Goal: Contribute content

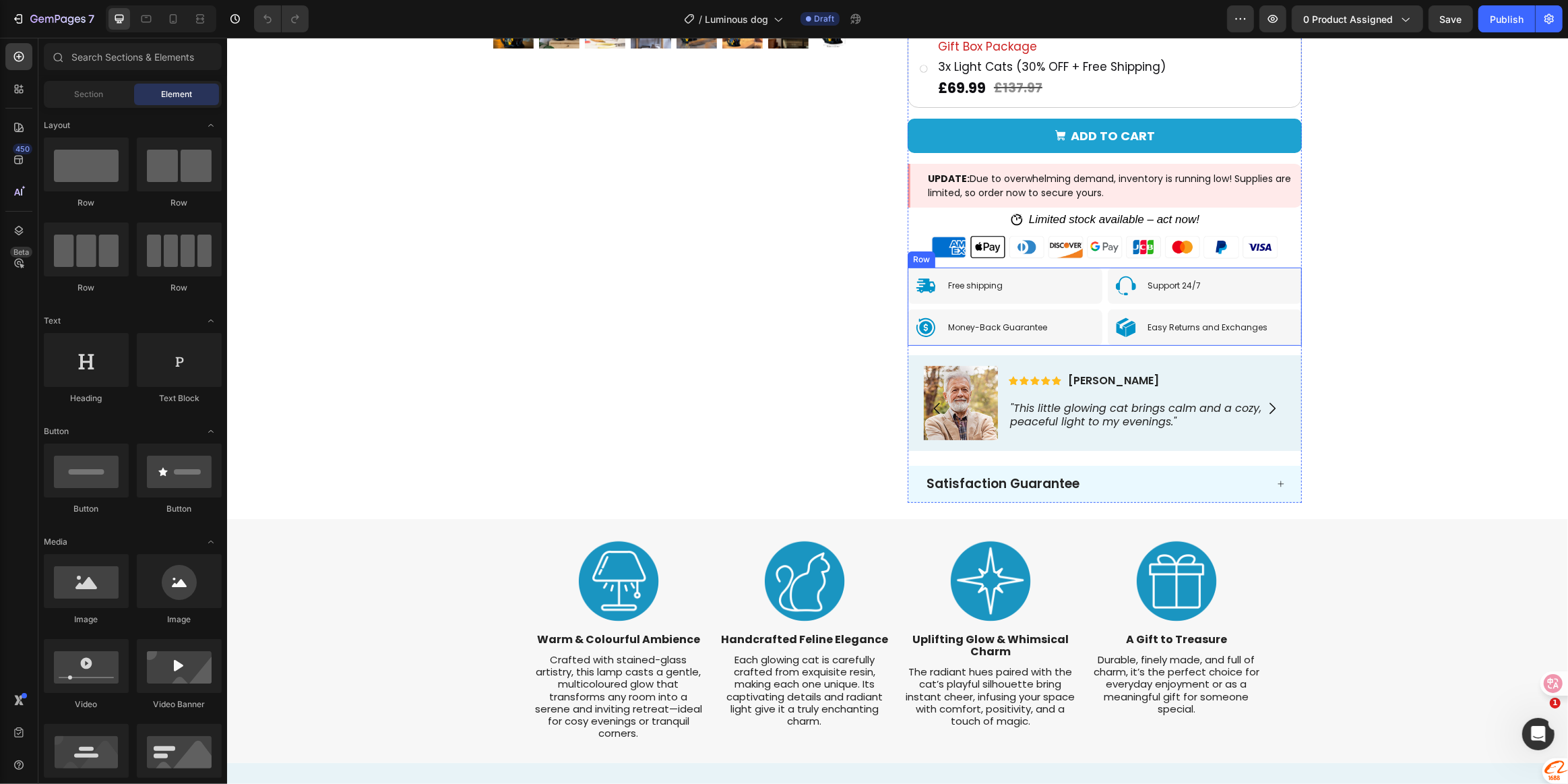
scroll to position [490, 0]
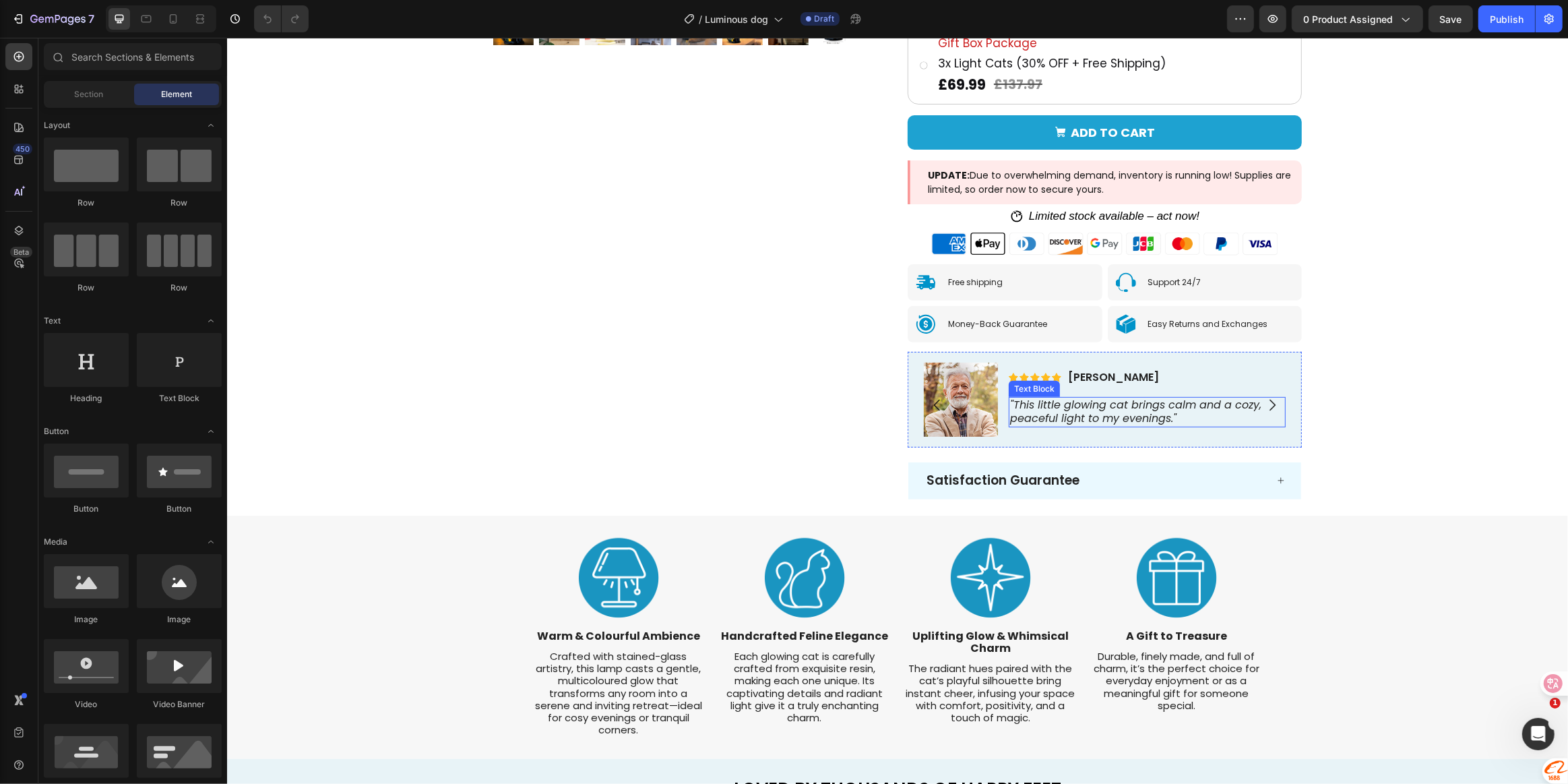
click at [1166, 407] on p ""This little glowing cat brings calm and a cozy, peaceful light to my evenings."" at bounding box center [1147, 413] width 274 height 28
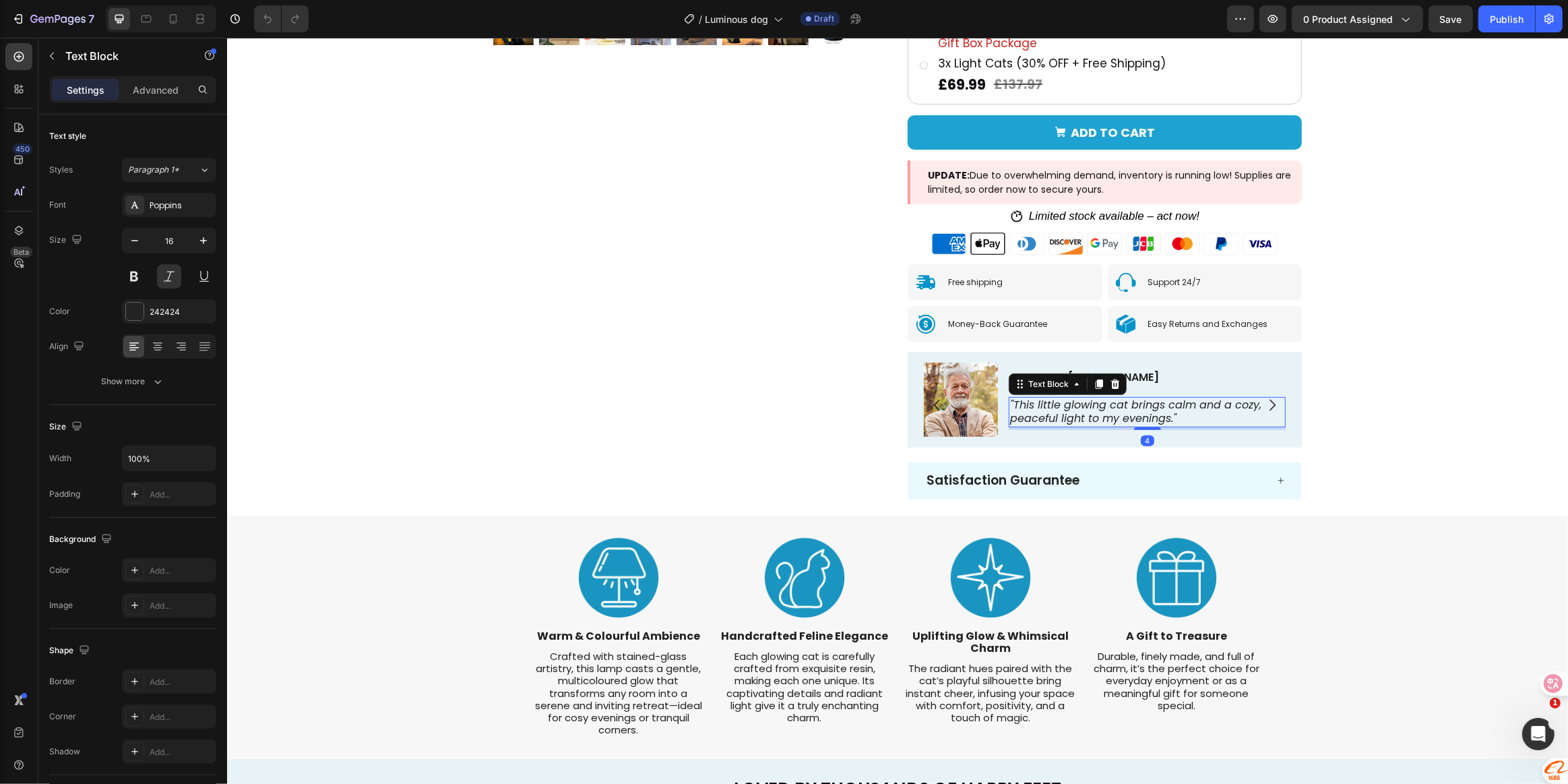
click at [1175, 424] on p ""This little glowing cat brings calm and a cozy, peaceful light to my evenings."" at bounding box center [1147, 413] width 274 height 28
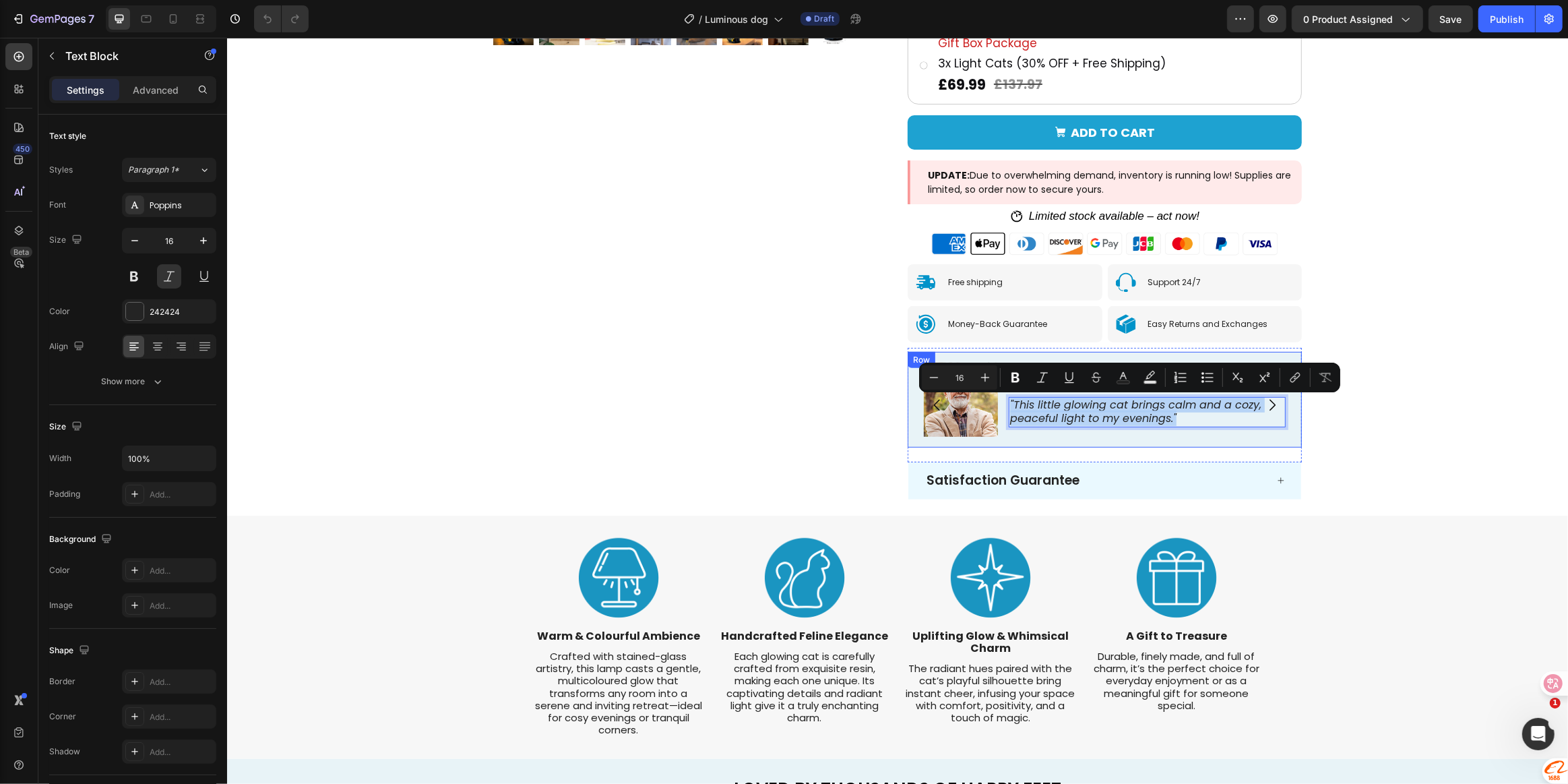
drag, startPoint x: 1178, startPoint y: 419, endPoint x: 997, endPoint y: 400, distance: 182.0
click at [997, 400] on div "Icon Icon Icon Icon Icon Icon List [PERSON_NAME] Text Block Row "This little gl…" at bounding box center [1104, 400] width 394 height 96
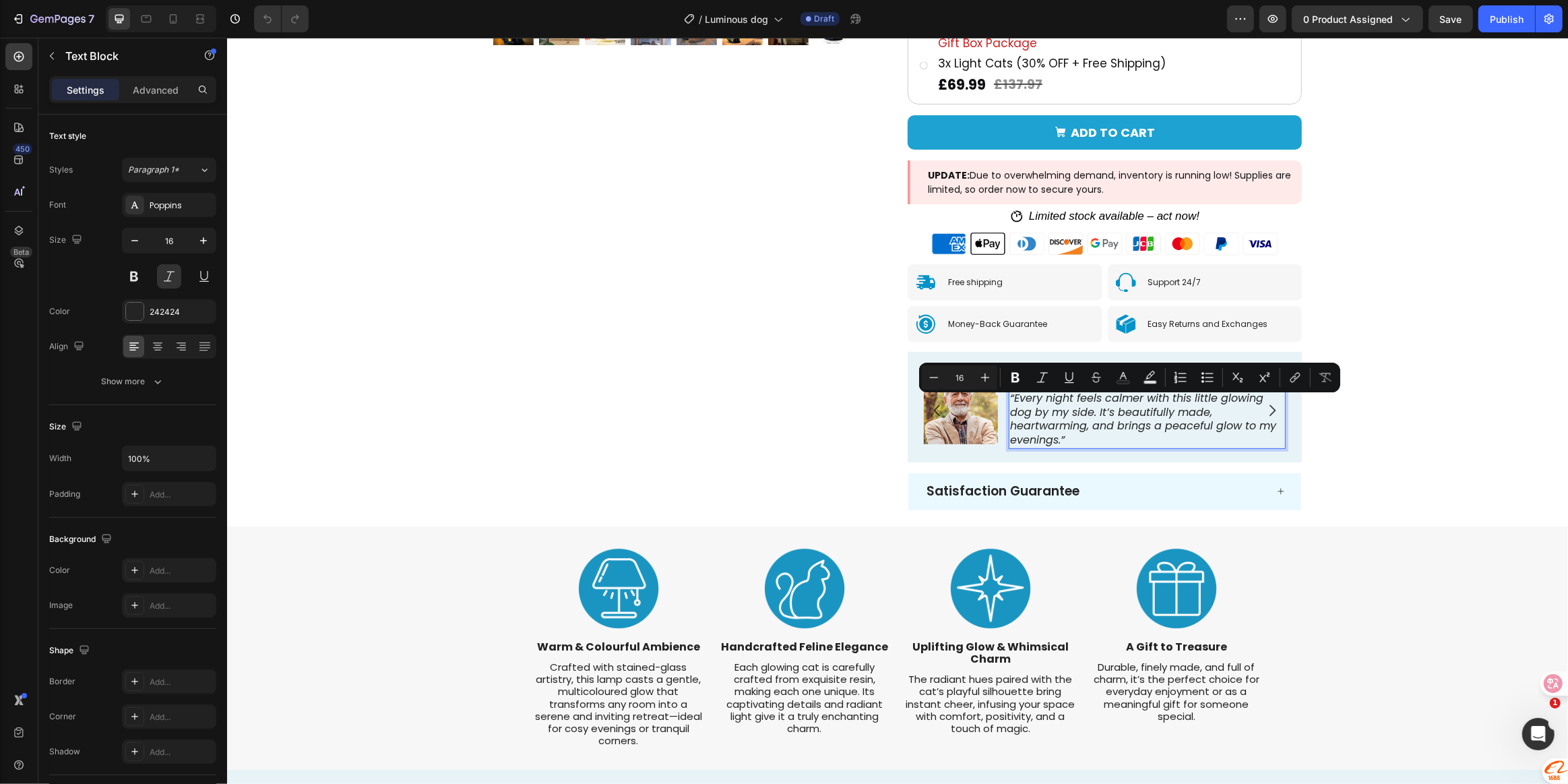
scroll to position [484, 0]
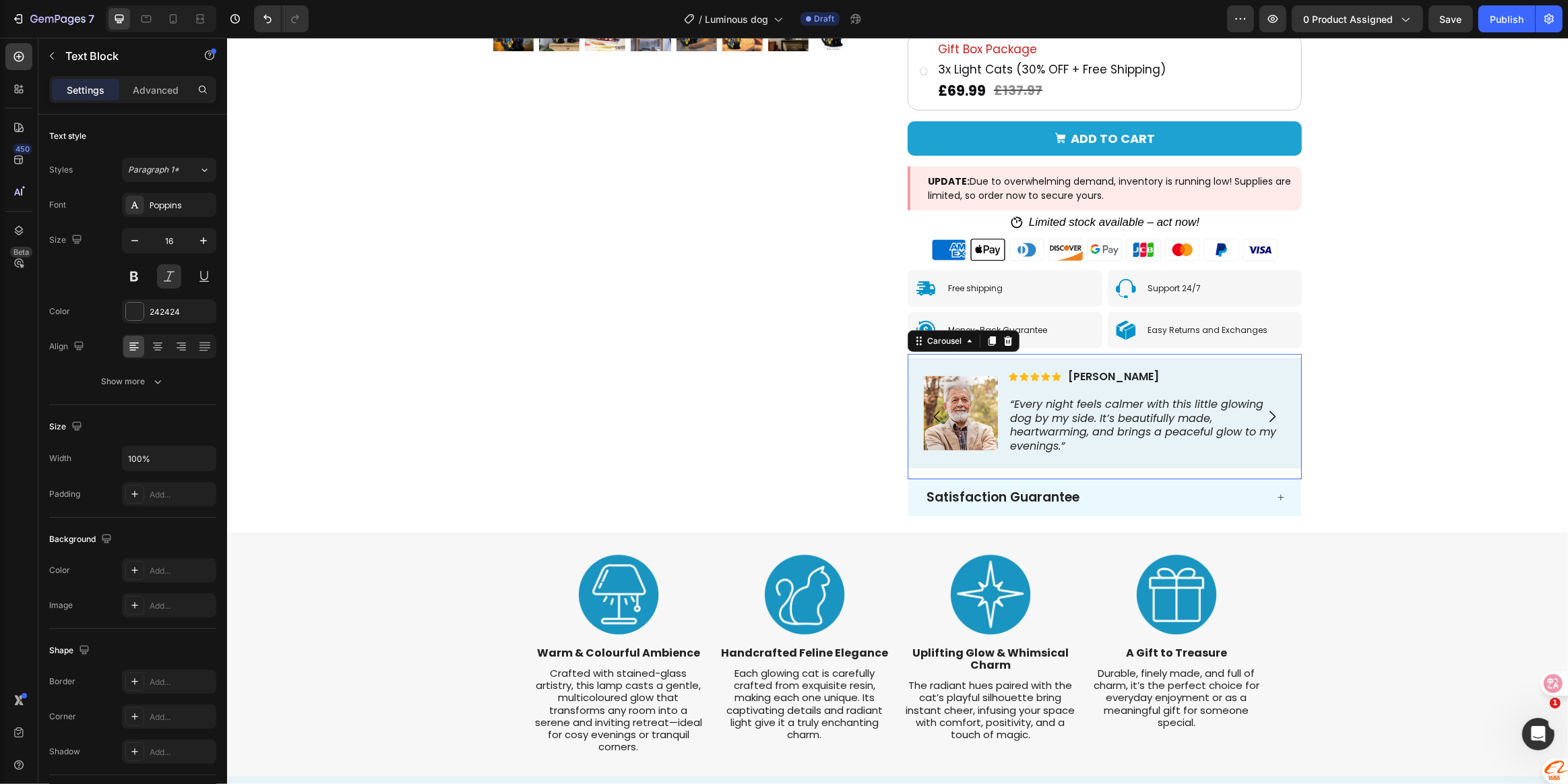
click at [1269, 416] on icon "Carousel Next Arrow" at bounding box center [1272, 417] width 6 height 11
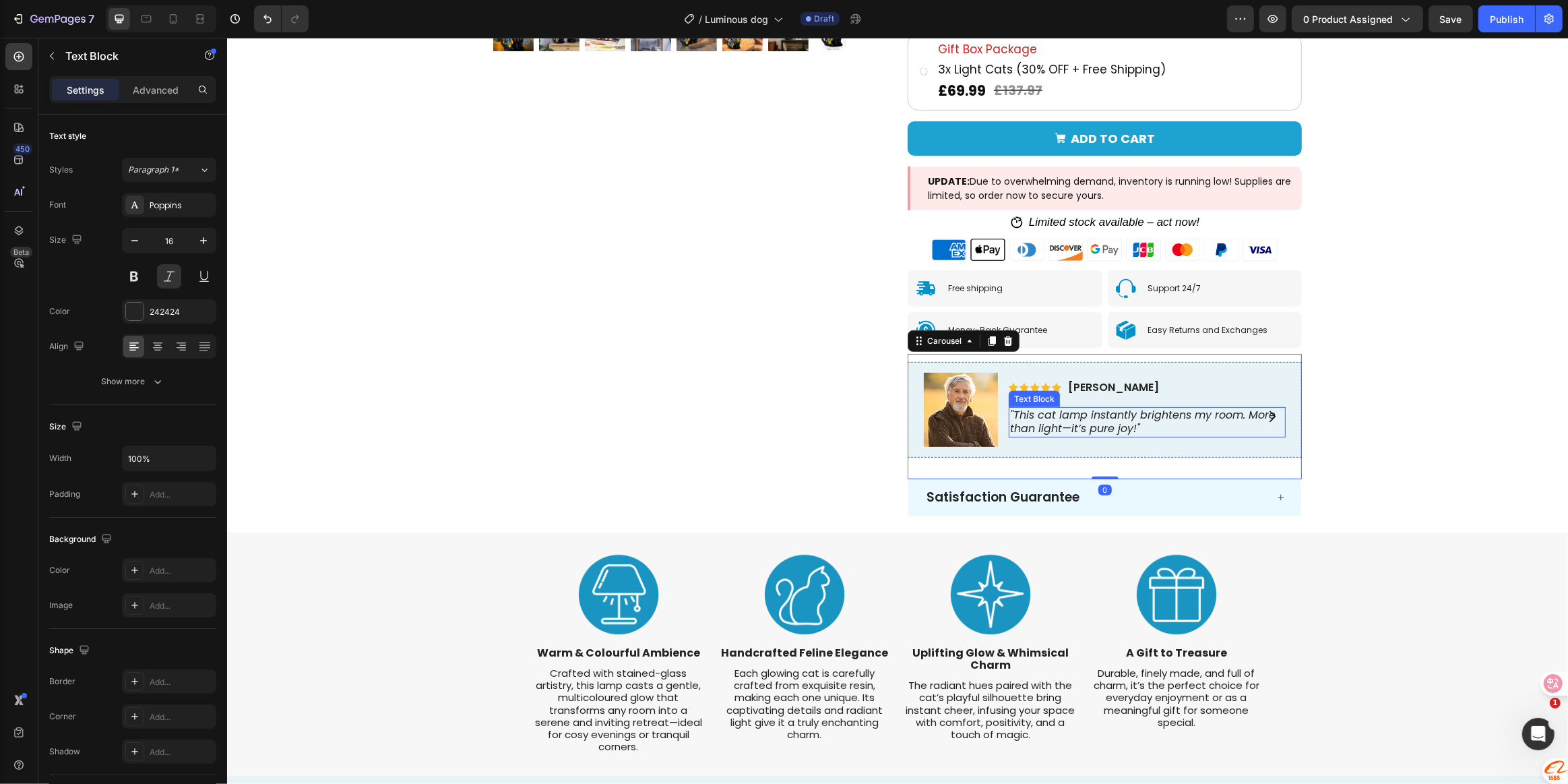
click at [1100, 421] on p ""This cat lamp instantly brightens my room. More than light—it’s pure joy!"" at bounding box center [1147, 423] width 274 height 28
click at [1154, 429] on p ""This cat lamp instantly brightens my room. More than light—it’s pure joy!"" at bounding box center [1147, 423] width 274 height 28
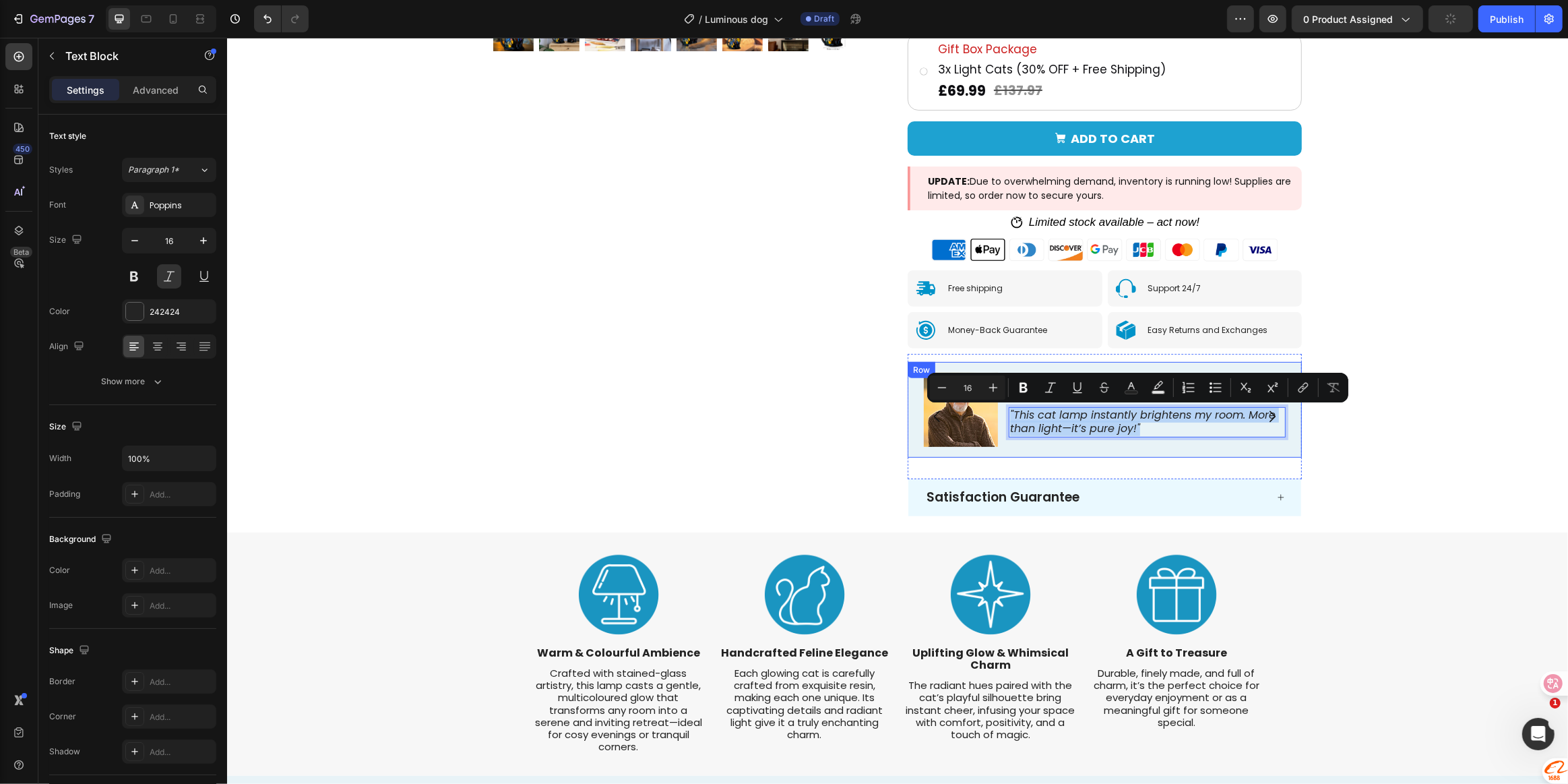
drag, startPoint x: 1147, startPoint y: 427, endPoint x: 998, endPoint y: 415, distance: 149.5
click at [998, 415] on div "Icon Icon Icon Icon Icon Icon List [PERSON_NAME] Text Block Row "This cat lamp …" at bounding box center [1104, 410] width 394 height 96
click at [1177, 434] on p ""This cat lamp instantly brightens my room. More than light—it’s pure joy!"" at bounding box center [1147, 423] width 274 height 28
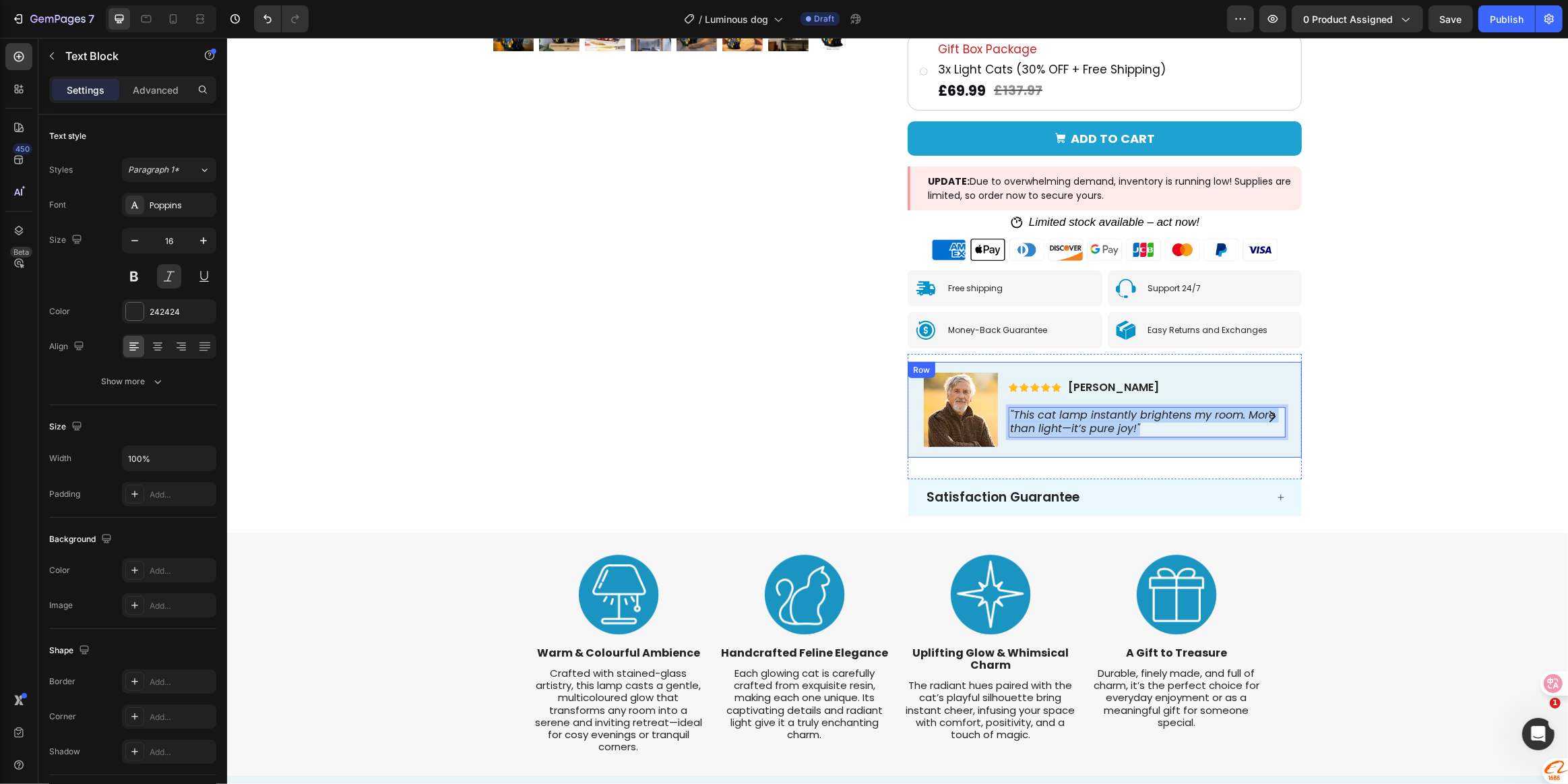
drag, startPoint x: 1143, startPoint y: 431, endPoint x: 1001, endPoint y: 414, distance: 143.0
click at [1001, 414] on div "Icon Icon Icon Icon Icon Icon List [PERSON_NAME] Text Block Row "This cat lamp …" at bounding box center [1104, 410] width 394 height 96
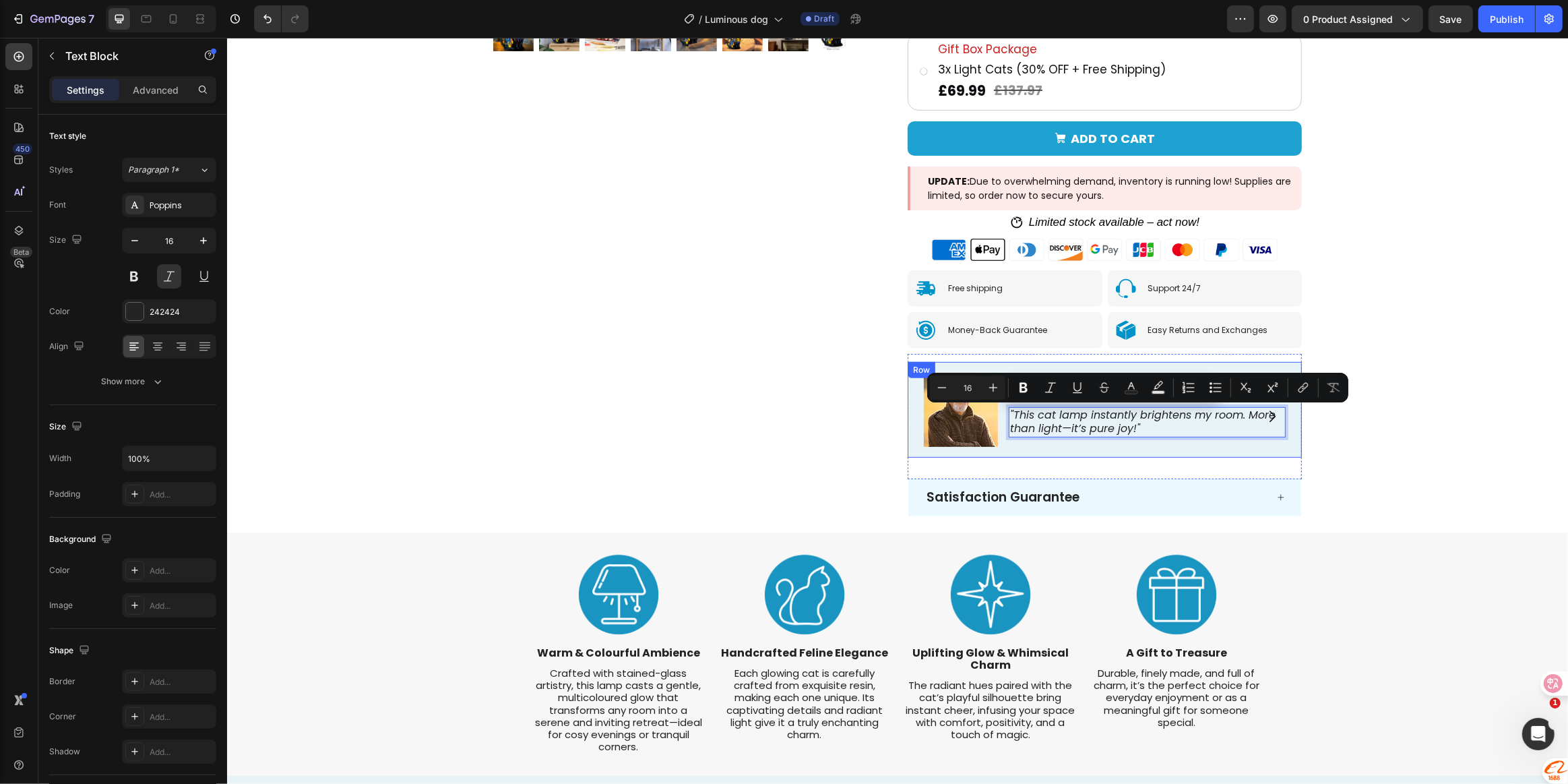
scroll to position [477, 0]
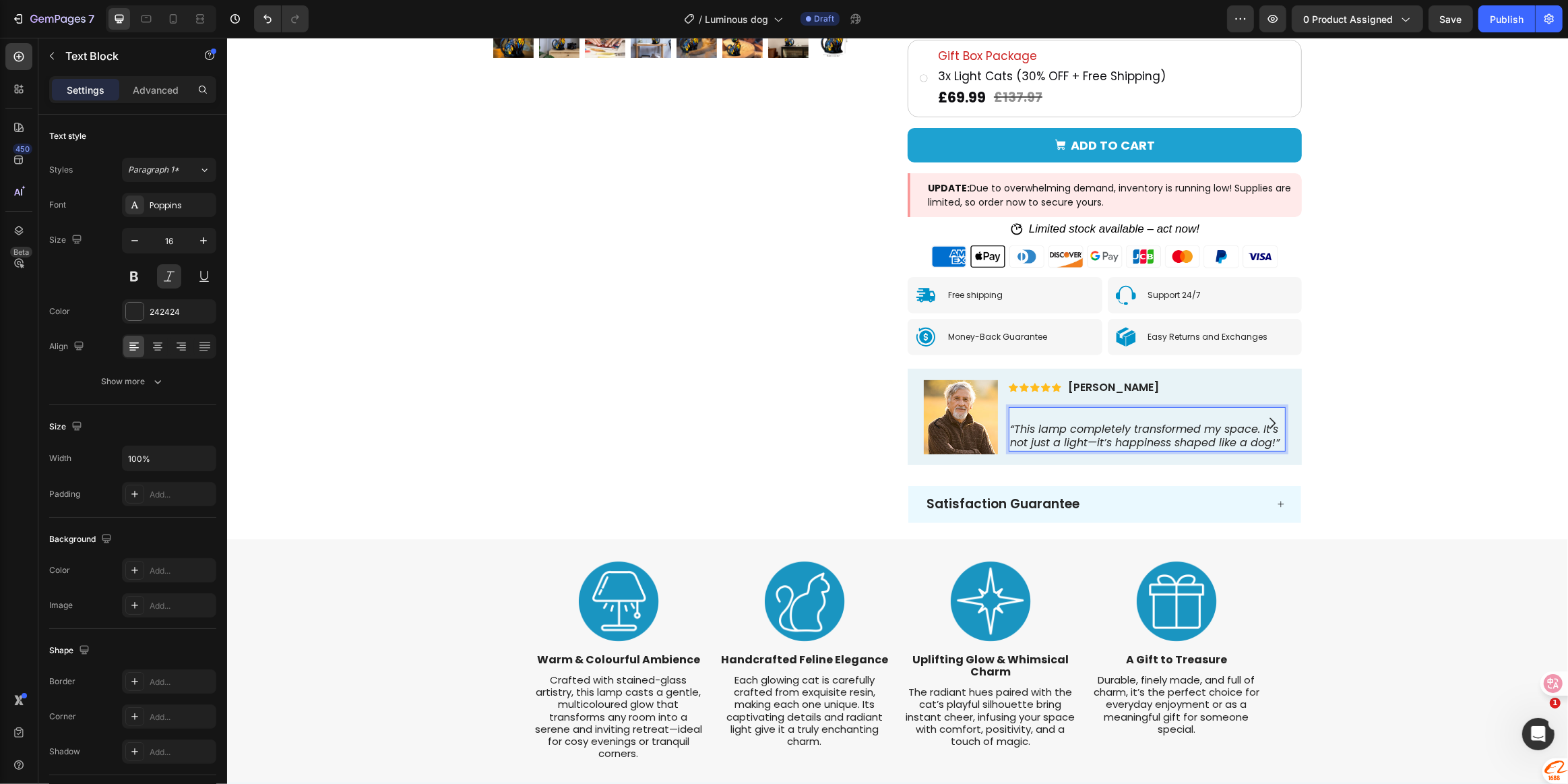
click at [1010, 429] on p "“This lamp completely transformed my space. It’s not just a light—it’s happines…" at bounding box center [1147, 429] width 274 height 42
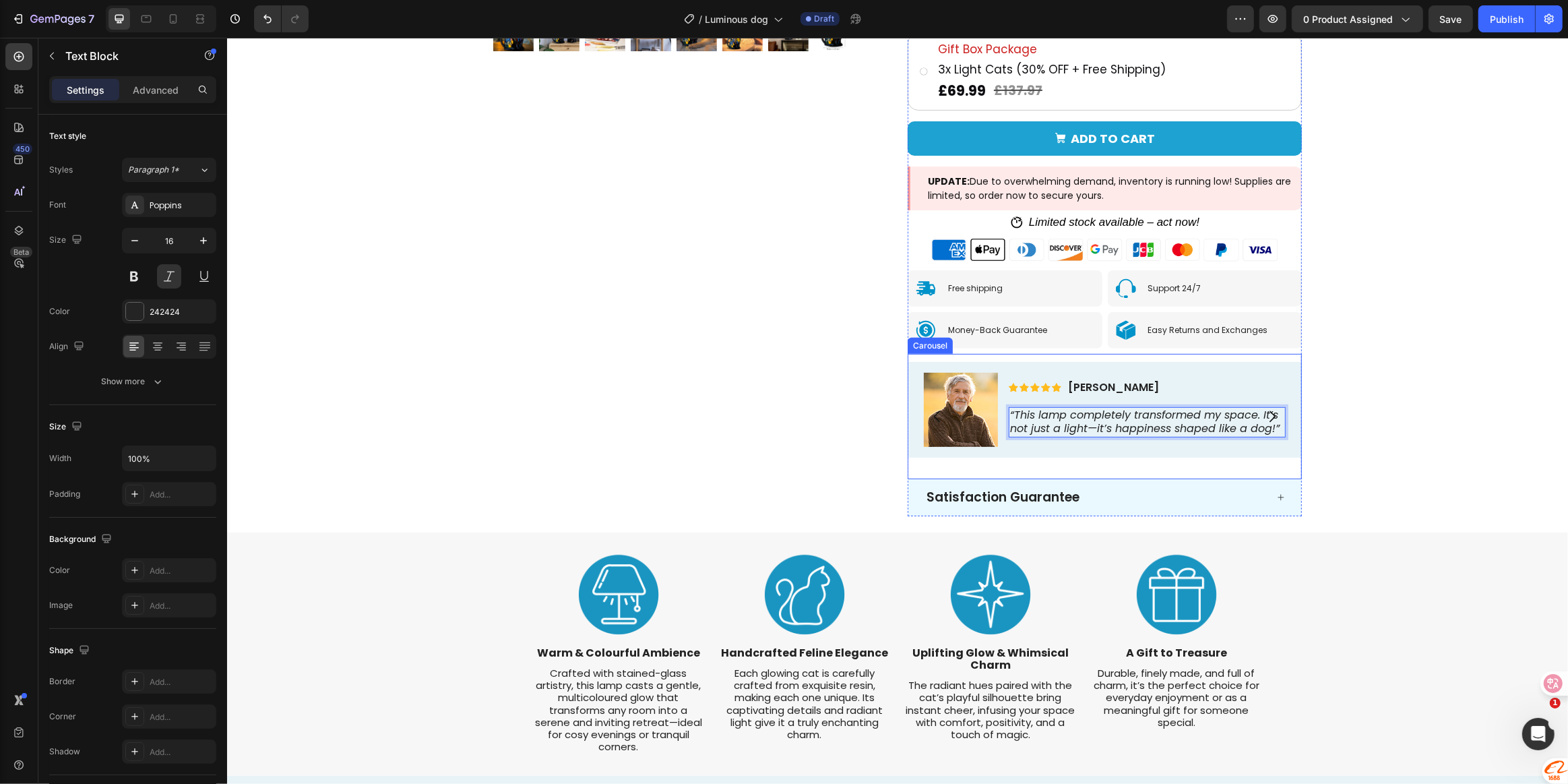
click at [1265, 418] on icon "Carousel Next Arrow" at bounding box center [1272, 417] width 16 height 16
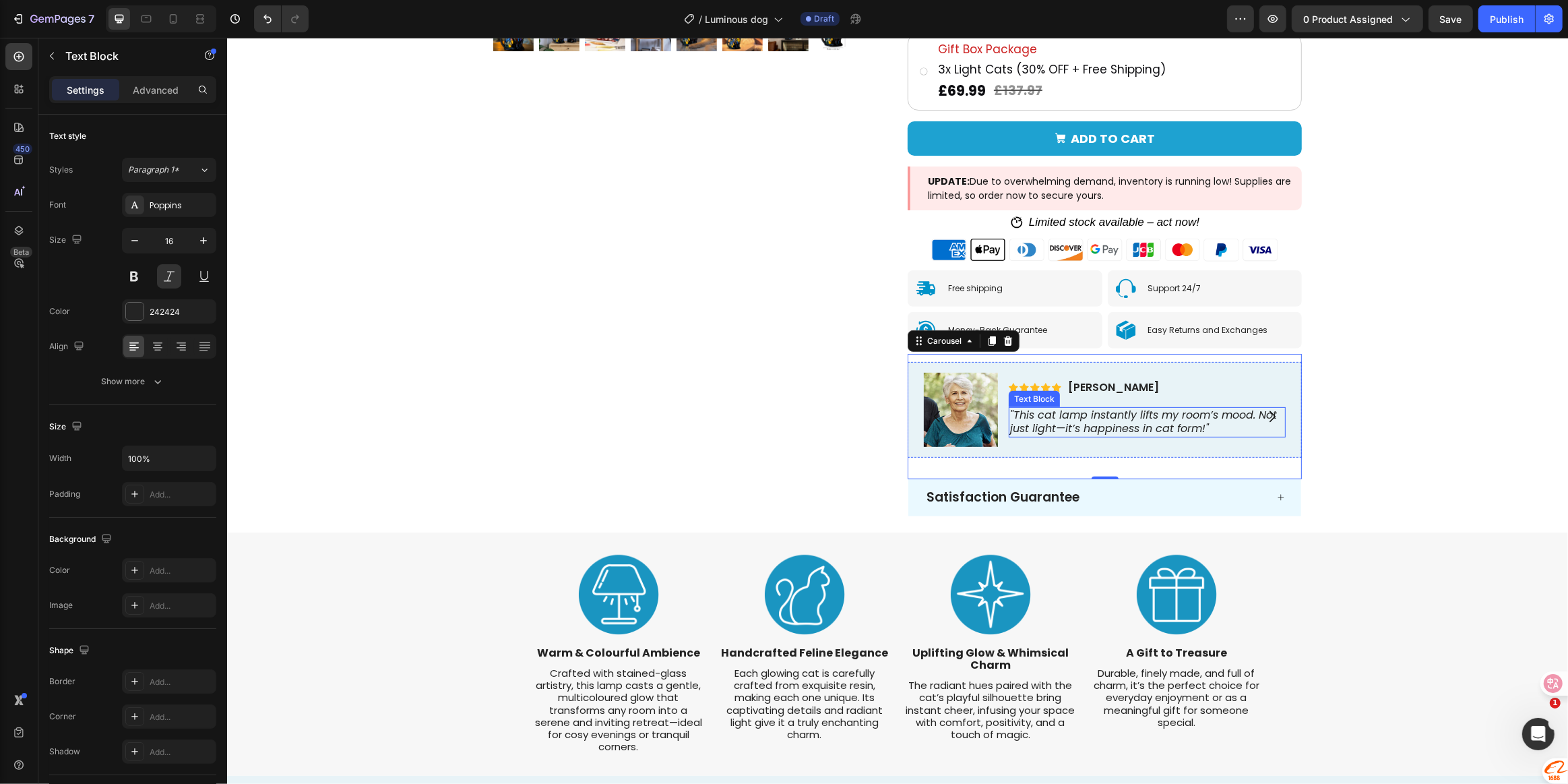
click at [1188, 425] on p ""This cat lamp instantly lifts my room’s mood. Not just light—it’s happiness in…" at bounding box center [1147, 423] width 274 height 28
click at [1219, 429] on p ""This cat lamp instantly lifts my room’s mood. Not just light—it’s happiness in…" at bounding box center [1147, 423] width 274 height 28
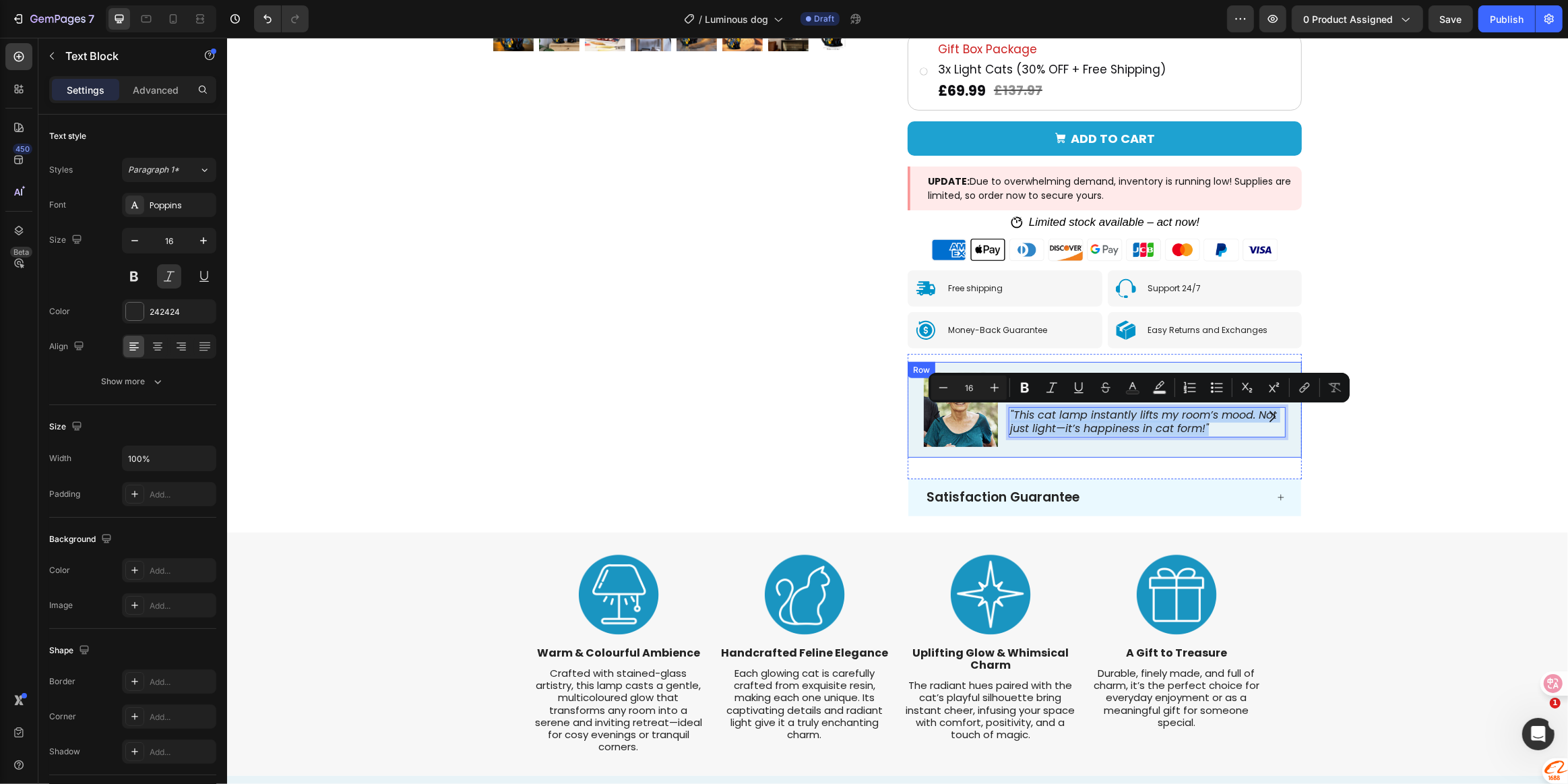
drag, startPoint x: 1212, startPoint y: 426, endPoint x: 996, endPoint y: 417, distance: 216.2
click at [996, 417] on div "Icon Icon Icon Icon Icon Icon List [PERSON_NAME] Text Block Row "This cat lamp …" at bounding box center [1104, 410] width 394 height 96
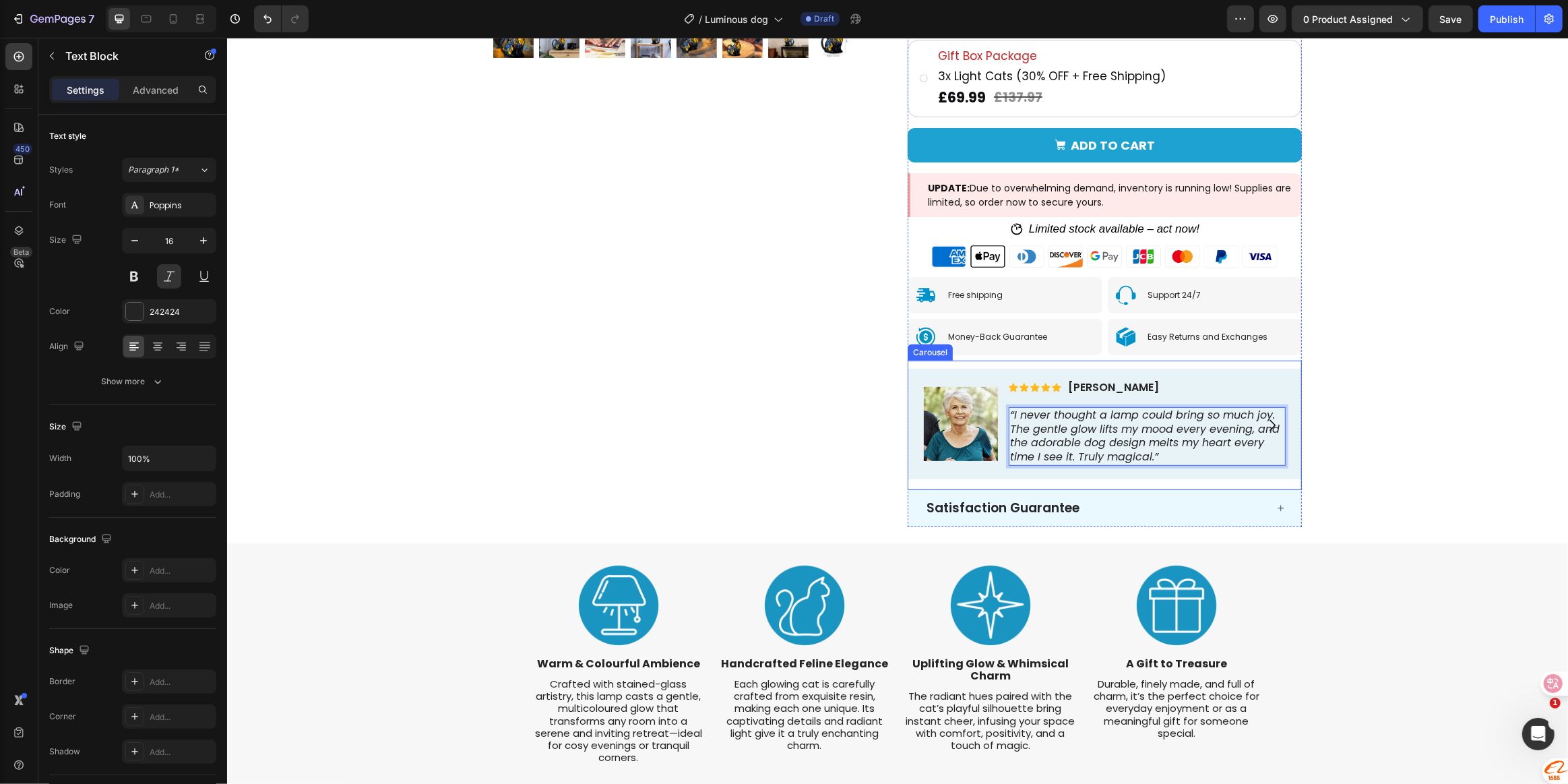
click at [1267, 418] on icon "Carousel Next Arrow" at bounding box center [1272, 425] width 16 height 16
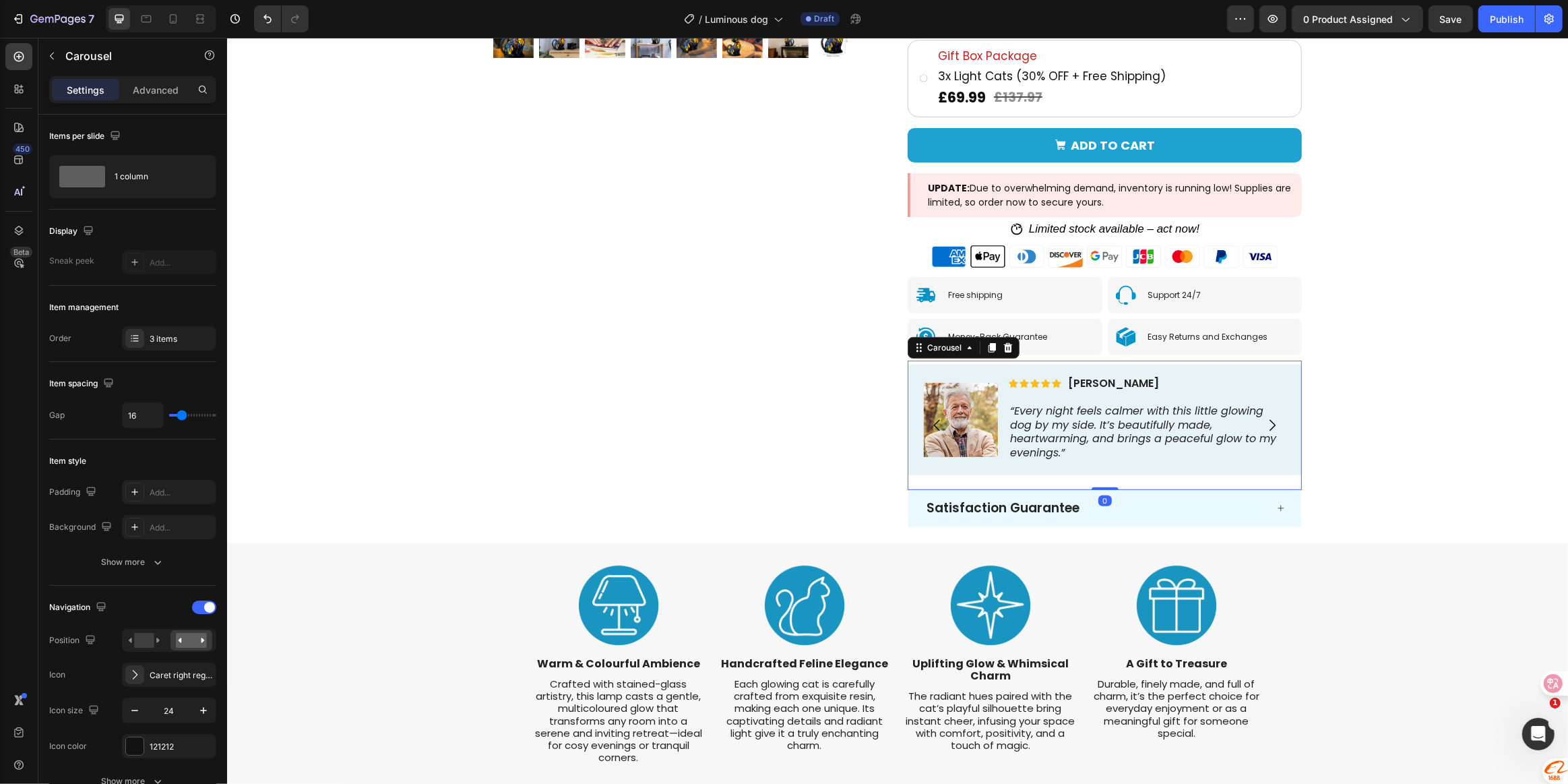
click at [1267, 418] on icon "Carousel Next Arrow" at bounding box center [1272, 425] width 16 height 16
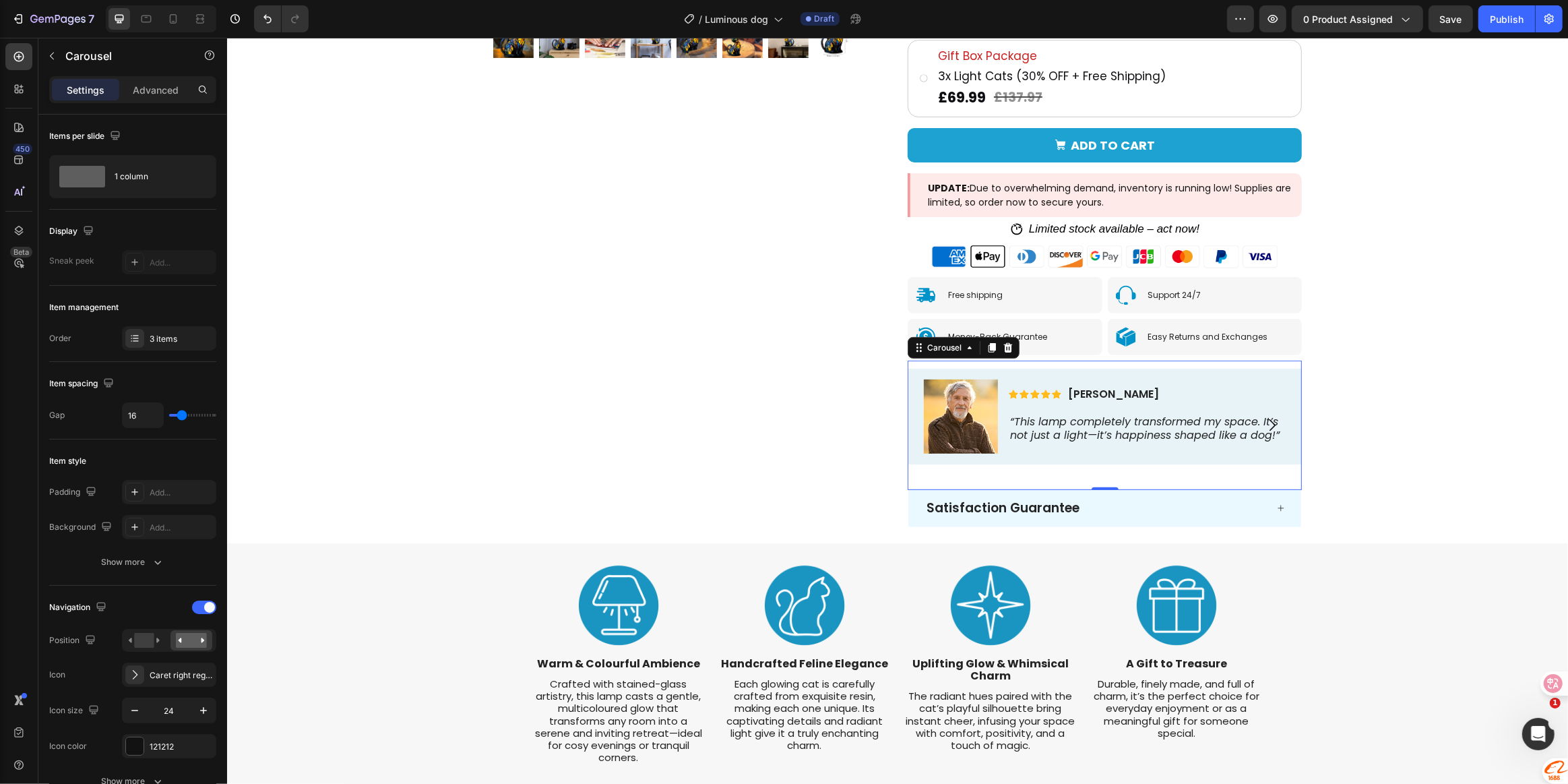
click at [1267, 418] on icon "Carousel Next Arrow" at bounding box center [1272, 425] width 16 height 16
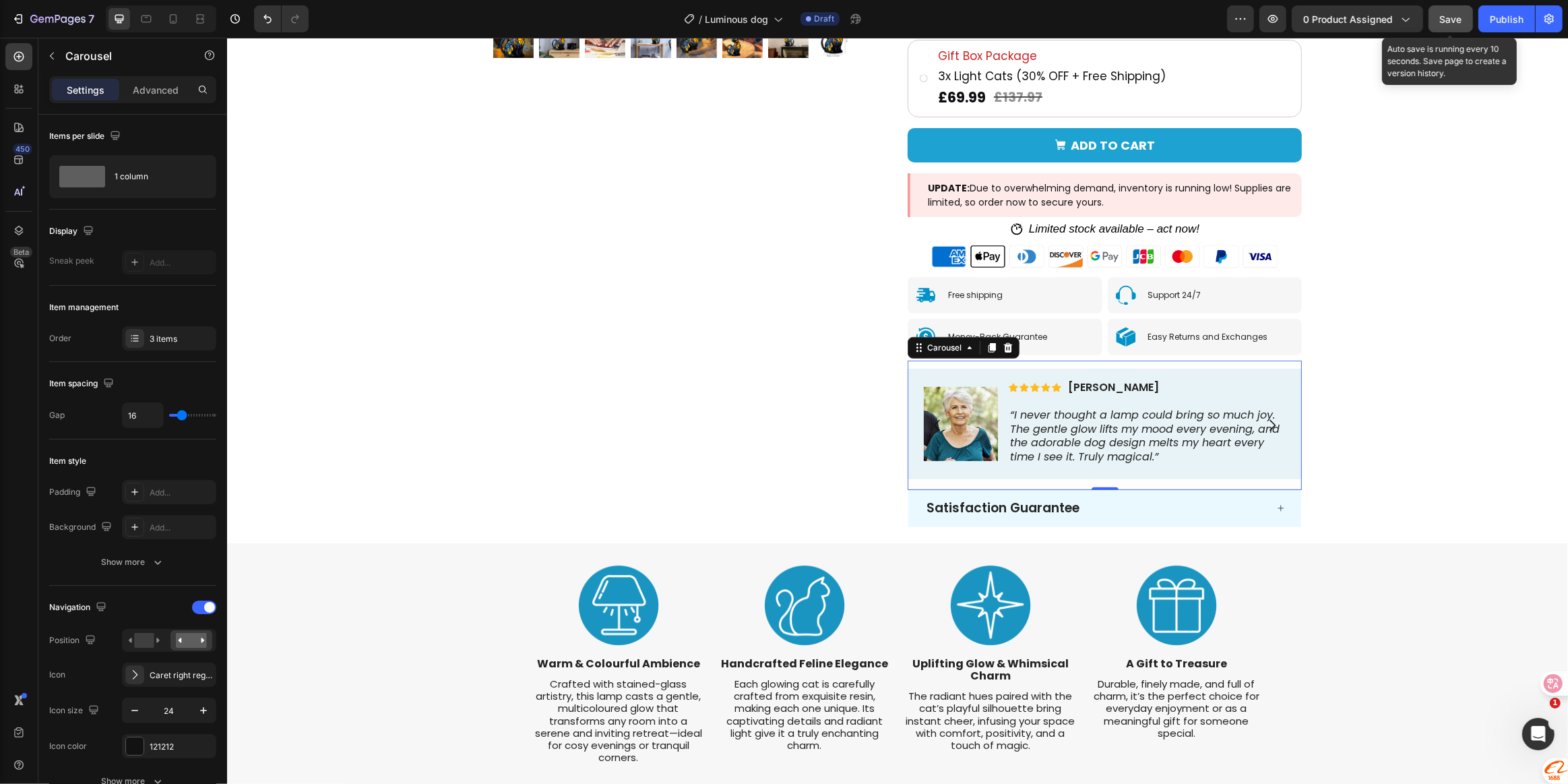
click at [1455, 25] on div "Save" at bounding box center [1451, 19] width 22 height 14
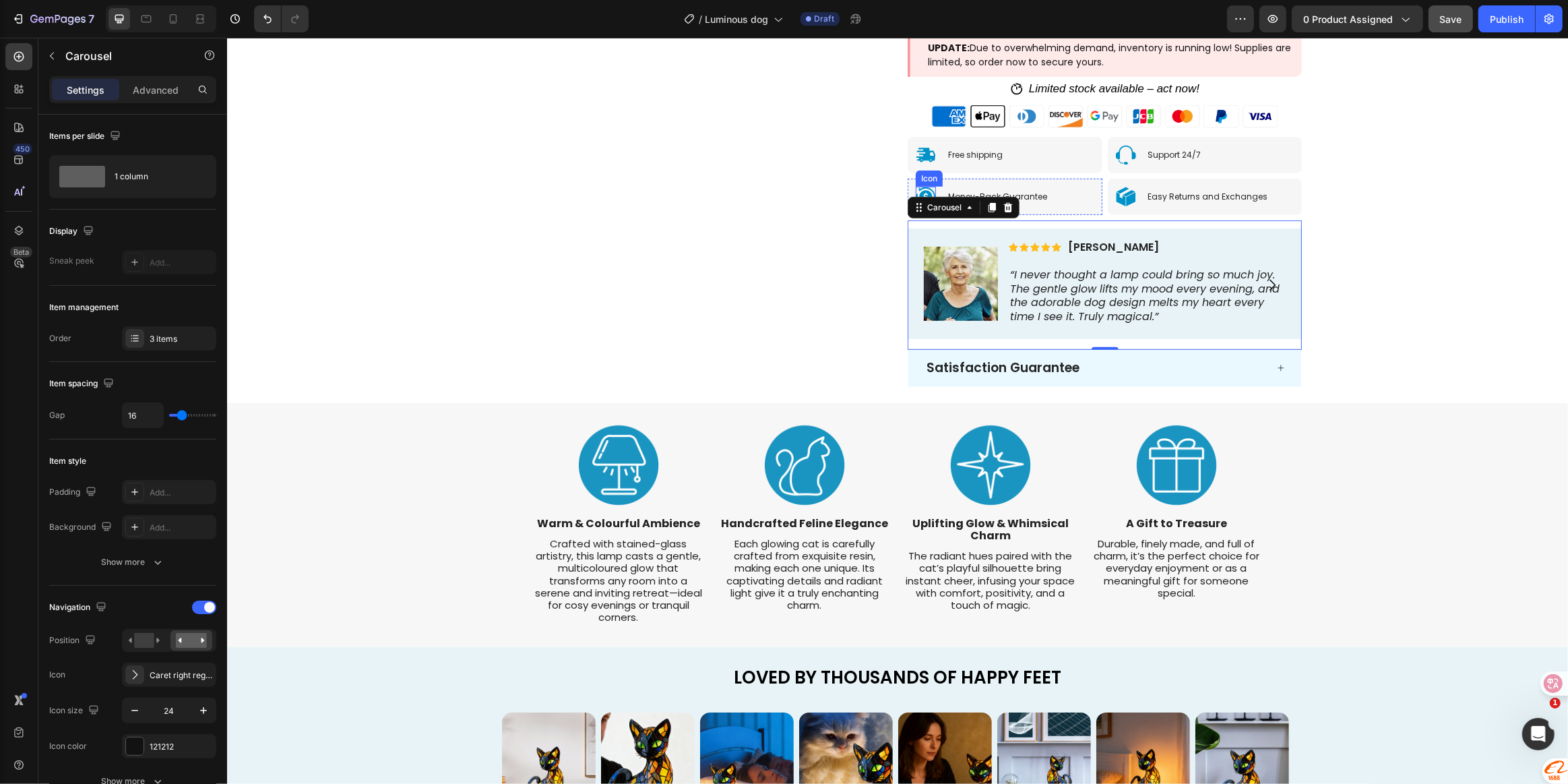
scroll to position [660, 0]
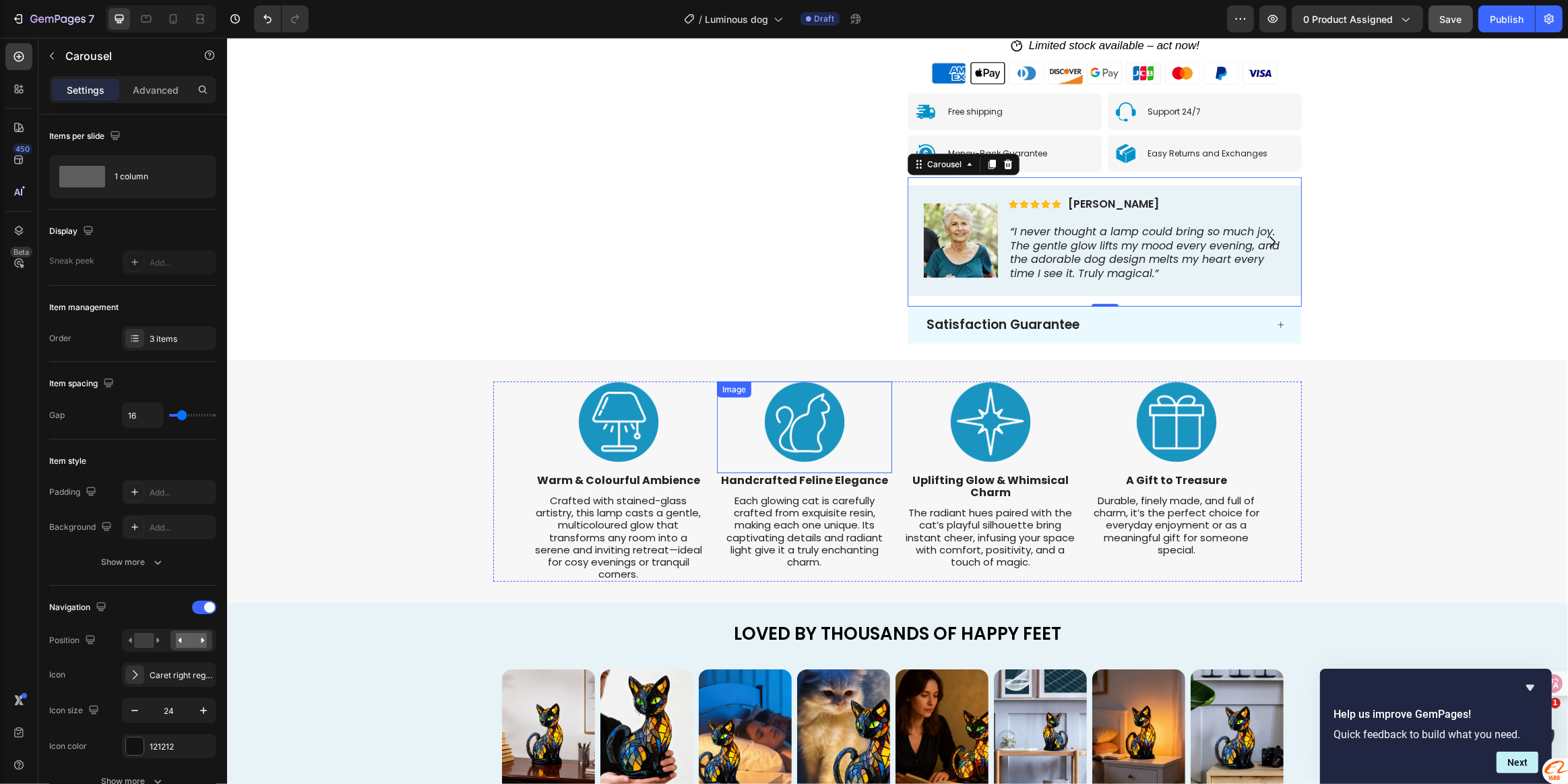
click at [790, 419] on img at bounding box center [804, 422] width 81 height 81
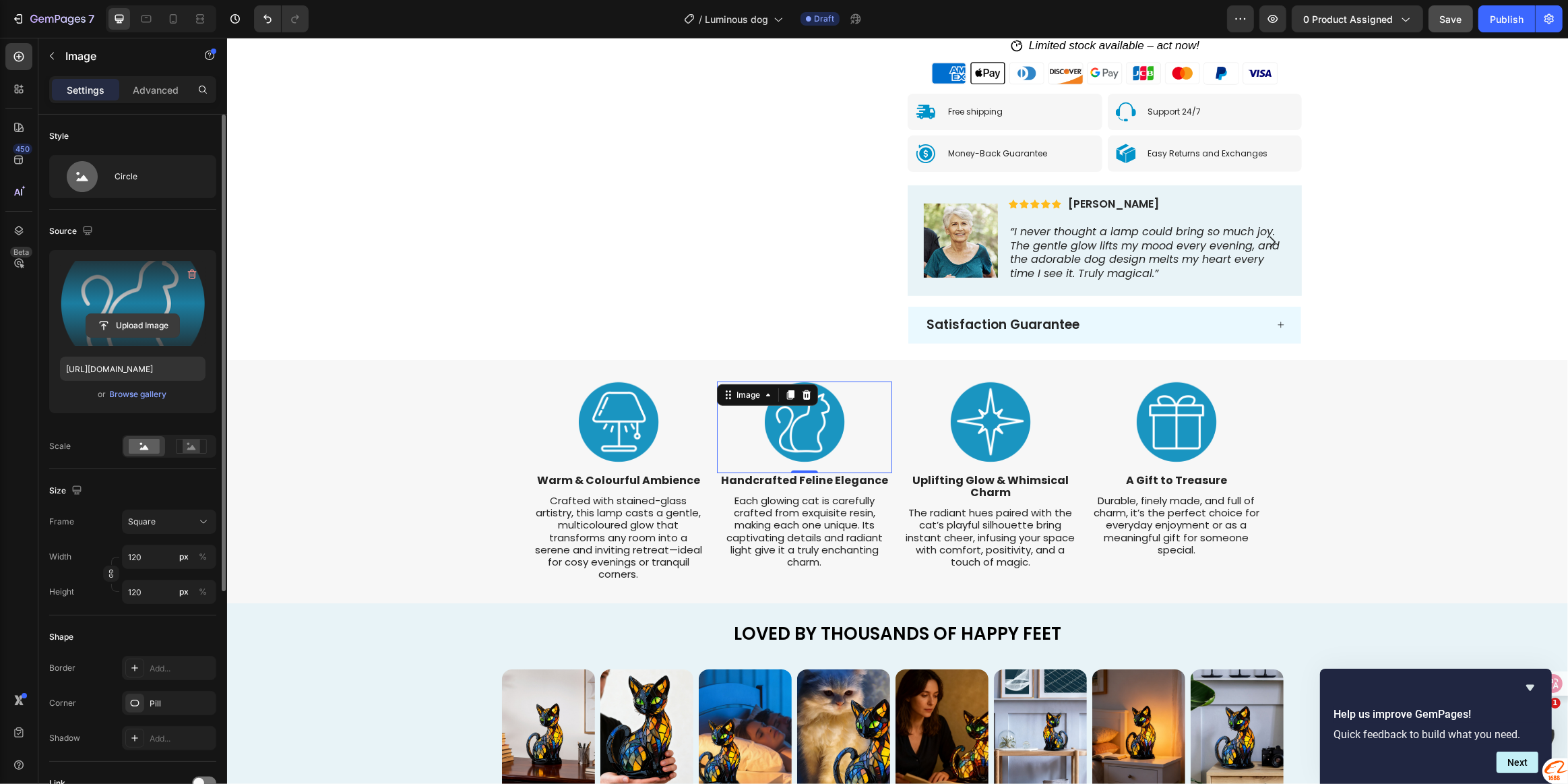
click at [138, 325] on input "file" at bounding box center [133, 325] width 93 height 23
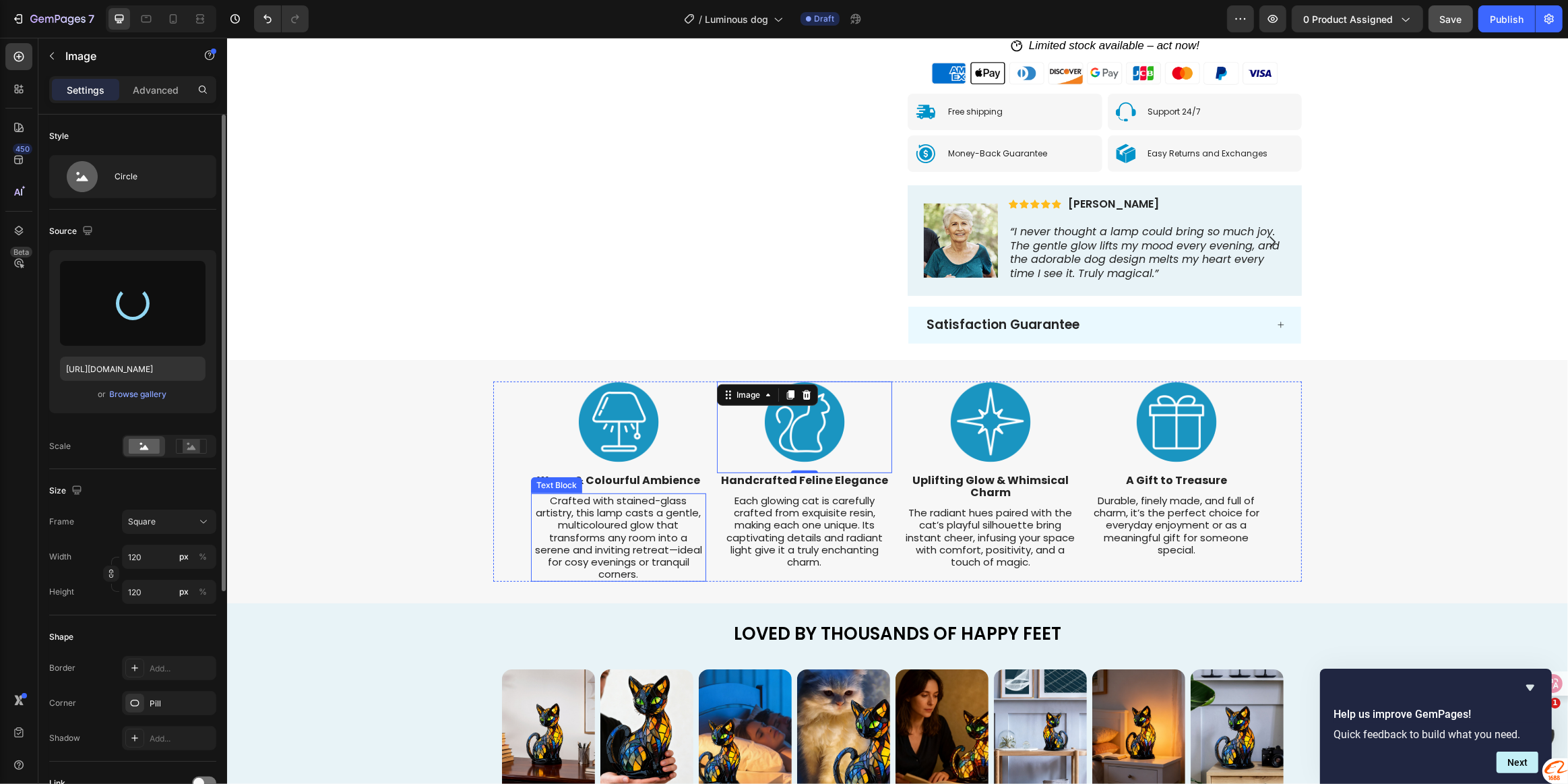
type input "[URL][DOMAIN_NAME]"
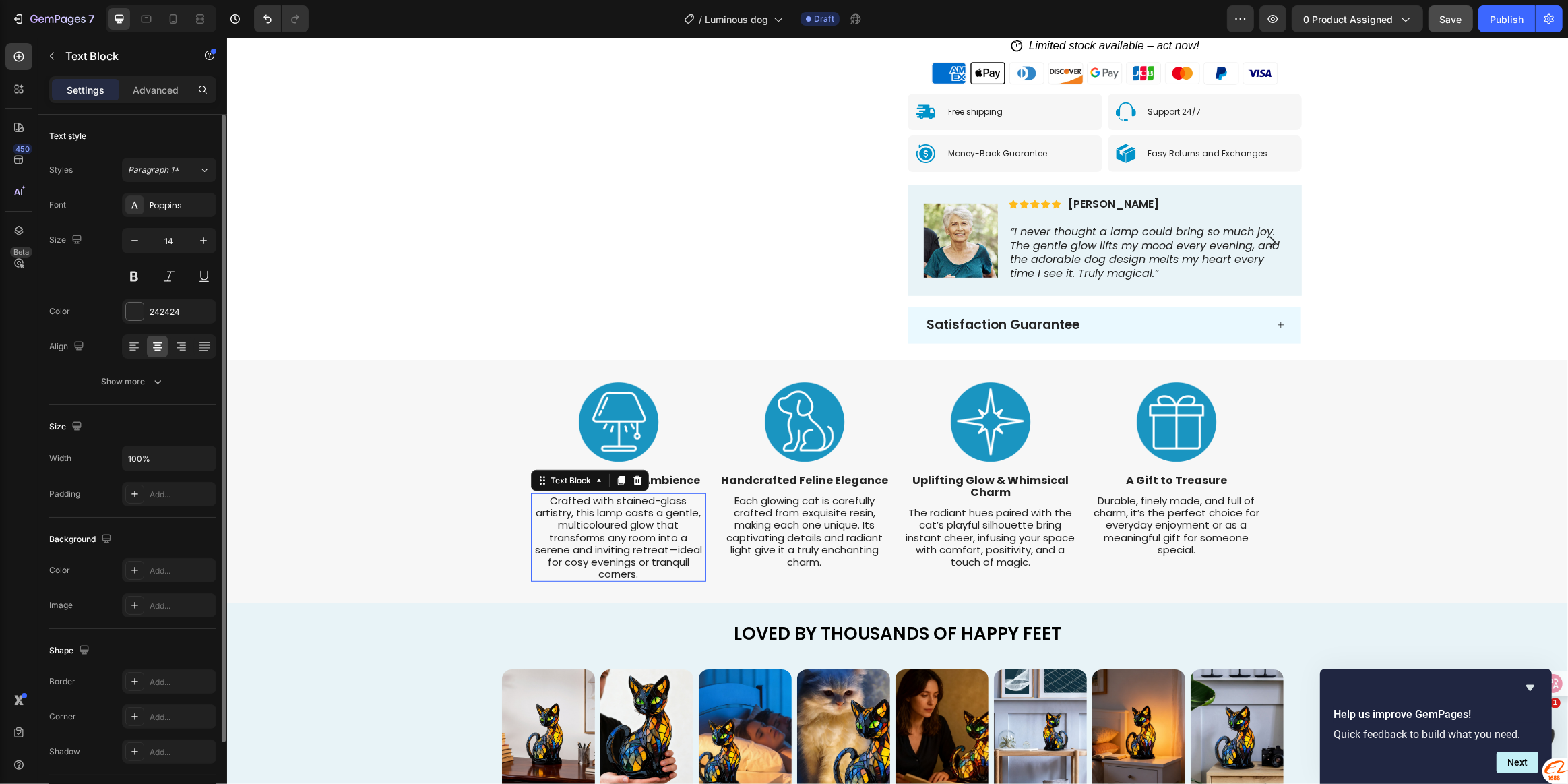
click at [568, 513] on span "Crafted with stained-glass artistry, this lamp casts a gentle, multicoloured gl…" at bounding box center [618, 538] width 167 height 88
click at [673, 480] on strong "Warm & Colourful Ambience" at bounding box center [618, 480] width 163 height 16
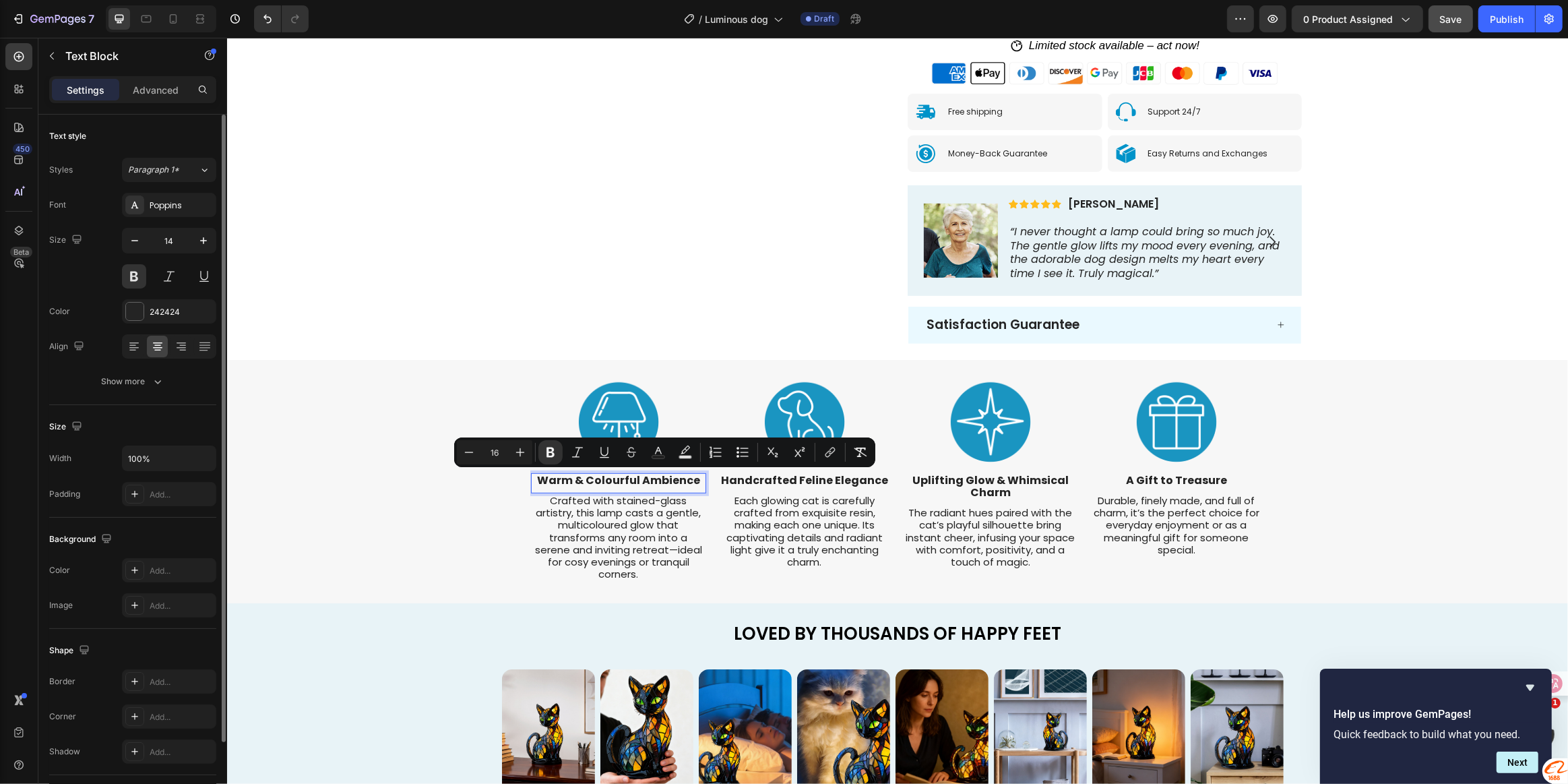
click at [547, 485] on strong "Warm & Colourful Ambience" at bounding box center [618, 480] width 163 height 16
drag, startPoint x: 532, startPoint y: 483, endPoint x: 692, endPoint y: 486, distance: 160.0
click at [692, 486] on p "Warm & Colourful Ambience" at bounding box center [618, 481] width 173 height 12
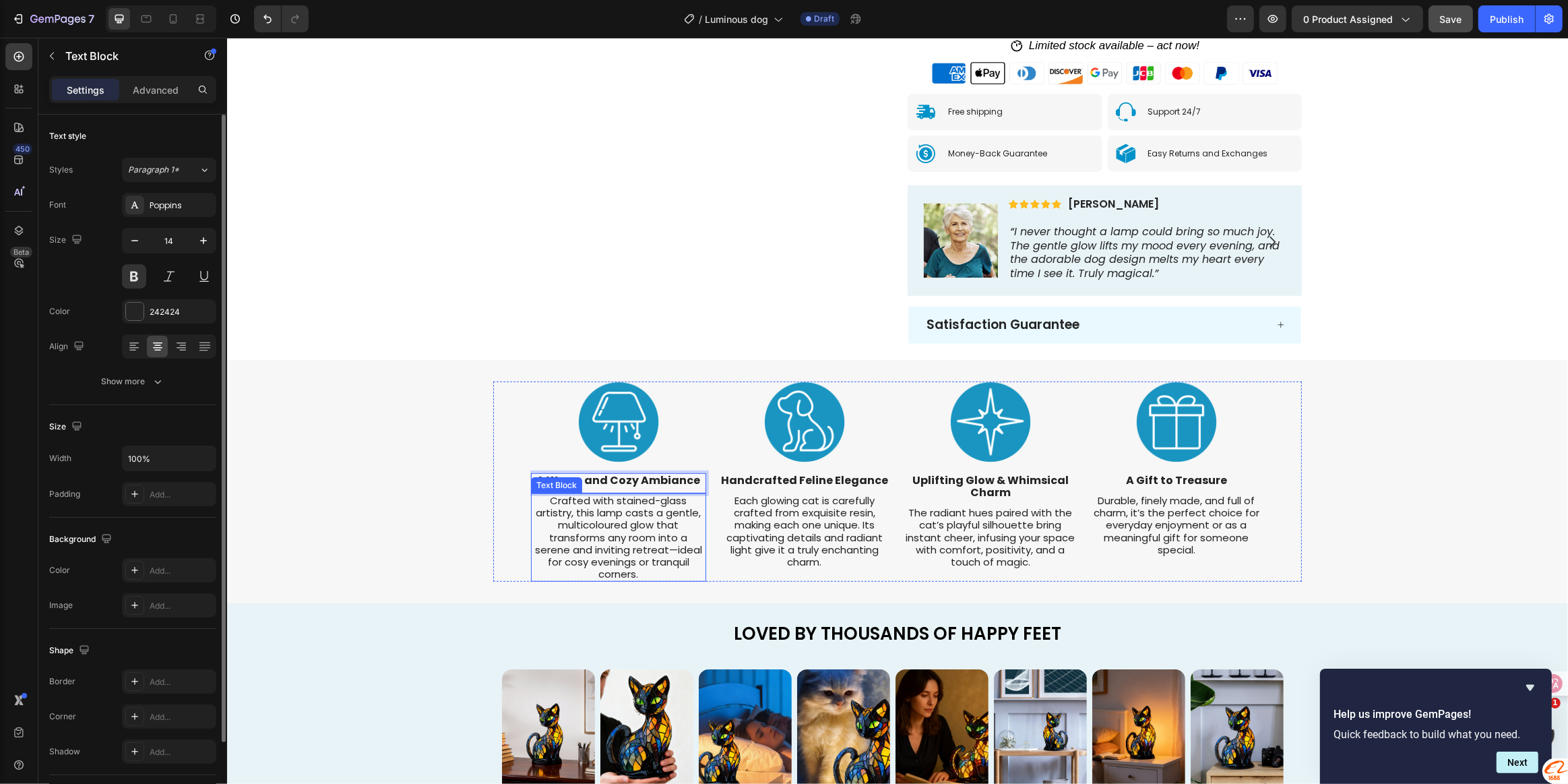
click at [599, 516] on span "Crafted with stained-glass artistry, this lamp casts a gentle, multicoloured gl…" at bounding box center [618, 538] width 167 height 88
click at [637, 580] on p "Crafted with stained-glass artistry, this lamp casts a gentle, multicoloured gl…" at bounding box center [618, 538] width 173 height 86
drag, startPoint x: 643, startPoint y: 574, endPoint x: 528, endPoint y: 506, distance: 133.6
click at [532, 506] on p "Crafted with stained-glass artistry, this lamp casts a gentle, multicoloured gl…" at bounding box center [618, 538] width 173 height 86
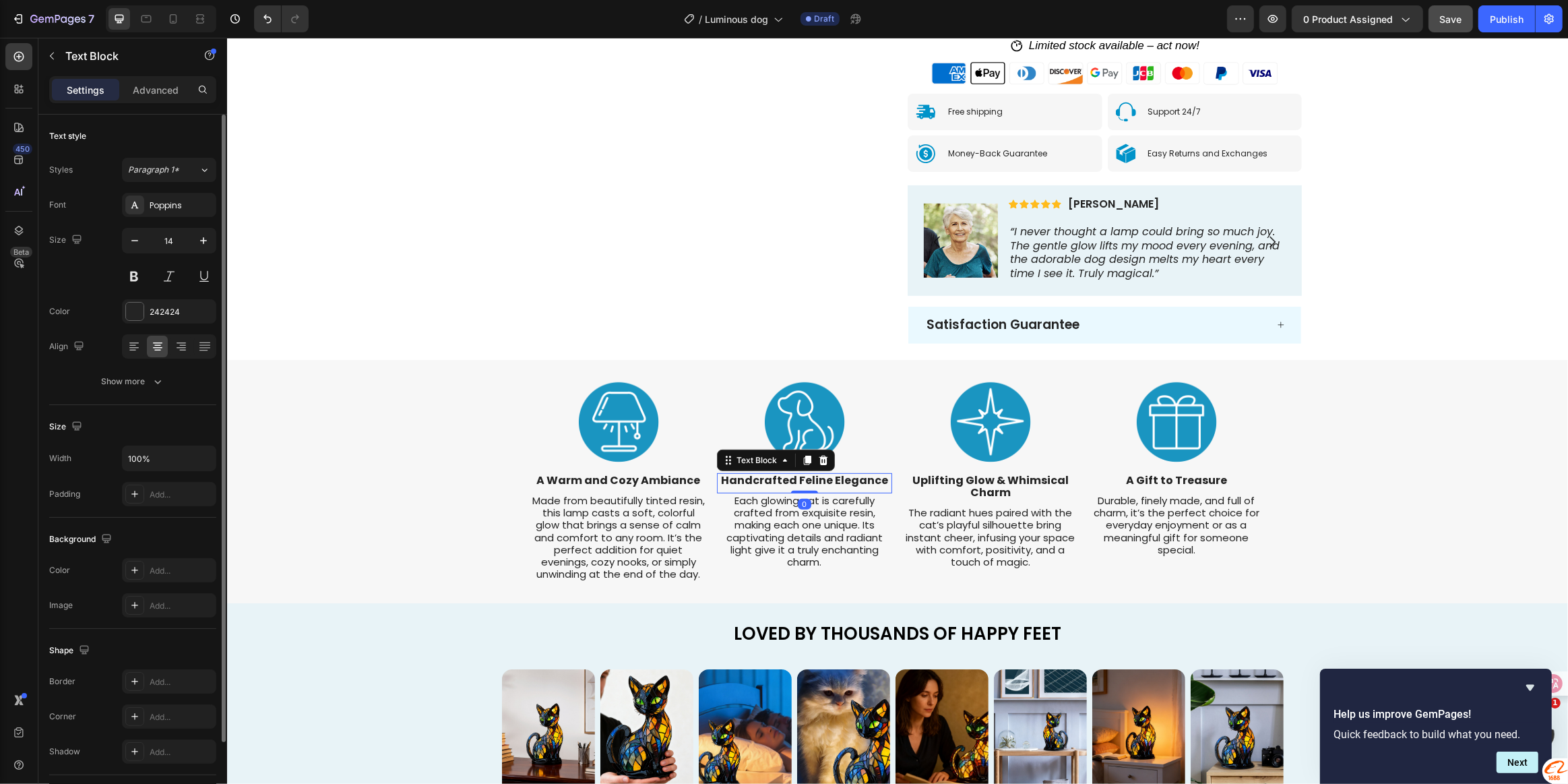
click at [791, 483] on strong "Handcrafted Feline Elegance" at bounding box center [804, 480] width 167 height 16
click at [864, 483] on strong "Handcrafted Feline Elegance" at bounding box center [804, 480] width 167 height 16
drag, startPoint x: 880, startPoint y: 477, endPoint x: 713, endPoint y: 479, distance: 167.0
click at [718, 479] on p "Handcrafted Feline Elegance" at bounding box center [804, 481] width 173 height 12
click at [809, 548] on span "Each glowing cat is carefully crafted from exquisite resin, making each one uni…" at bounding box center [804, 544] width 157 height 76
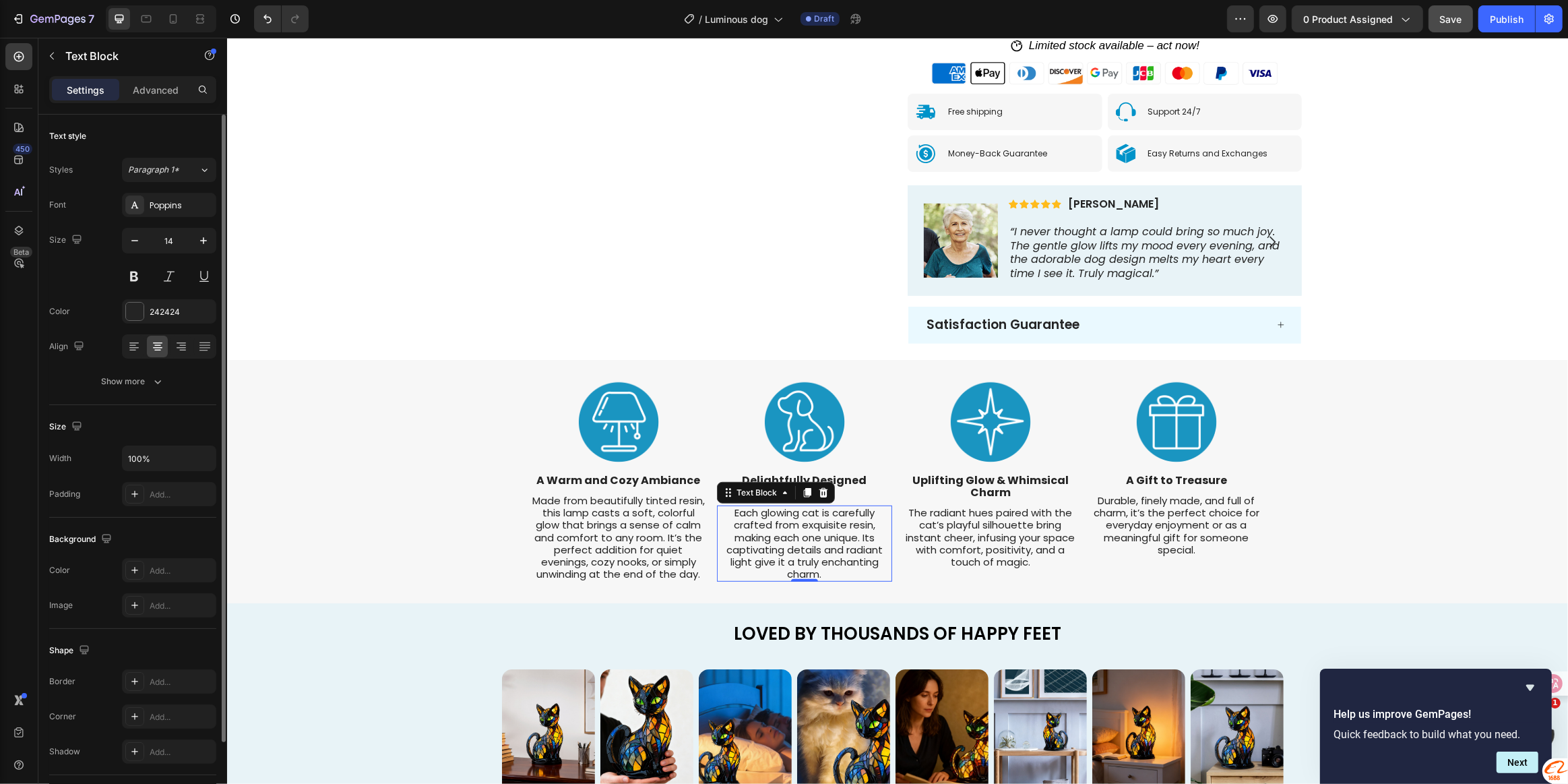
click at [825, 574] on p "Each glowing cat is carefully crafted from exquisite resin, making each one uni…" at bounding box center [804, 544] width 173 height 74
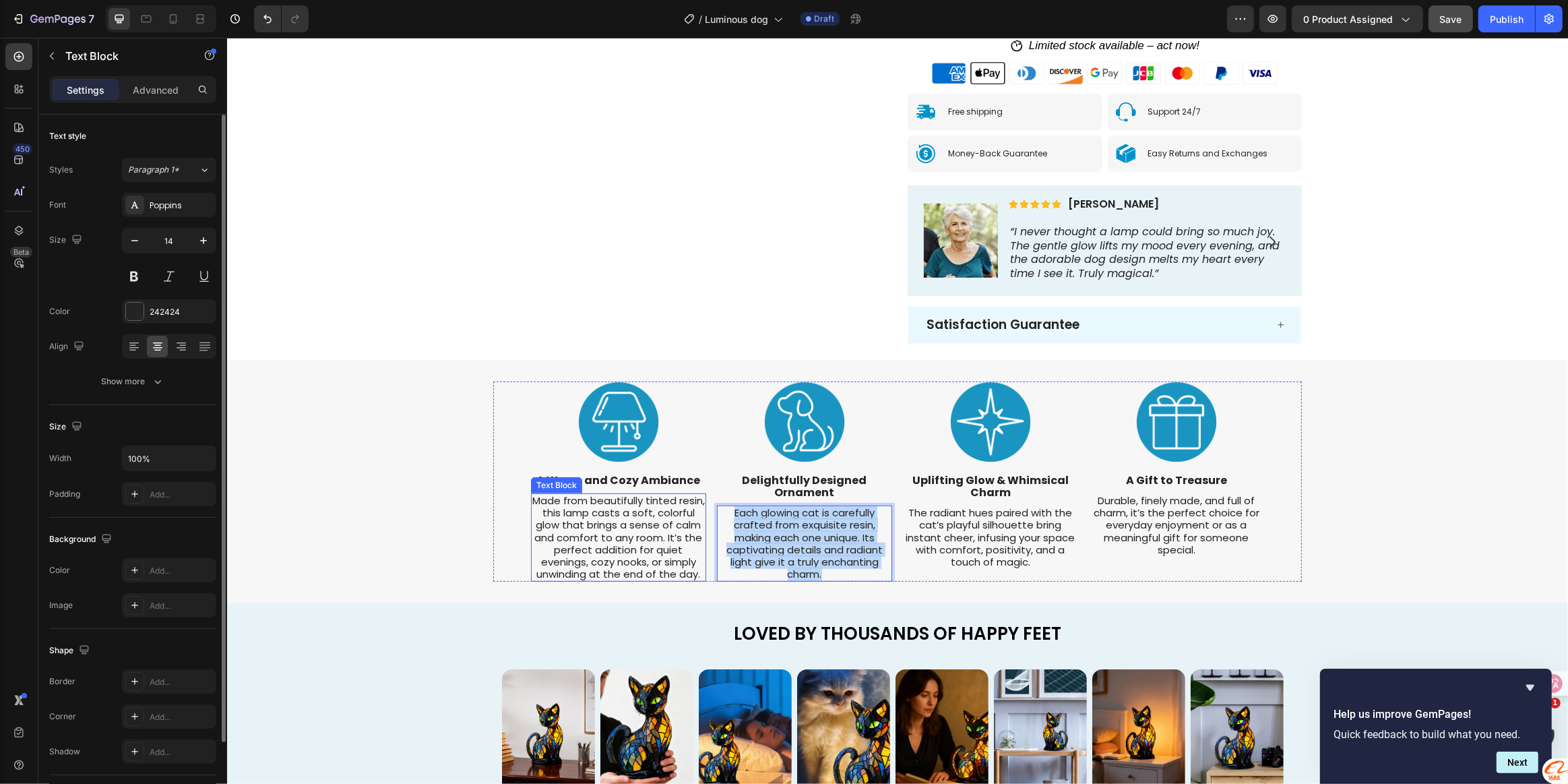
drag, startPoint x: 819, startPoint y: 576, endPoint x: 697, endPoint y: 513, distance: 137.3
click at [697, 513] on div "Image A Warm and Cozy Ambiance Text Block Made from beautifully tinted resin, t…" at bounding box center [897, 482] width 733 height 201
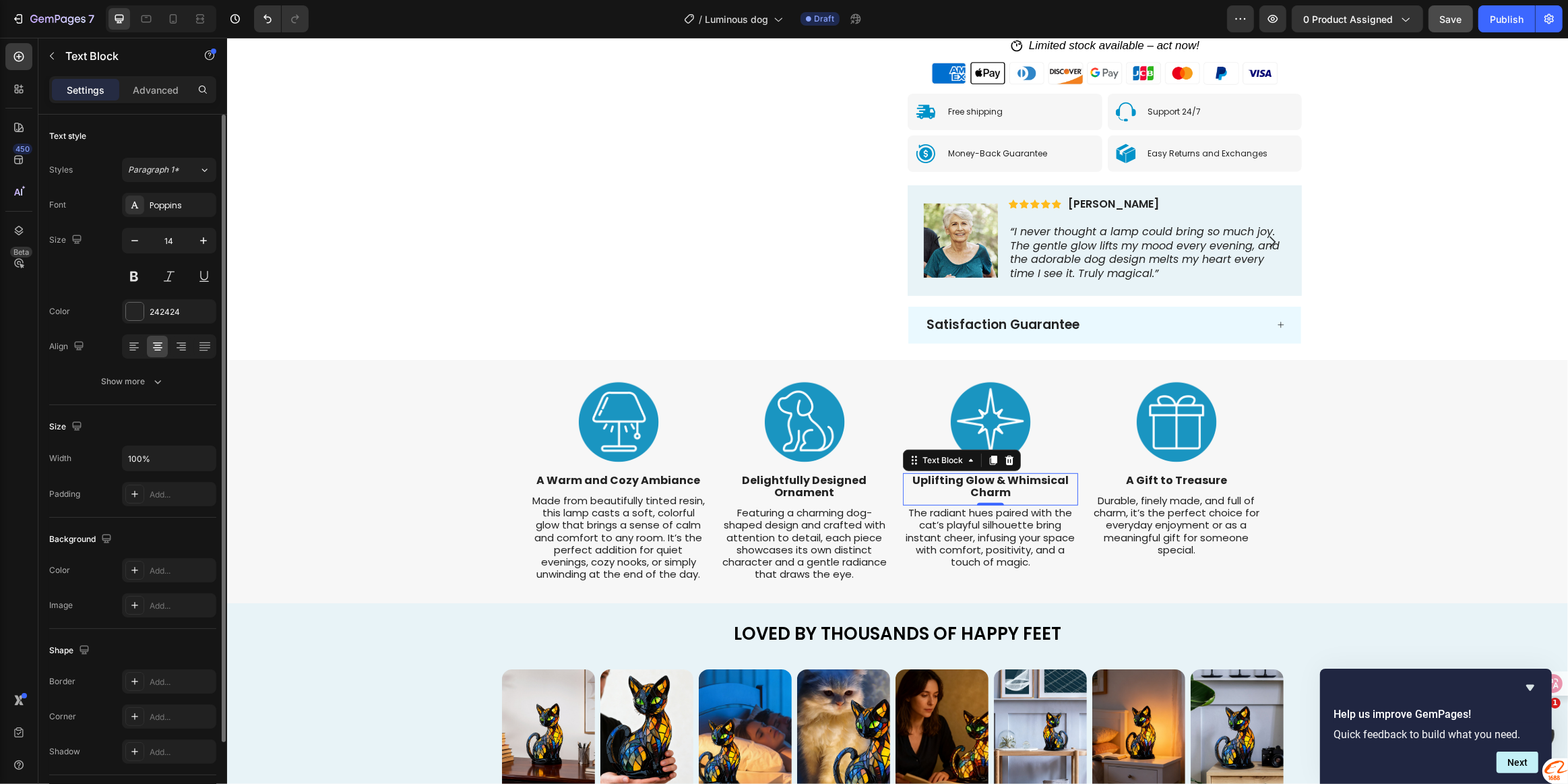
click at [975, 483] on strong "Uplifting Glow & Whimsical Charm" at bounding box center [990, 486] width 157 height 28
click at [1016, 496] on p "Uplifting Glow & Whimsical Charm" at bounding box center [990, 487] width 173 height 24
drag, startPoint x: 1016, startPoint y: 495, endPoint x: 907, endPoint y: 479, distance: 110.2
click at [907, 479] on p "Uplifting Glow & Whimsical Charm" at bounding box center [990, 487] width 173 height 24
click at [989, 539] on span "The radiant hues paired with the cat’s playful silhouette bring instant cheer, …" at bounding box center [990, 525] width 169 height 63
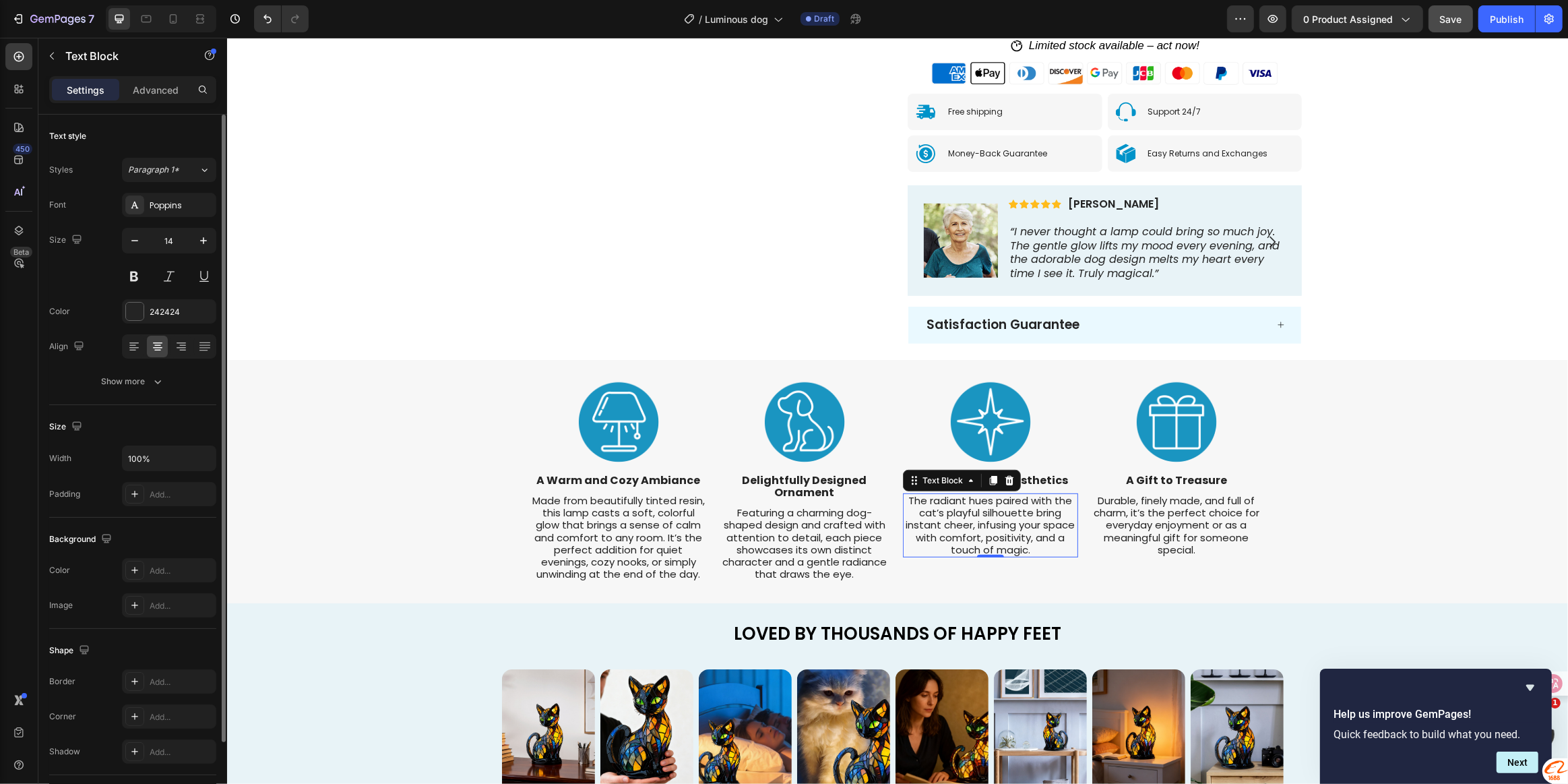
click at [1038, 551] on p "The radiant hues paired with the cat’s playful silhouette bring instant cheer, …" at bounding box center [990, 525] width 173 height 61
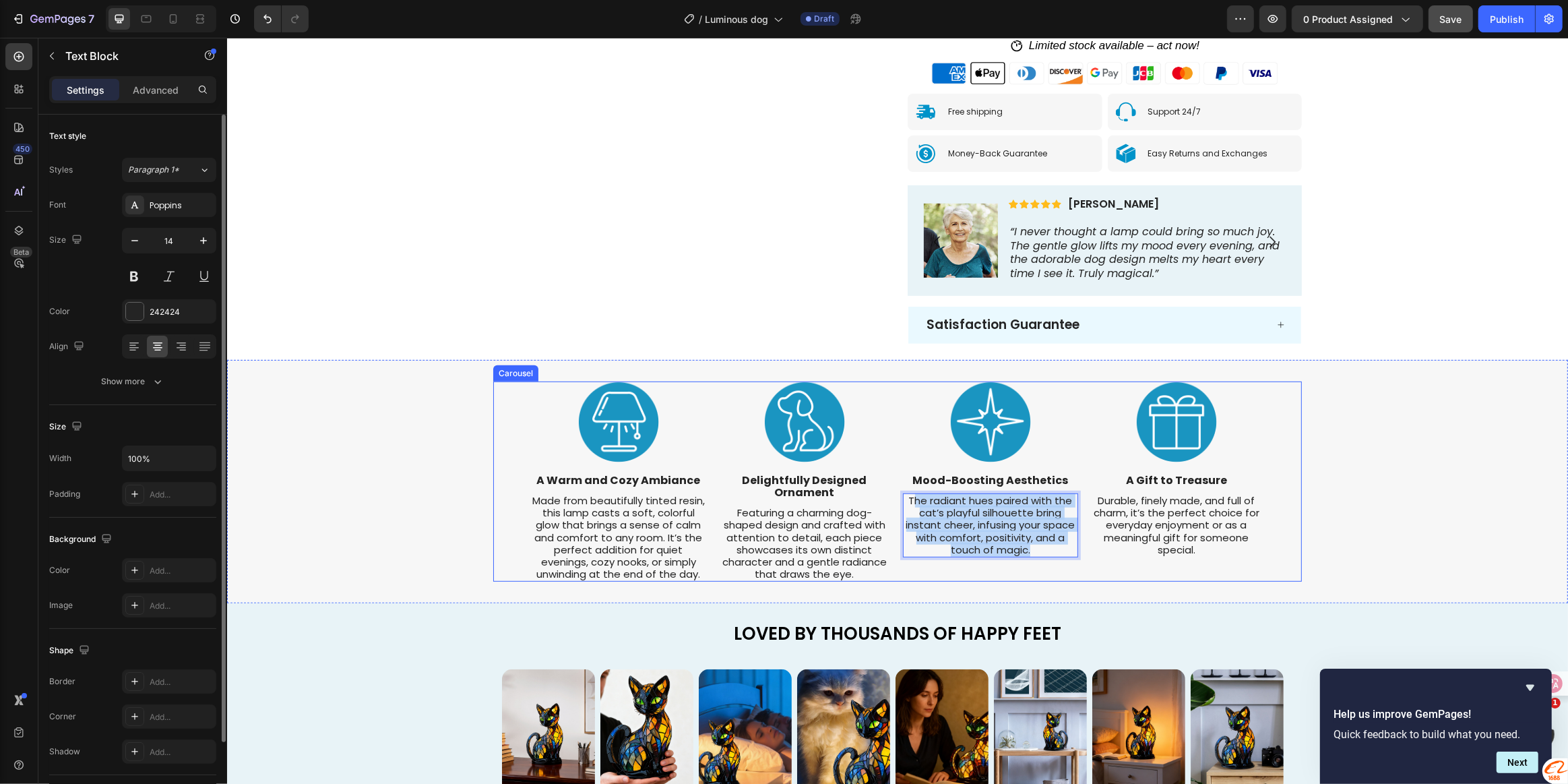
drag, startPoint x: 1033, startPoint y: 551, endPoint x: 890, endPoint y: 499, distance: 152.2
click at [890, 499] on div "Image A Warm and Cozy Ambiance Text Block Made from beautifully tinted resin, t…" at bounding box center [897, 482] width 733 height 201
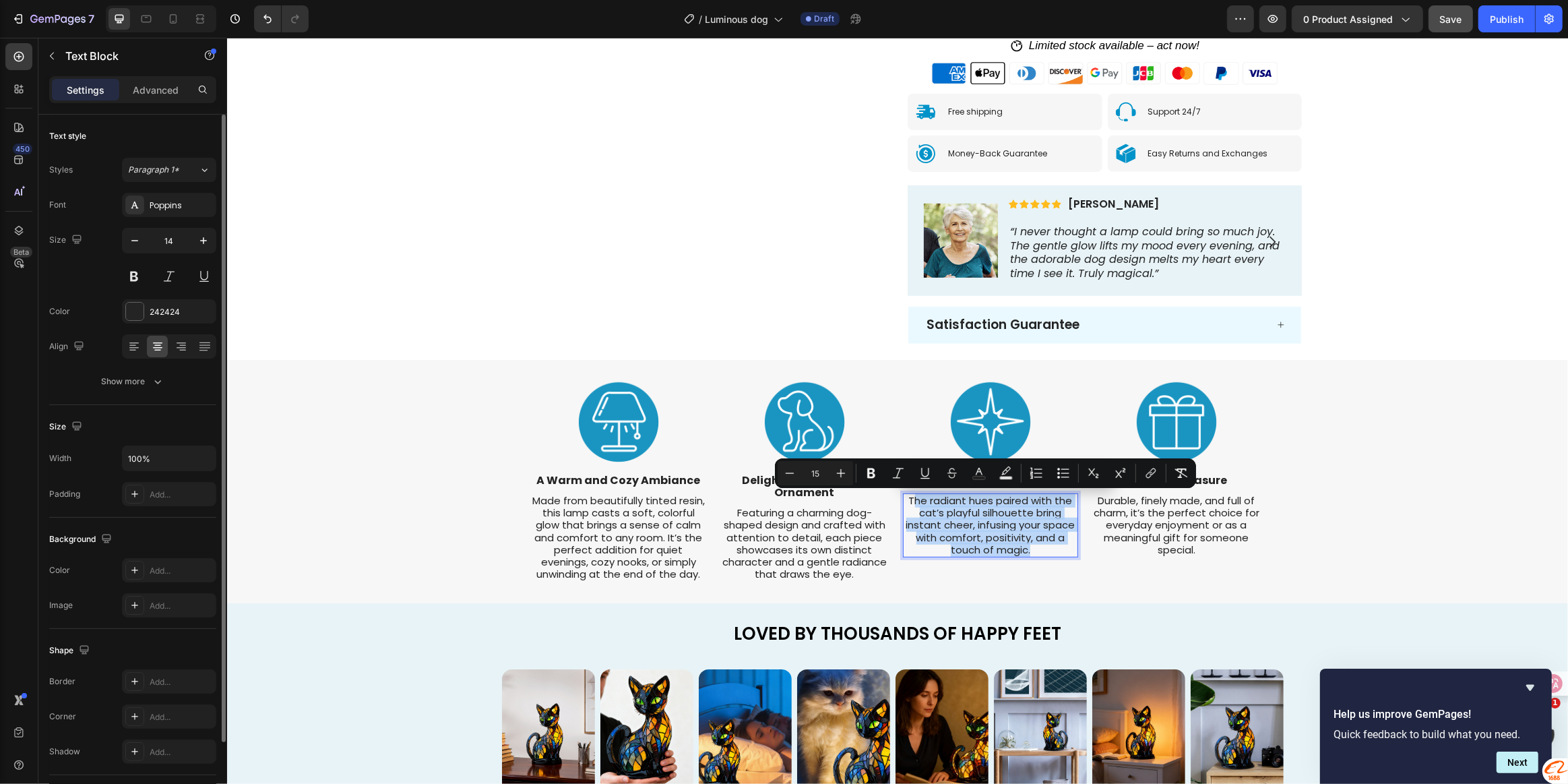
click at [979, 526] on span "The radiant hues paired with the cat’s playful silhouette bring instant cheer, …" at bounding box center [990, 525] width 169 height 63
drag, startPoint x: 1031, startPoint y: 553, endPoint x: 902, endPoint y: 500, distance: 139.5
click at [904, 500] on p "The radiant hues paired with the cat’s playful silhouette bring instant cheer, …" at bounding box center [990, 525] width 173 height 61
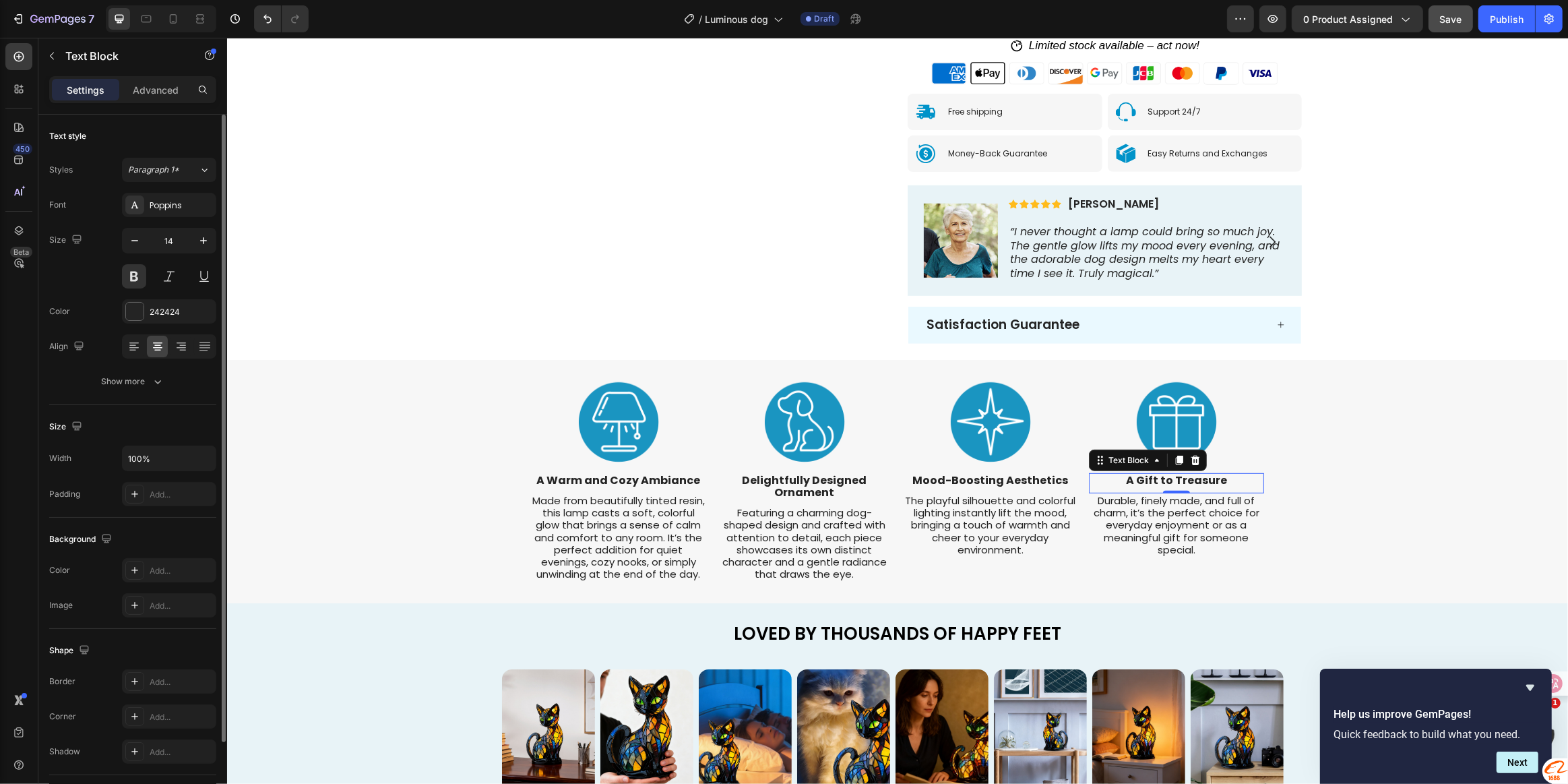
click at [1143, 485] on strong "A Gift to Treasure" at bounding box center [1176, 480] width 101 height 16
click at [1233, 481] on p "A Gift to Treasure" at bounding box center [1176, 481] width 173 height 12
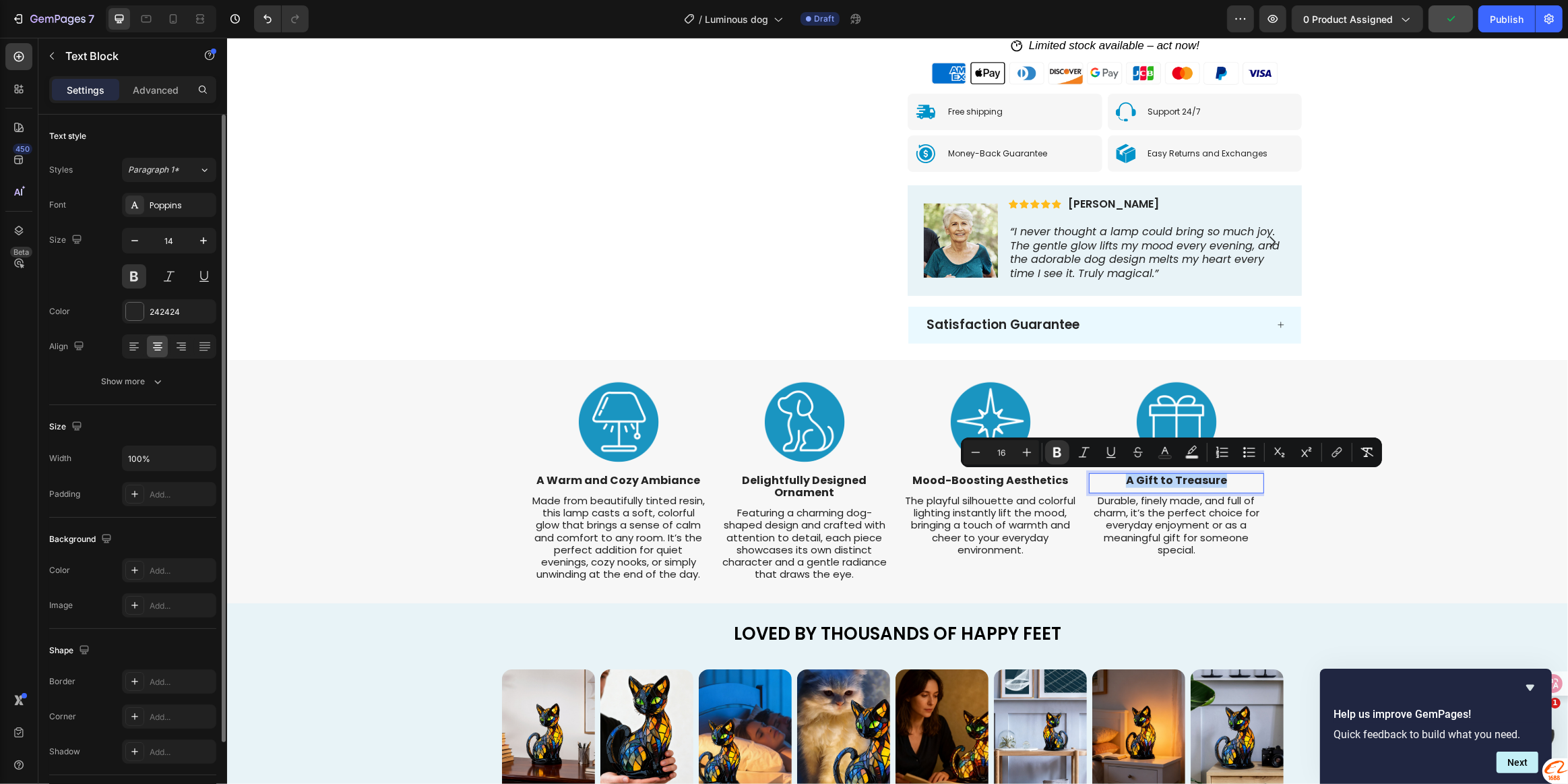
drag, startPoint x: 1229, startPoint y: 479, endPoint x: 1113, endPoint y: 481, distance: 116.0
click at [1113, 481] on p "A Gift to Treasure" at bounding box center [1176, 481] width 173 height 12
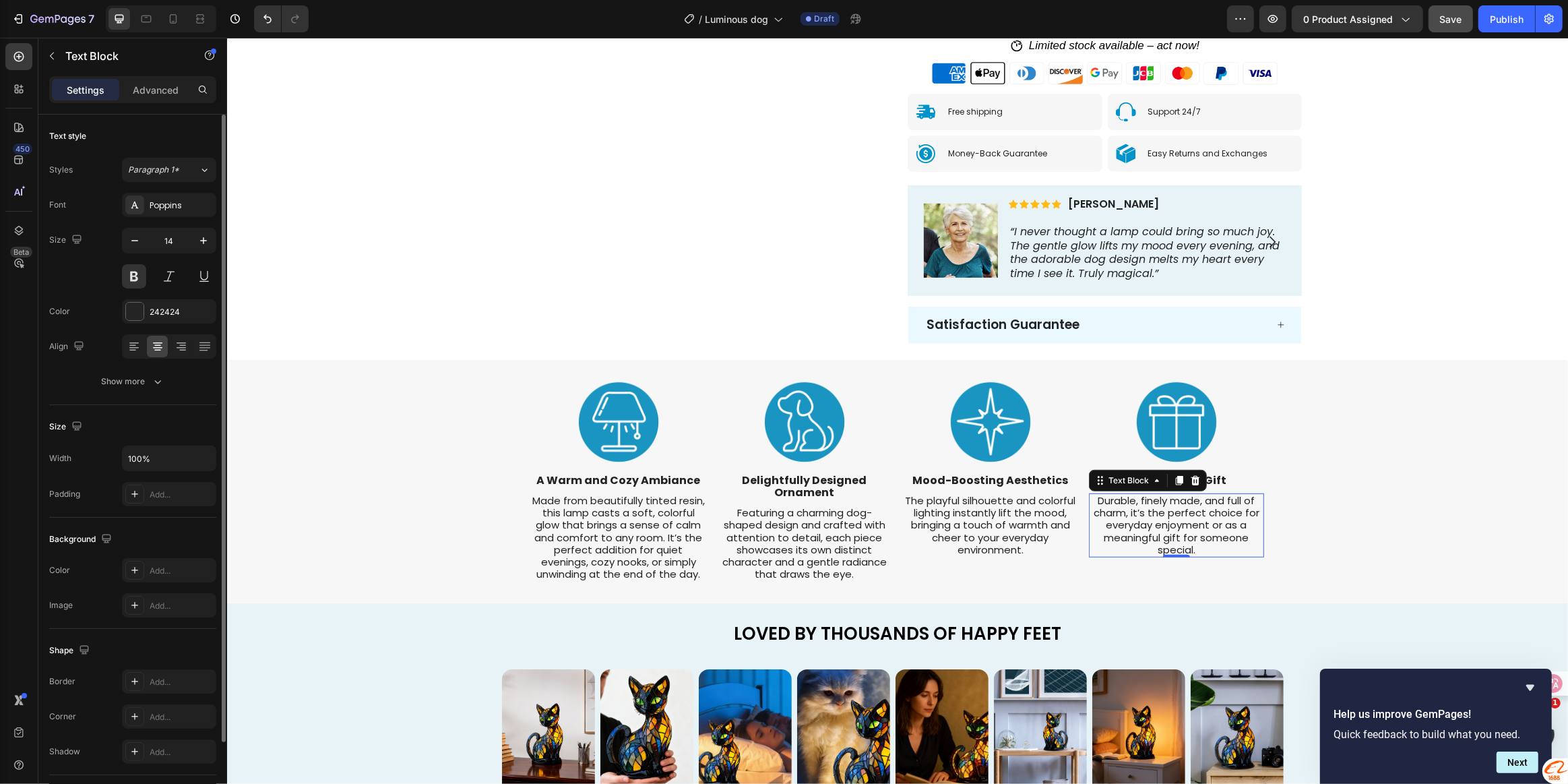
click at [1205, 533] on span "Durable, finely made, and full of charm, it’s the perfect choice for everyday e…" at bounding box center [1176, 525] width 166 height 63
click at [1197, 550] on p "Durable, finely made, and full of charm, it’s the perfect choice for everyday e…" at bounding box center [1176, 525] width 173 height 61
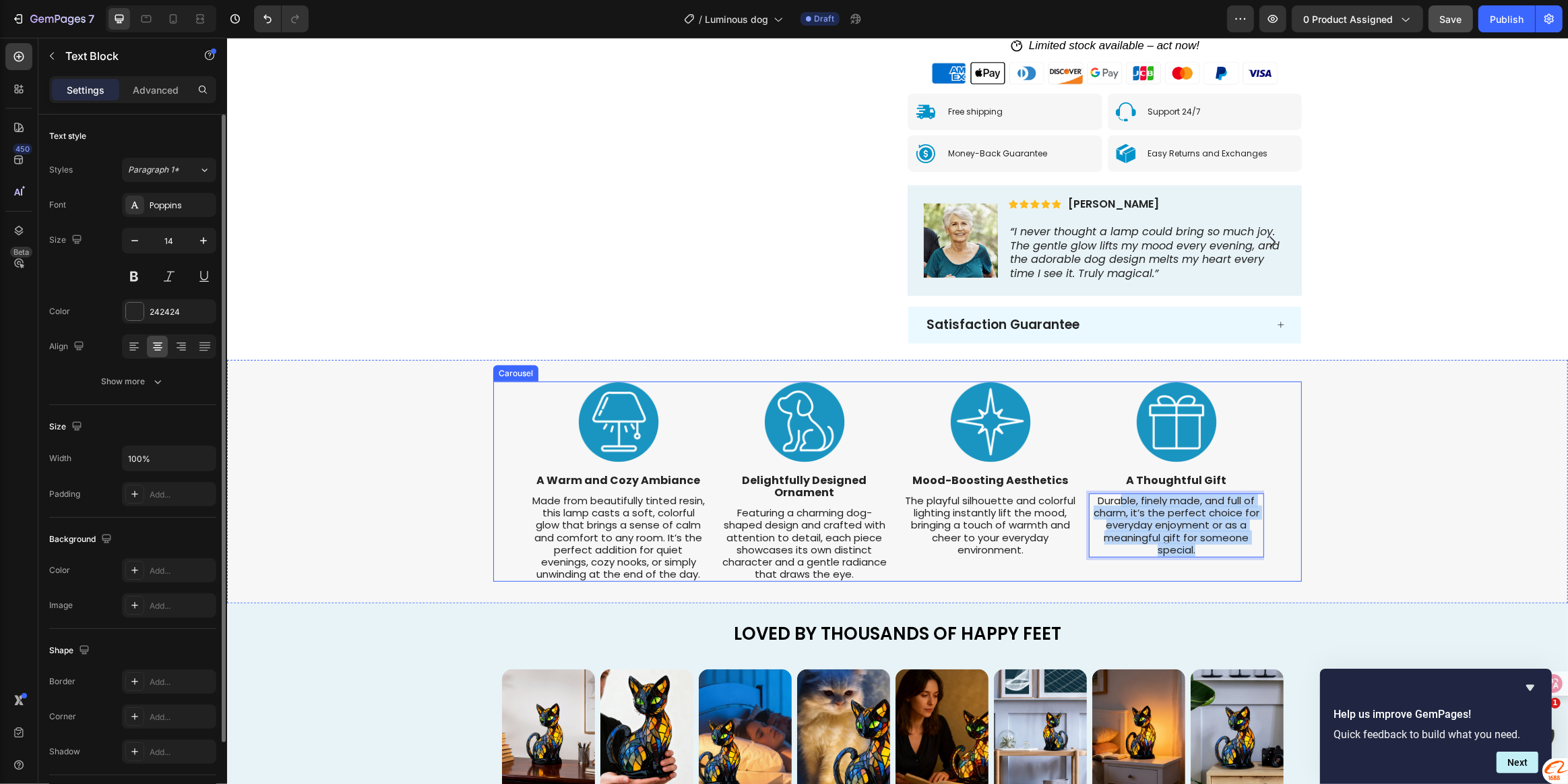
drag, startPoint x: 1204, startPoint y: 550, endPoint x: 1083, endPoint y: 500, distance: 130.9
click at [1083, 500] on div "Image A Warm and Cozy Ambiance Text Block Made from beautifully tinted resin, t…" at bounding box center [897, 482] width 733 height 201
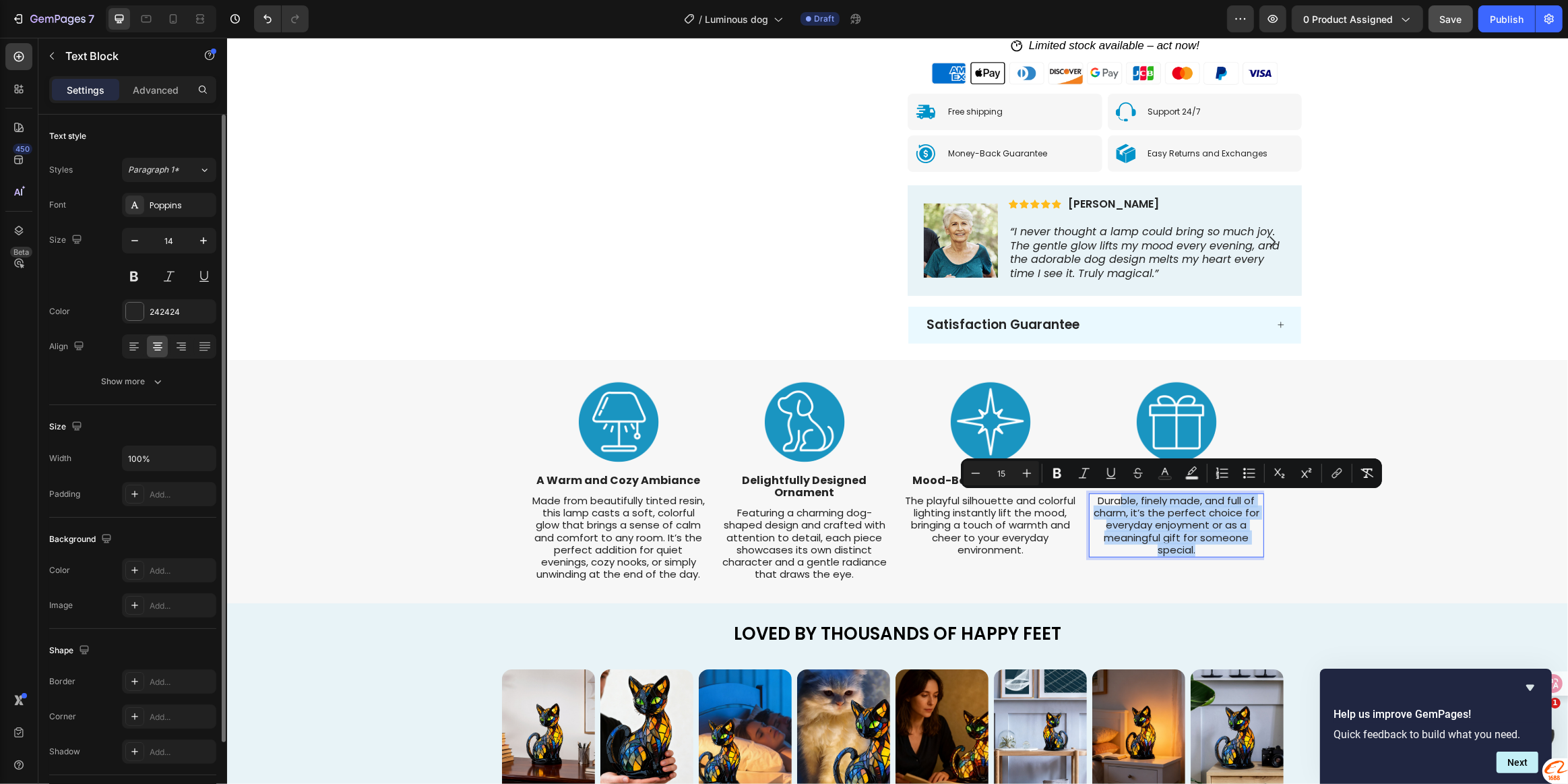
click at [1177, 535] on span "Durable, finely made, and full of charm, it’s the perfect choice for everyday e…" at bounding box center [1176, 525] width 166 height 63
drag, startPoint x: 1200, startPoint y: 551, endPoint x: 1087, endPoint y: 498, distance: 124.8
click at [1089, 498] on p "Durable, finely made, and full of charm, it’s the perfect choice for everyday e…" at bounding box center [1176, 525] width 173 height 61
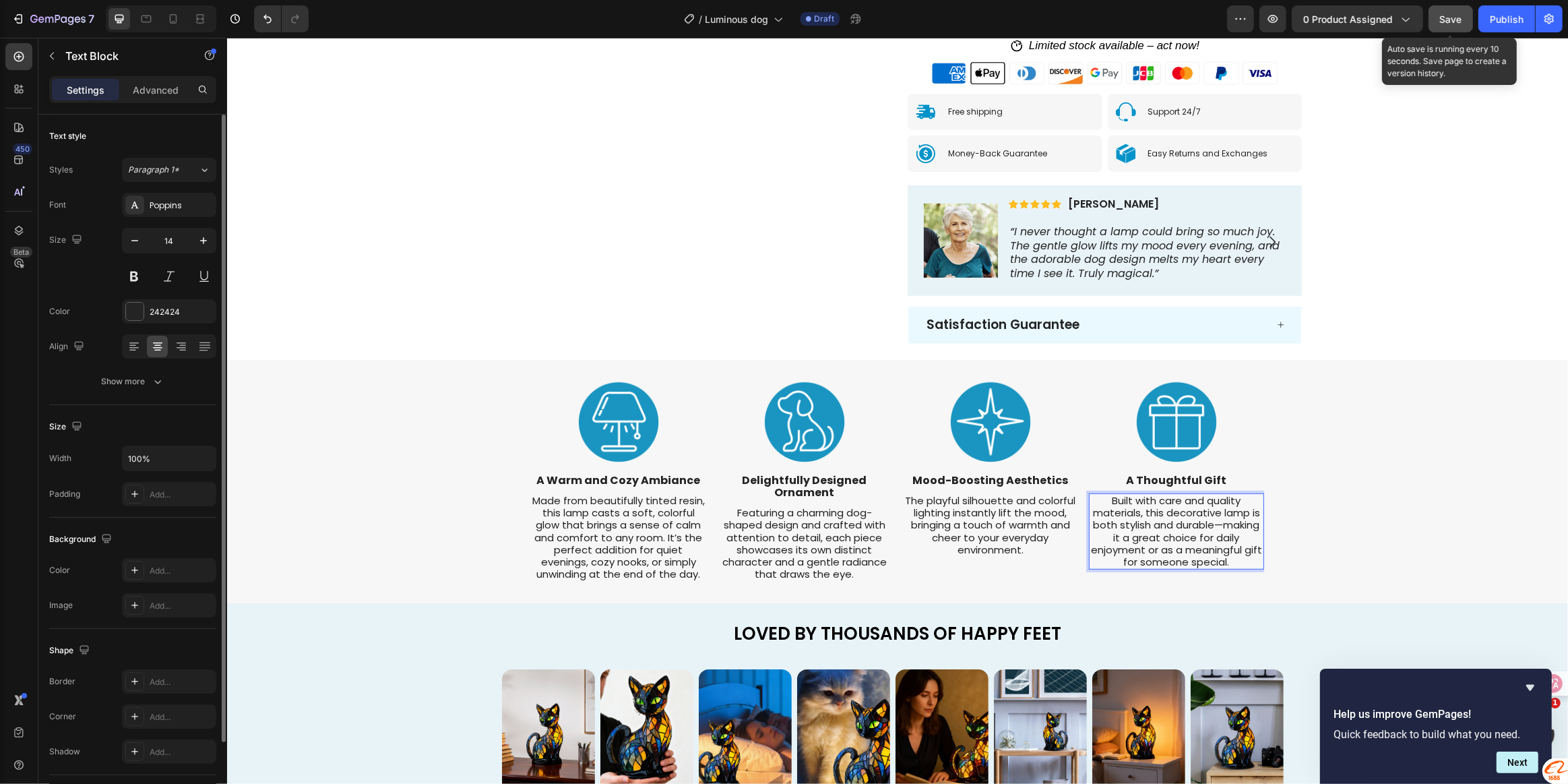
drag, startPoint x: 1455, startPoint y: 20, endPoint x: 1222, endPoint y: 1, distance: 233.8
click at [1455, 20] on span "Save" at bounding box center [1451, 19] width 22 height 11
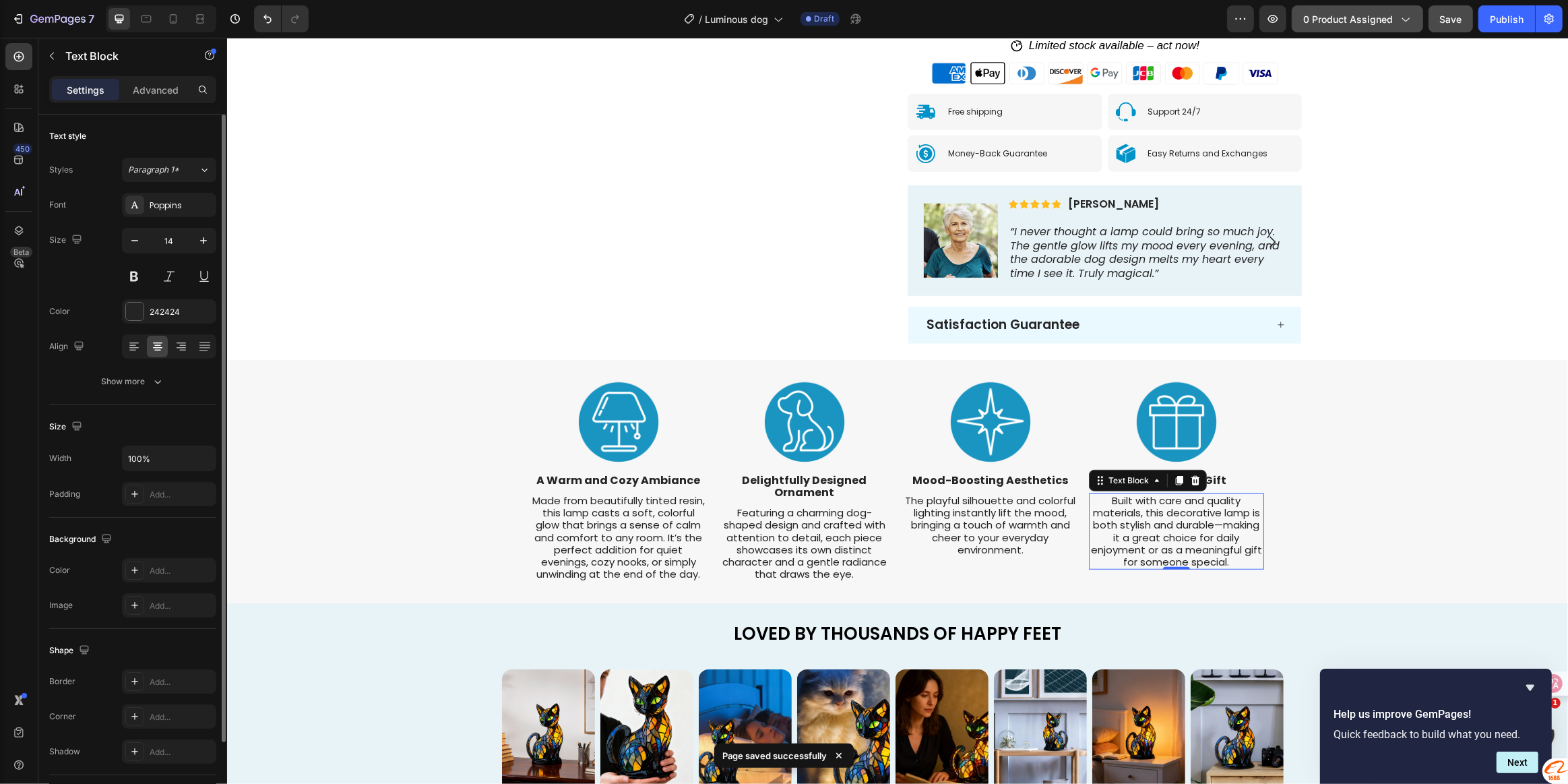
click at [1330, 18] on span "0 product assigned" at bounding box center [1348, 19] width 90 height 14
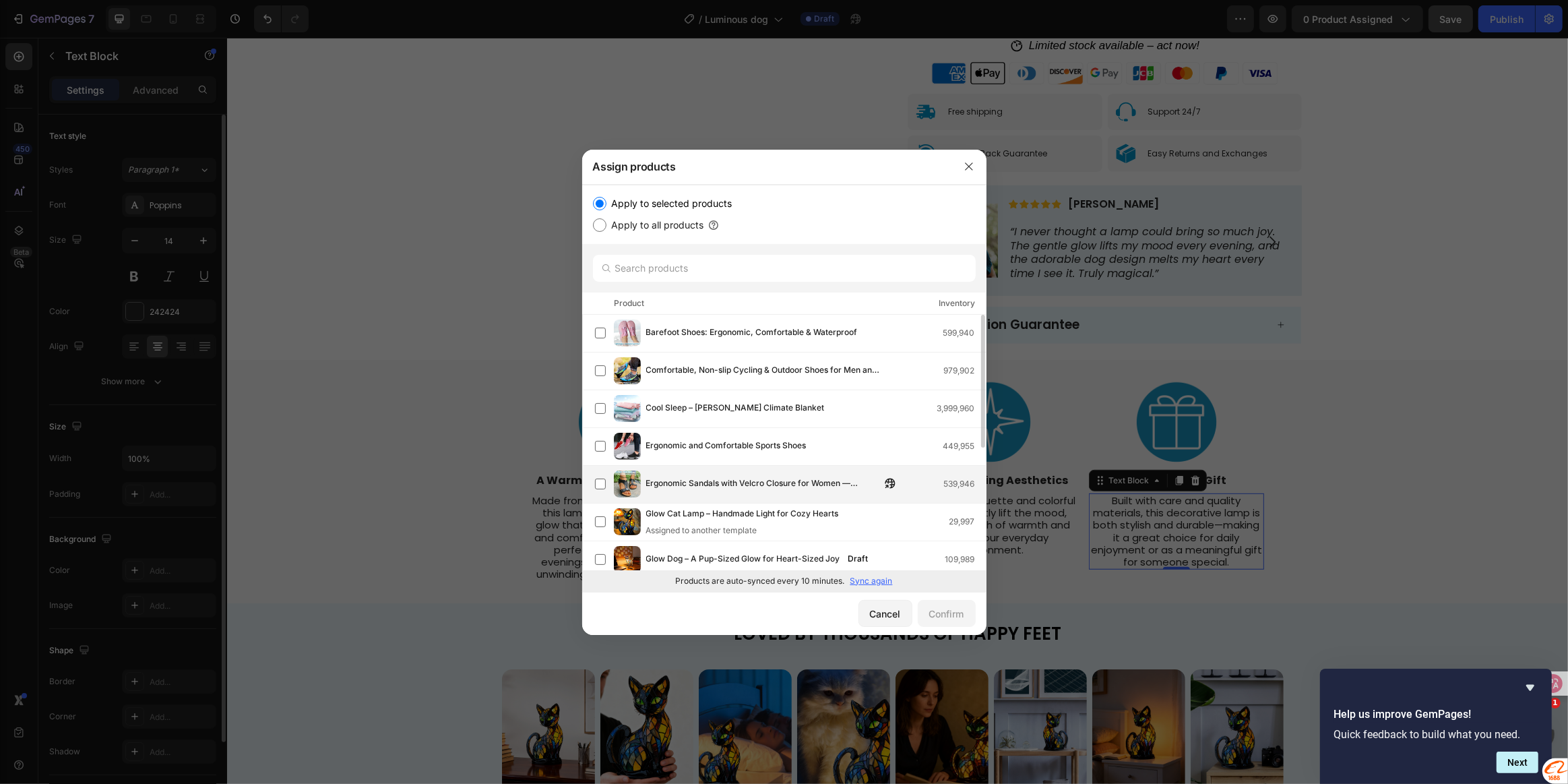
scroll to position [61, 0]
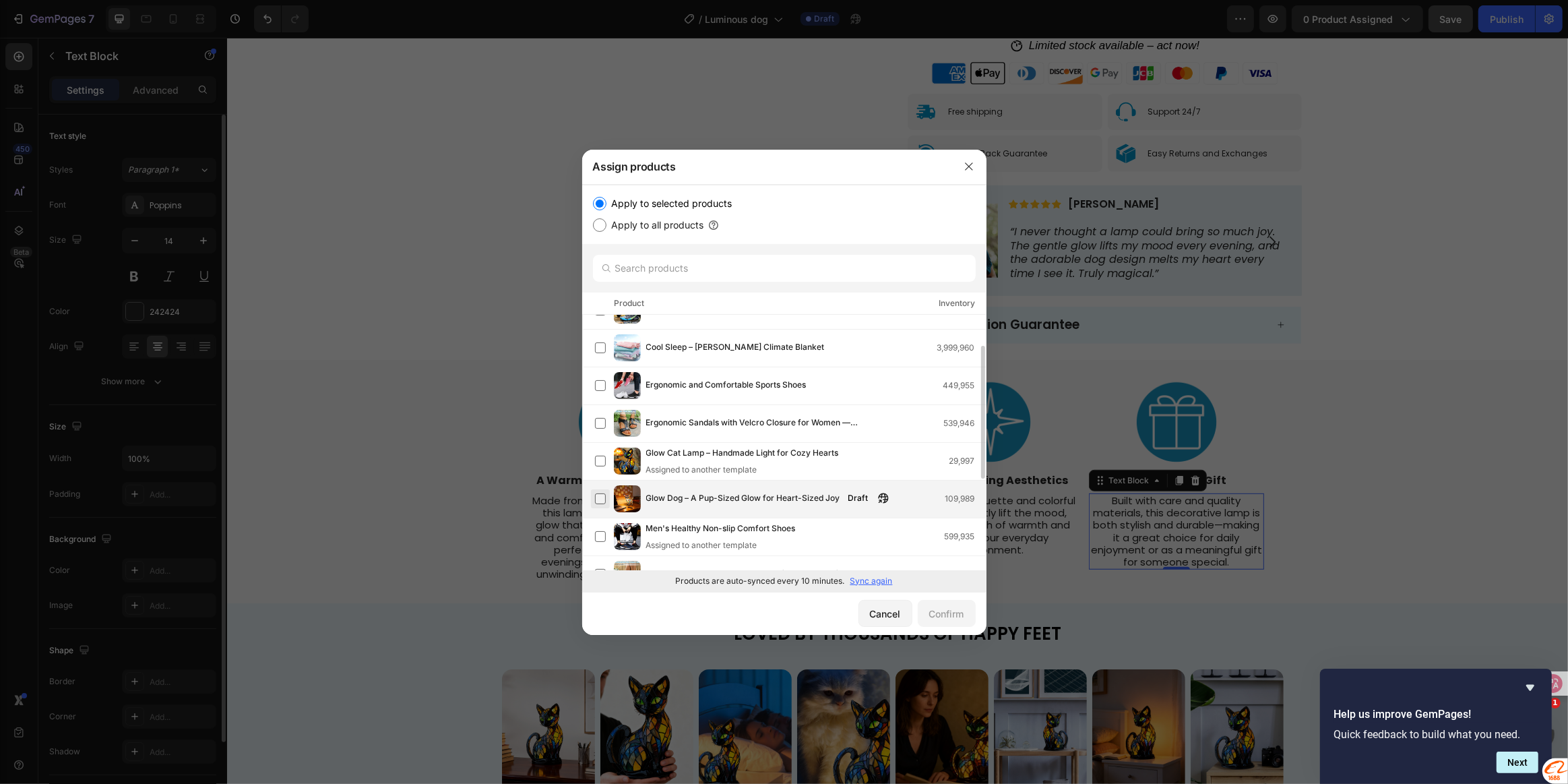
click at [595, 495] on label at bounding box center [601, 499] width 11 height 11
click at [942, 616] on div "Confirm" at bounding box center [947, 614] width 35 height 14
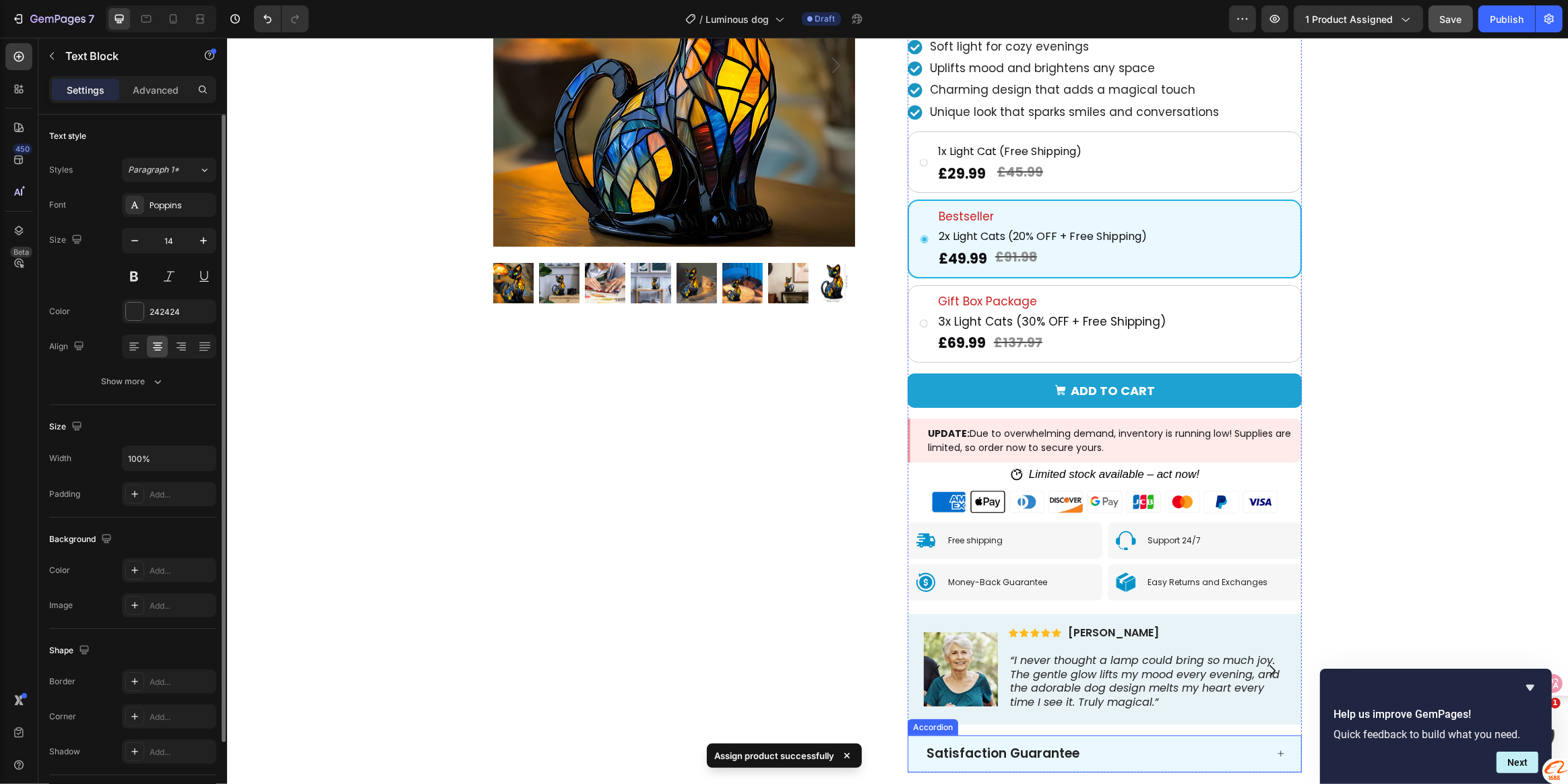
scroll to position [0, 0]
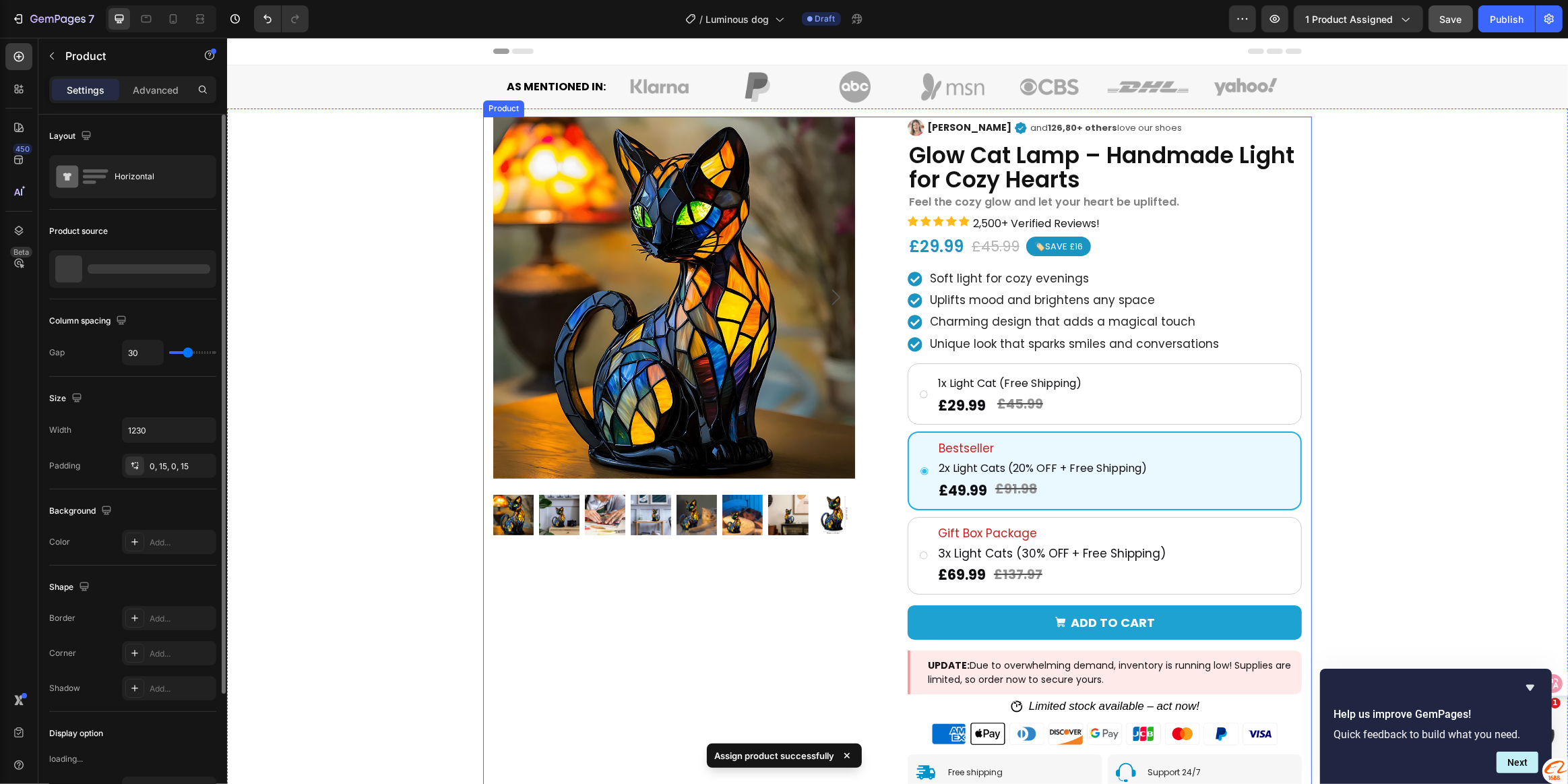
click at [485, 148] on div "Product Images Image [PERSON_NAME] Text Block Icon and 126,80+ others love our …" at bounding box center [897, 560] width 829 height 888
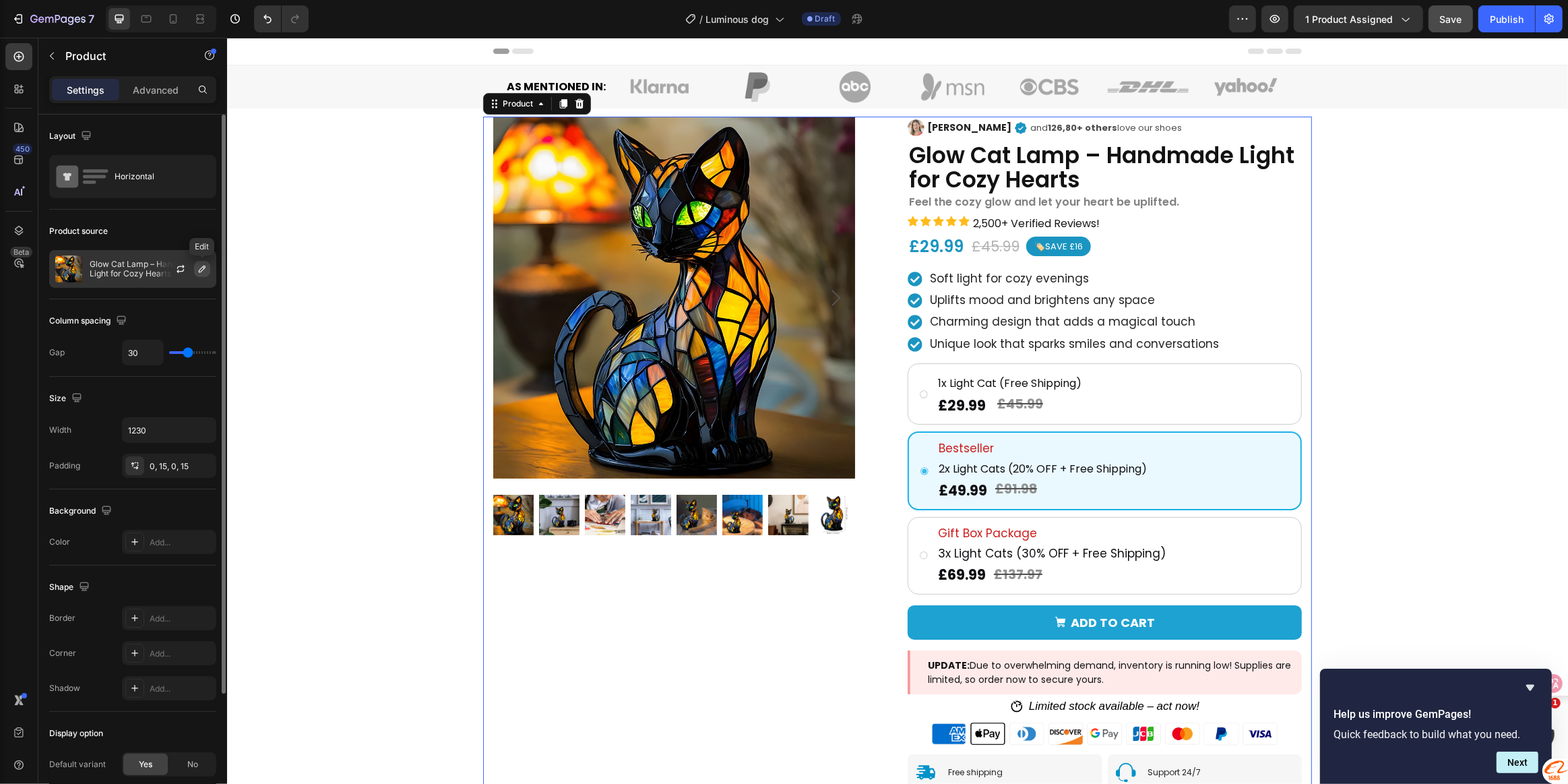
click at [201, 267] on icon "button" at bounding box center [202, 269] width 11 height 11
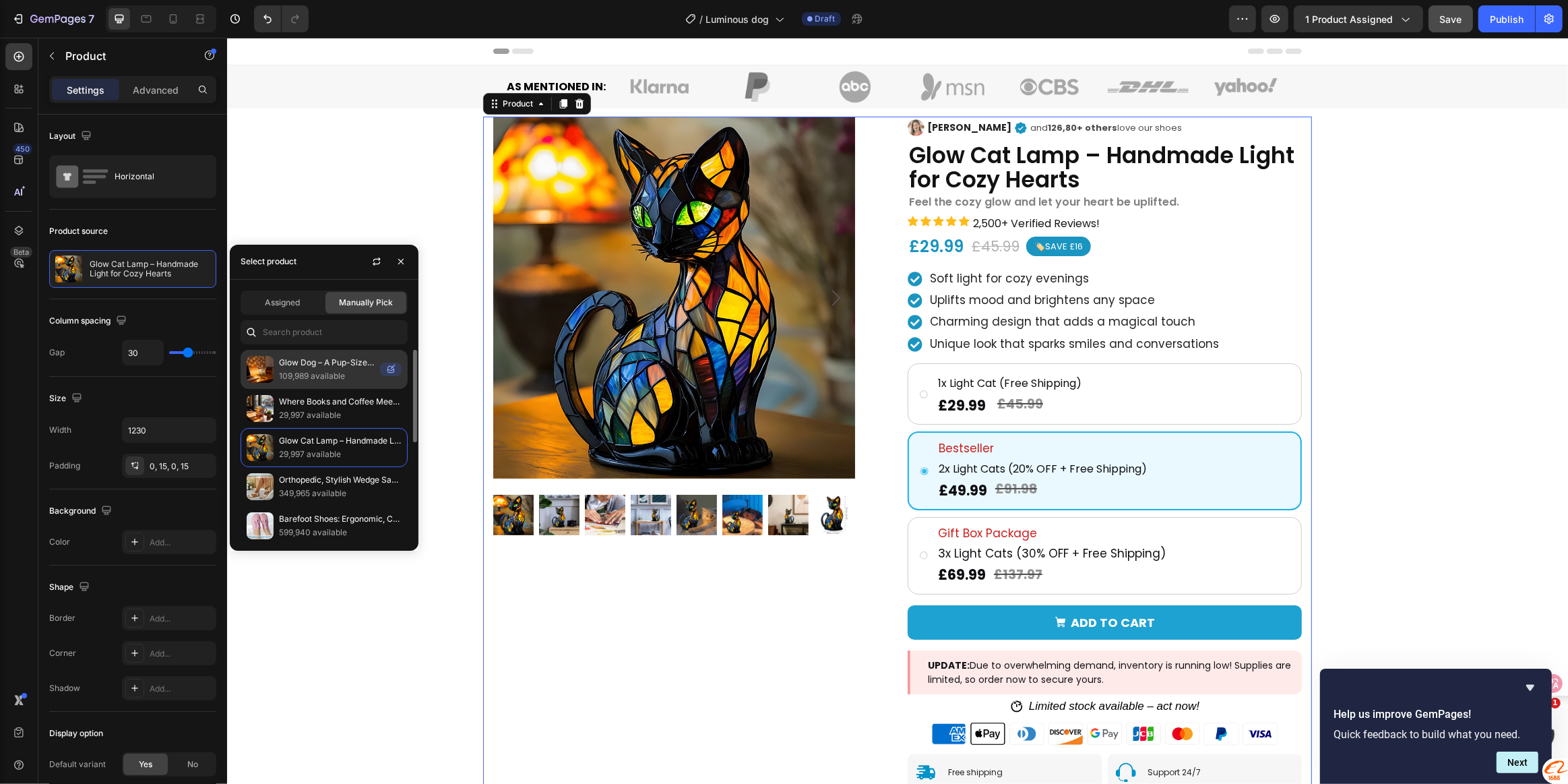
click at [346, 363] on p "Glow Dog – A Pup-Sized Glow for Heart-Sized Joy" at bounding box center [327, 363] width 96 height 14
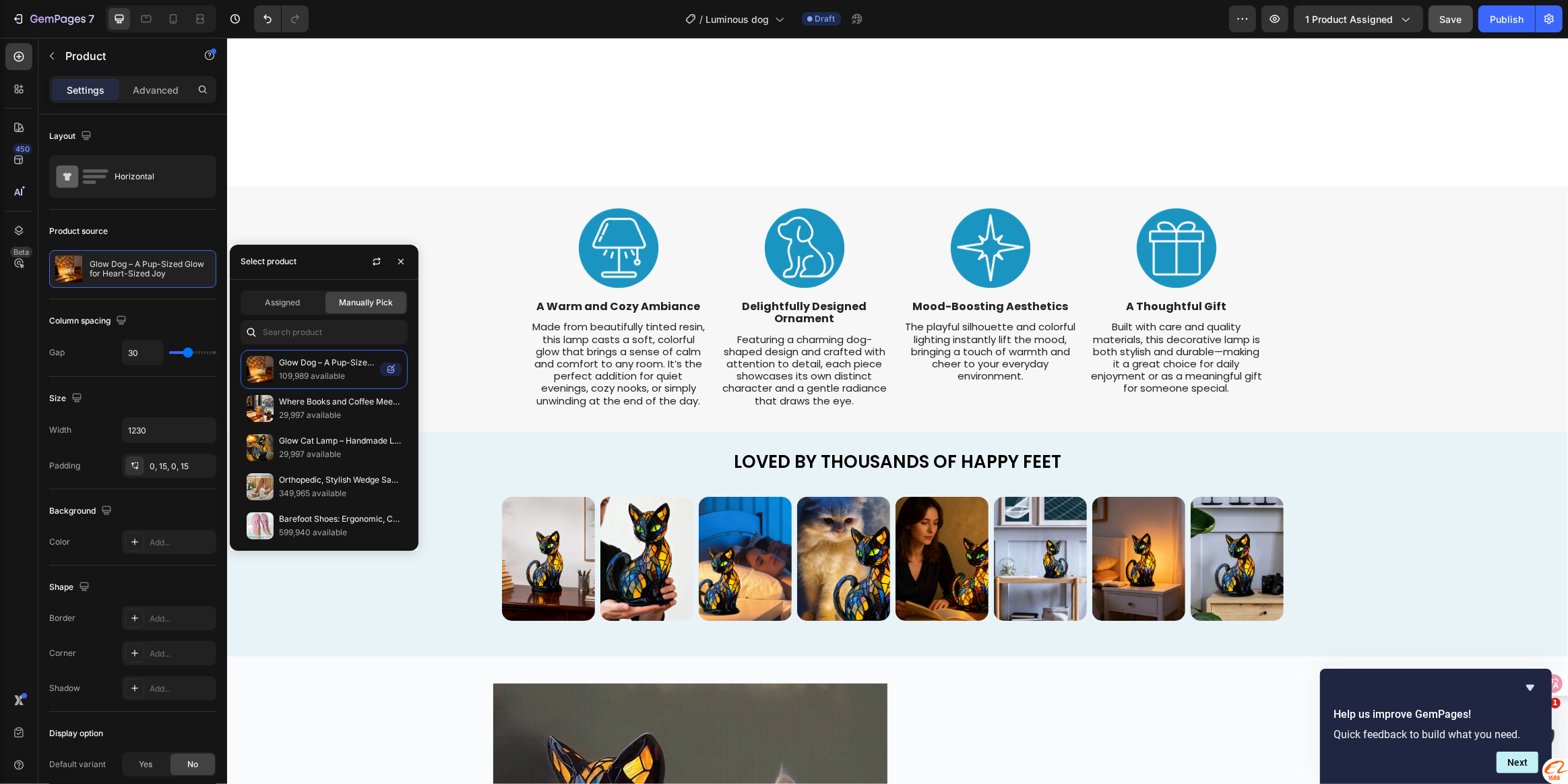
scroll to position [981, 0]
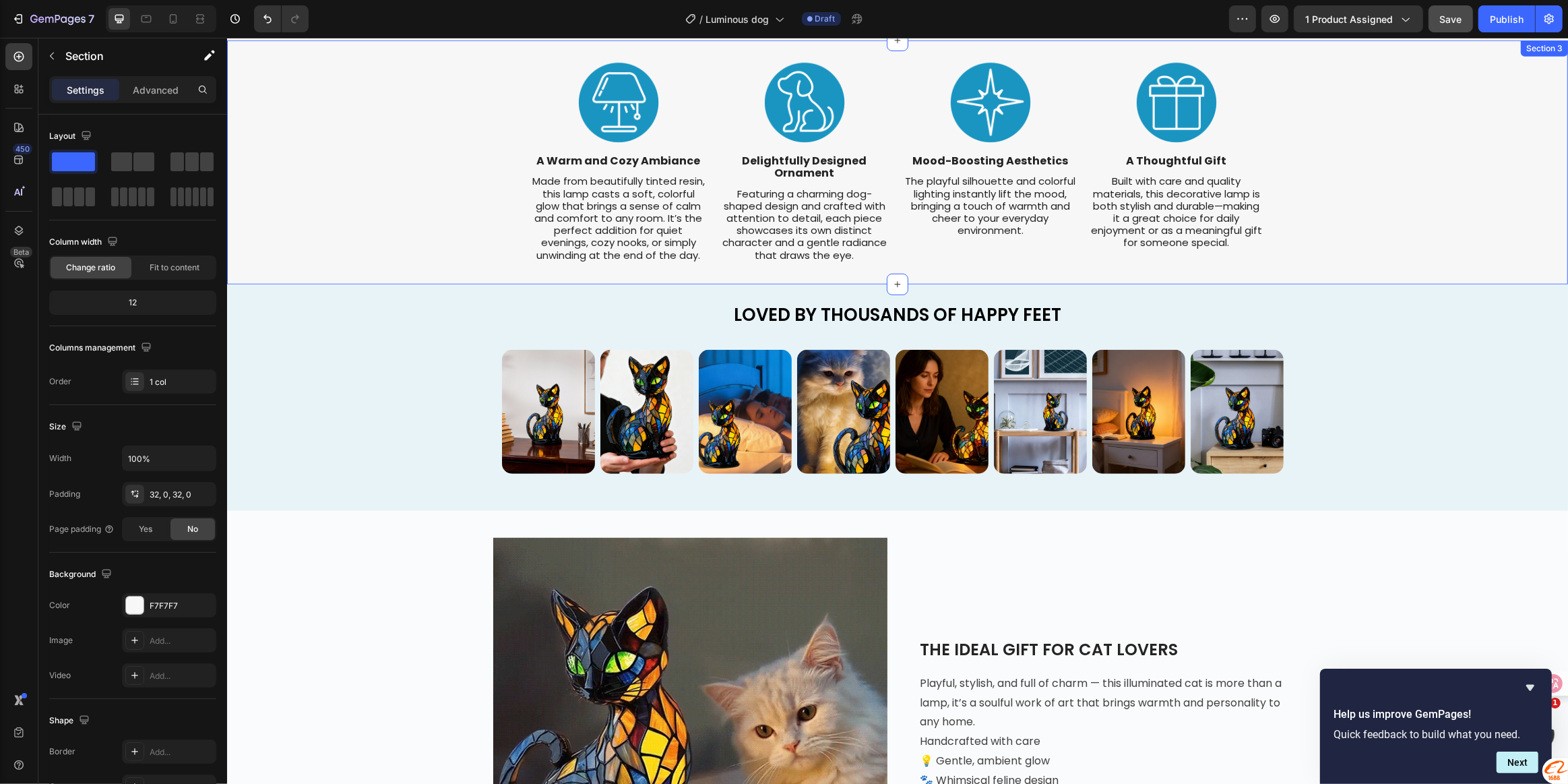
click at [369, 167] on div "Image A Warm and Cozy Ambiance Text Block Made from beautifully tinted resin, t…" at bounding box center [896, 163] width 1341 height 201
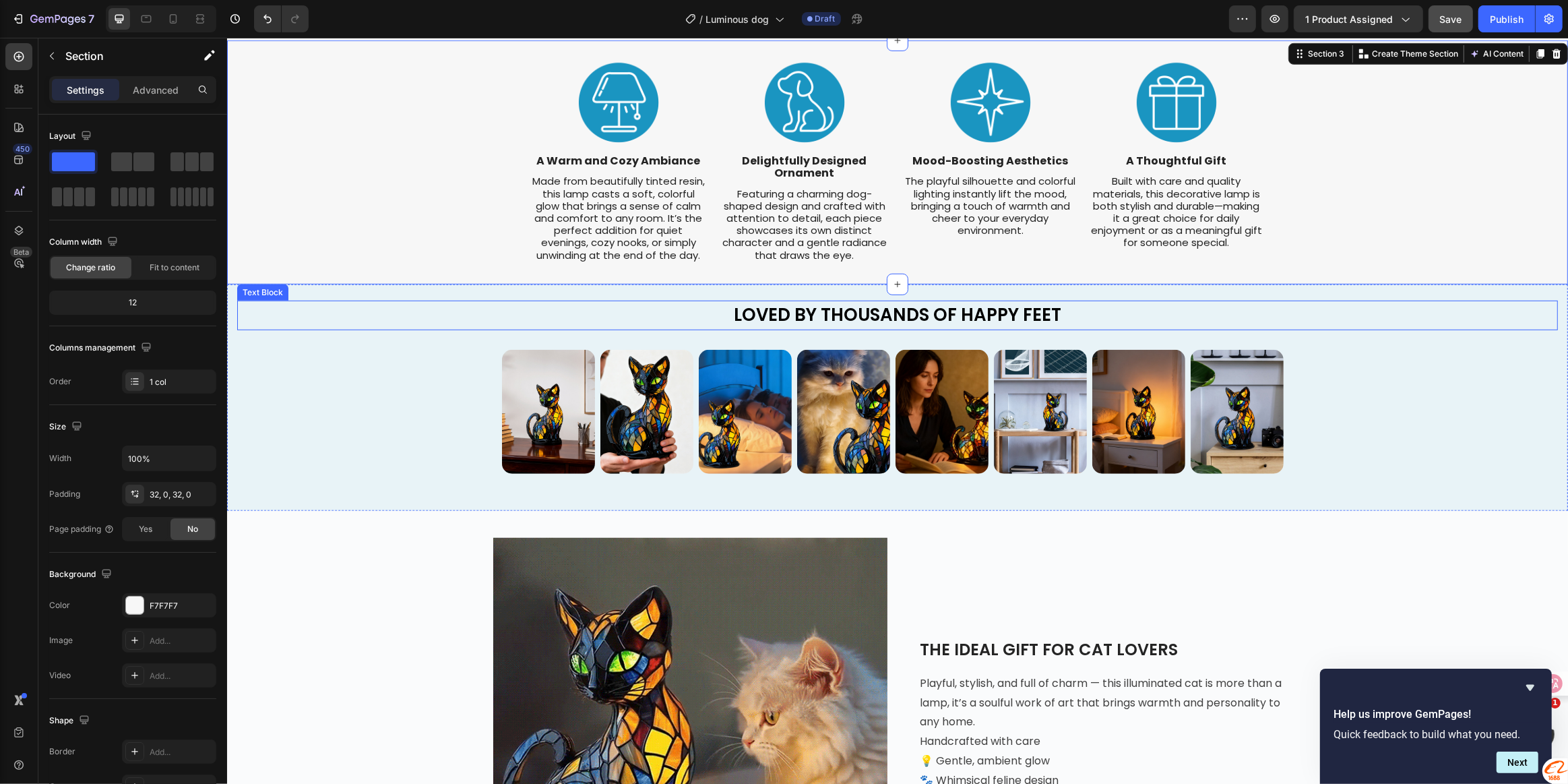
click at [484, 314] on p "LOVED BY THOUSANDS OF HAPPY FEET" at bounding box center [896, 315] width 1318 height 28
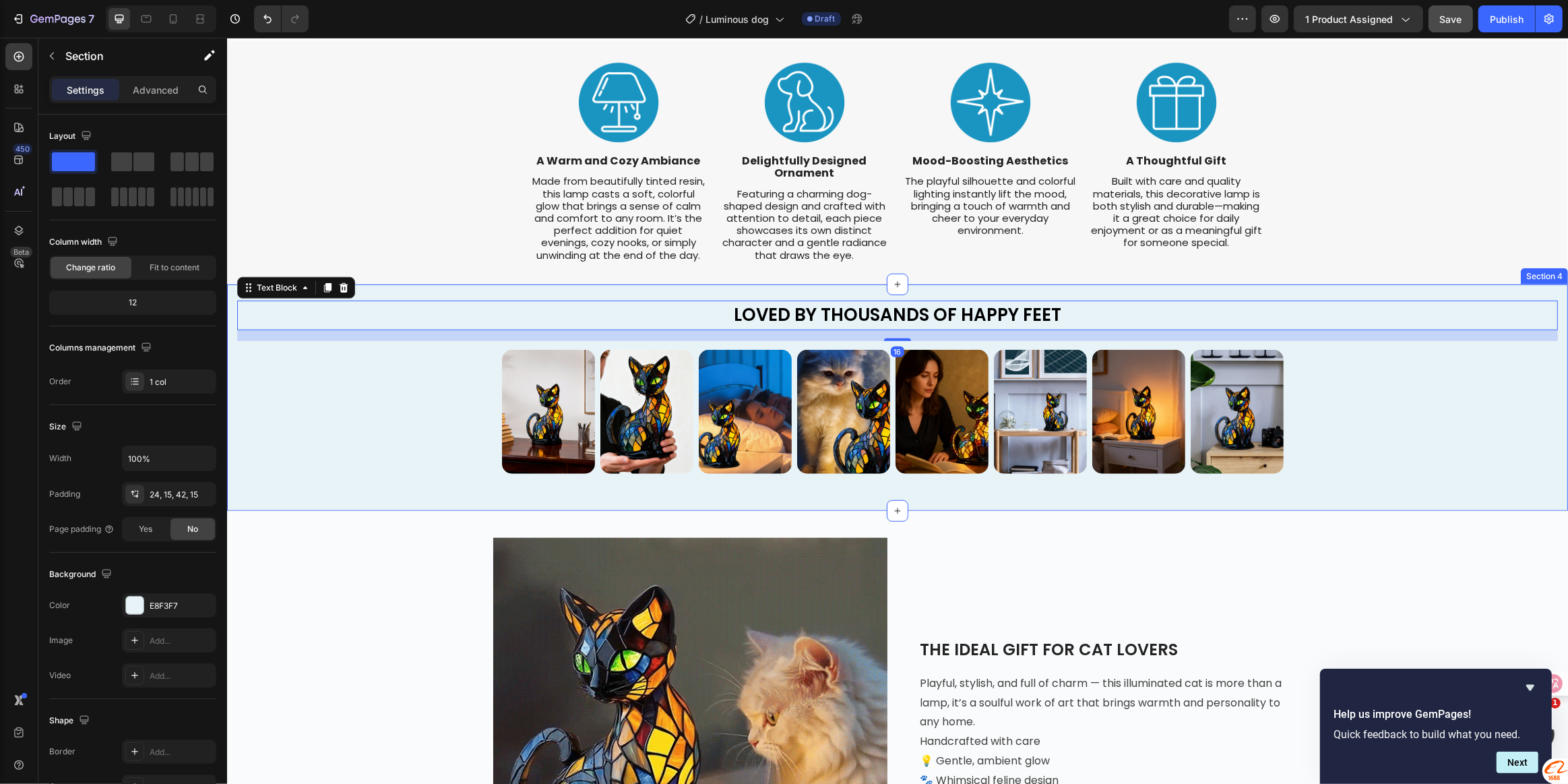
click at [446, 298] on div "LOVED BY THOUSANDS OF HAPPY FEET Text Block 16 Image Image Image Image Image Im…" at bounding box center [896, 397] width 1341 height 226
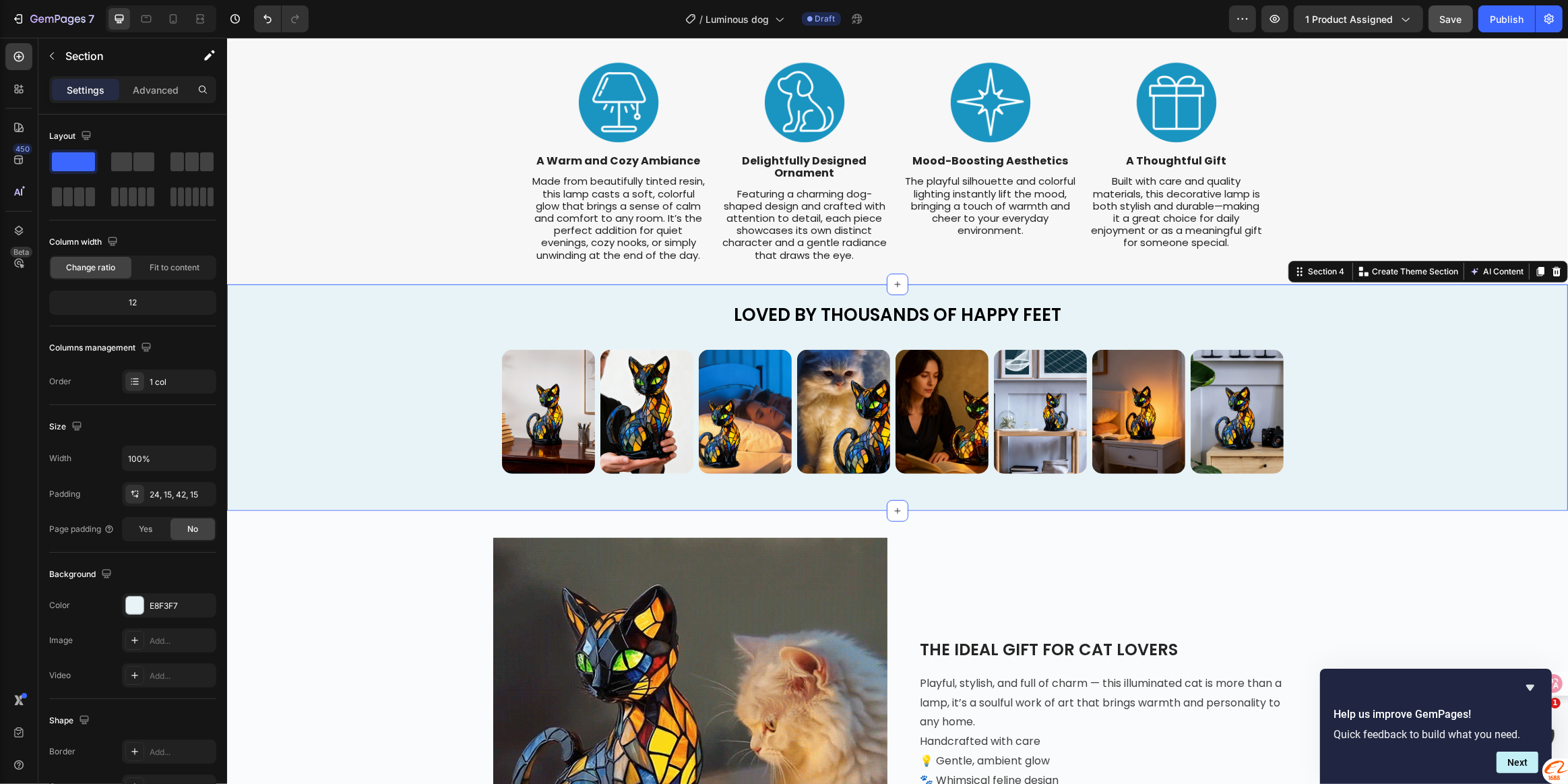
click at [419, 391] on div "Image Image Image Image Image Image Image Image Image Image Image Image Image I…" at bounding box center [896, 411] width 1321 height 141
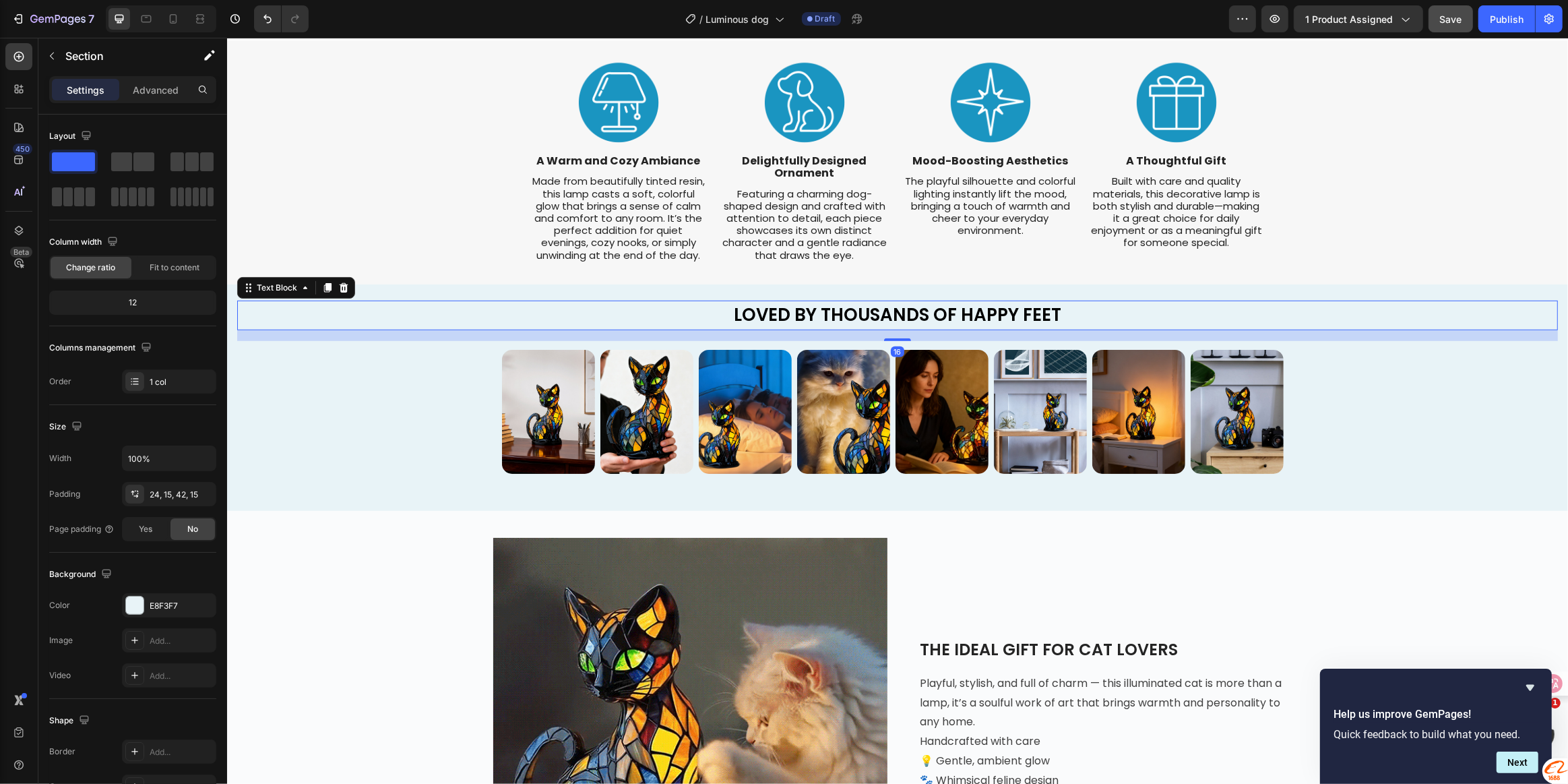
click at [738, 317] on span "LOVED BY THOUSANDS OF HAPPY FEET" at bounding box center [896, 315] width 327 height 24
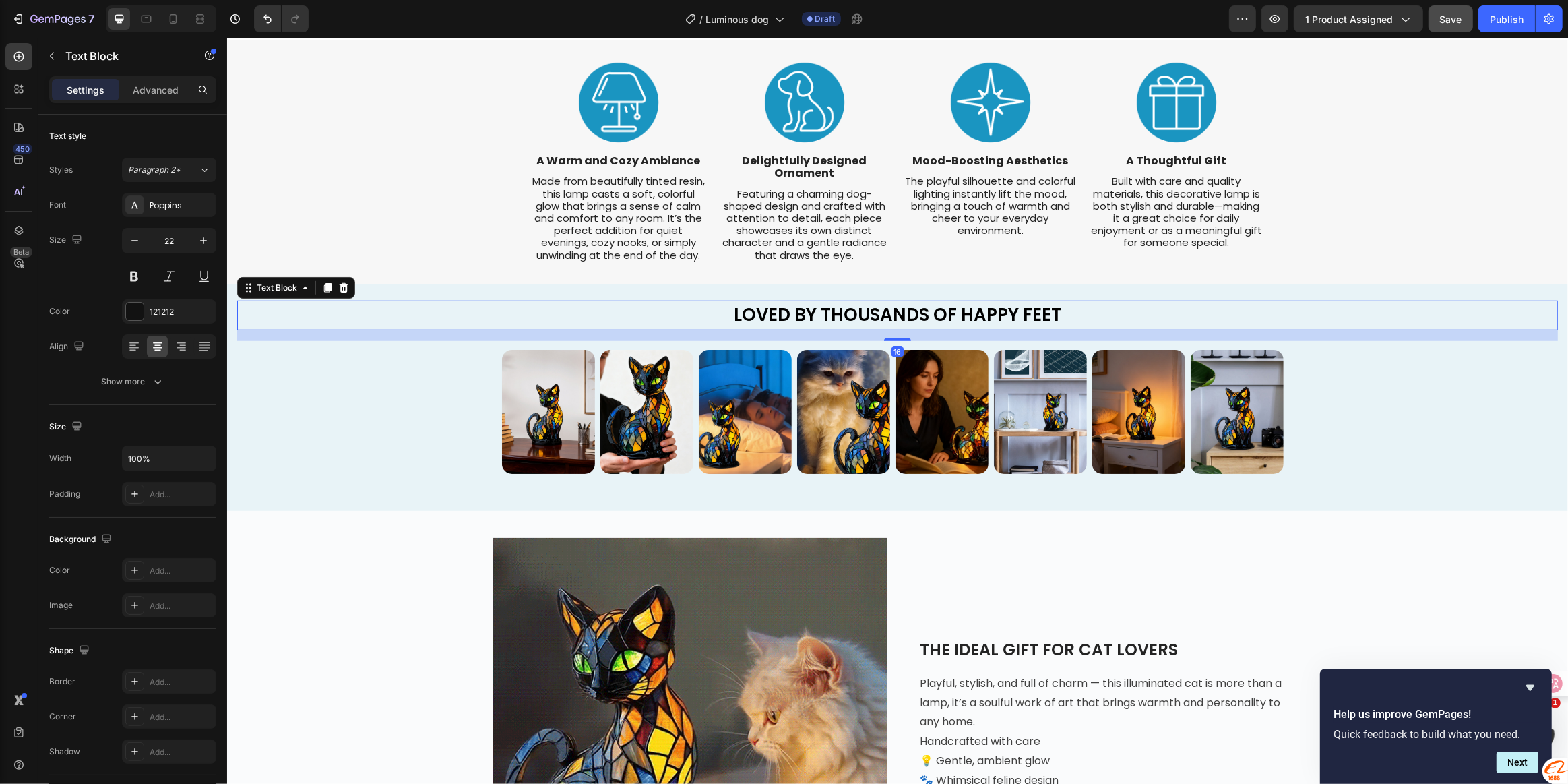
click at [724, 317] on p "LOVED BY THOUSANDS OF HAPPY FEET" at bounding box center [896, 315] width 1318 height 28
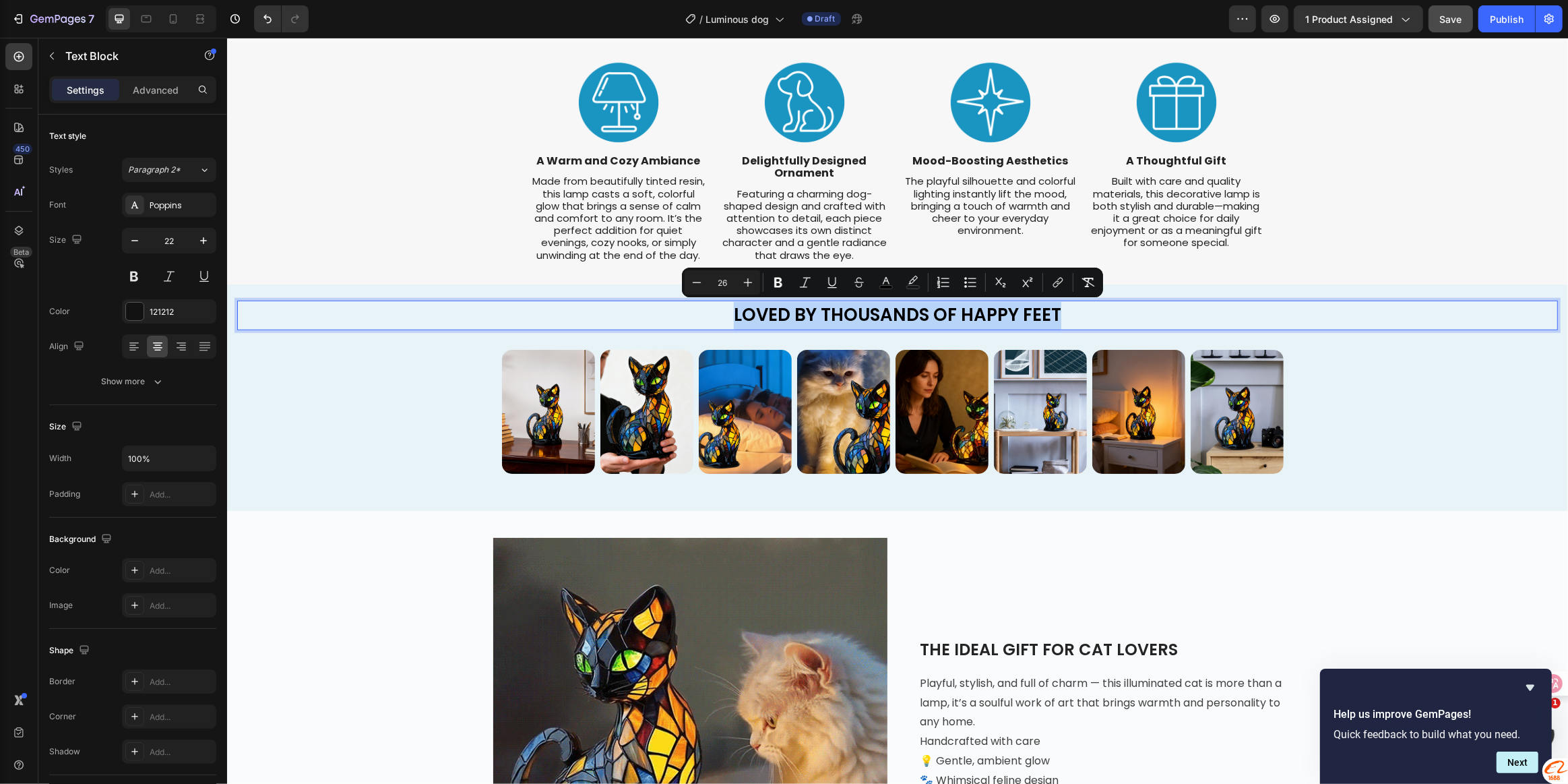
drag, startPoint x: 732, startPoint y: 317, endPoint x: 1069, endPoint y: 316, distance: 337.0
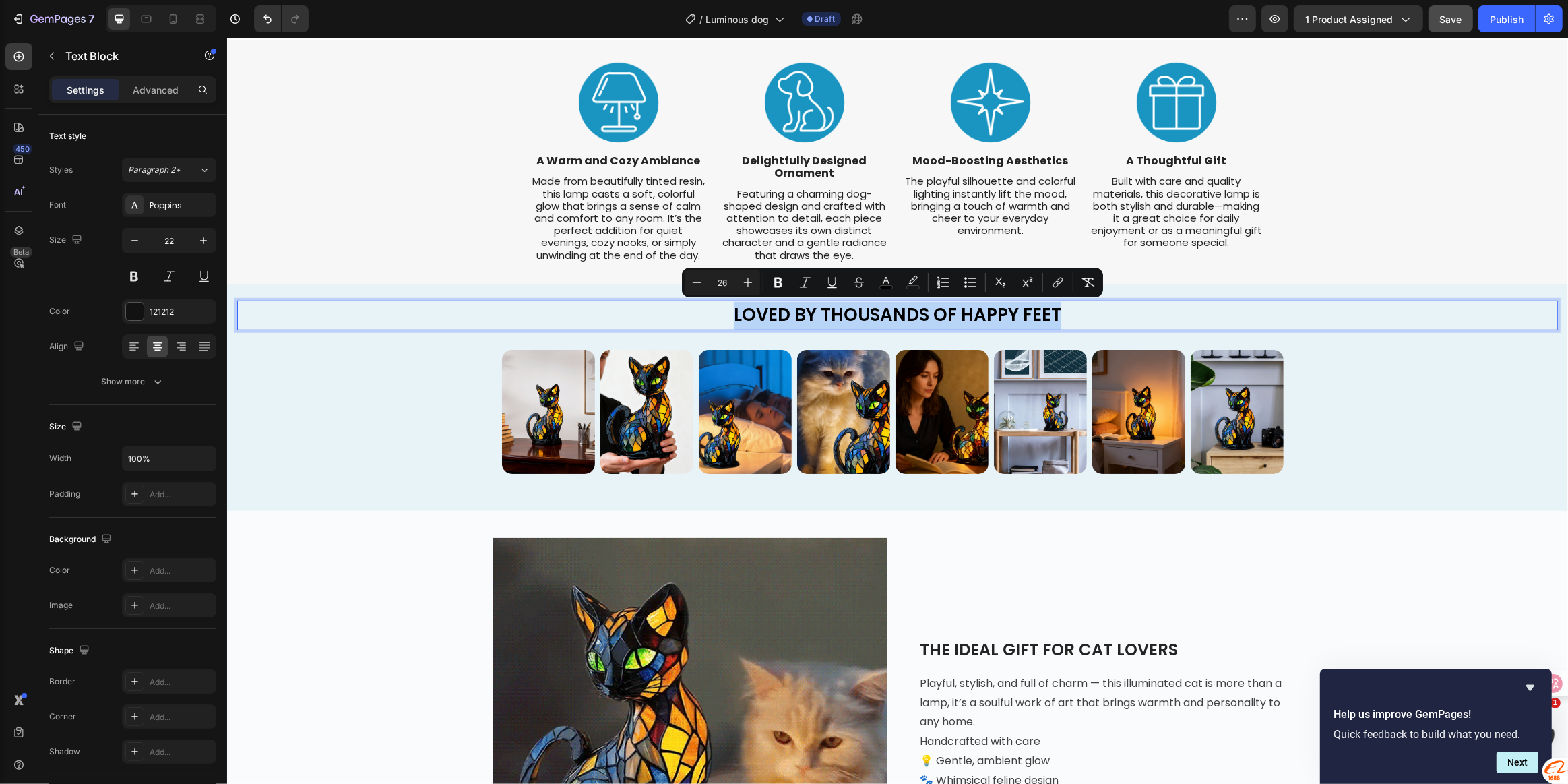
click at [1069, 316] on p "LOVED BY THOUSANDS OF HAPPY FEET" at bounding box center [896, 315] width 1318 height 28
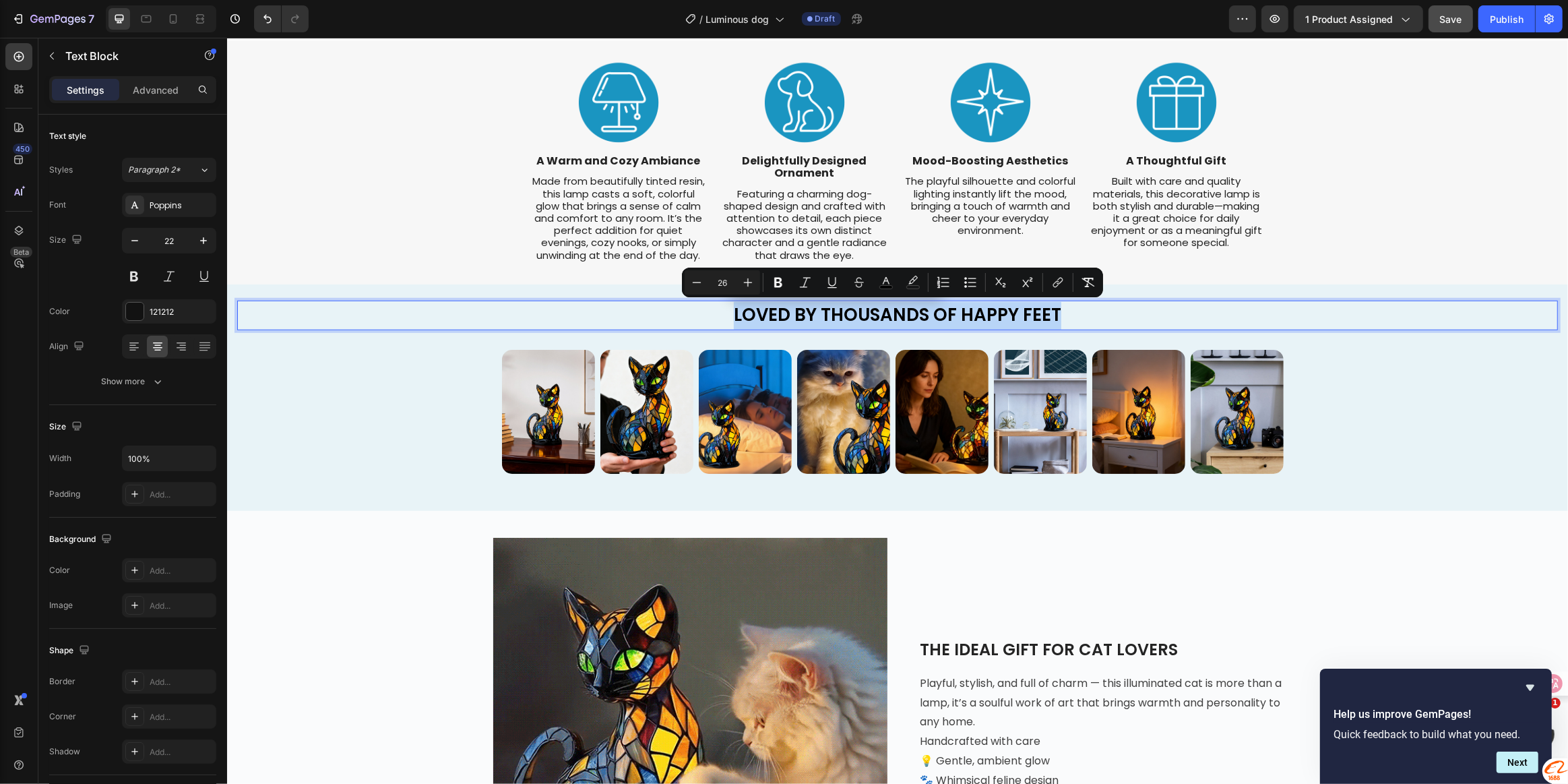
copy span "LOVED BY THOUSANDS OF HAPPY FEET"
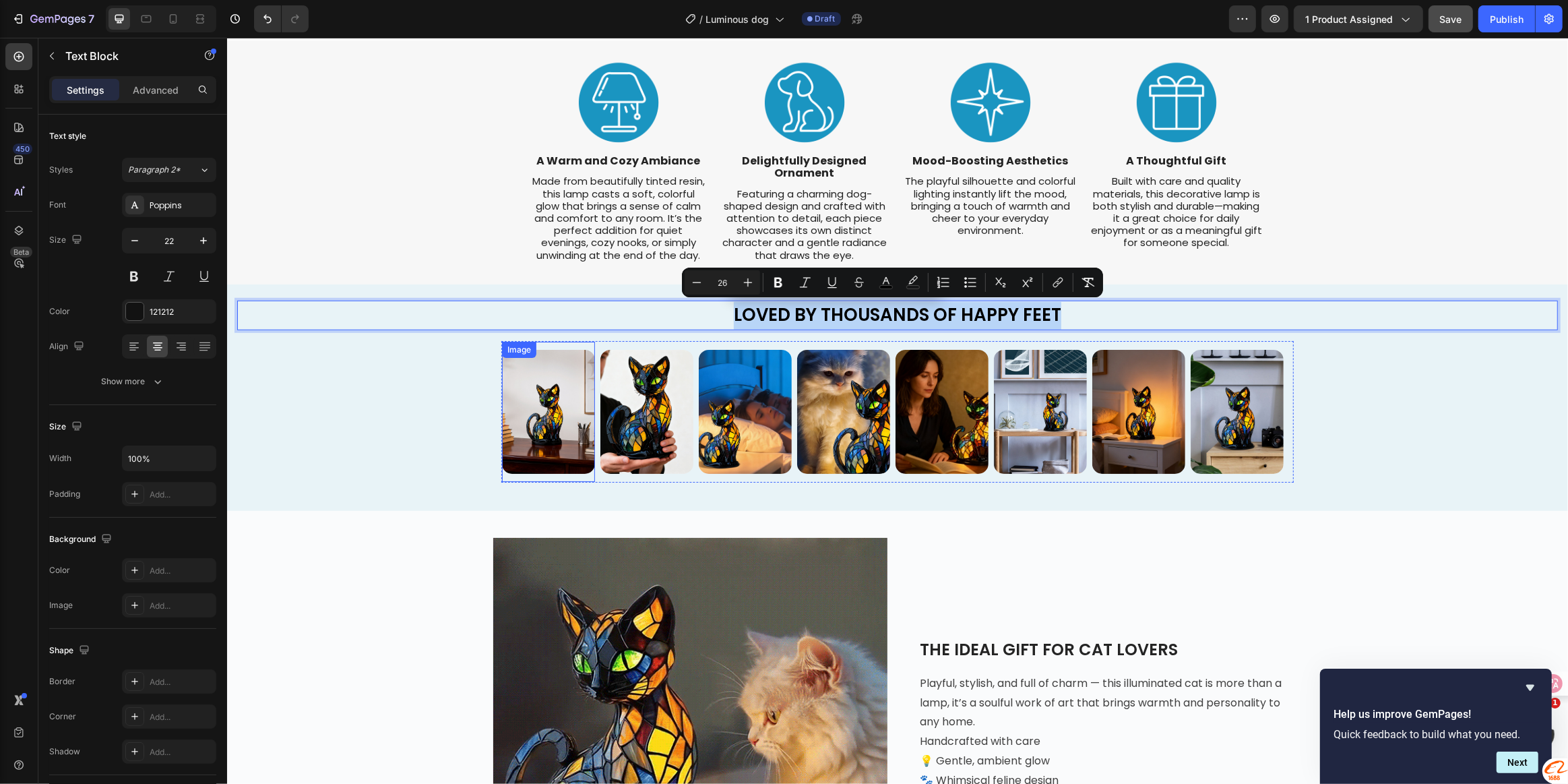
click at [556, 417] on img at bounding box center [548, 412] width 93 height 124
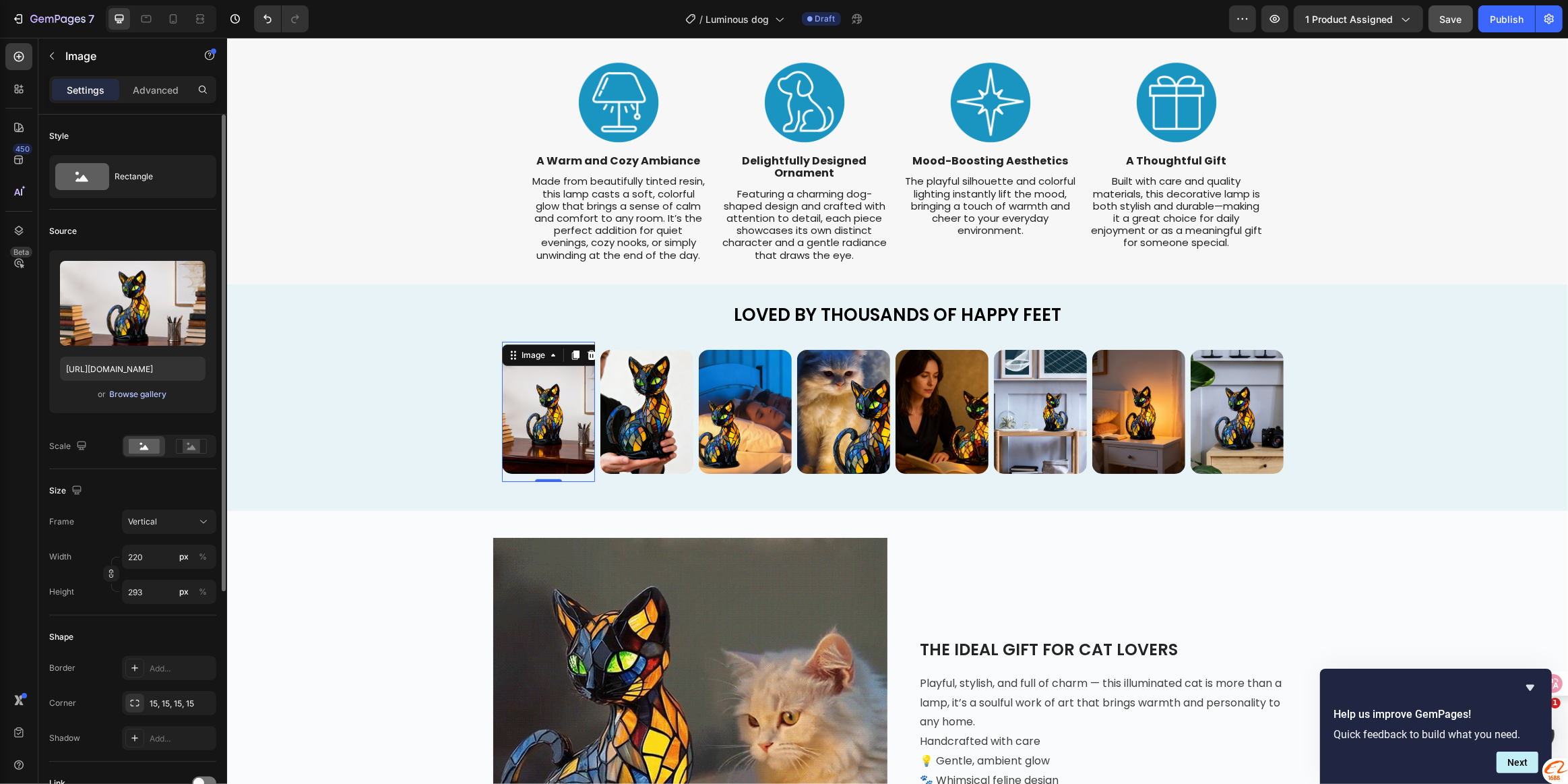
click at [131, 394] on div "Browse gallery" at bounding box center [138, 394] width 57 height 12
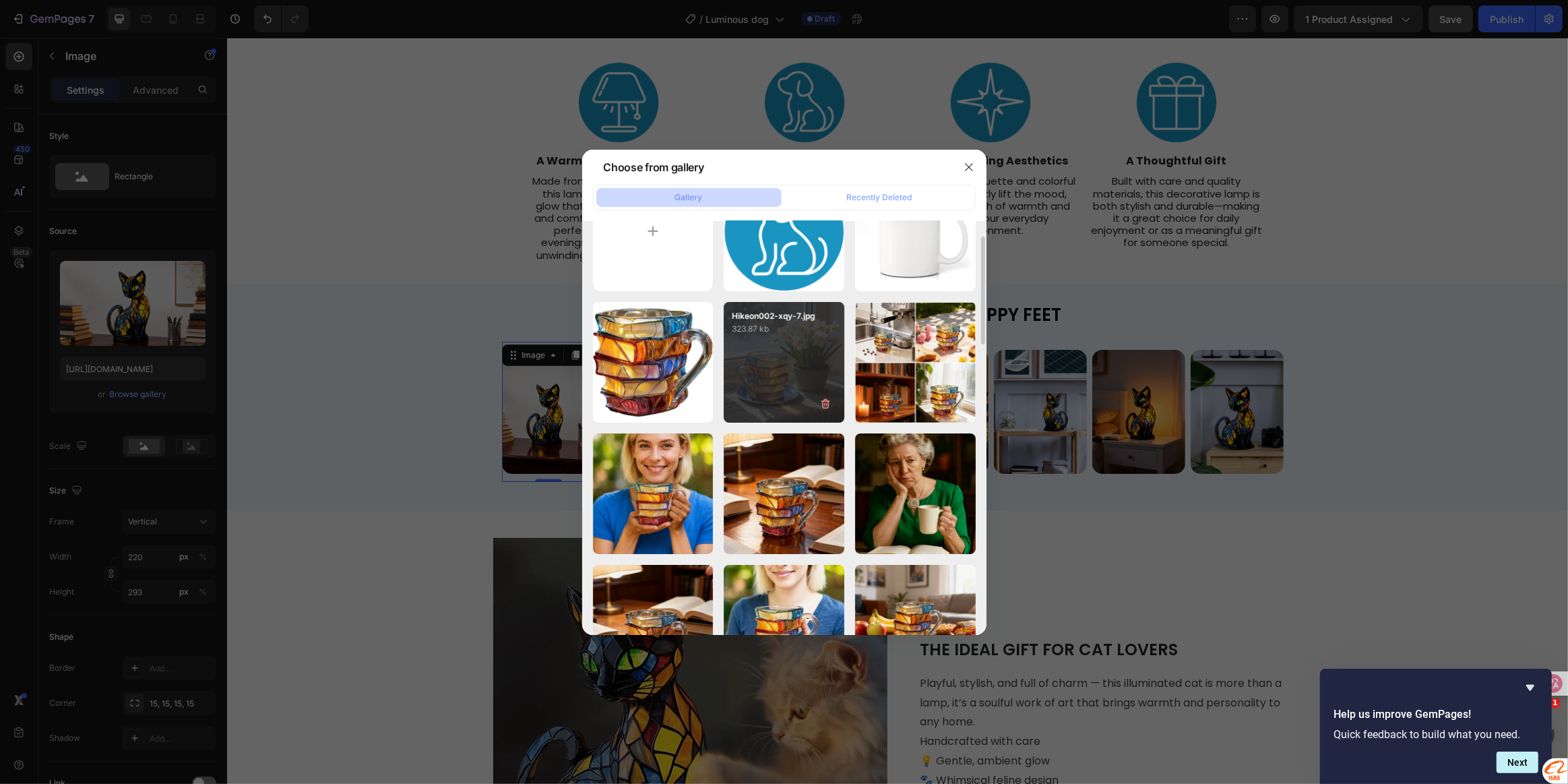
scroll to position [0, 0]
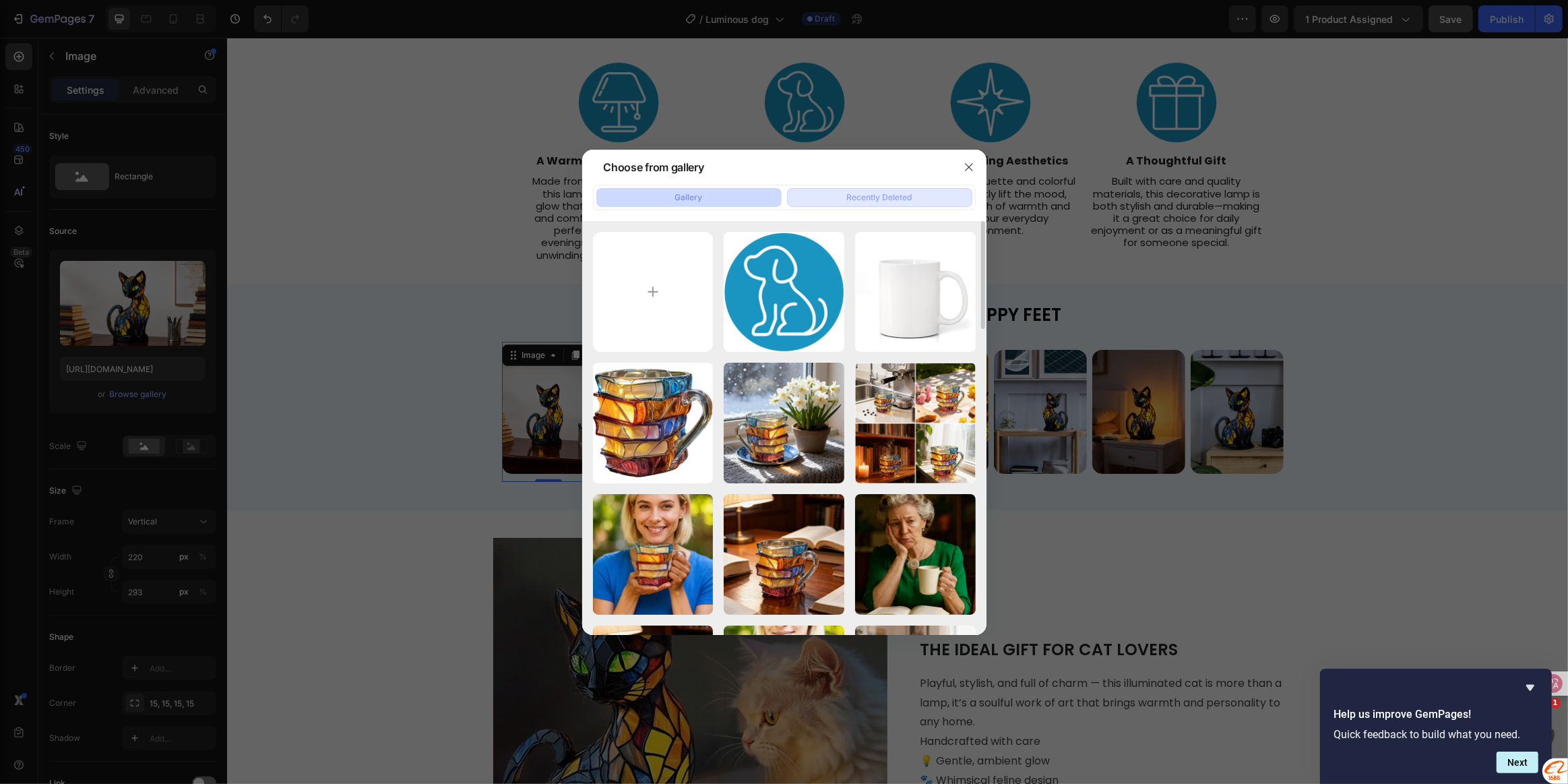
click at [863, 197] on div "Recently Deleted" at bounding box center [880, 198] width 65 height 12
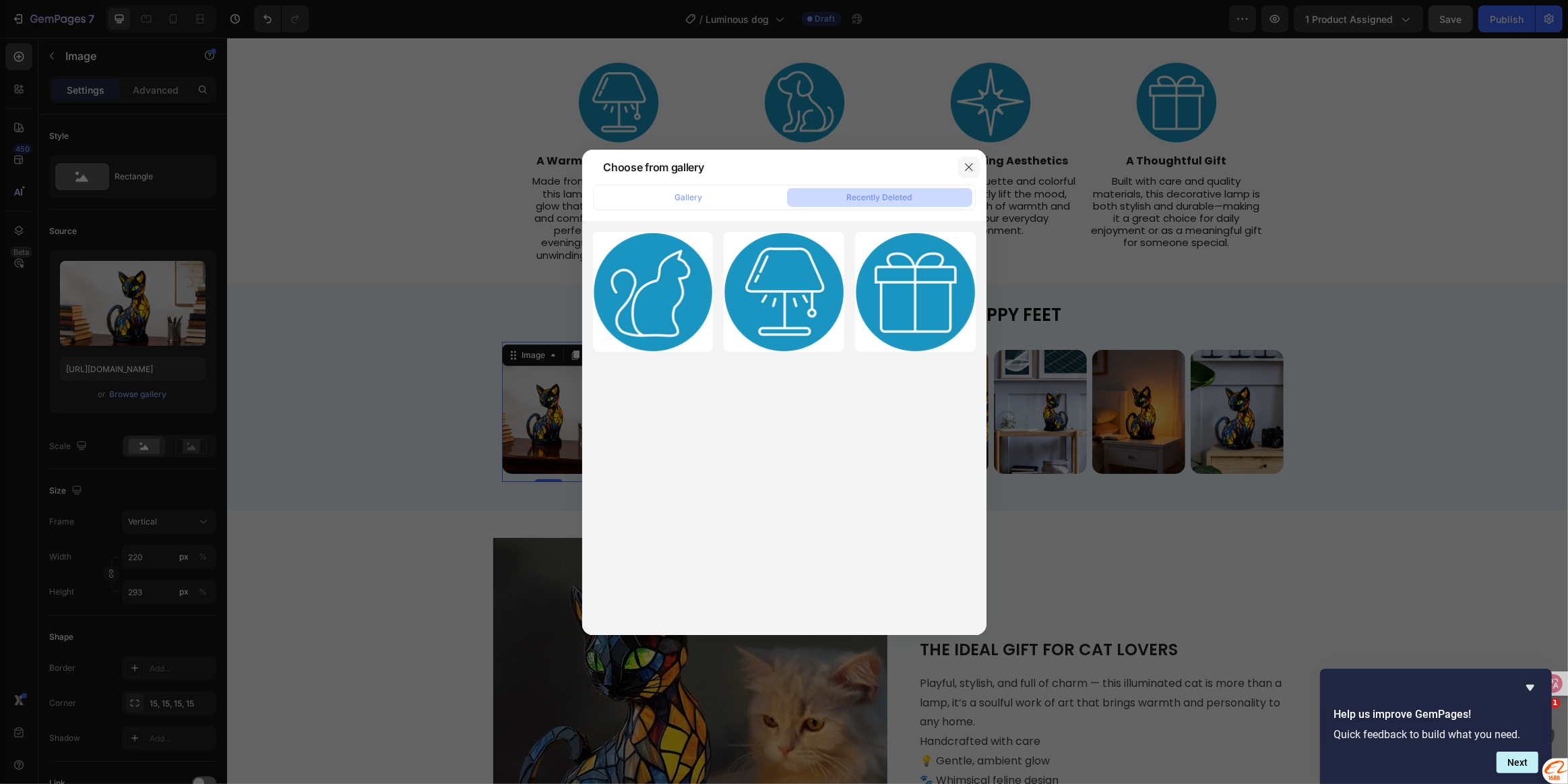
click at [970, 169] on icon "button" at bounding box center [969, 167] width 11 height 11
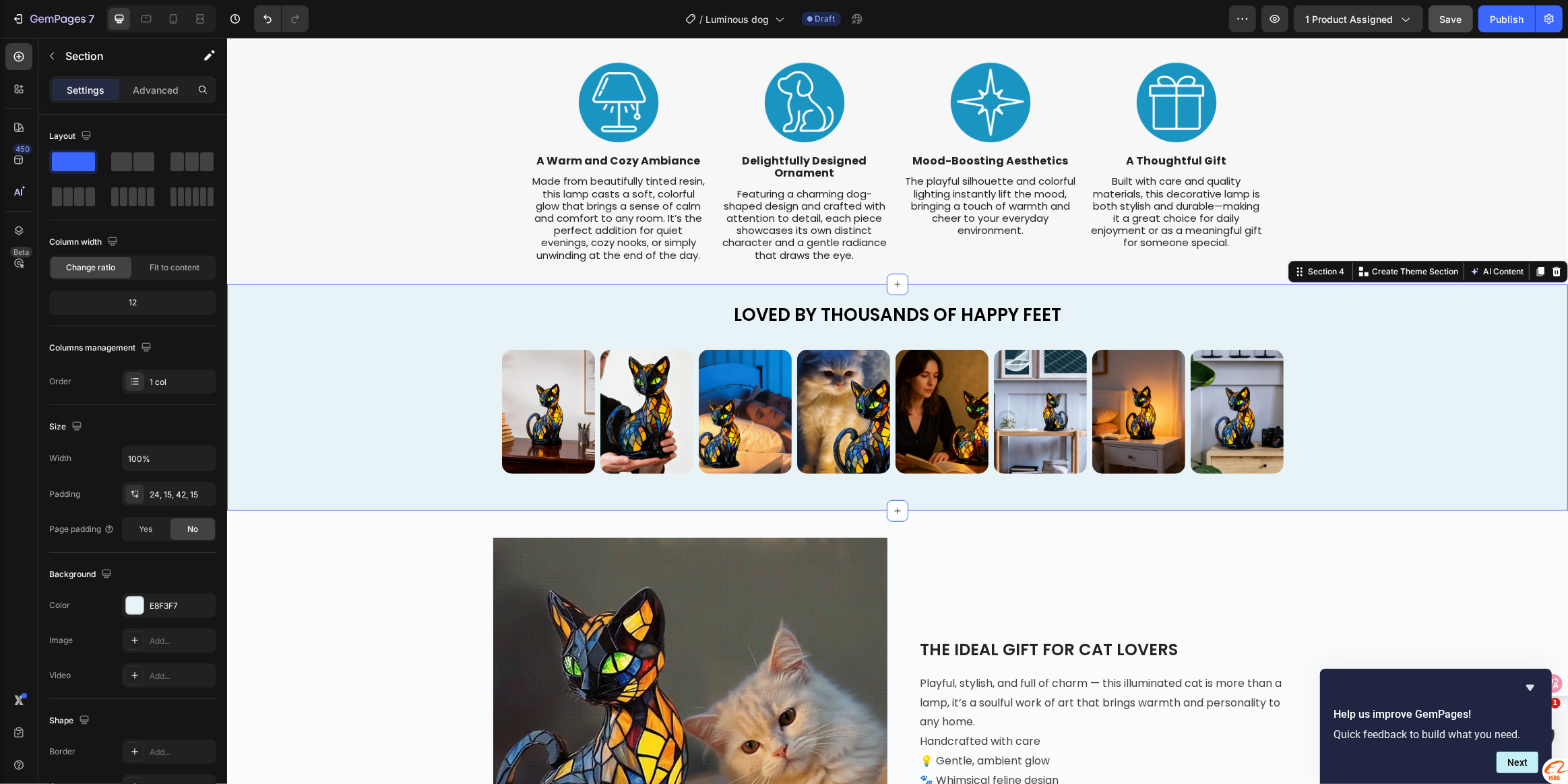
click at [416, 388] on div "Image Image Image Image Image Image Image Image Image Image Image Image Image I…" at bounding box center [896, 411] width 1321 height 141
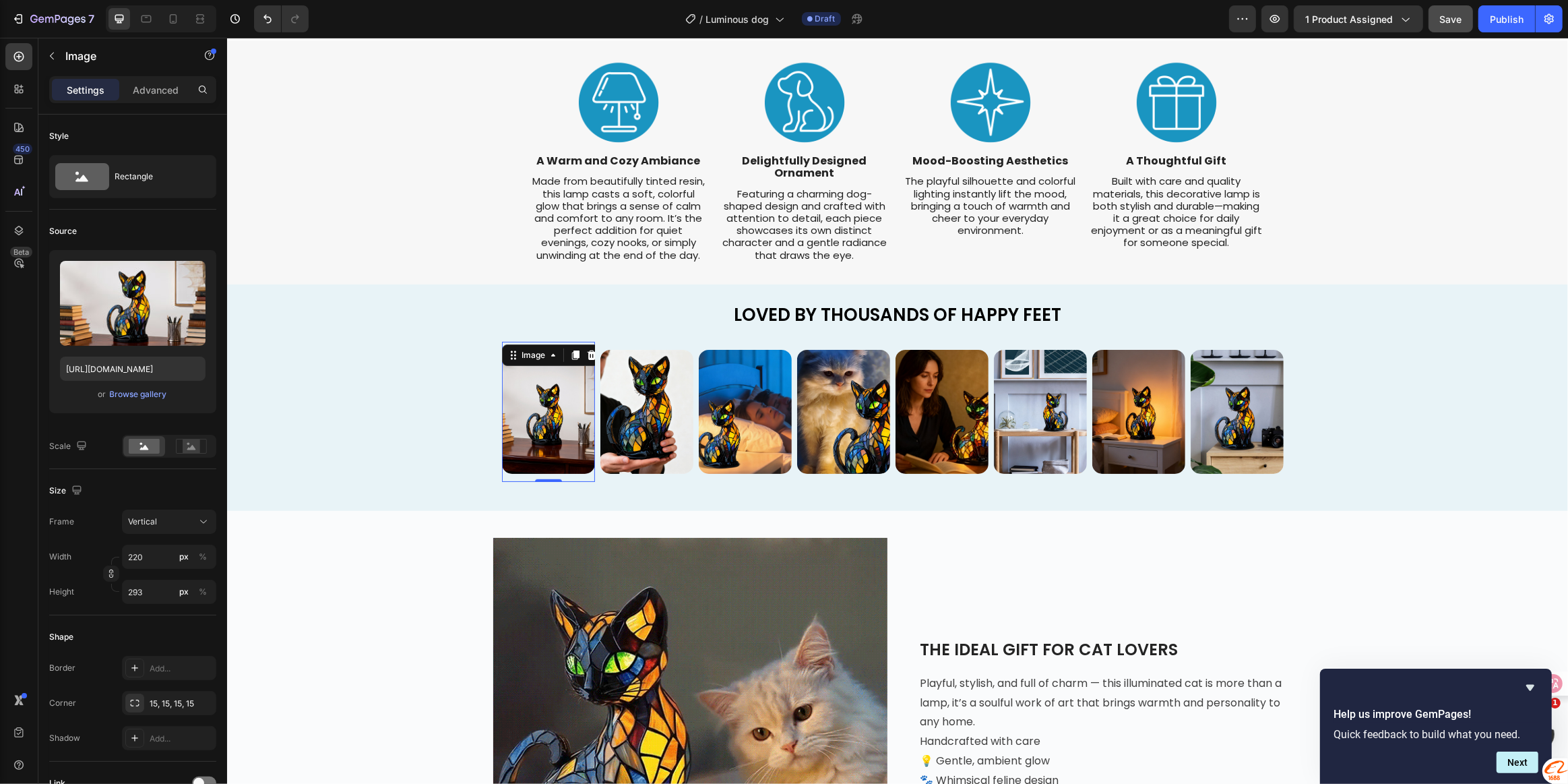
click at [542, 423] on img at bounding box center [548, 412] width 93 height 124
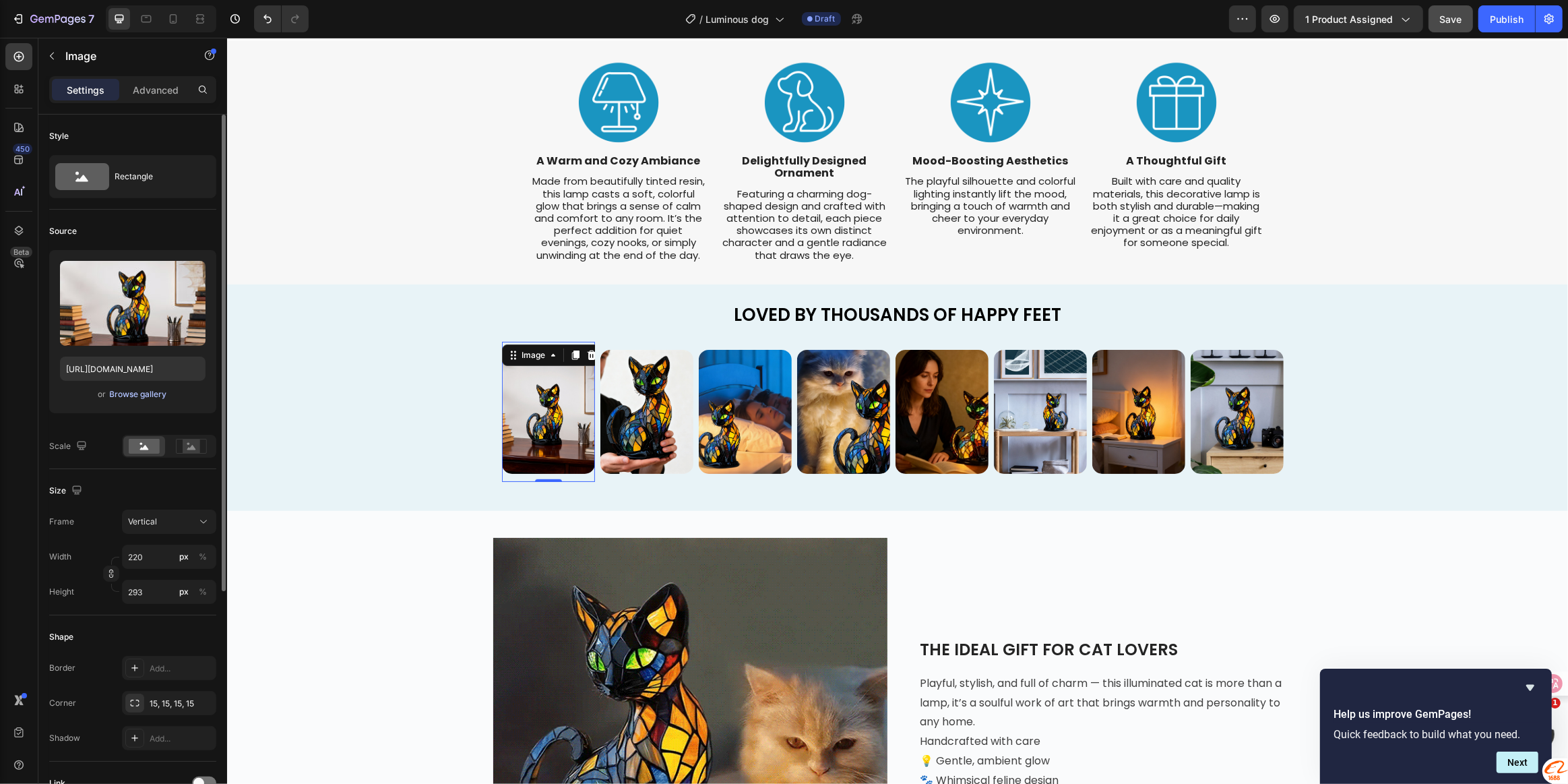
click at [126, 396] on div "Browse gallery" at bounding box center [138, 394] width 57 height 12
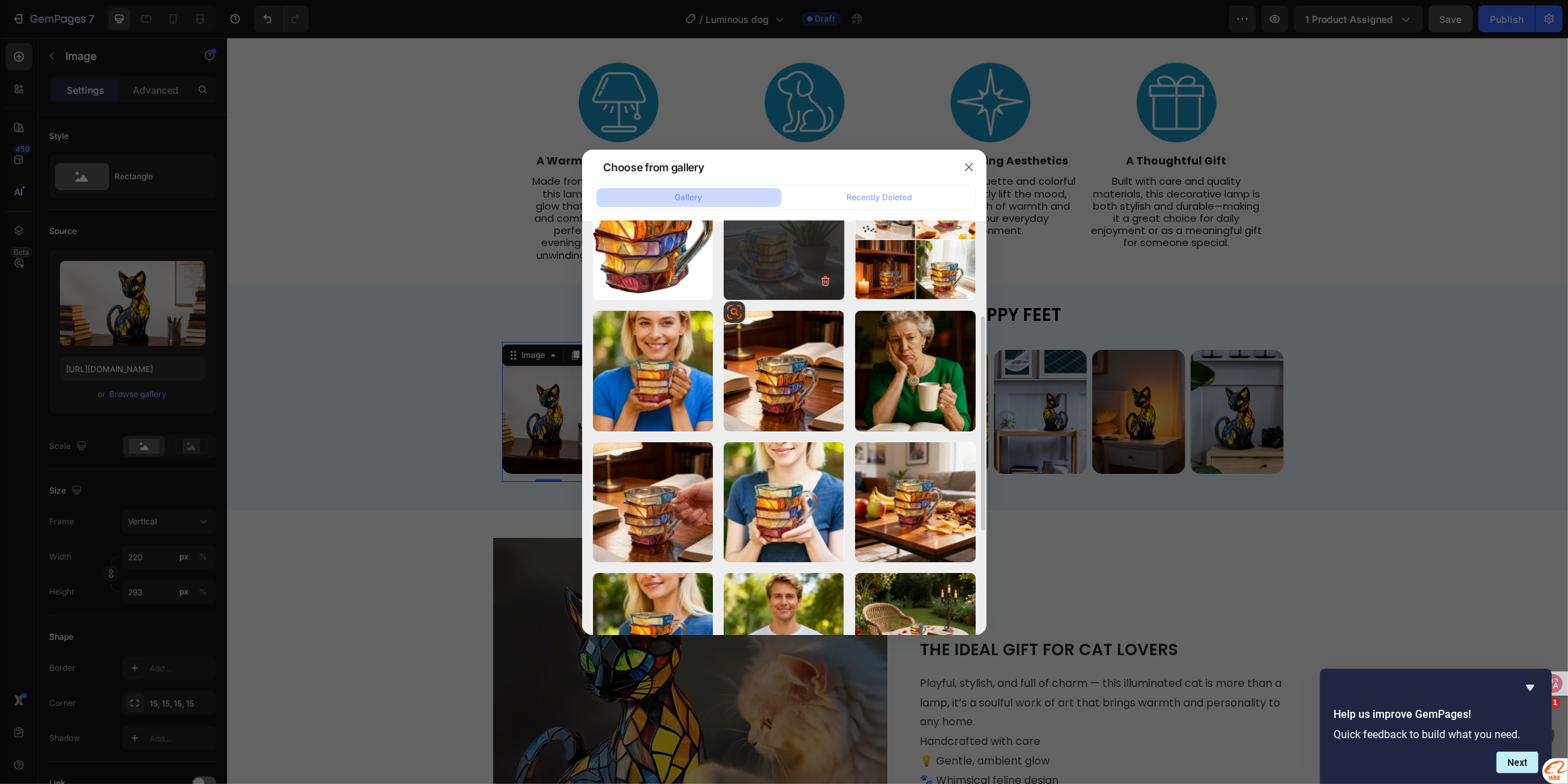
scroll to position [367, 0]
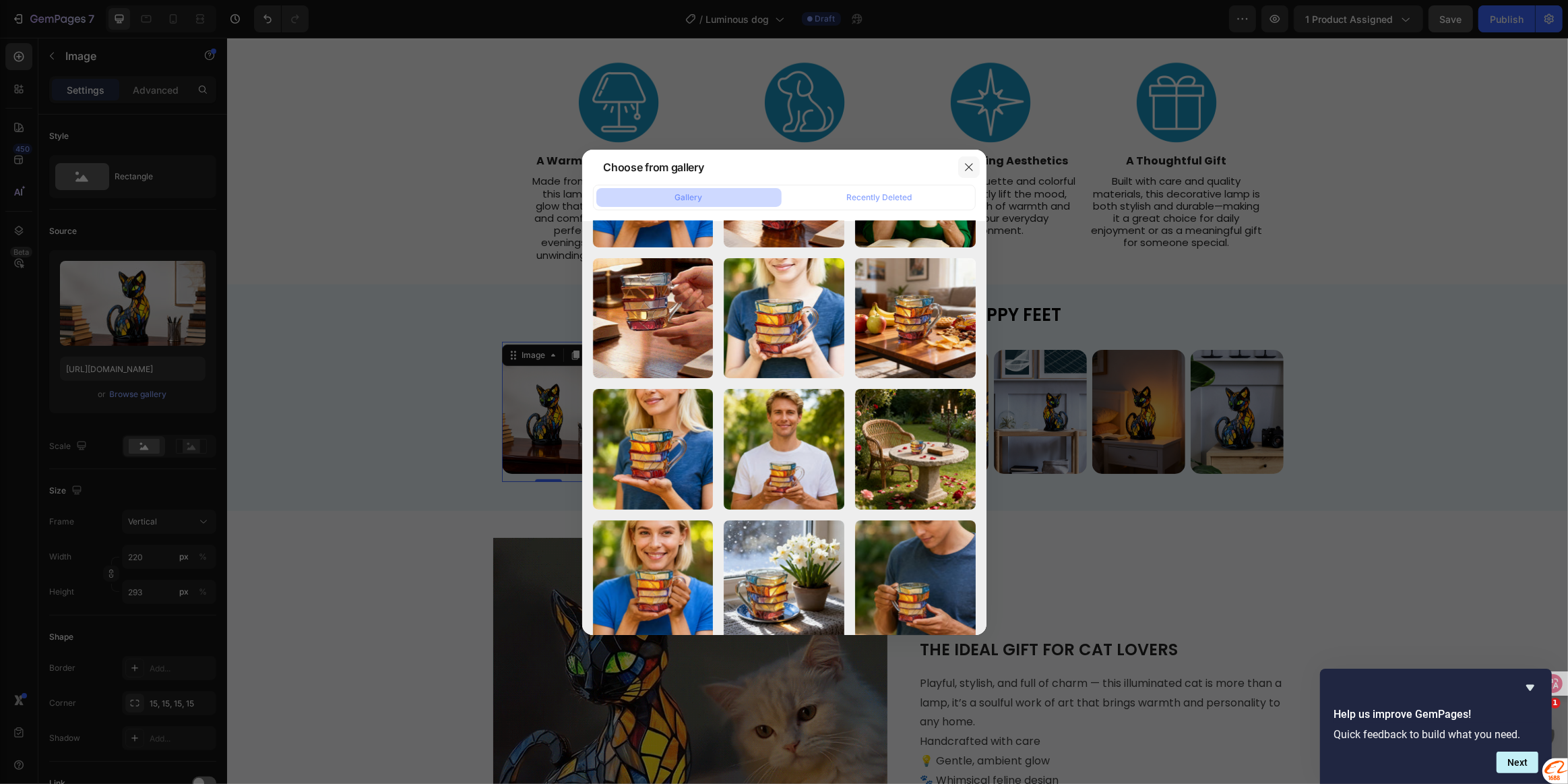
click at [961, 161] on button "button" at bounding box center [969, 167] width 22 height 22
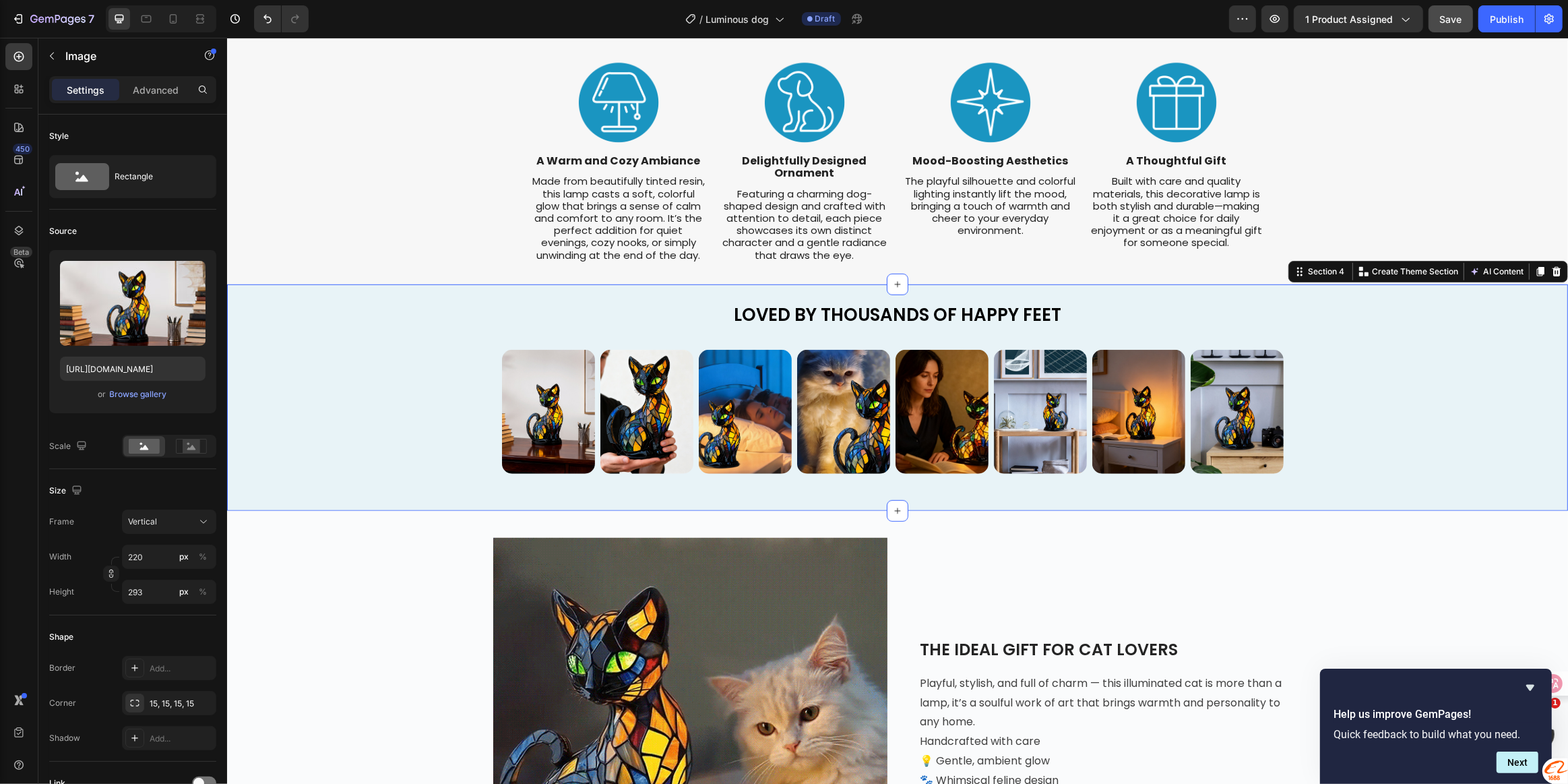
click at [427, 391] on div "Image Image Image Image Image Image Image Image Image Image Image Image Image I…" at bounding box center [896, 411] width 1321 height 141
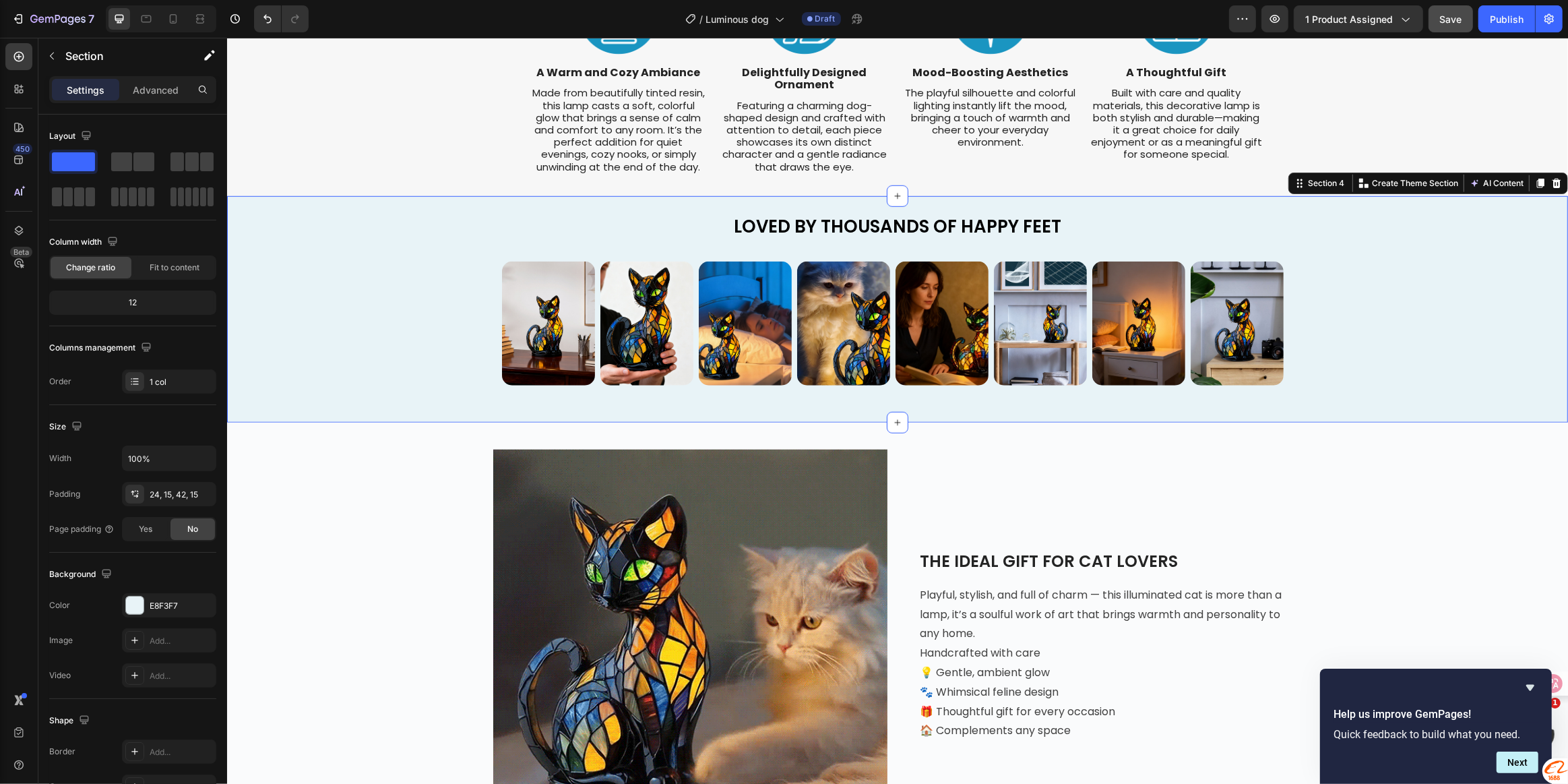
scroll to position [981, 0]
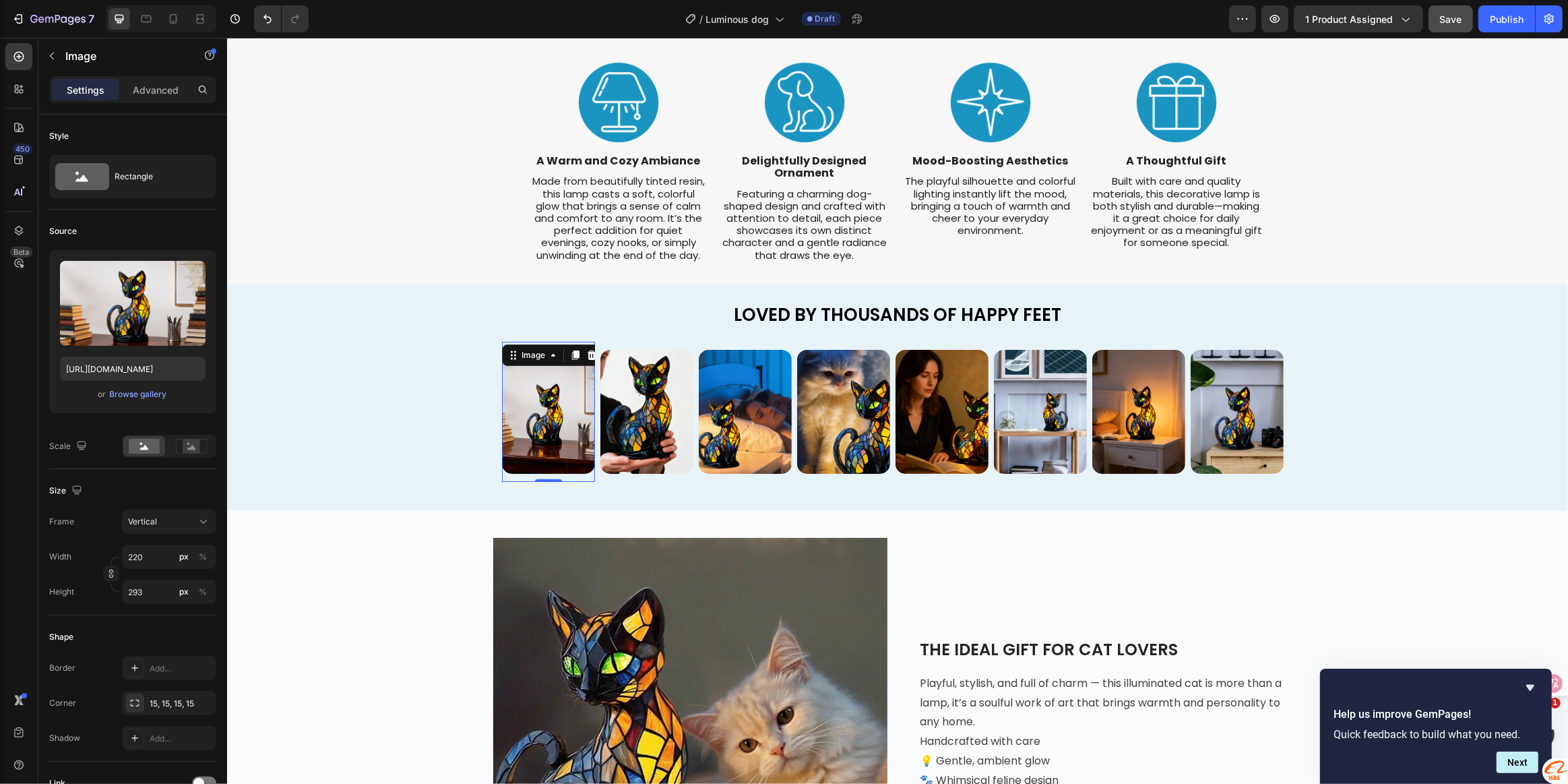
click at [538, 386] on img at bounding box center [548, 412] width 93 height 124
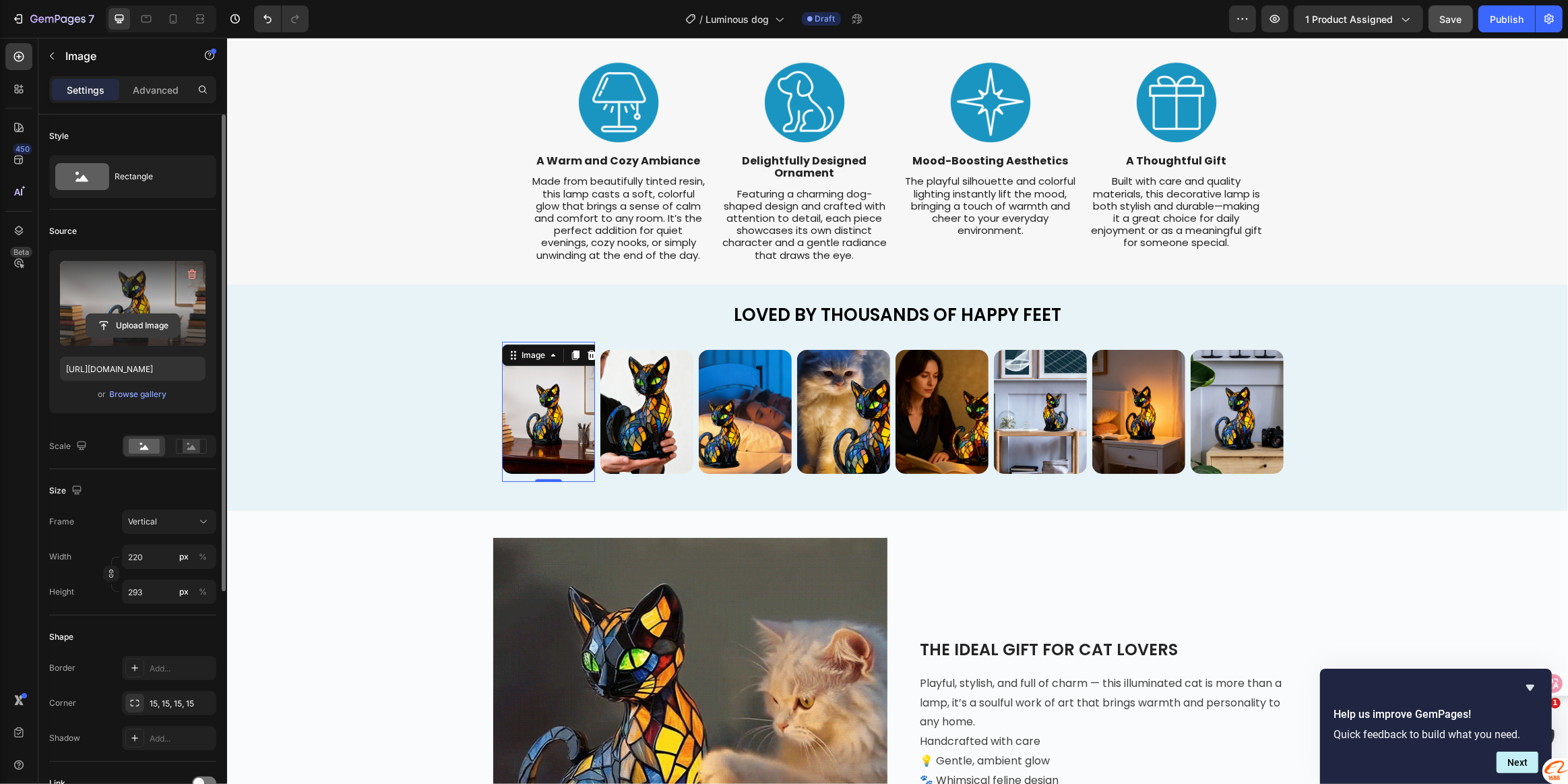
click at [145, 318] on input "file" at bounding box center [133, 325] width 93 height 23
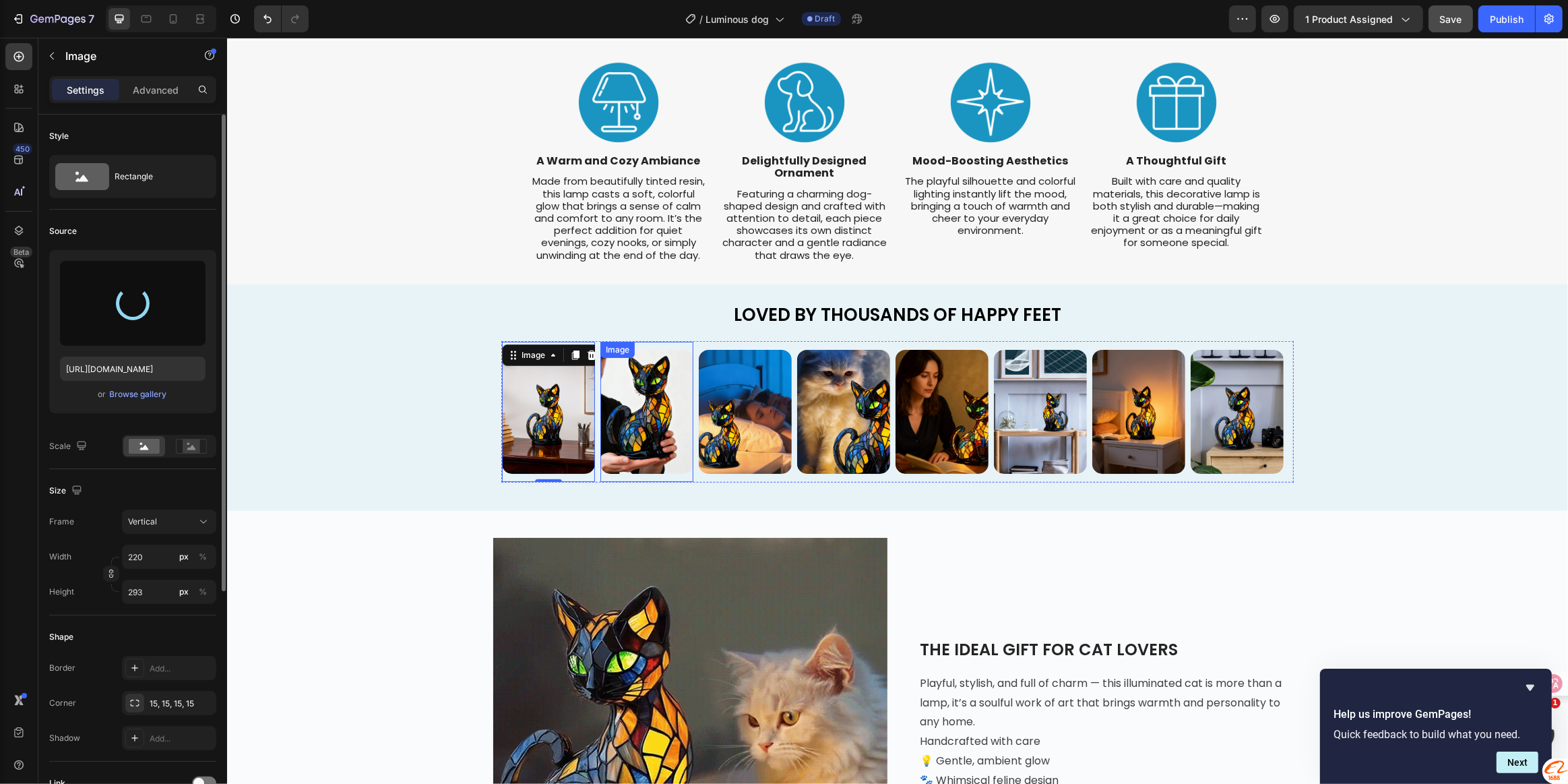
type input "[URL][DOMAIN_NAME]"
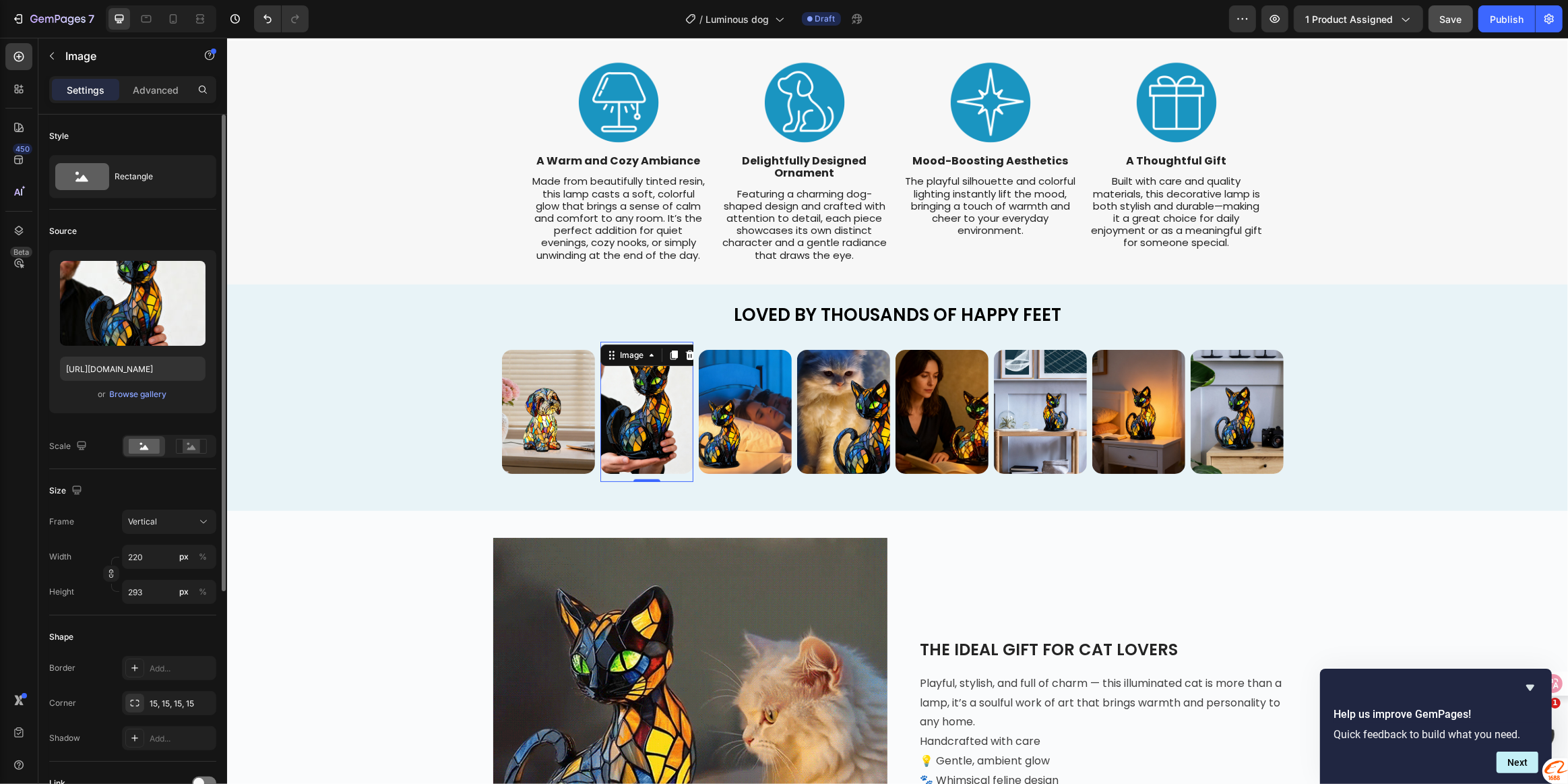
click at [645, 414] on img at bounding box center [647, 412] width 93 height 124
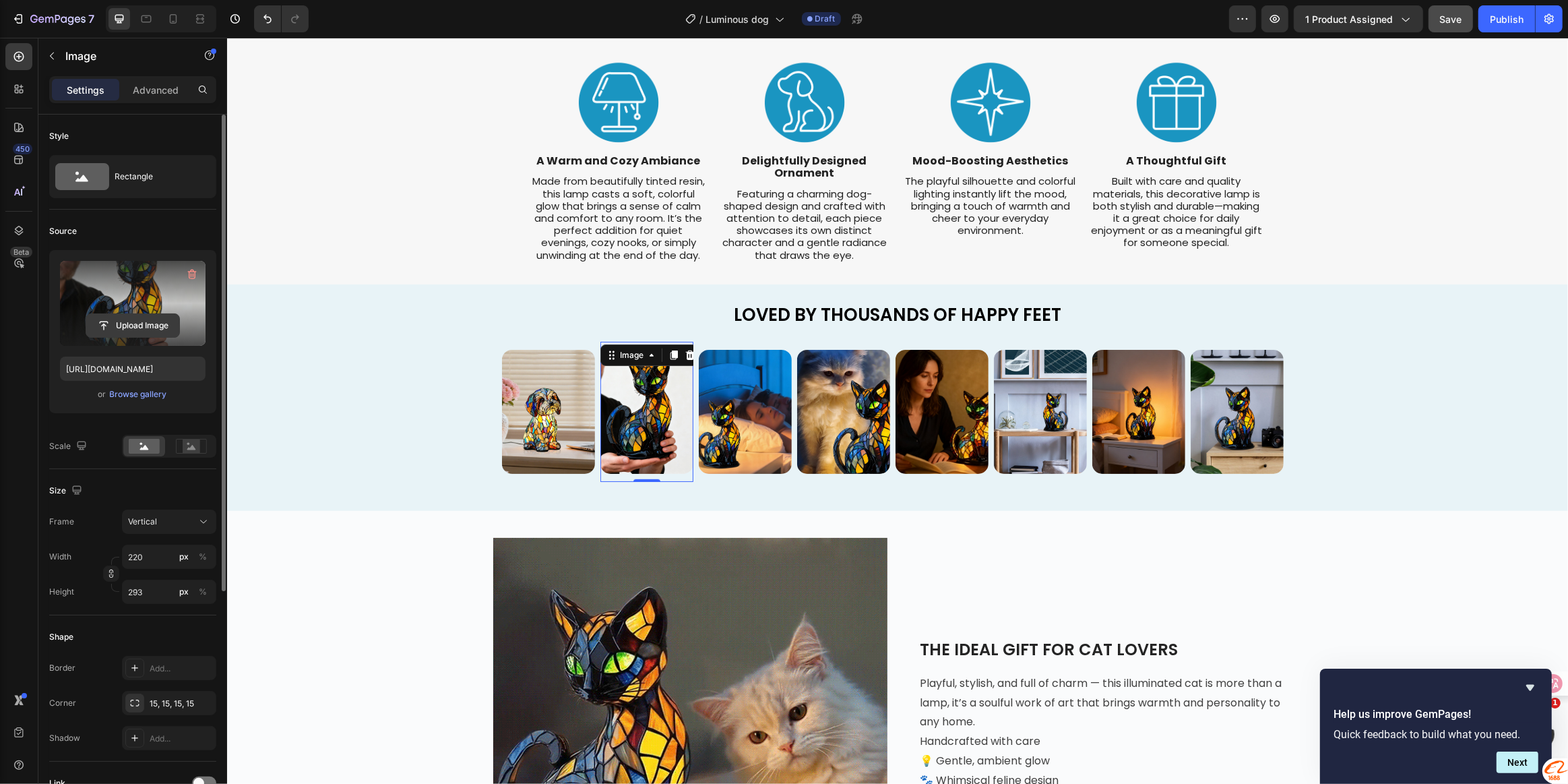
click at [142, 326] on input "file" at bounding box center [133, 325] width 93 height 23
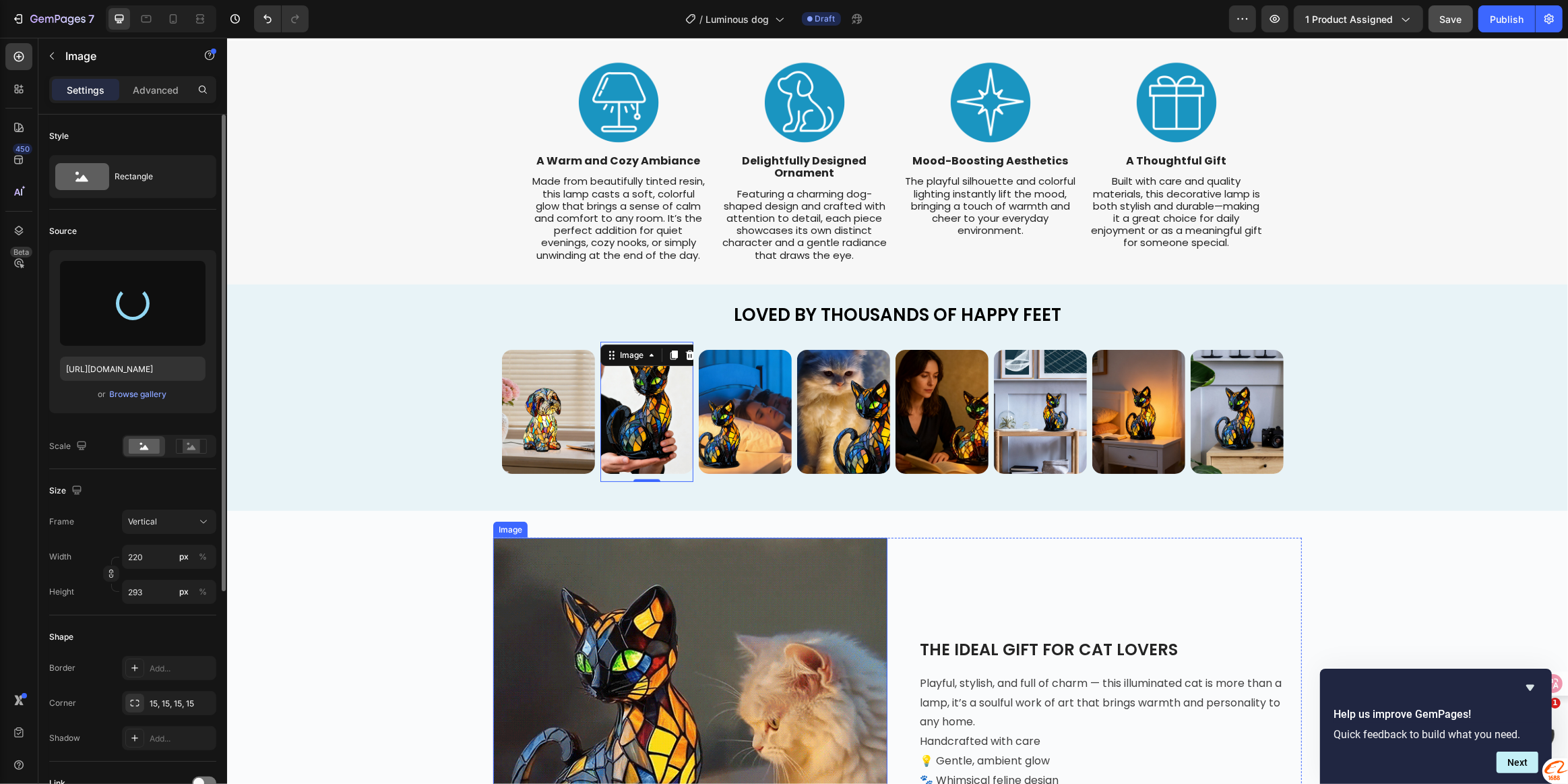
type input "[URL][DOMAIN_NAME]"
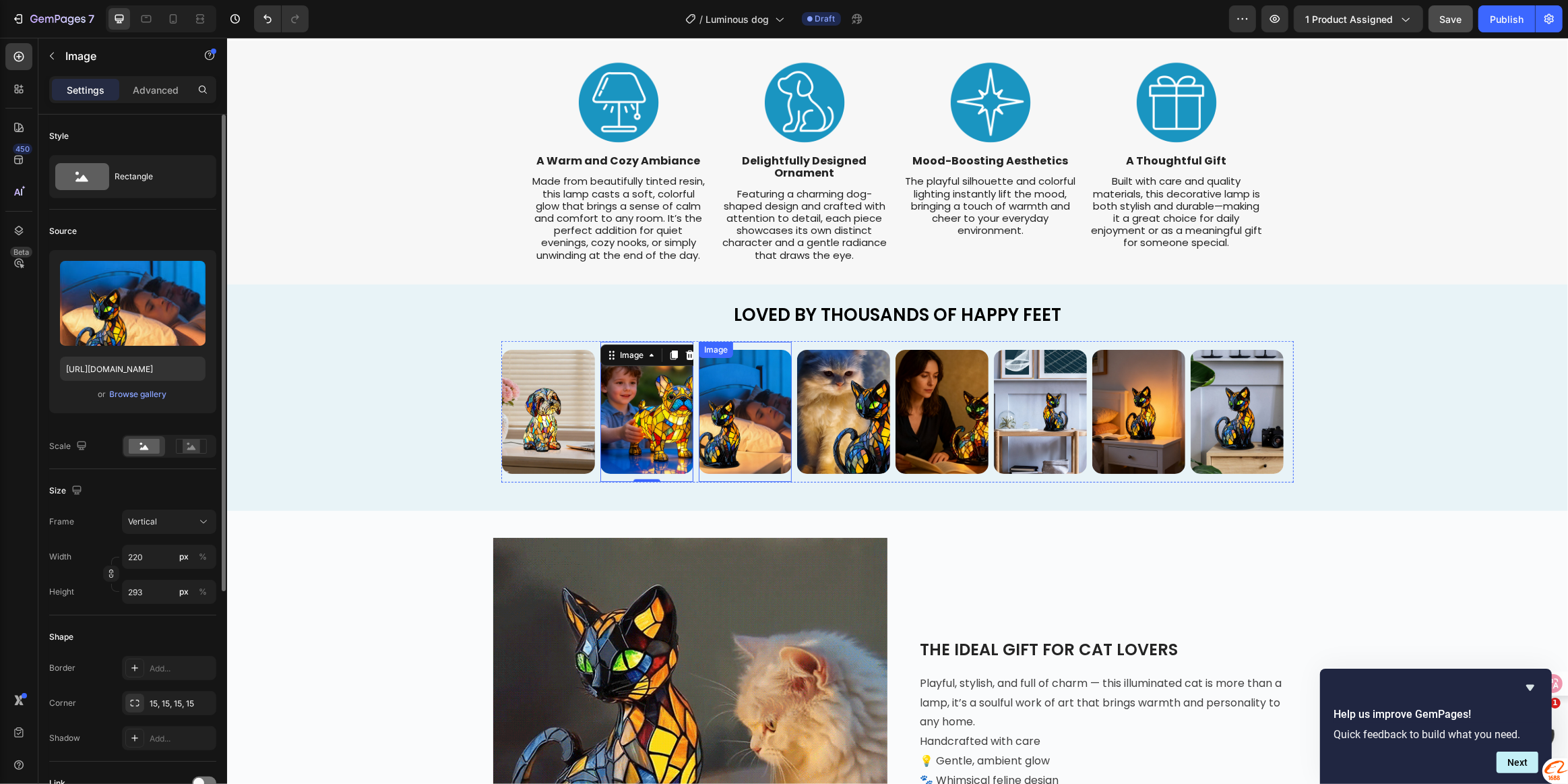
click at [736, 394] on img at bounding box center [745, 412] width 93 height 124
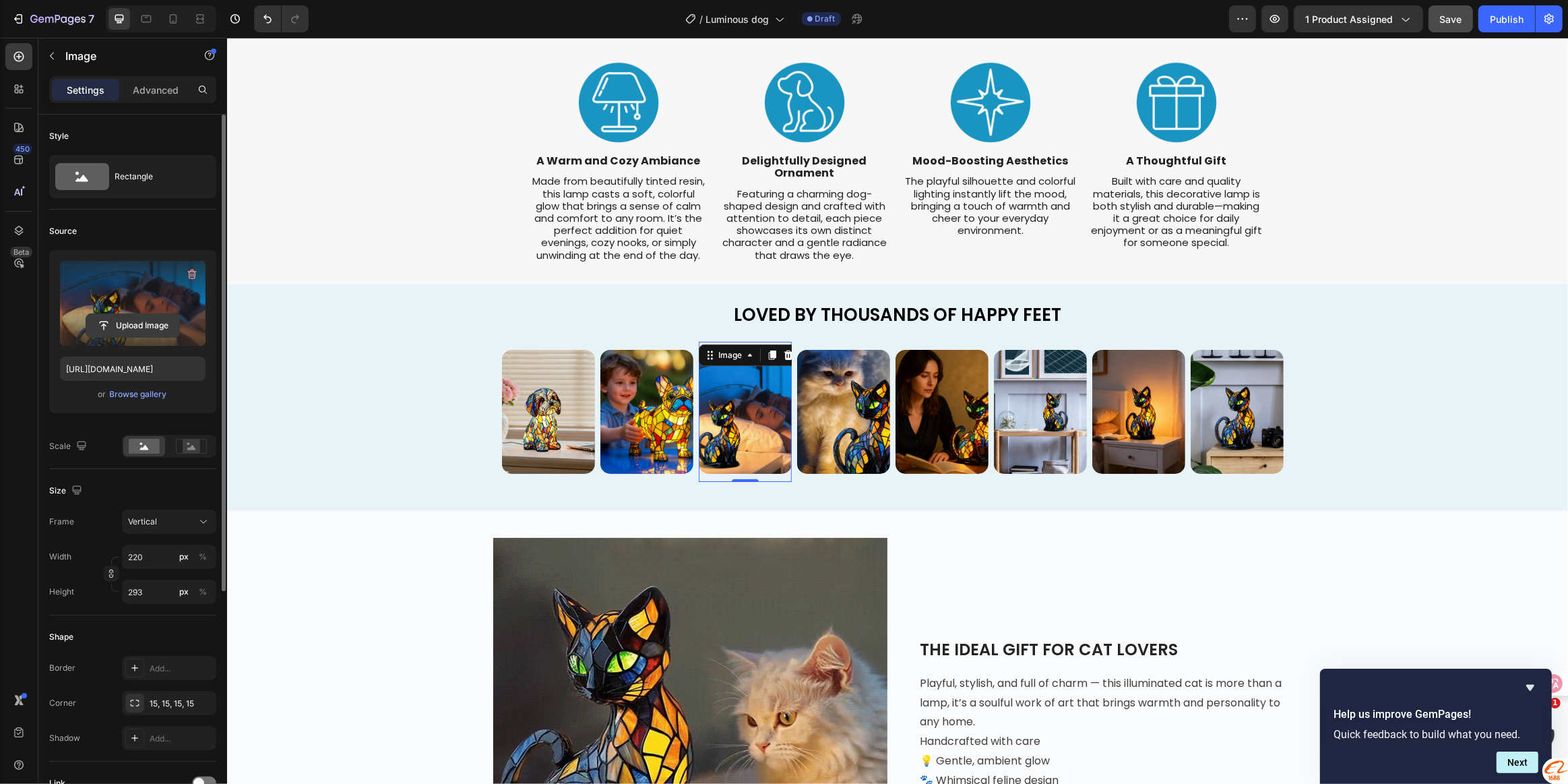
click at [129, 323] on input "file" at bounding box center [133, 325] width 93 height 23
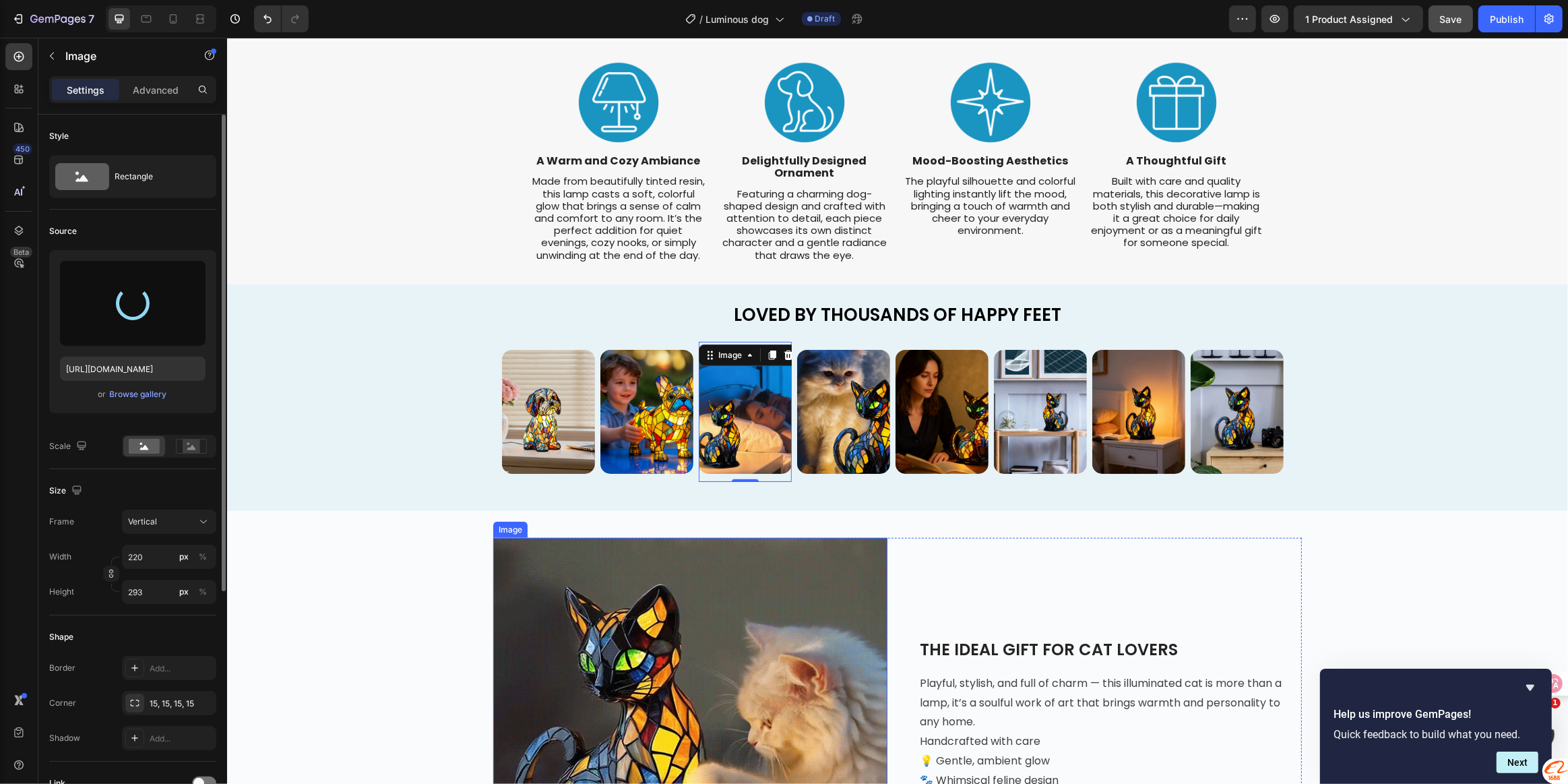
type input "[URL][DOMAIN_NAME]"
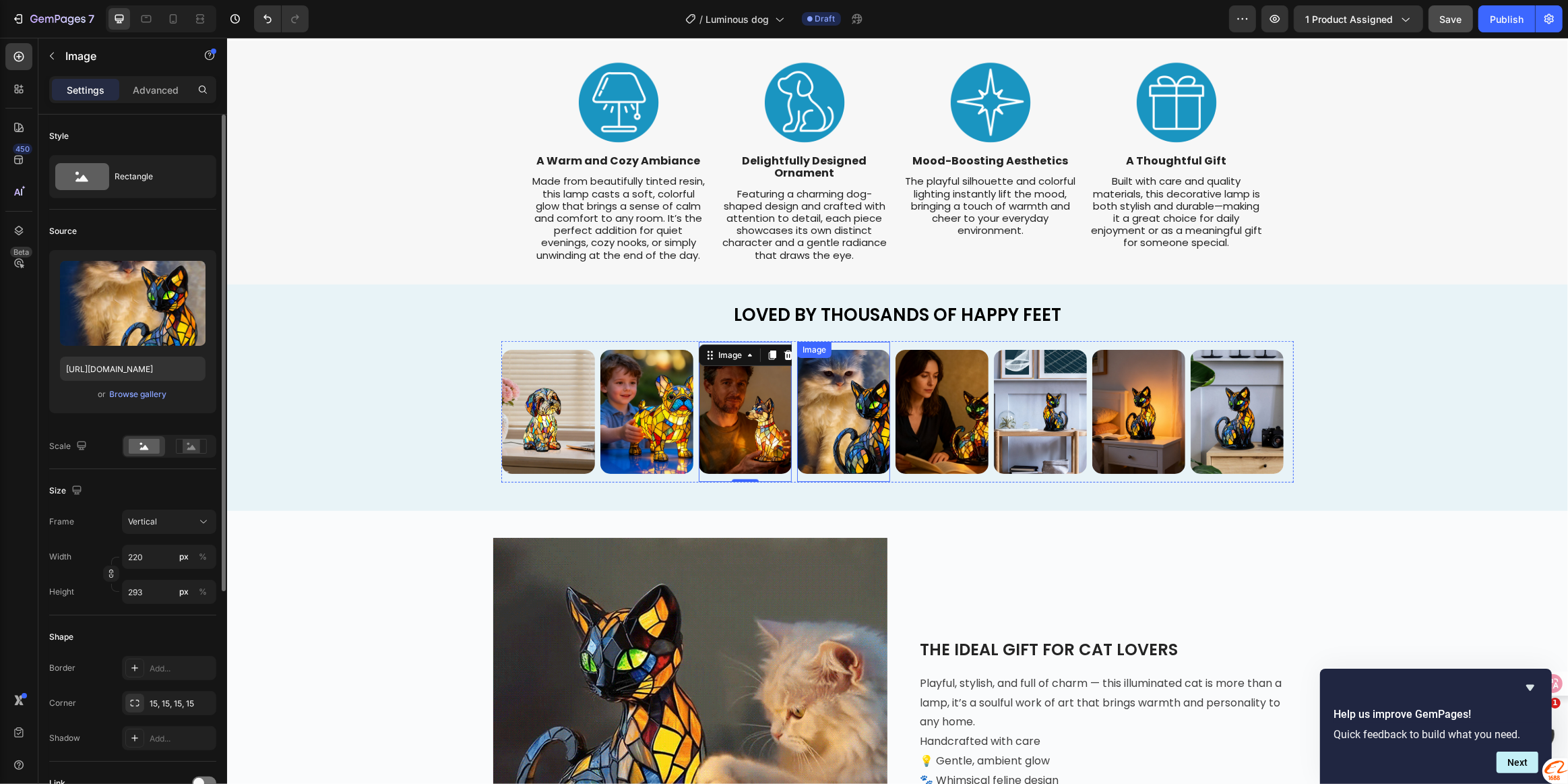
click at [834, 407] on img at bounding box center [843, 412] width 93 height 124
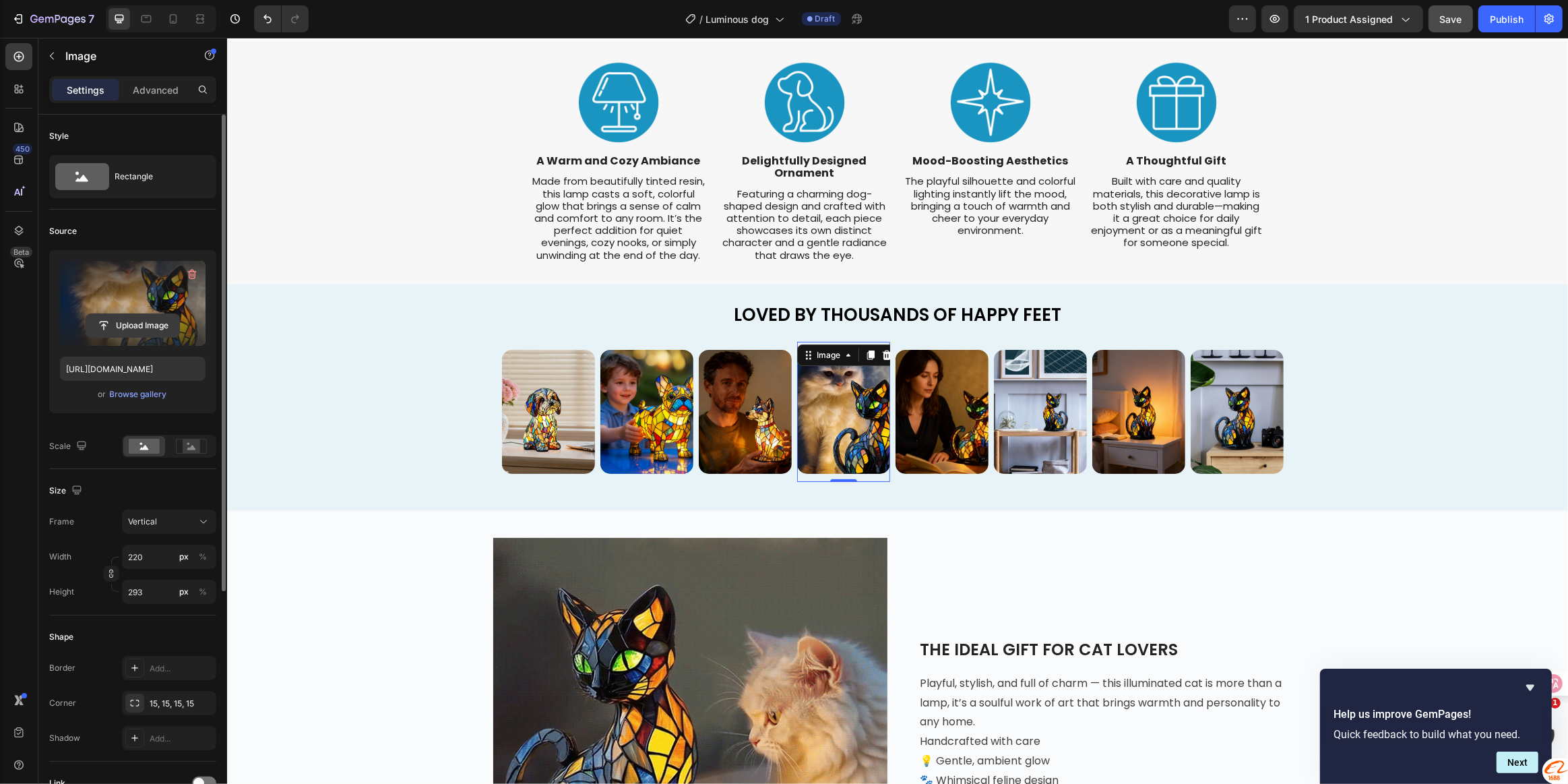
click at [136, 319] on input "file" at bounding box center [133, 325] width 93 height 23
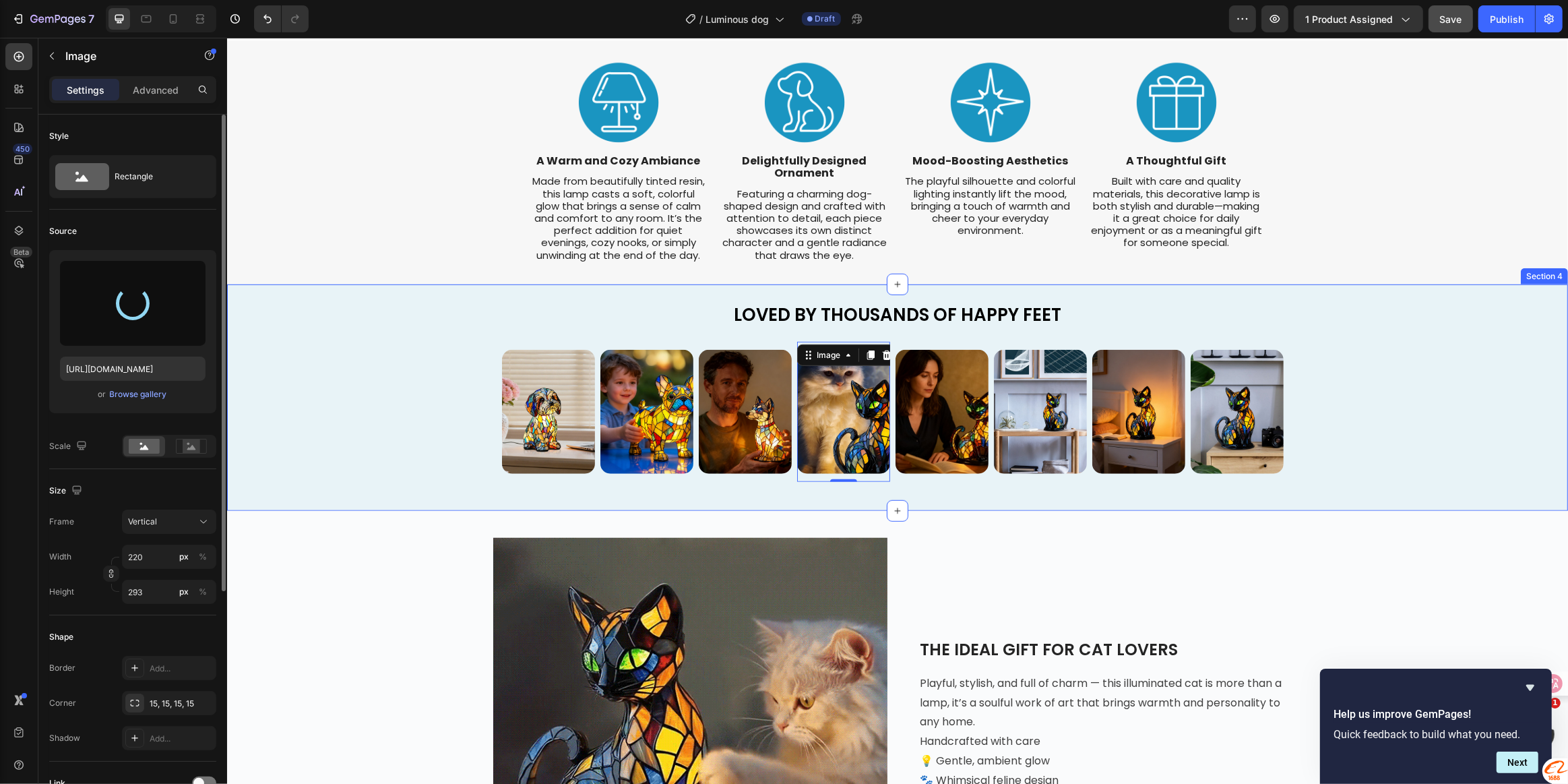
type input "[URL][DOMAIN_NAME]"
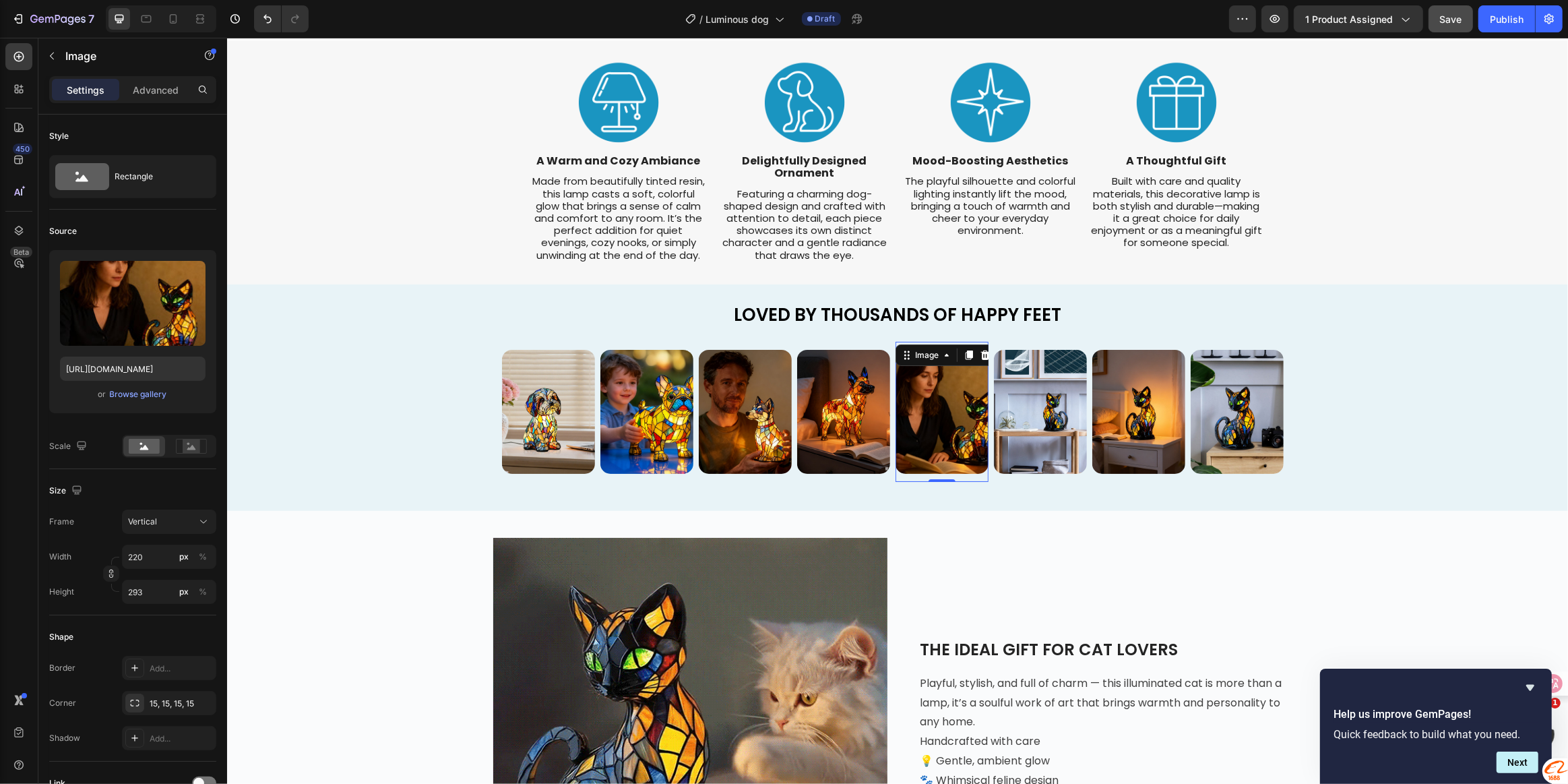
click at [953, 440] on img at bounding box center [942, 412] width 93 height 124
click at [944, 454] on img at bounding box center [942, 412] width 93 height 124
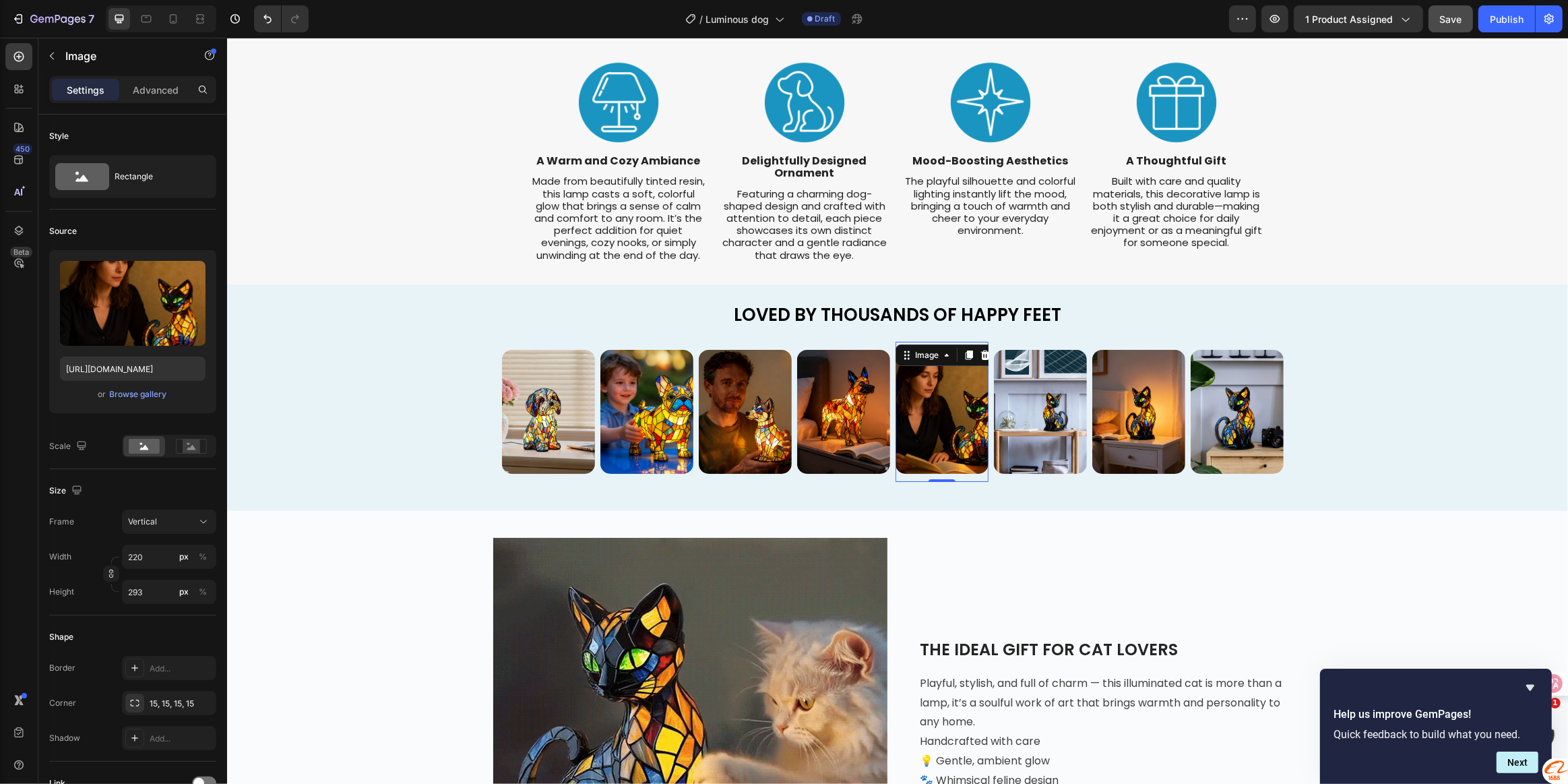
click at [951, 412] on img at bounding box center [942, 412] width 93 height 124
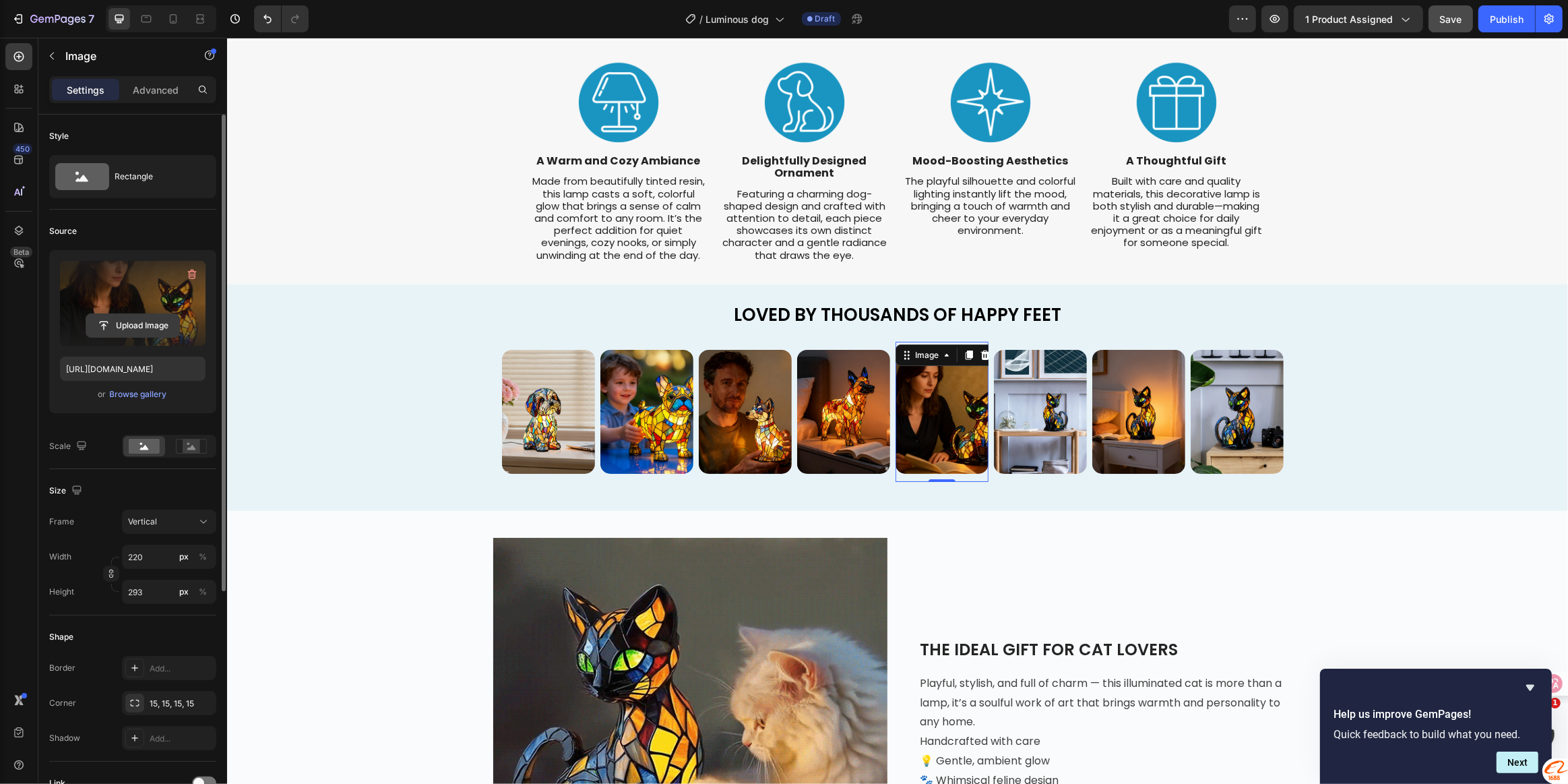
click at [124, 327] on input "file" at bounding box center [133, 325] width 93 height 23
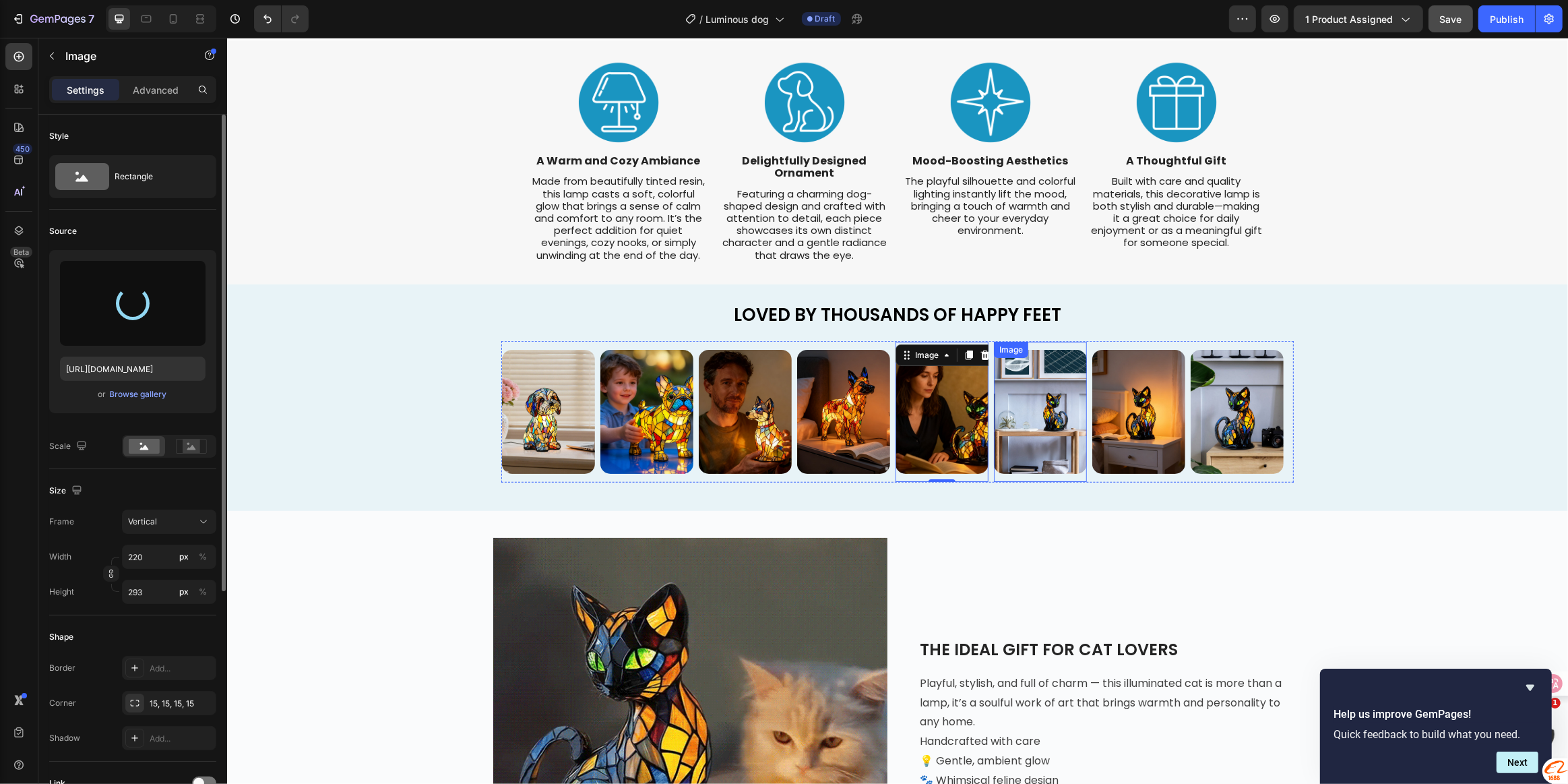
type input "[URL][DOMAIN_NAME]"
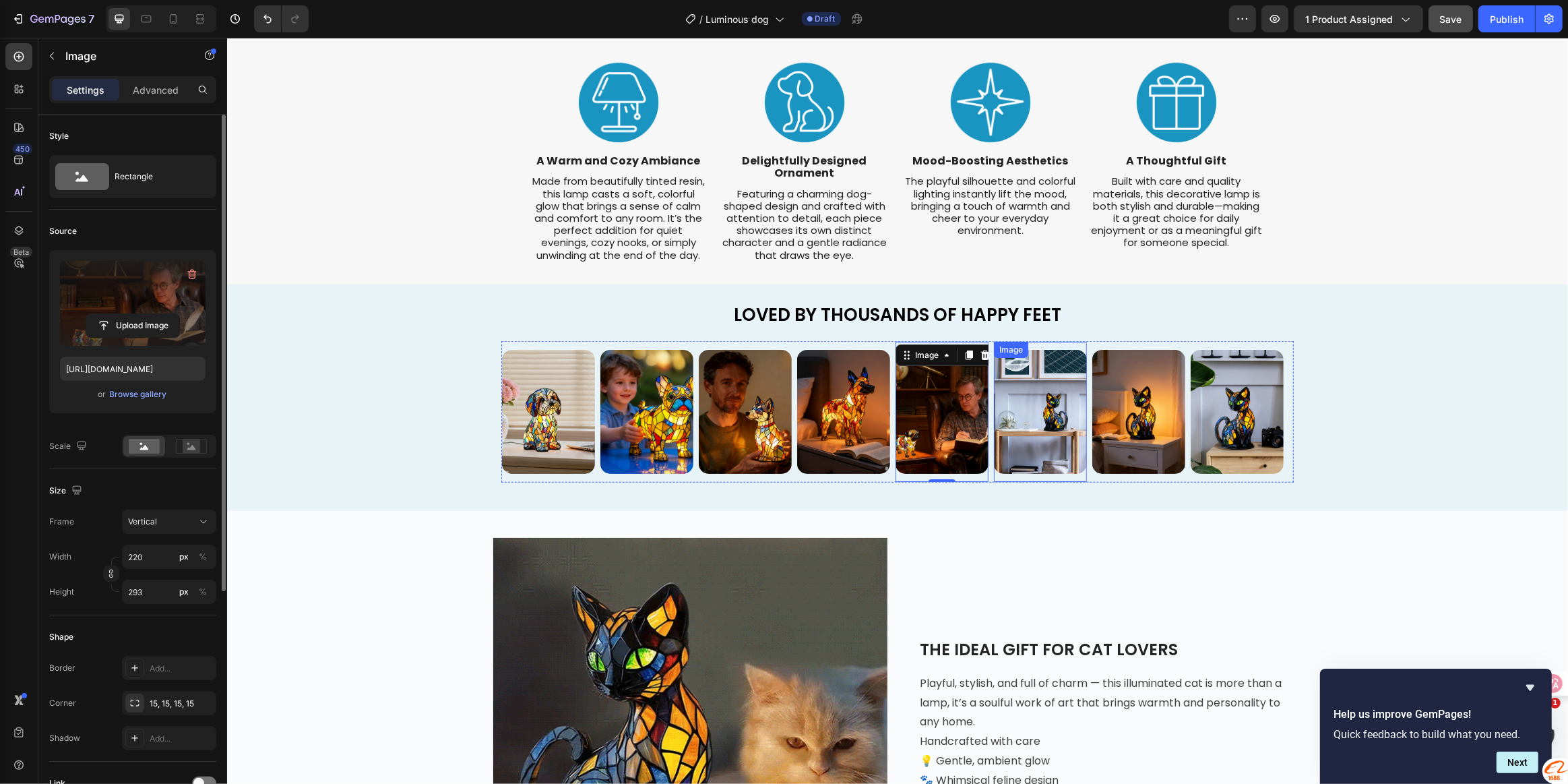
click at [1047, 411] on img at bounding box center [1040, 412] width 93 height 124
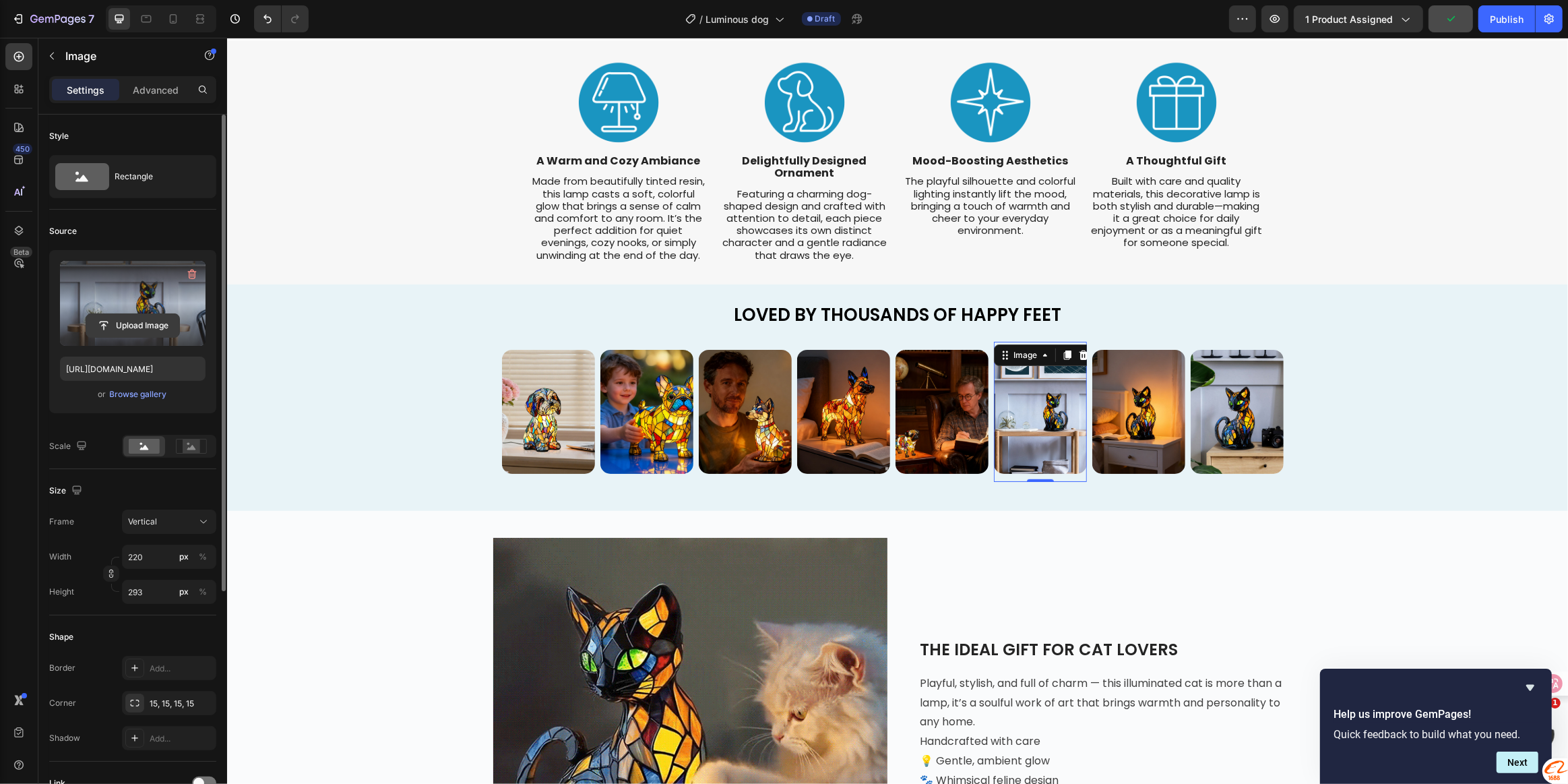
click at [121, 326] on input "file" at bounding box center [133, 325] width 93 height 23
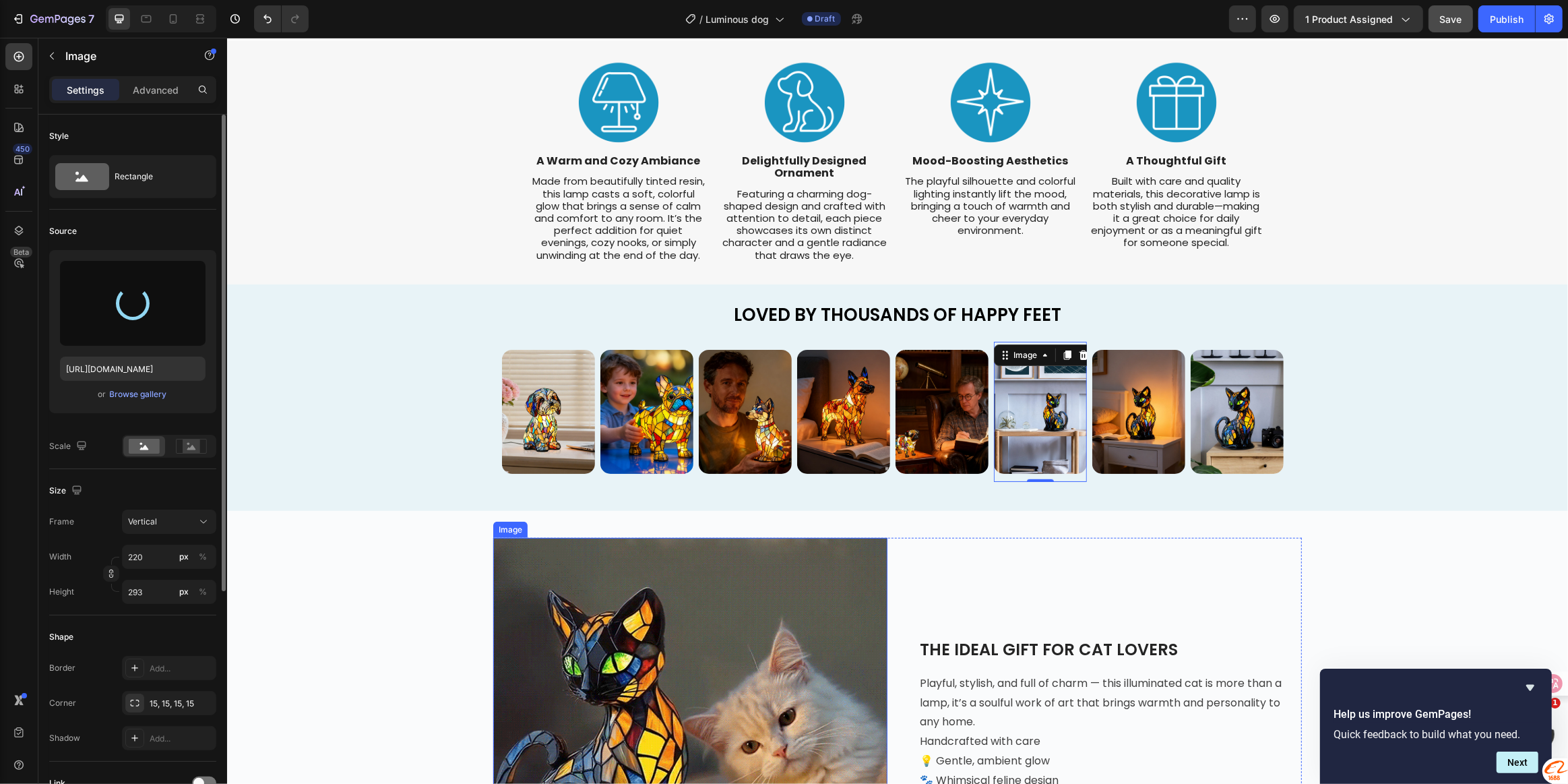
type input "[URL][DOMAIN_NAME]"
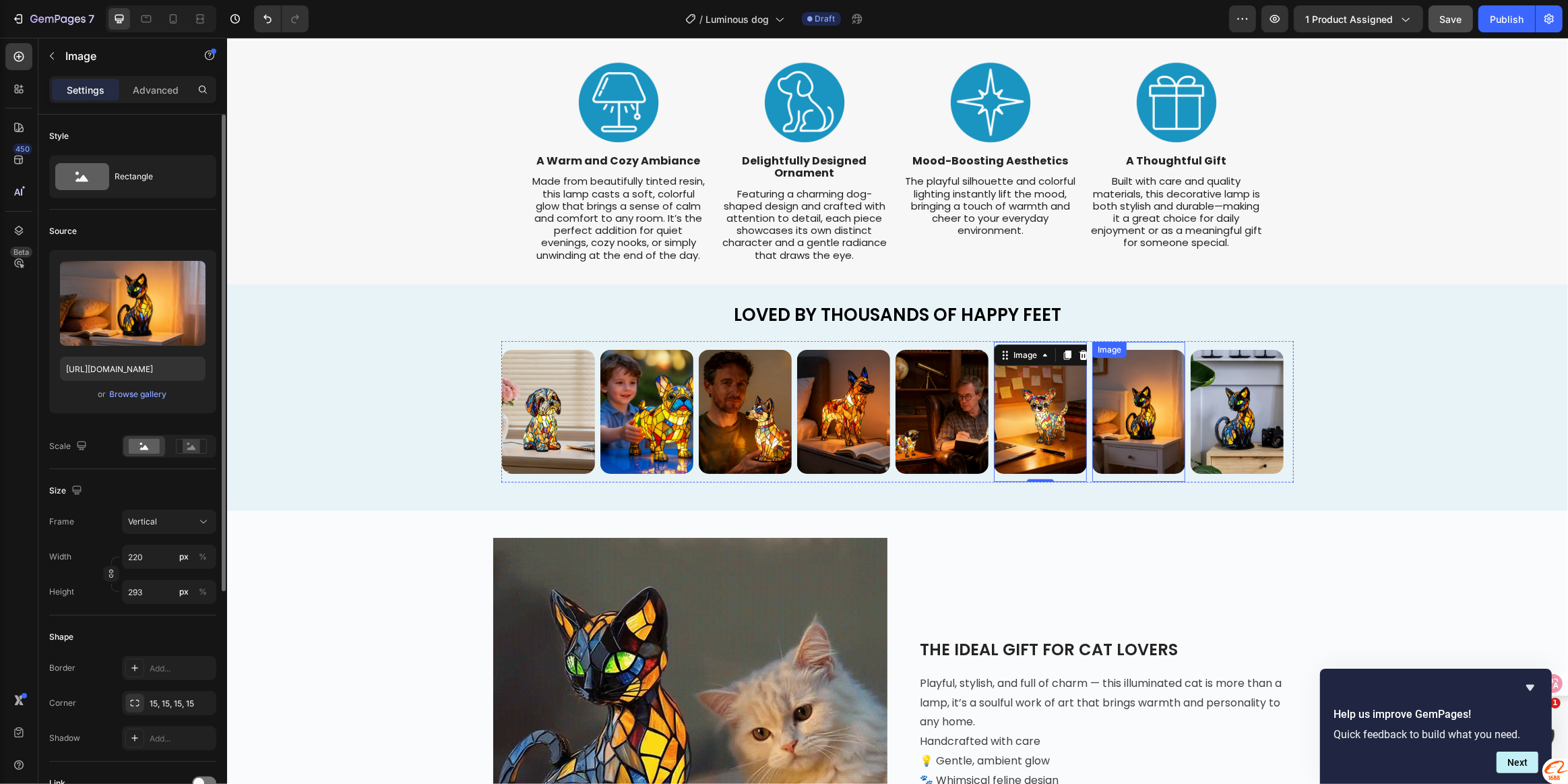
click at [1125, 414] on img at bounding box center [1138, 412] width 93 height 124
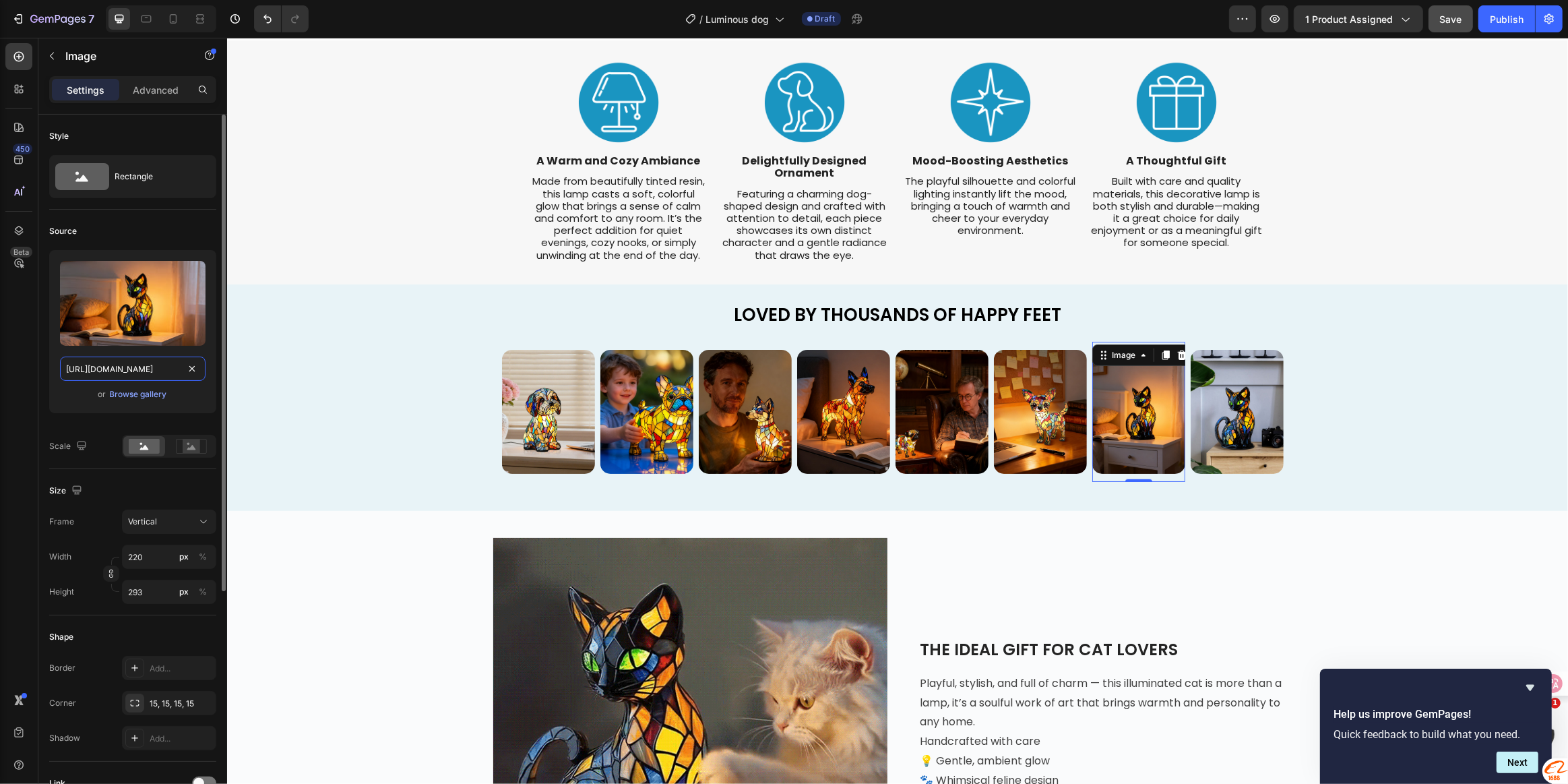
click at [84, 374] on input "[URL][DOMAIN_NAME]" at bounding box center [133, 369] width 146 height 24
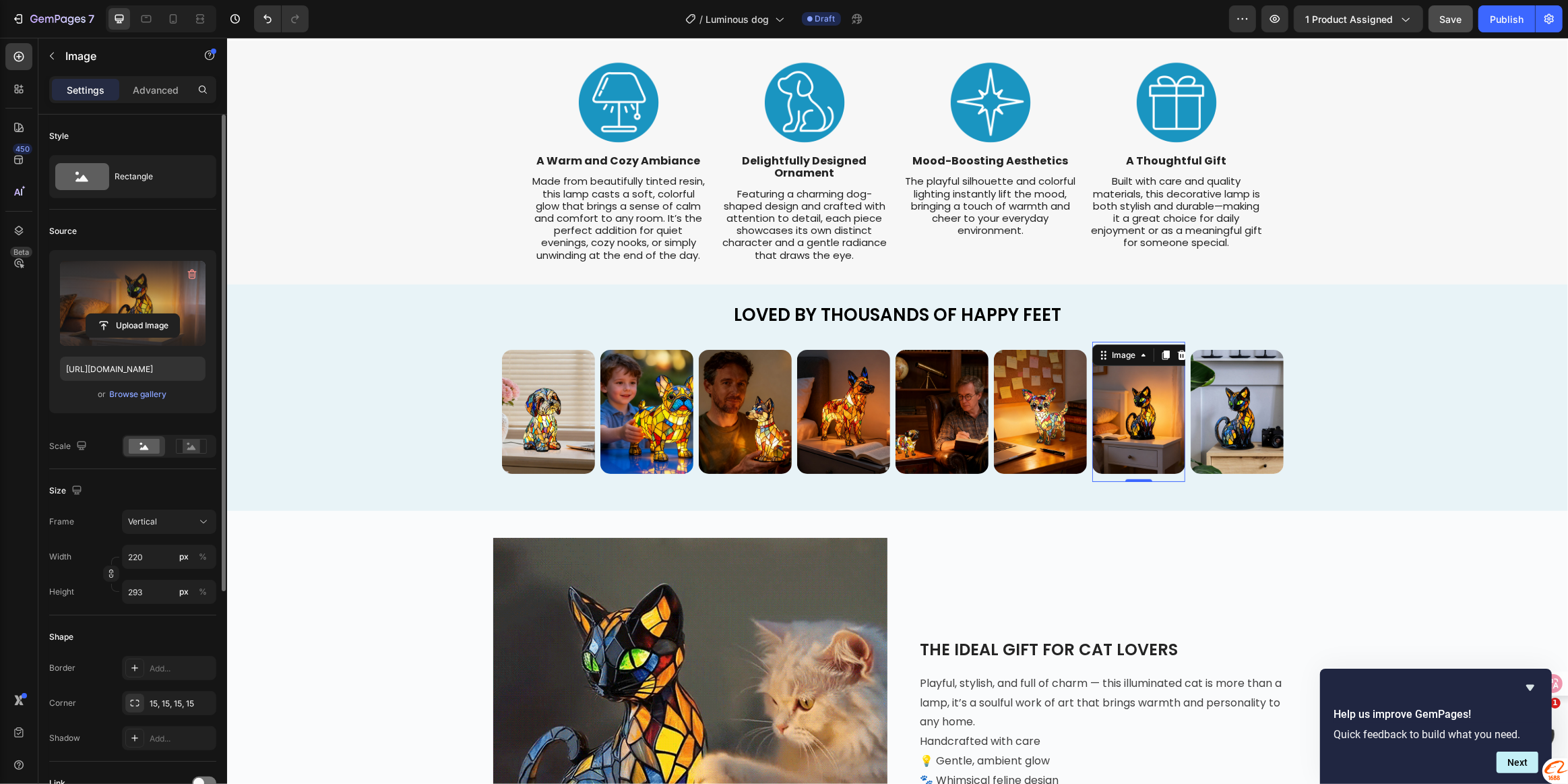
click at [130, 296] on label at bounding box center [133, 303] width 146 height 85
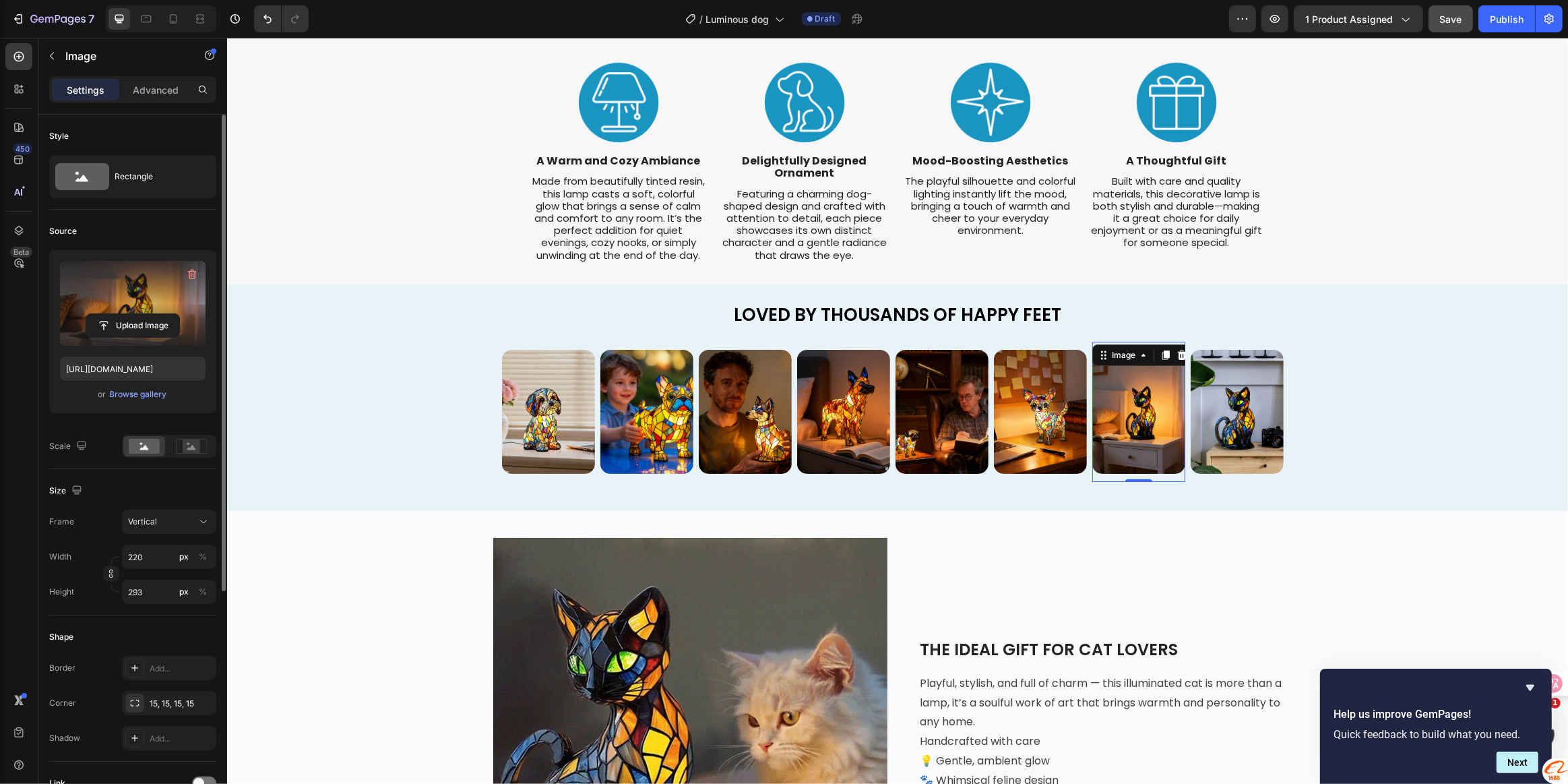
click at [130, 314] on input "file" at bounding box center [133, 325] width 93 height 23
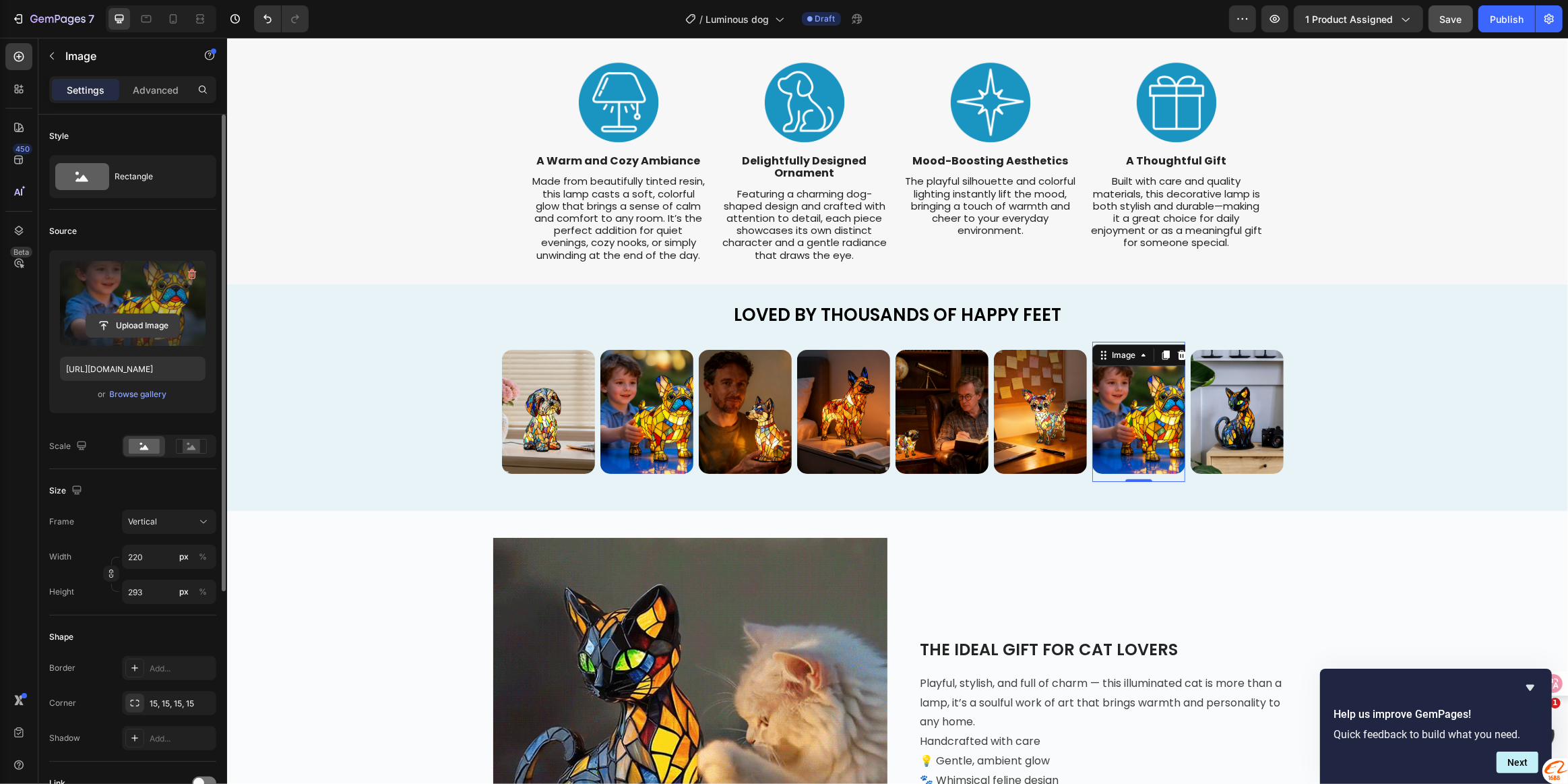
click at [131, 319] on input "file" at bounding box center [133, 325] width 93 height 23
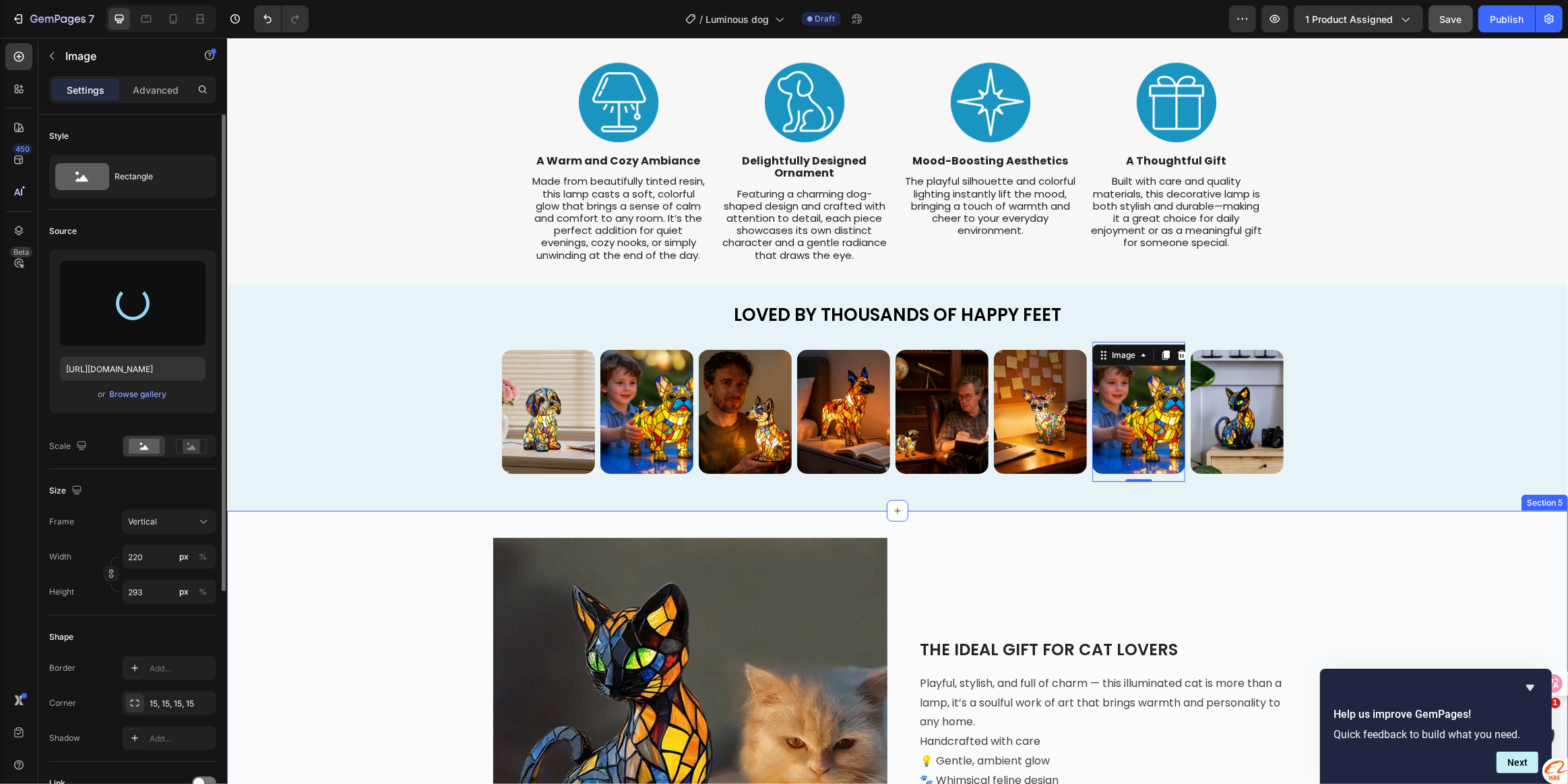
type input "[URL][DOMAIN_NAME]"
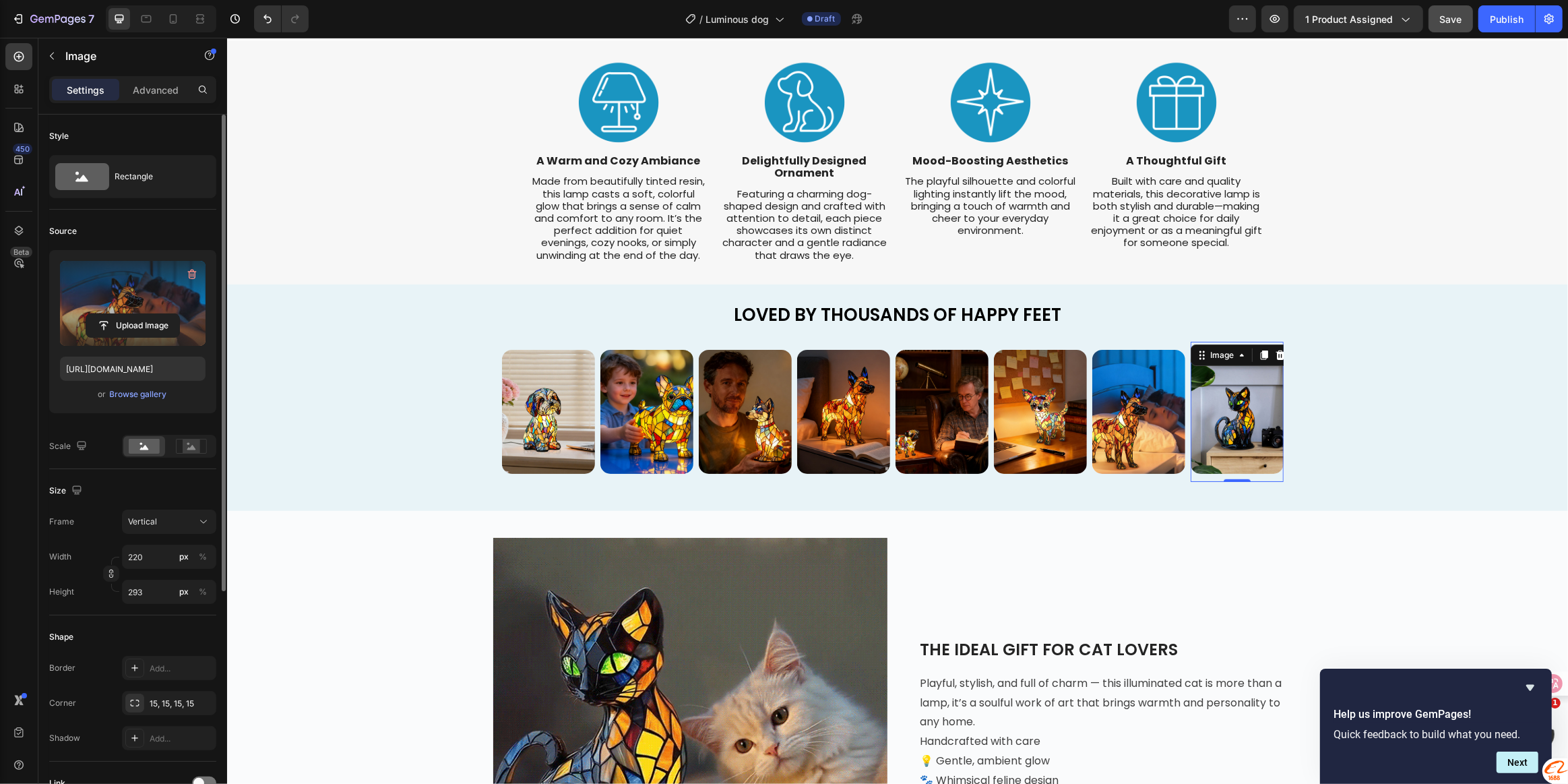
click at [1251, 415] on img at bounding box center [1237, 412] width 93 height 124
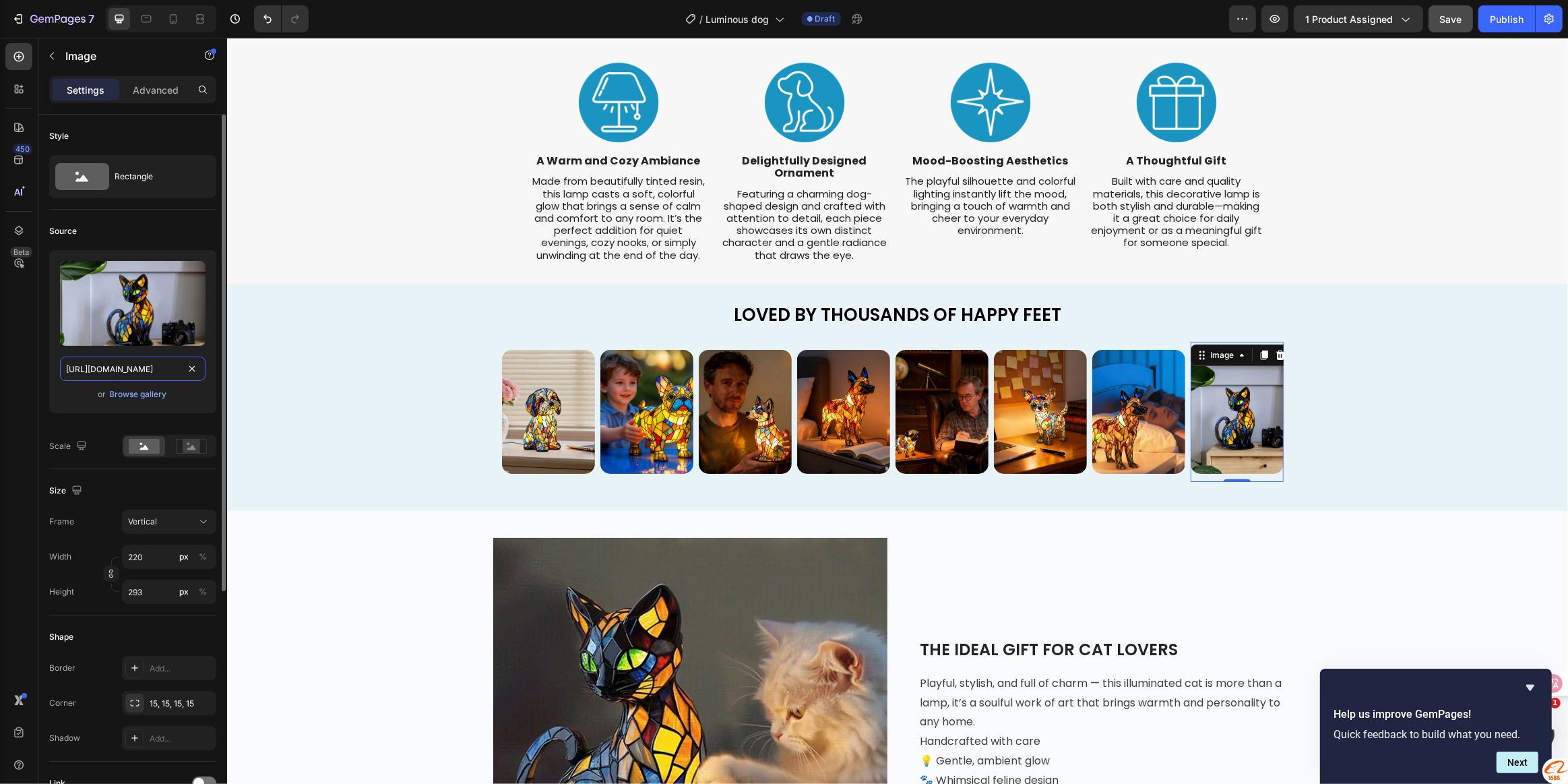
click at [137, 373] on input "[URL][DOMAIN_NAME]" at bounding box center [133, 369] width 146 height 24
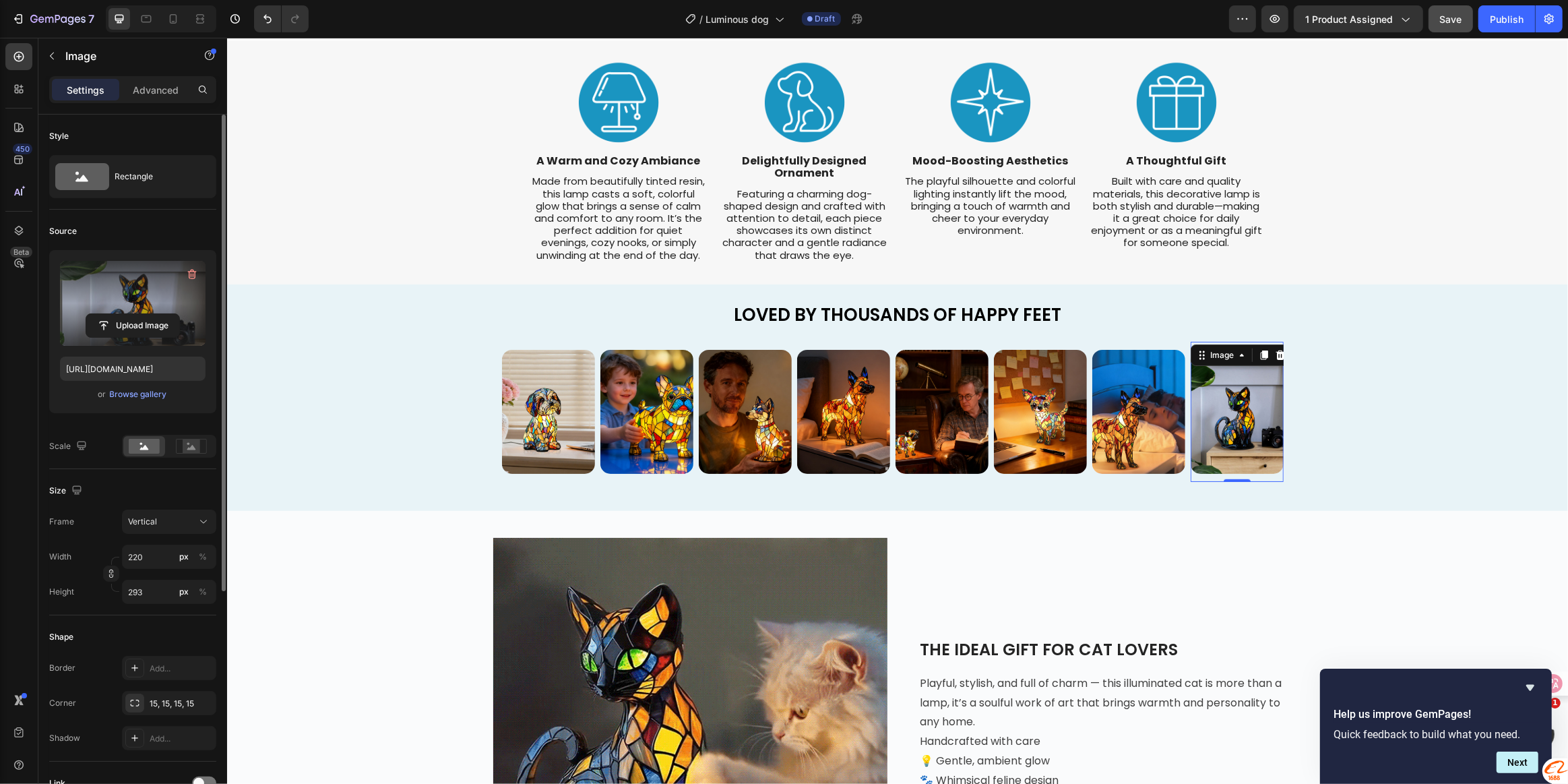
click at [121, 303] on label at bounding box center [133, 303] width 146 height 85
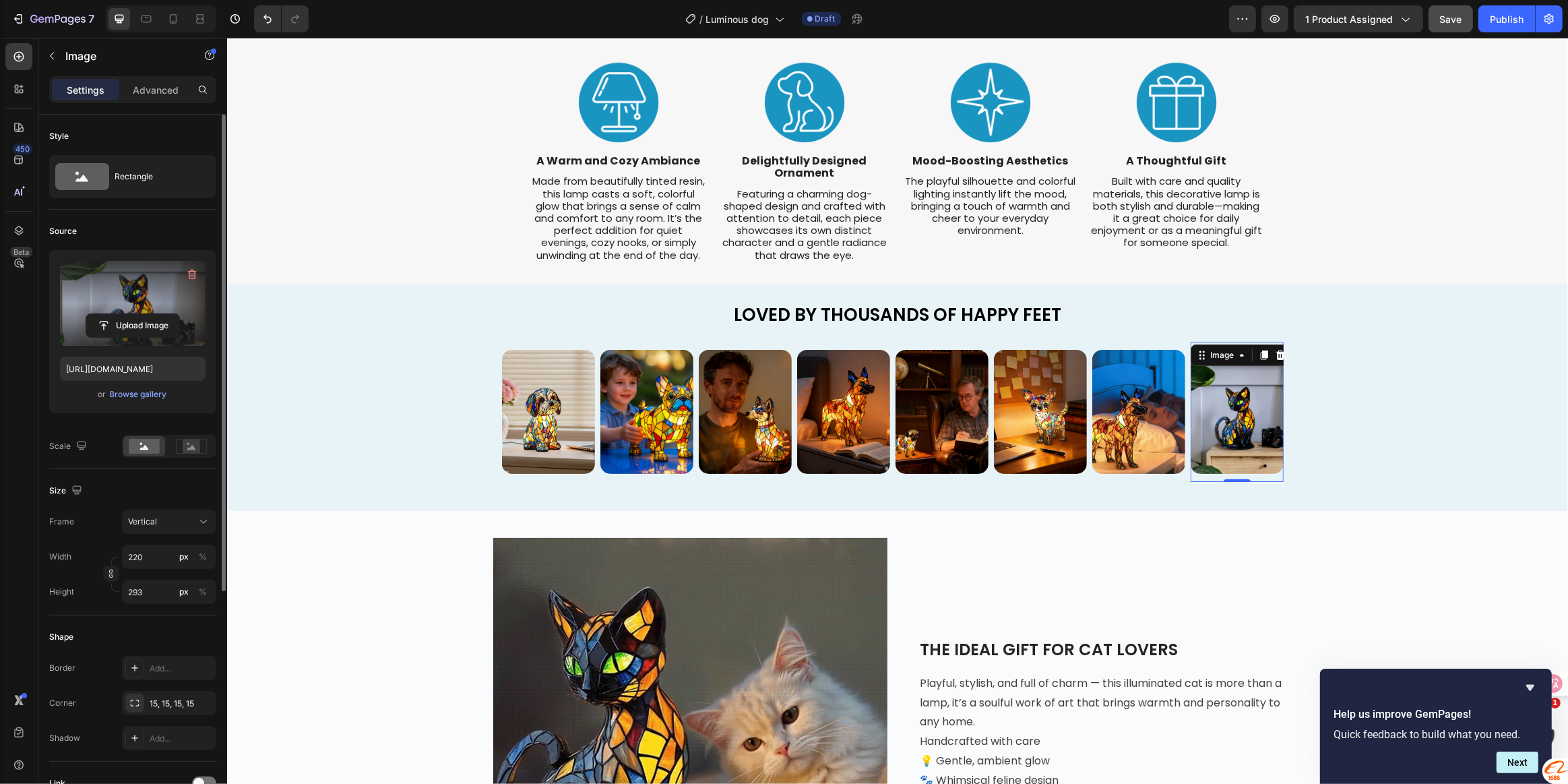
click at [121, 314] on input "file" at bounding box center [133, 325] width 93 height 23
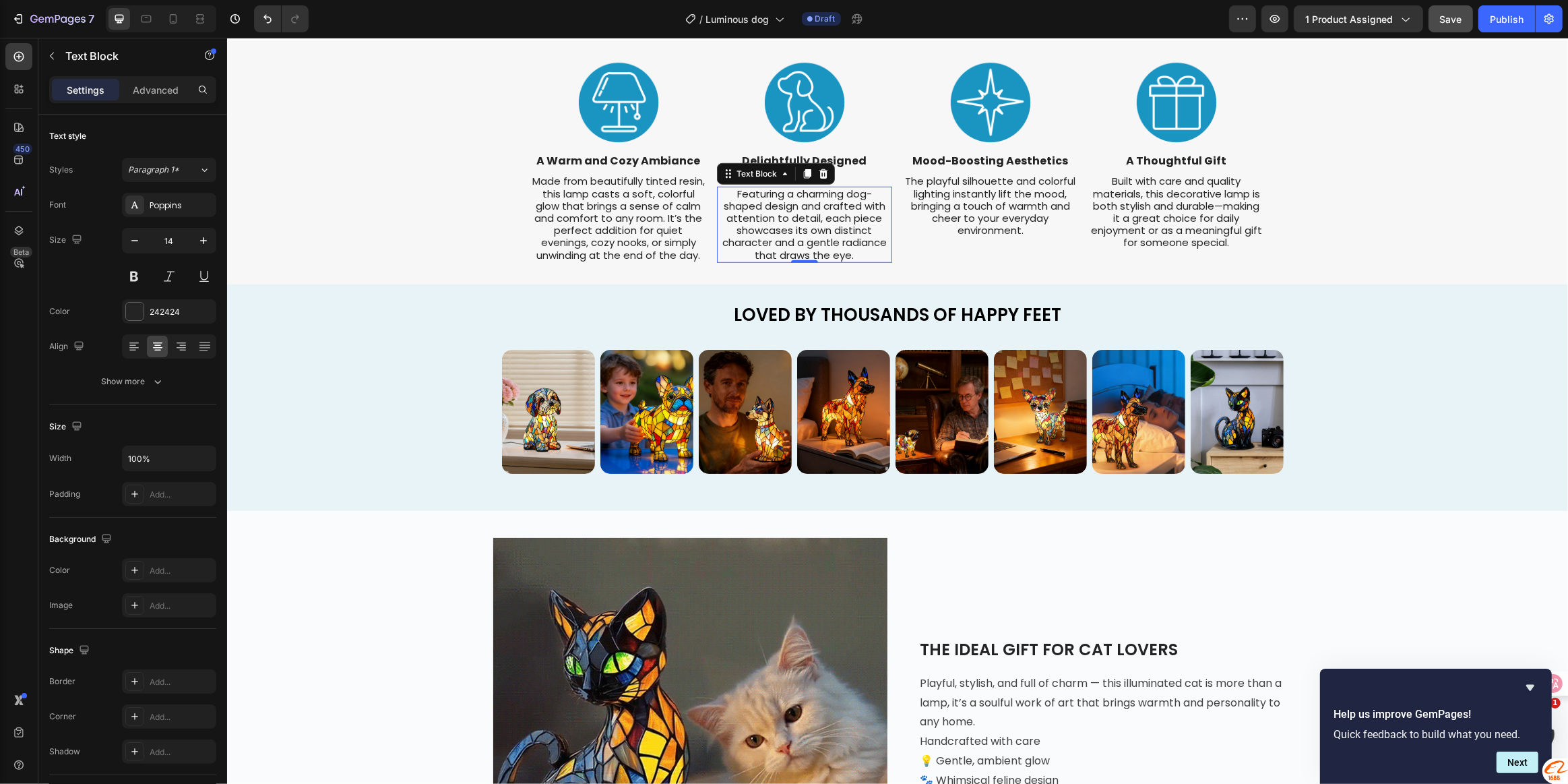
drag, startPoint x: 794, startPoint y: 212, endPoint x: 784, endPoint y: 232, distance: 22.4
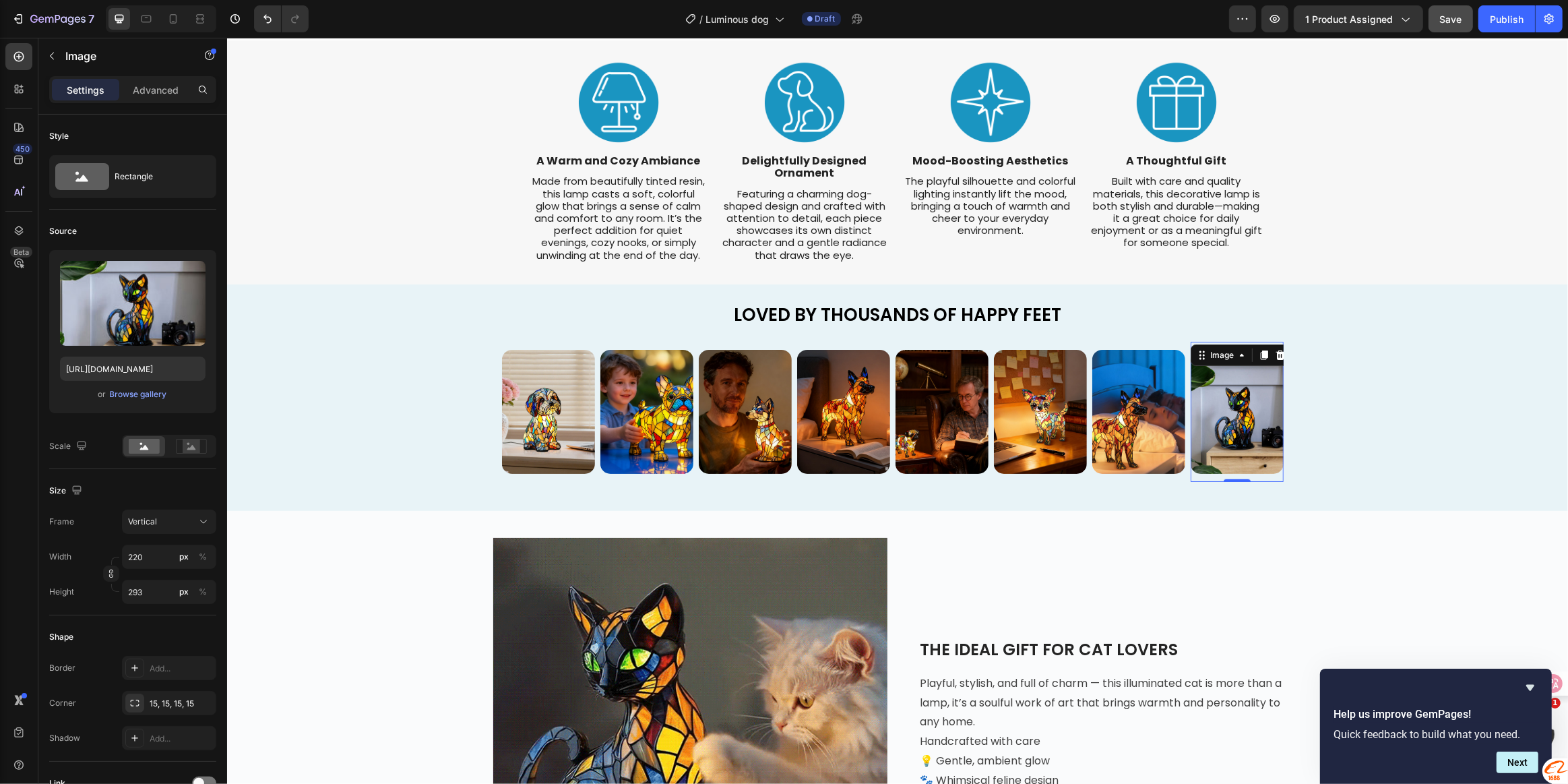
click at [1230, 409] on img at bounding box center [1237, 412] width 93 height 124
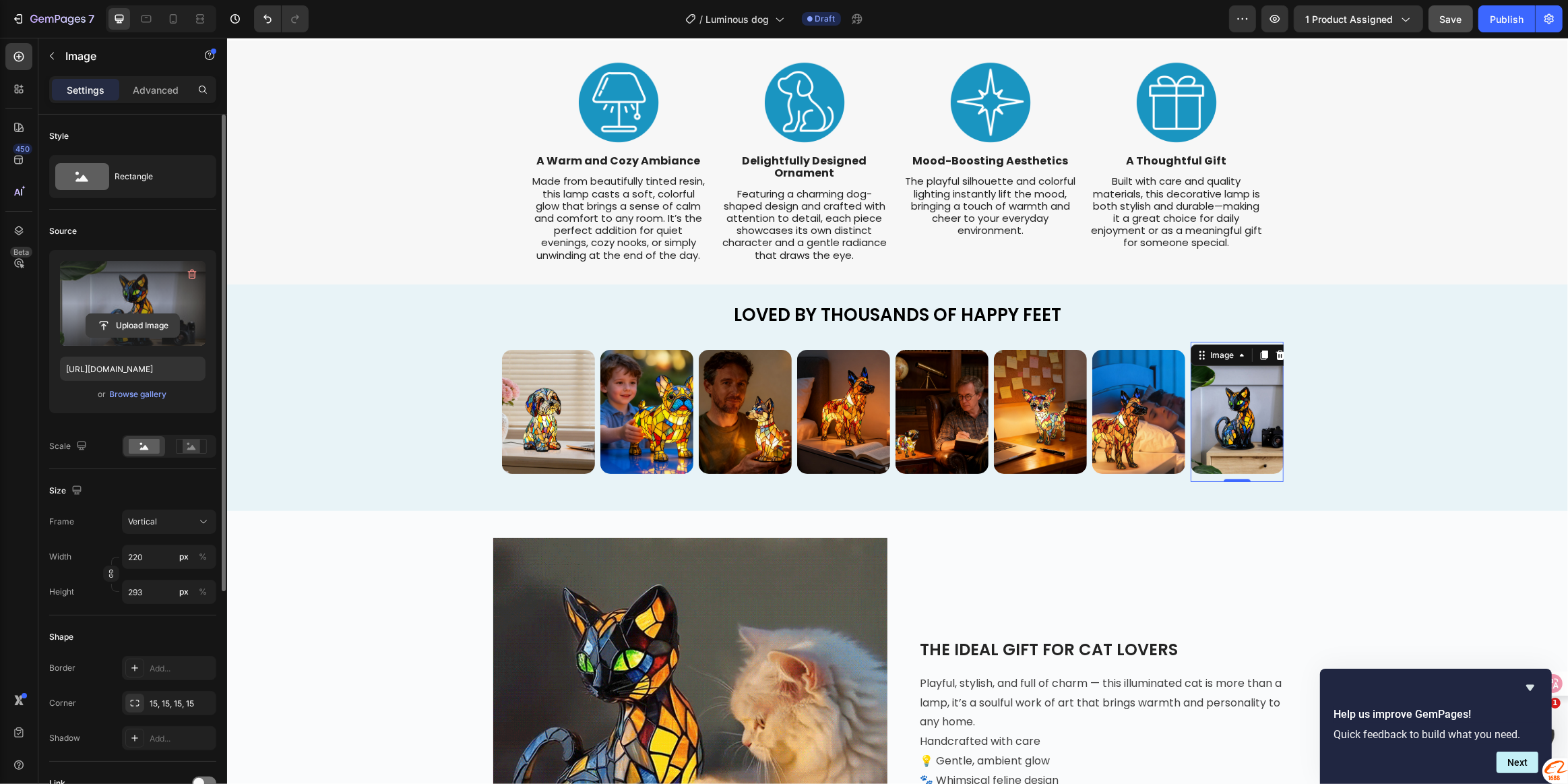
click at [121, 318] on input "file" at bounding box center [133, 325] width 93 height 23
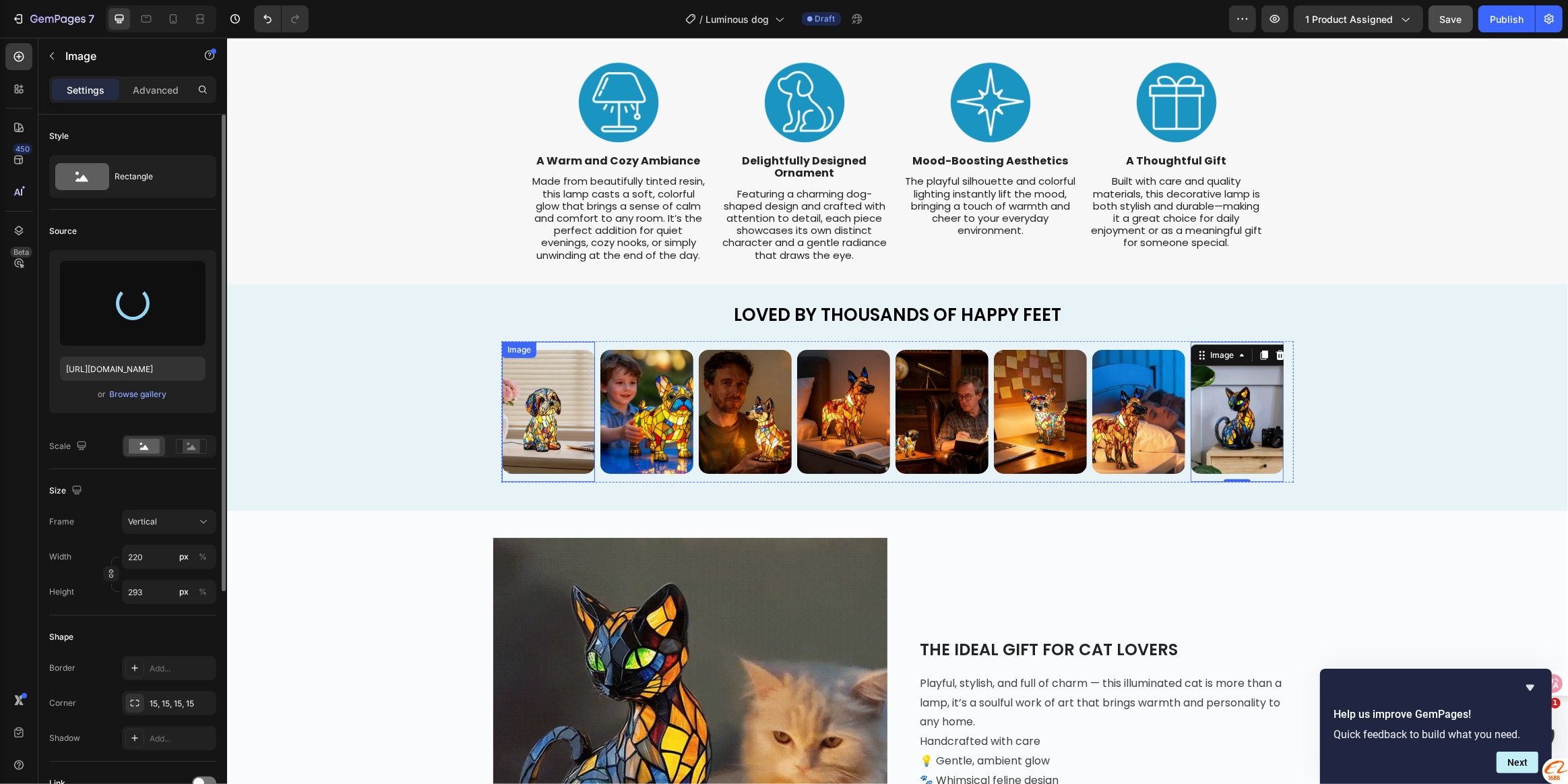
type input "[URL][DOMAIN_NAME]"
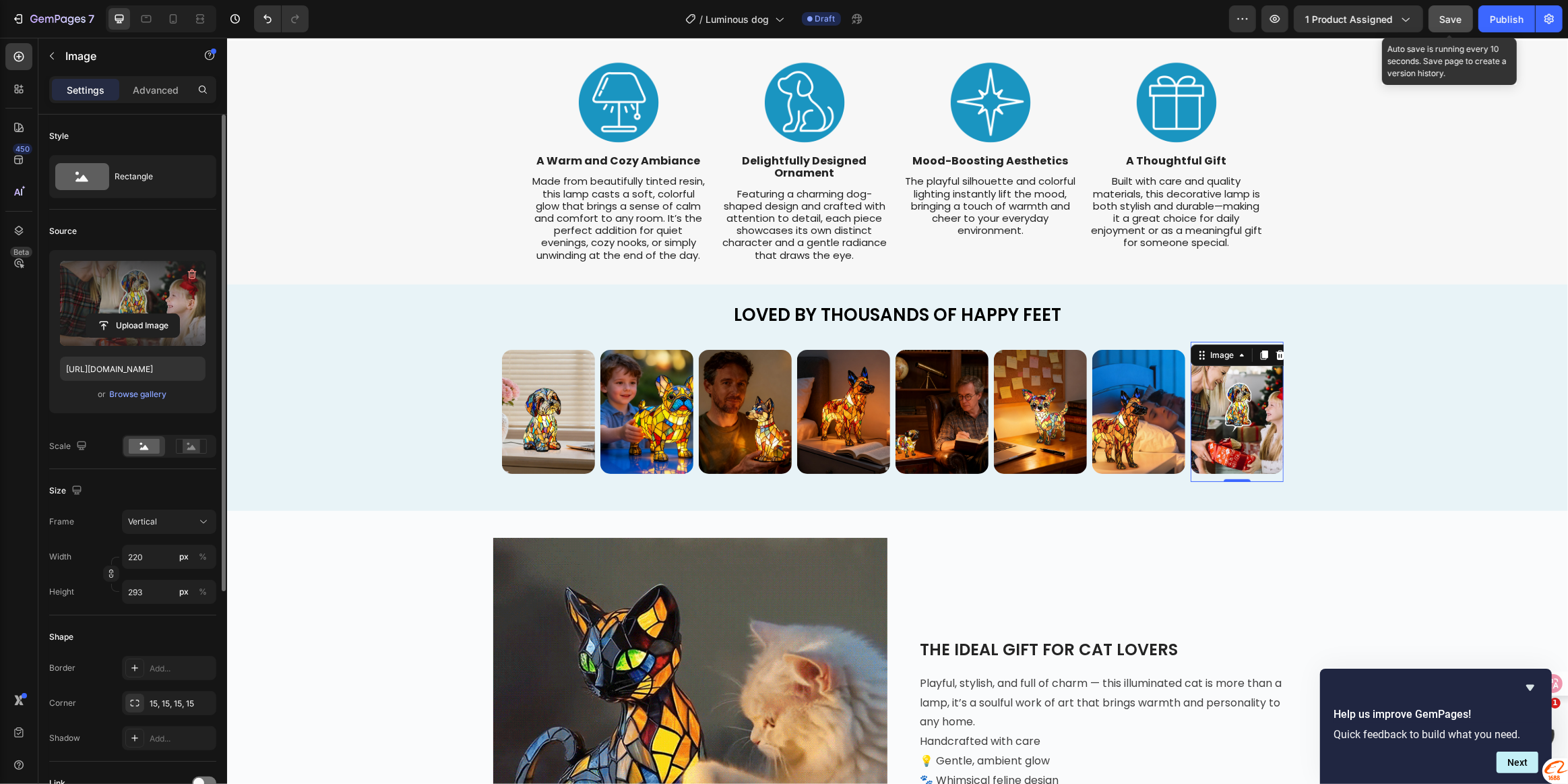
click at [1457, 15] on span "Save" at bounding box center [1451, 19] width 22 height 11
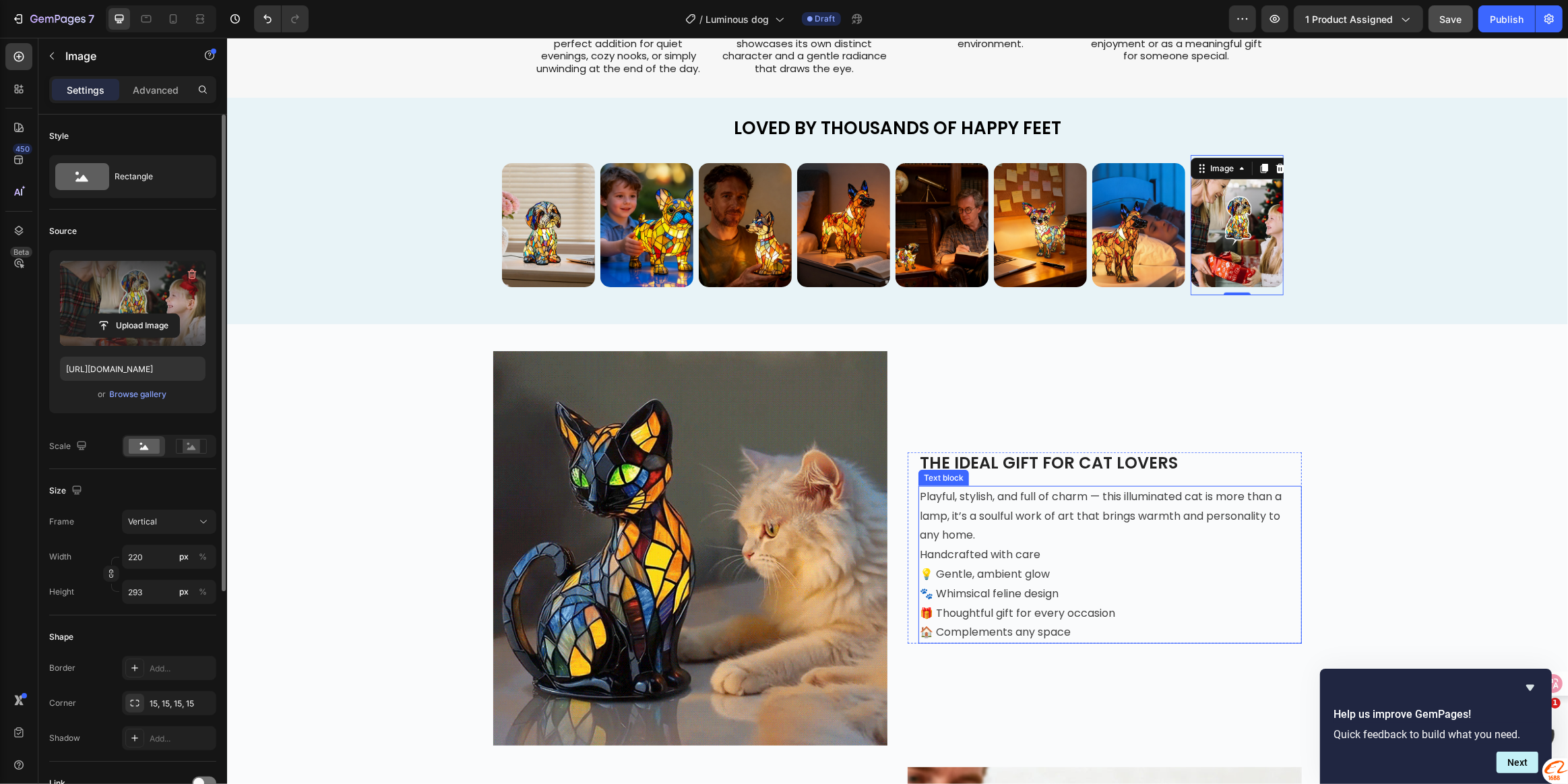
scroll to position [1226, 0]
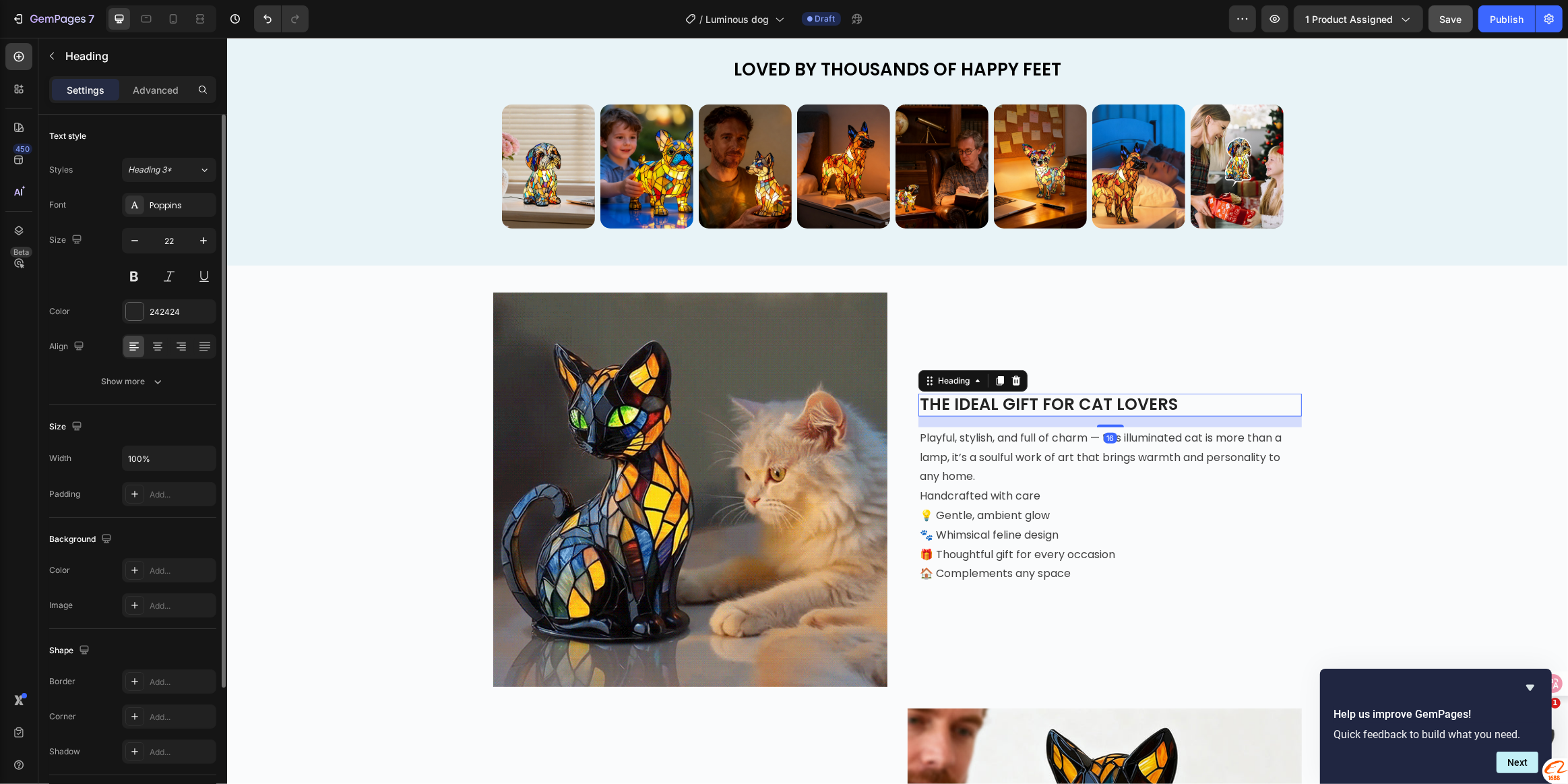
click at [1006, 399] on span "THE IDEAL GIFT FOR CAT LOVERS" at bounding box center [1048, 404] width 258 height 22
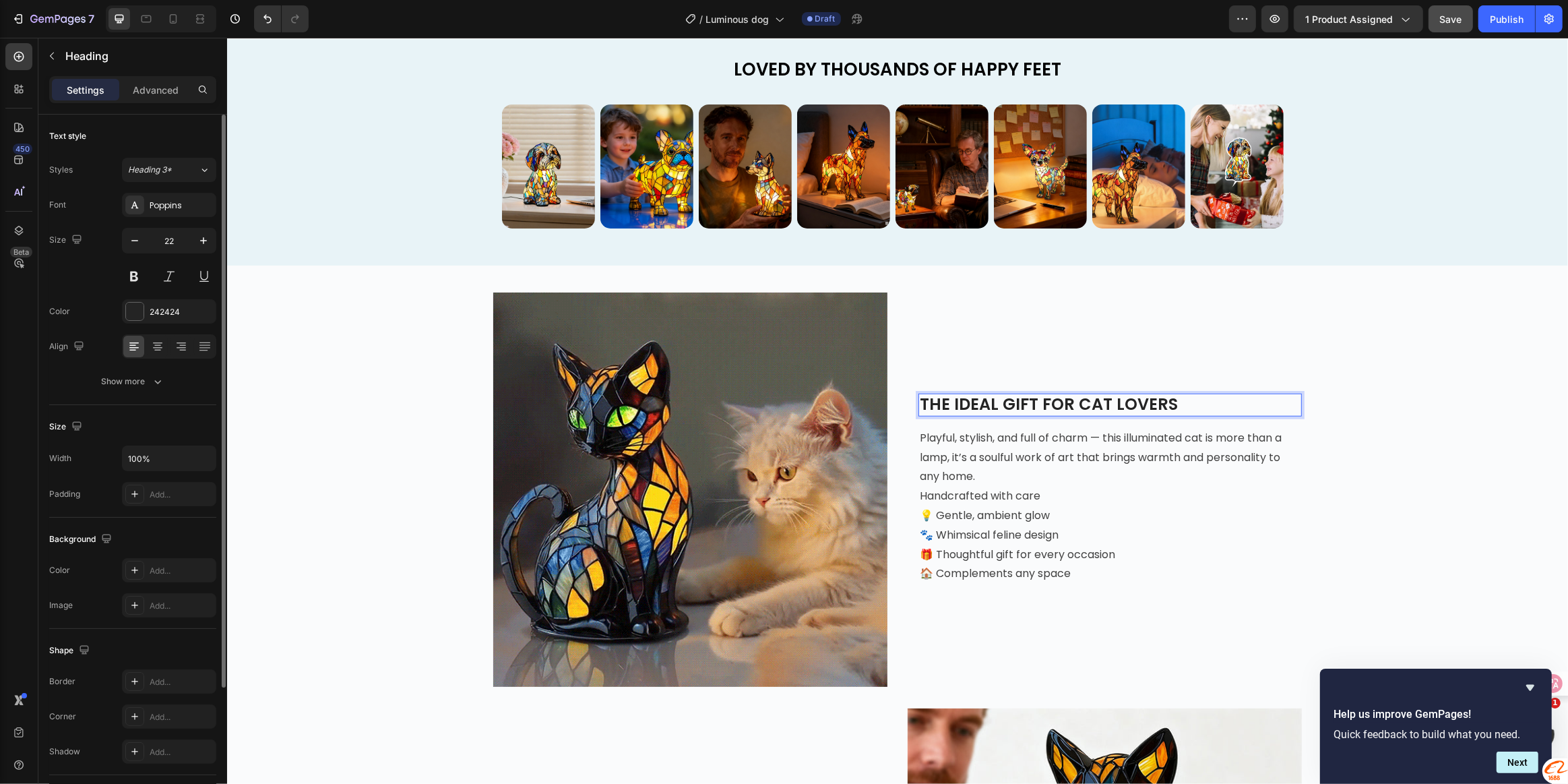
click at [1164, 404] on span "THE IDEAL GIFT FOR CAT LOVERS" at bounding box center [1048, 404] width 258 height 22
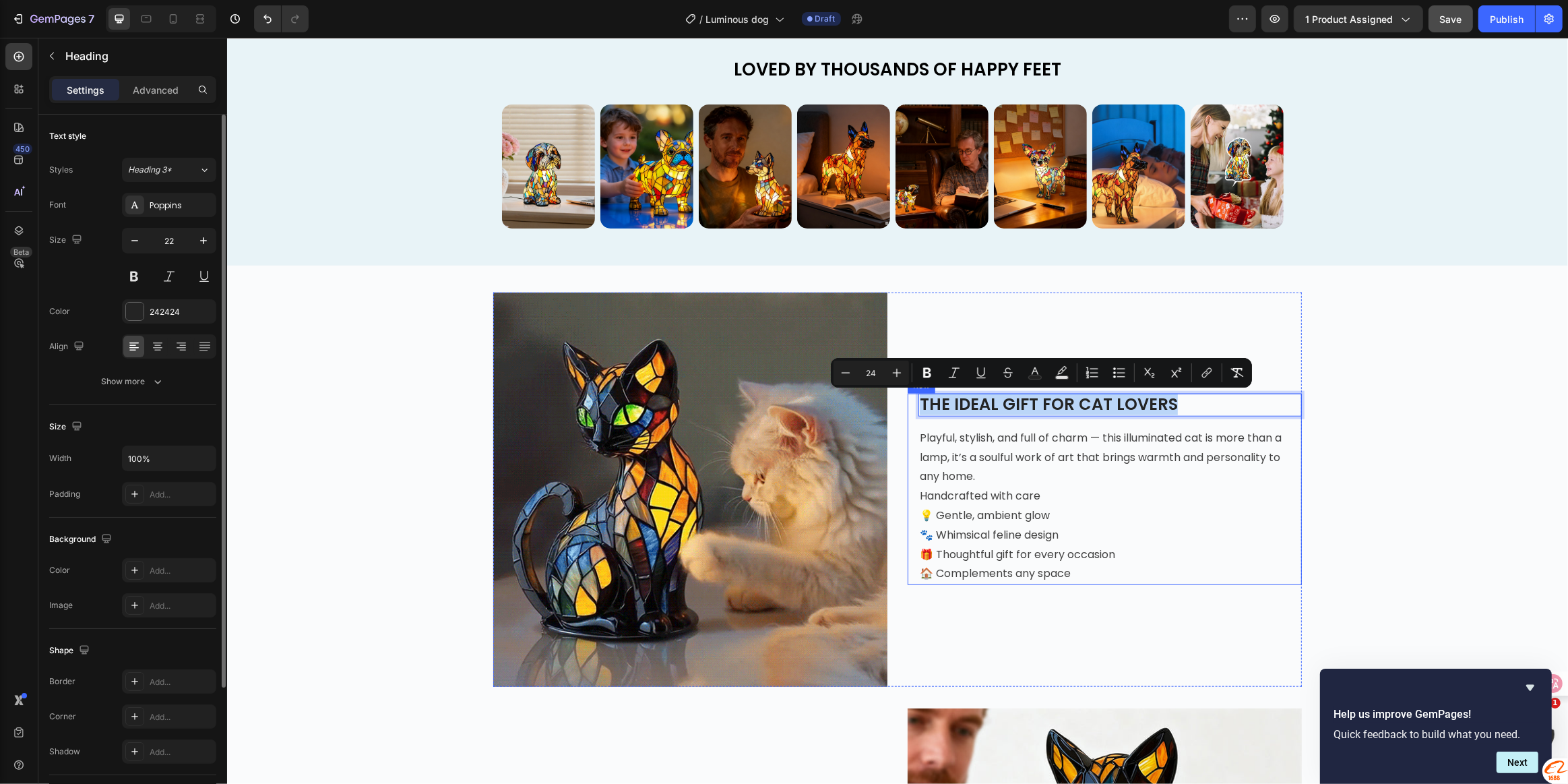
drag, startPoint x: 1184, startPoint y: 404, endPoint x: 907, endPoint y: 405, distance: 277.0
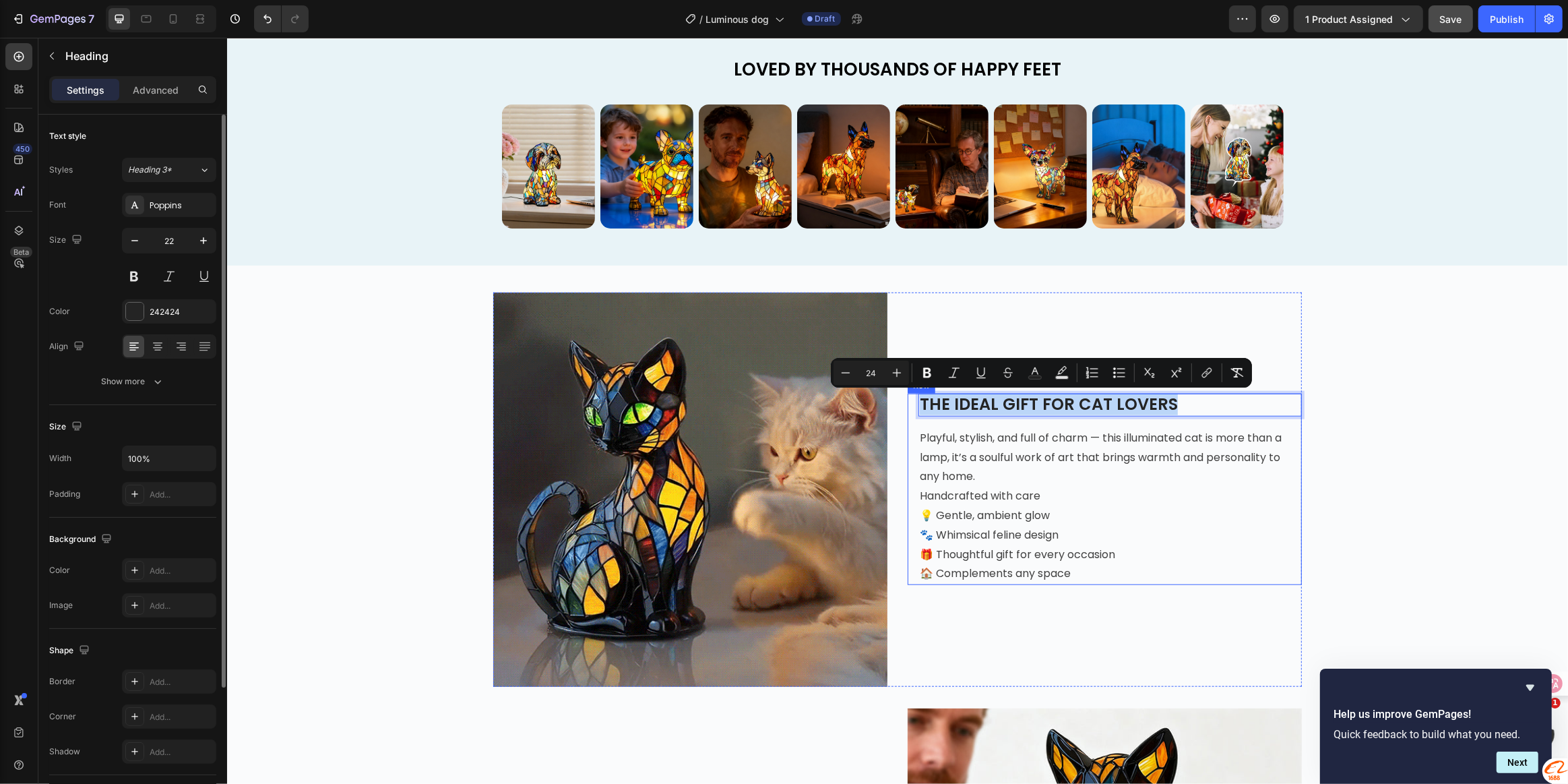
click at [907, 405] on div "THE IDEAL GIFT FOR CAT LOVERS Heading 16 Playful, stylish, and full of charm — …" at bounding box center [1104, 490] width 394 height 192
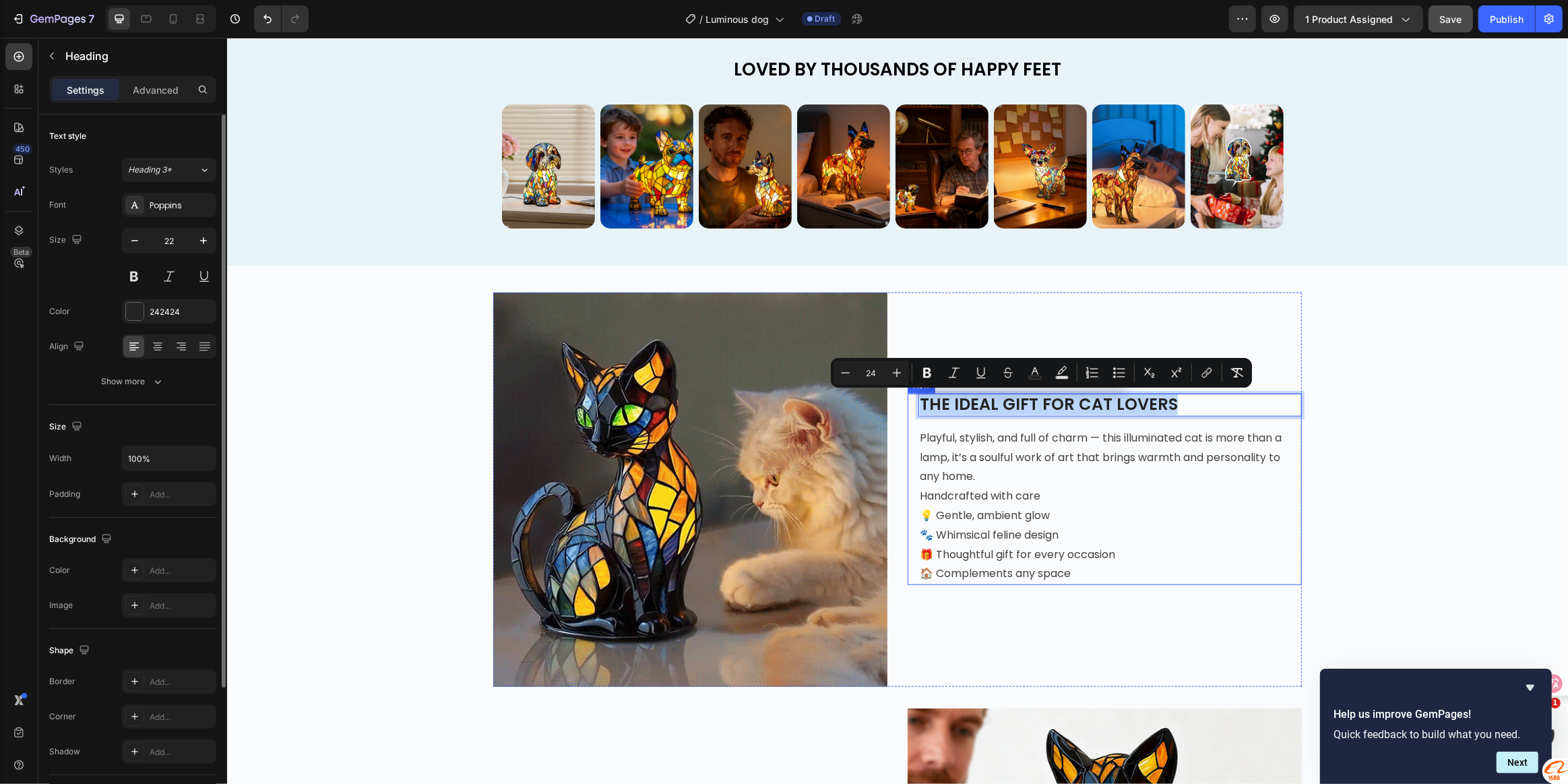
scroll to position [1216, 0]
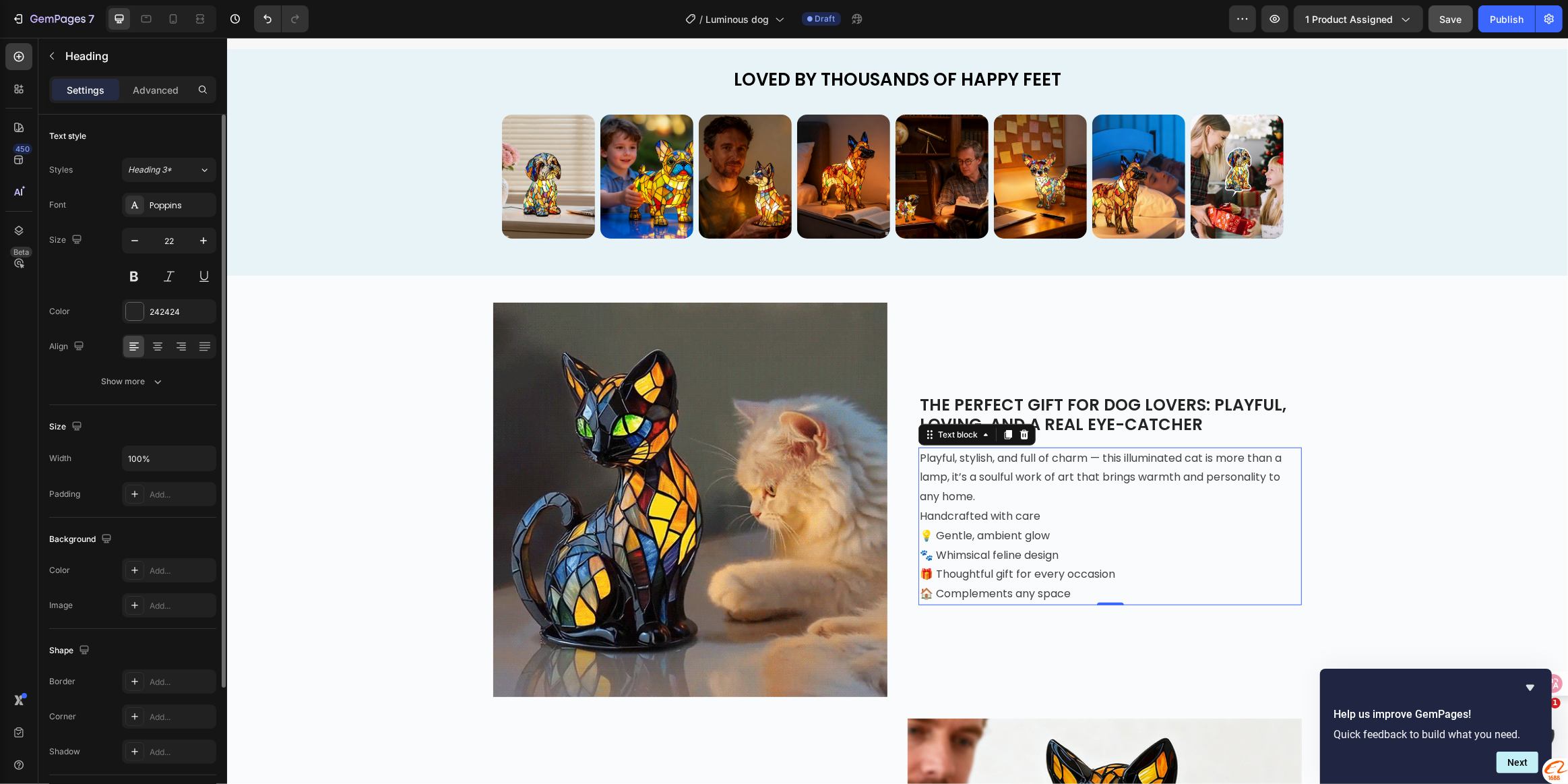
click at [963, 455] on span "Playful, stylish, and full of charm — this illuminated cat is more than a lamp,…" at bounding box center [1100, 477] width 362 height 55
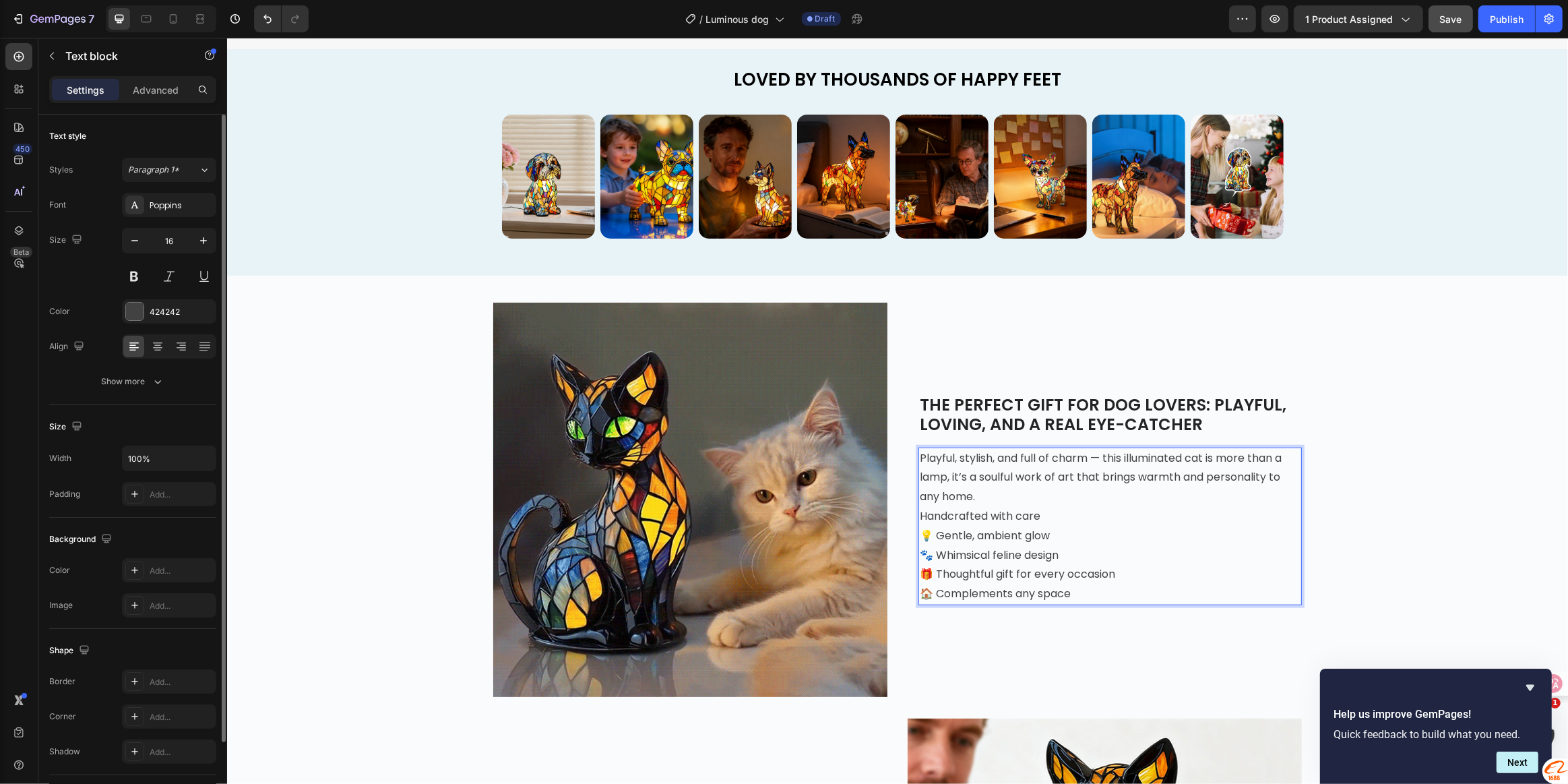
click at [931, 458] on span "Playful, stylish, and full of charm — this illuminated cat is more than a lamp,…" at bounding box center [1100, 477] width 362 height 55
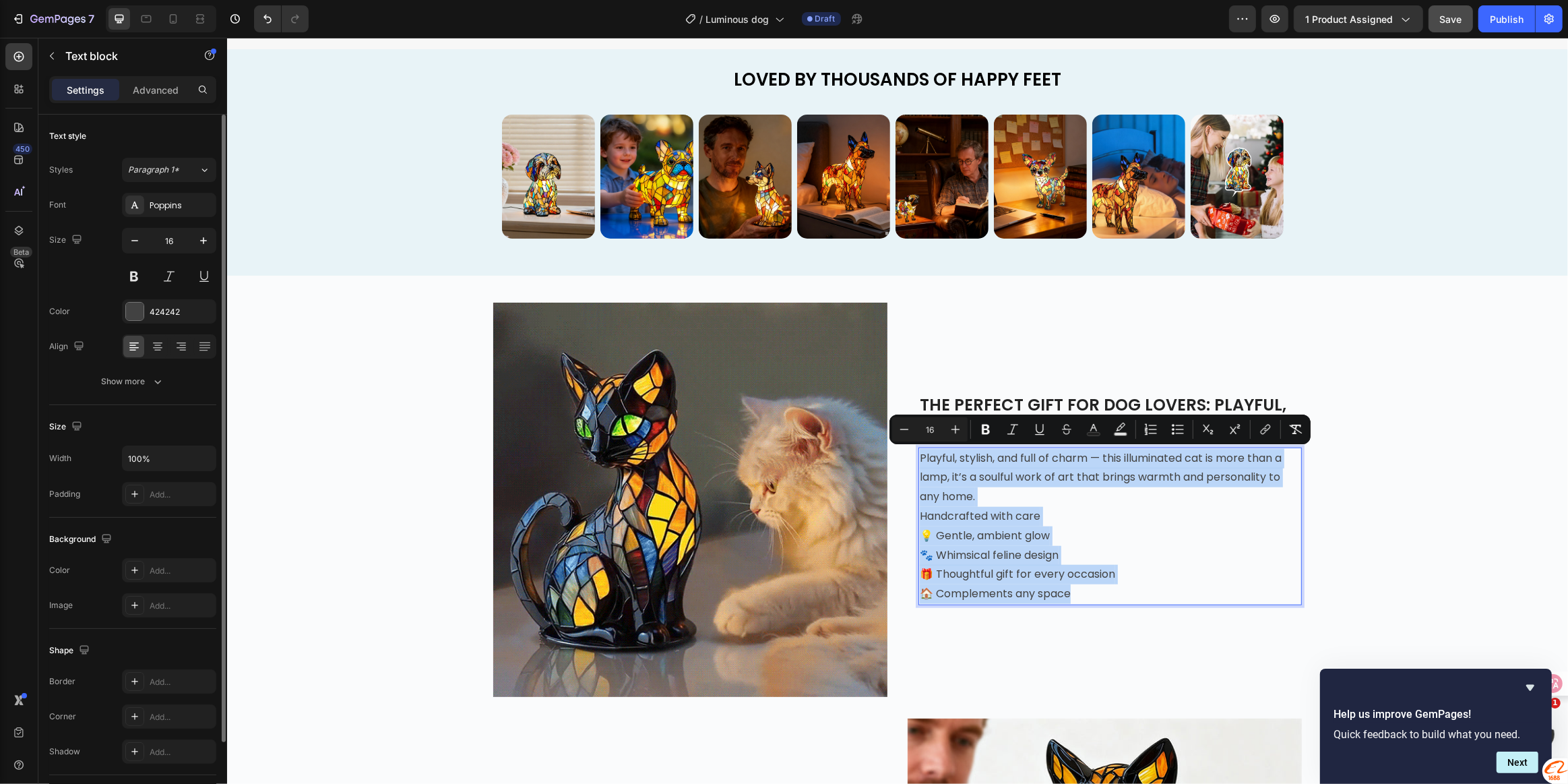
drag, startPoint x: 917, startPoint y: 457, endPoint x: 1120, endPoint y: 594, distance: 244.9
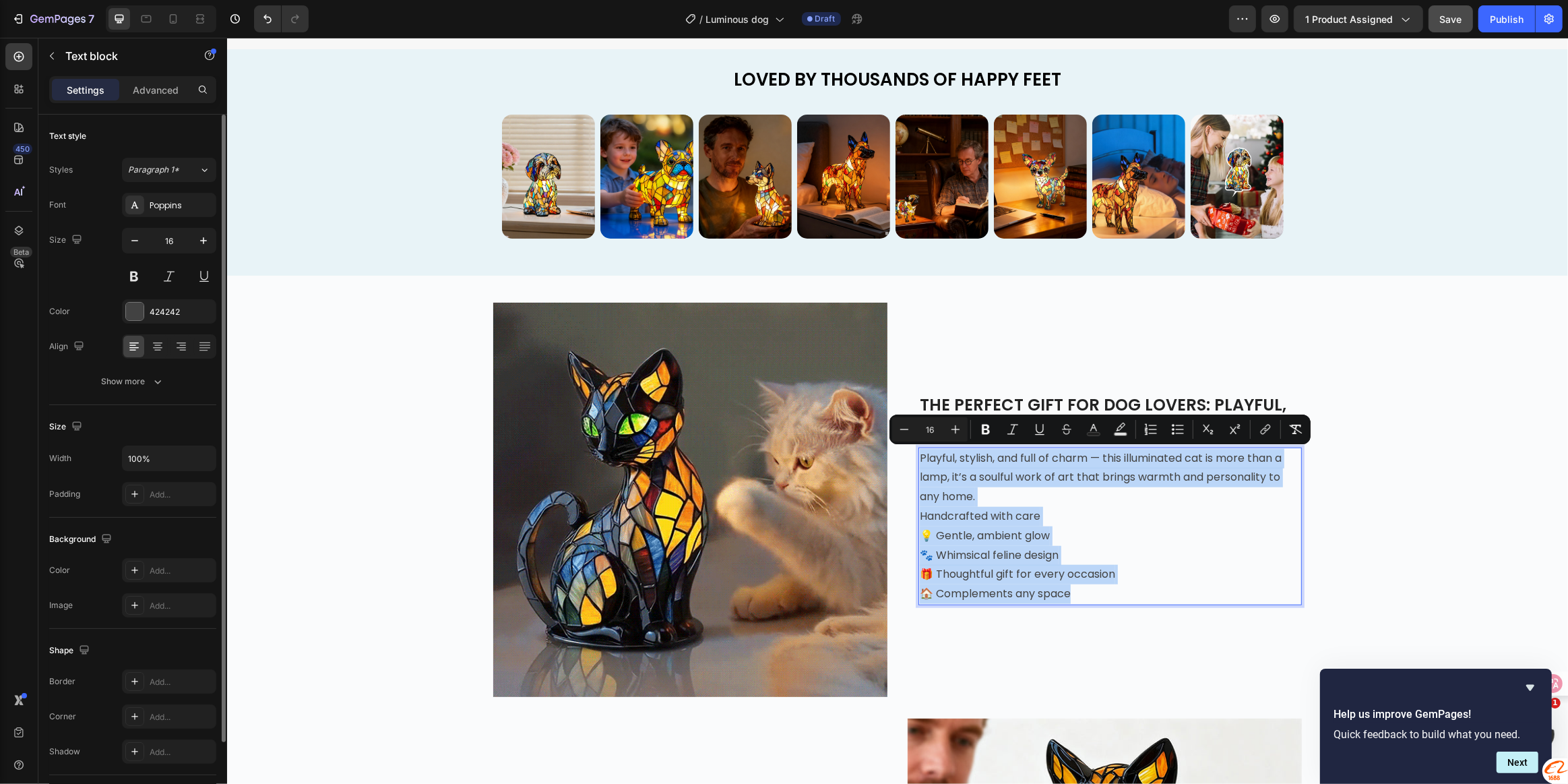
click at [1120, 594] on p "Playful, stylish, and full of charm — this illuminated cat is more than a lamp,…" at bounding box center [1110, 527] width 381 height 155
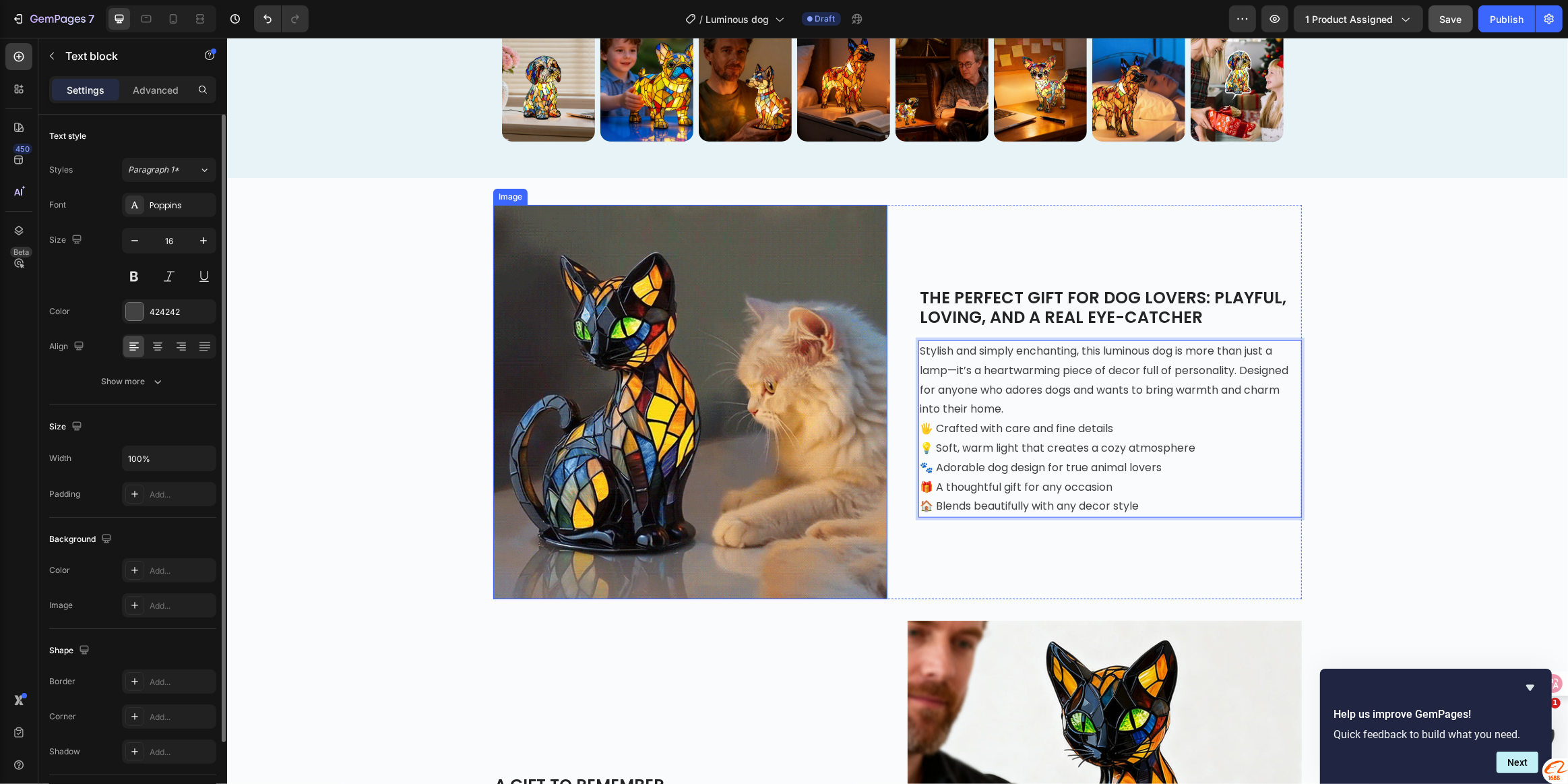
scroll to position [1328, 0]
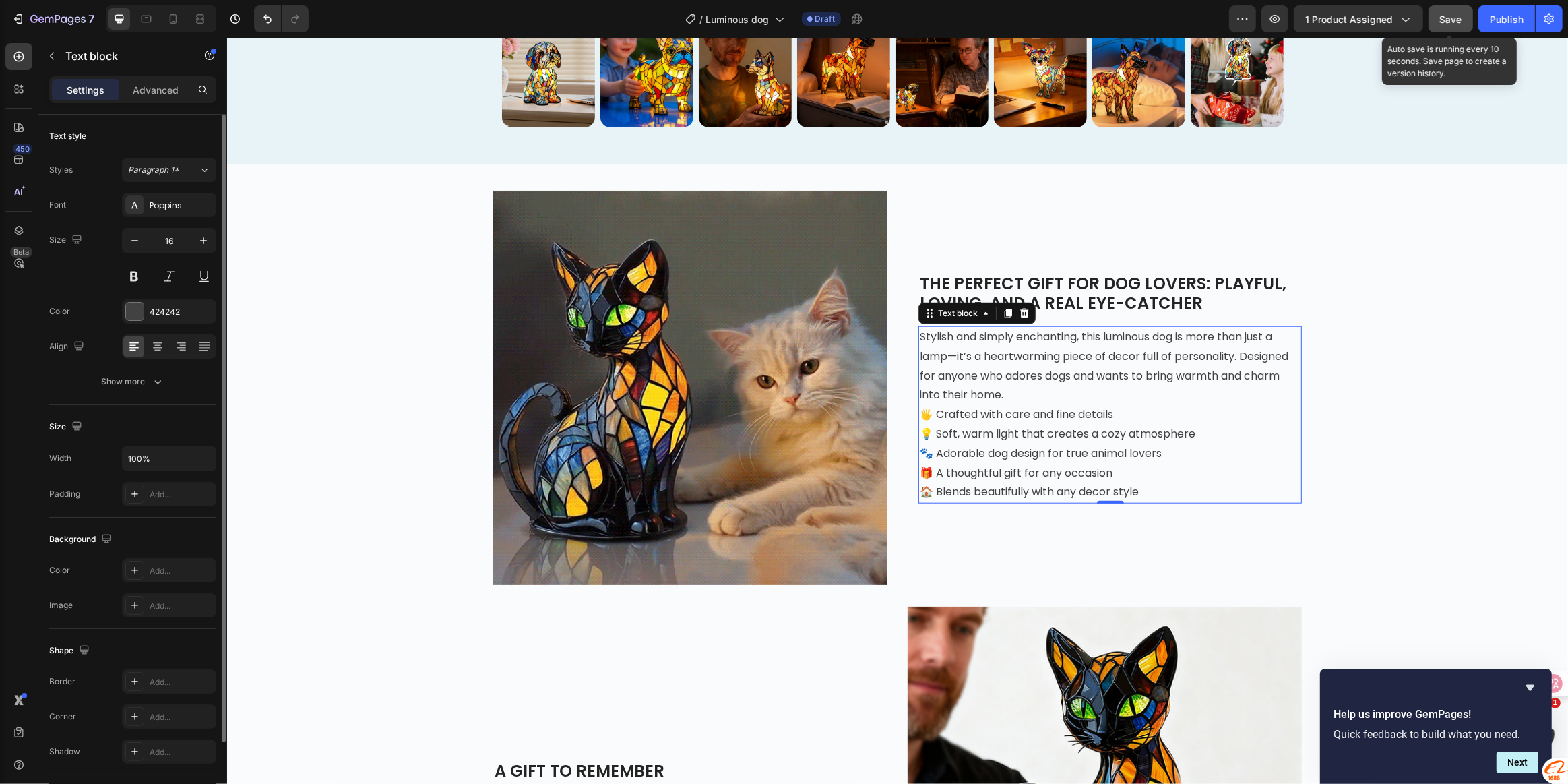
click at [1442, 17] on span "Save" at bounding box center [1451, 19] width 22 height 11
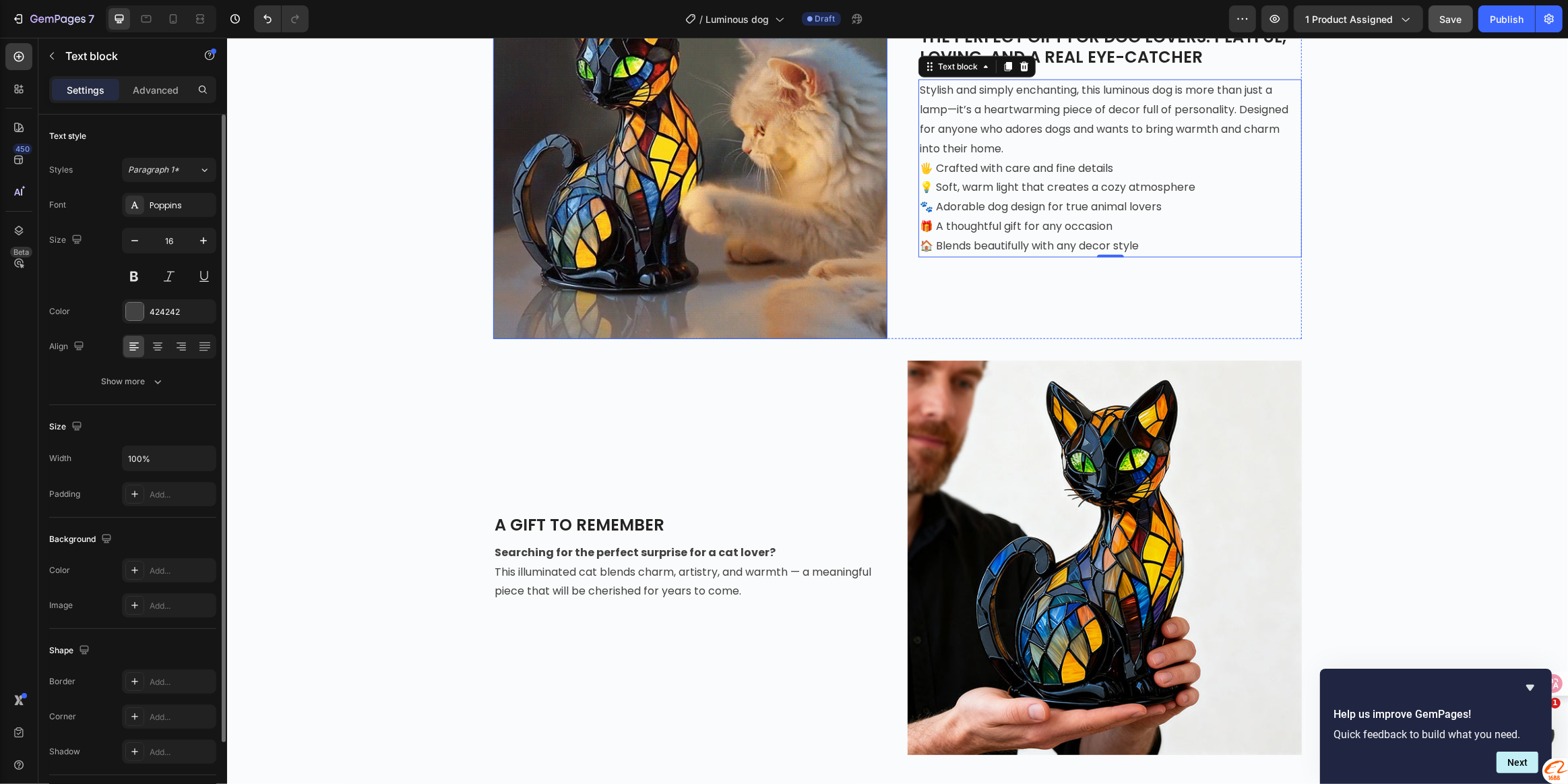
scroll to position [1635, 0]
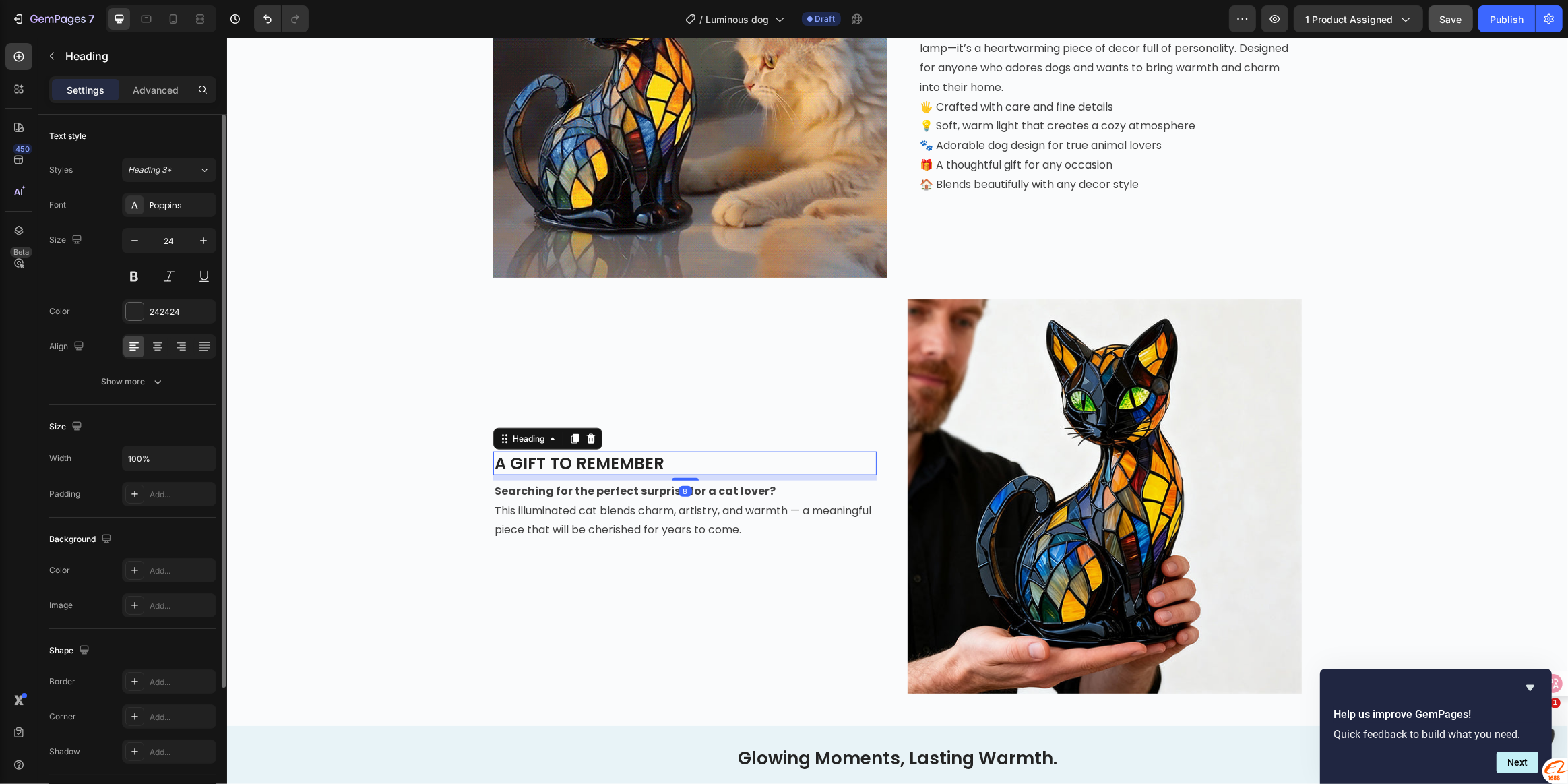
click at [611, 456] on span "A GIFT TO REMEMBER" at bounding box center [579, 463] width 170 height 22
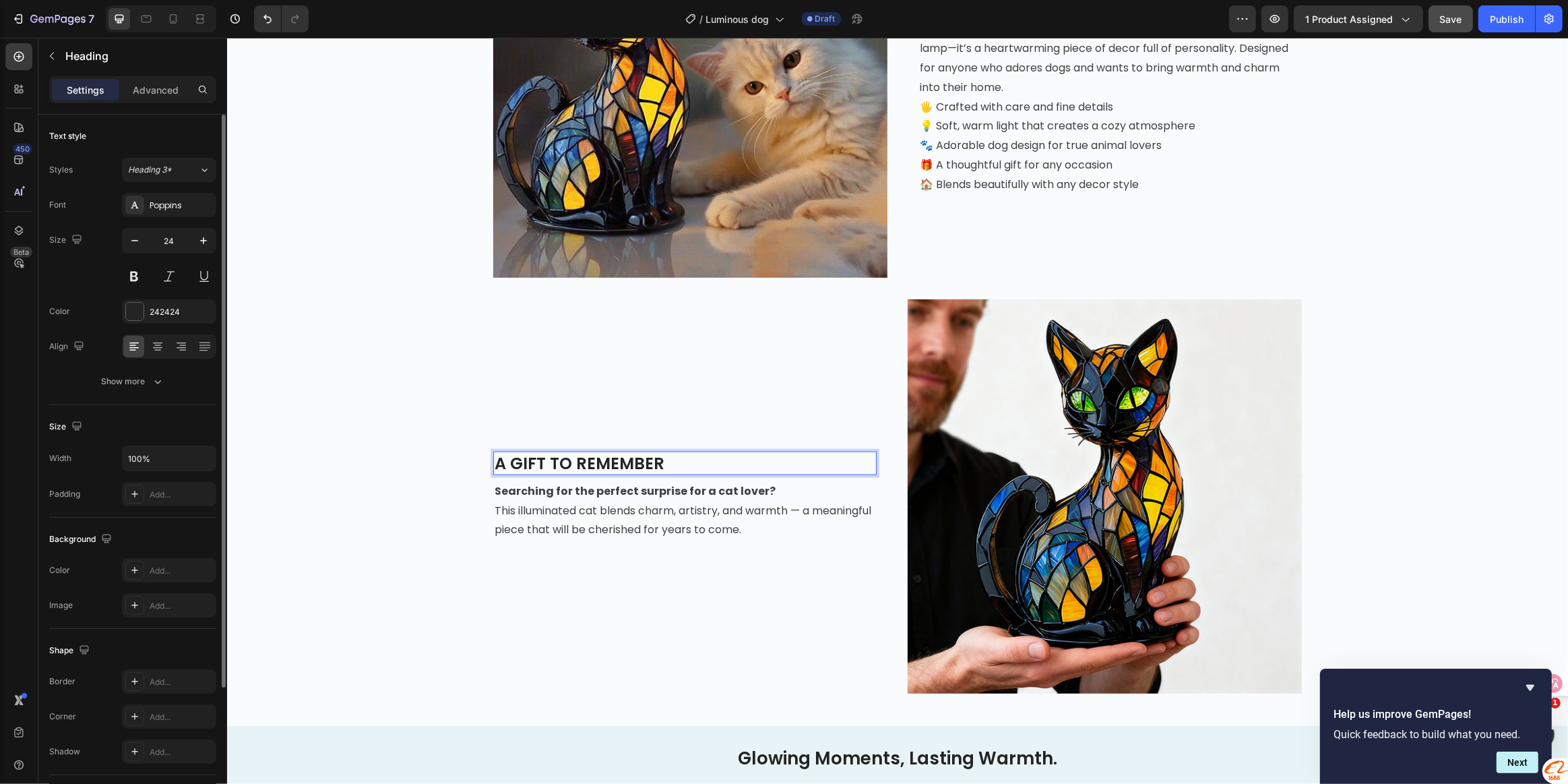
click at [668, 459] on h2 "A GIFT TO REMEMBER" at bounding box center [684, 463] width 383 height 24
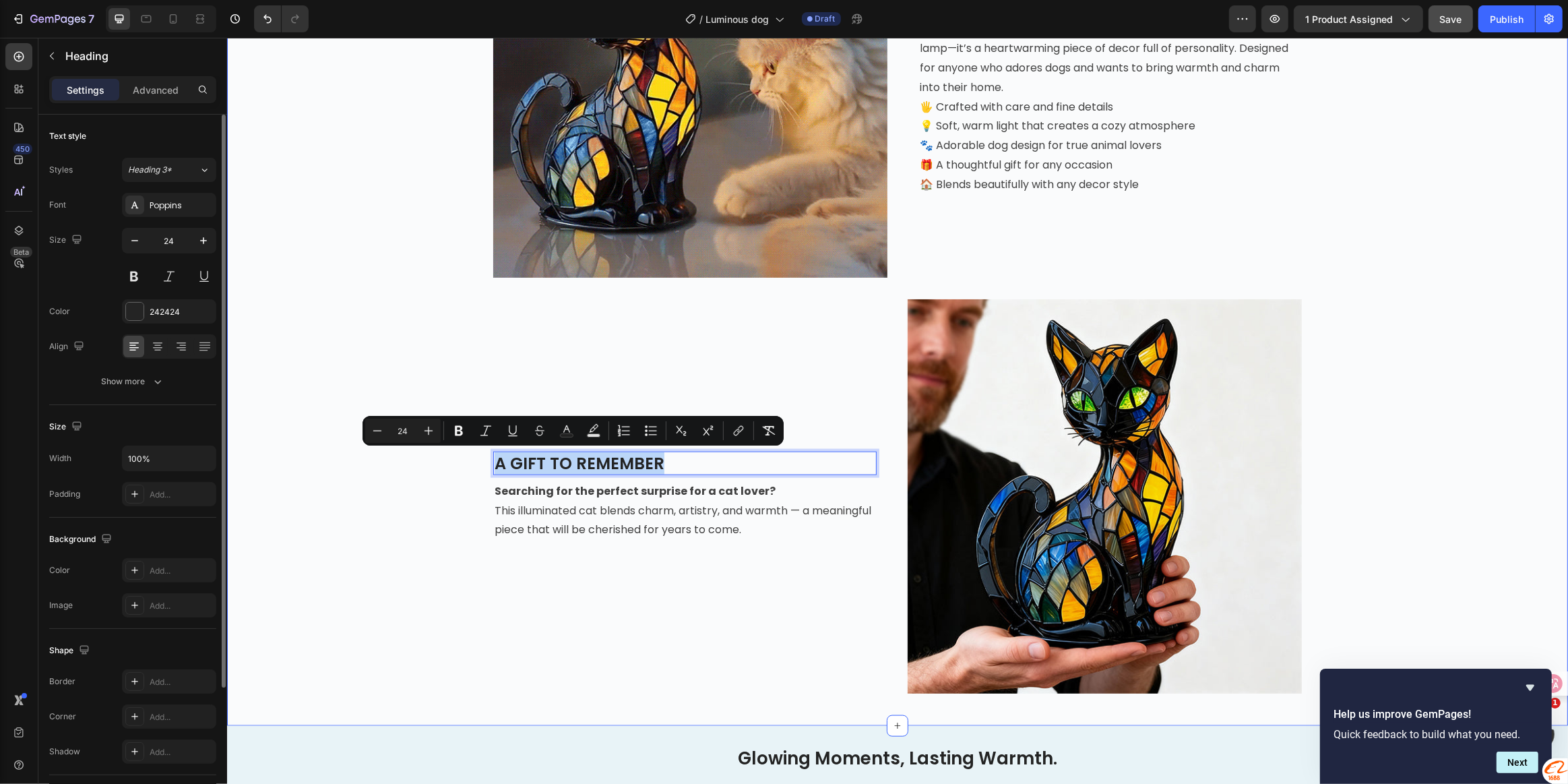
drag, startPoint x: 659, startPoint y: 463, endPoint x: 481, endPoint y: 465, distance: 178.0
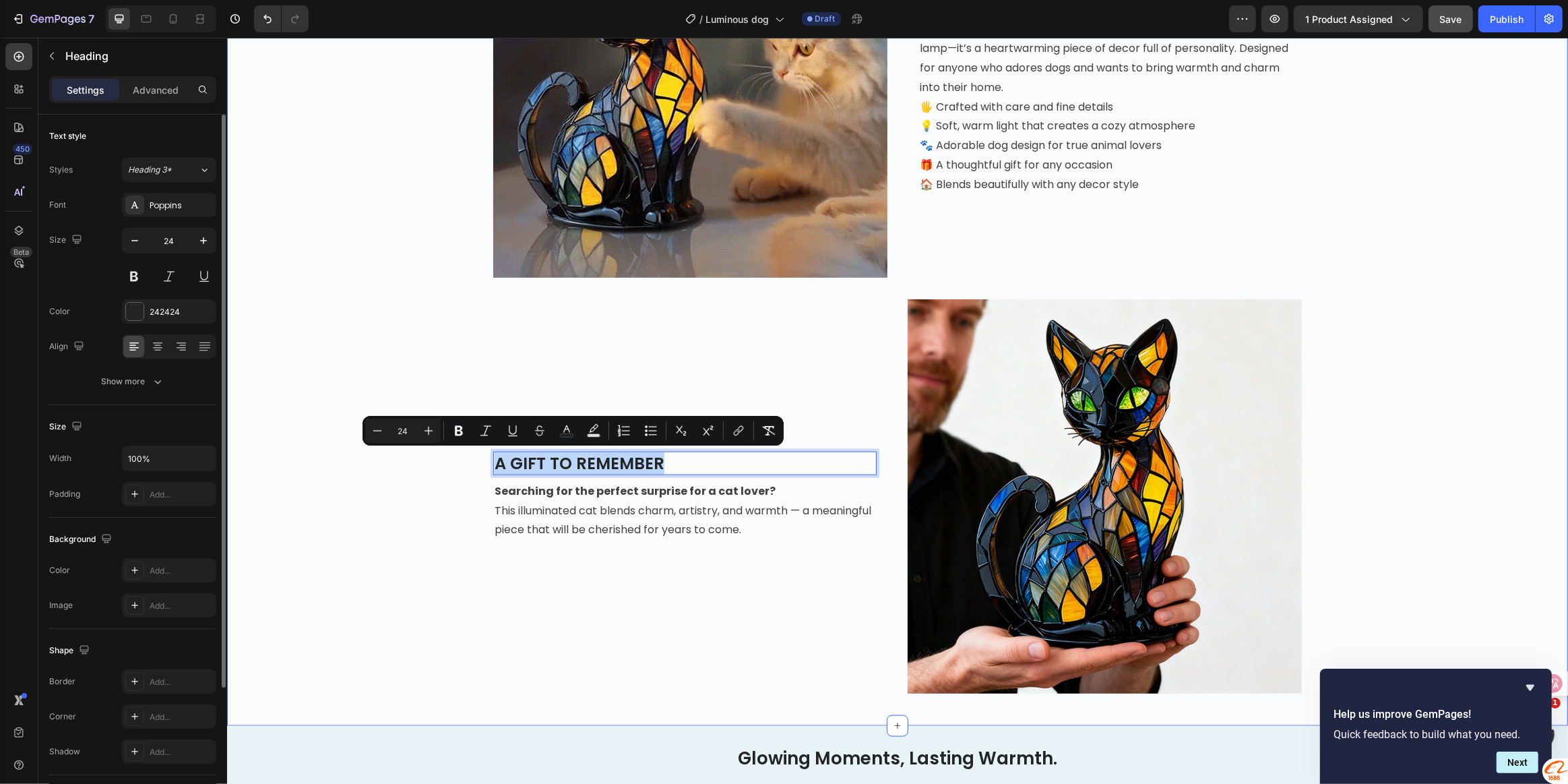
click at [481, 465] on div "Image ⁠⁠⁠⁠⁠⁠⁠ THE PERFECT GIFT FOR DOG LOVERS: PLAYFUL, LOVING, AND A REAL EYE-…" at bounding box center [896, 280] width 1321 height 827
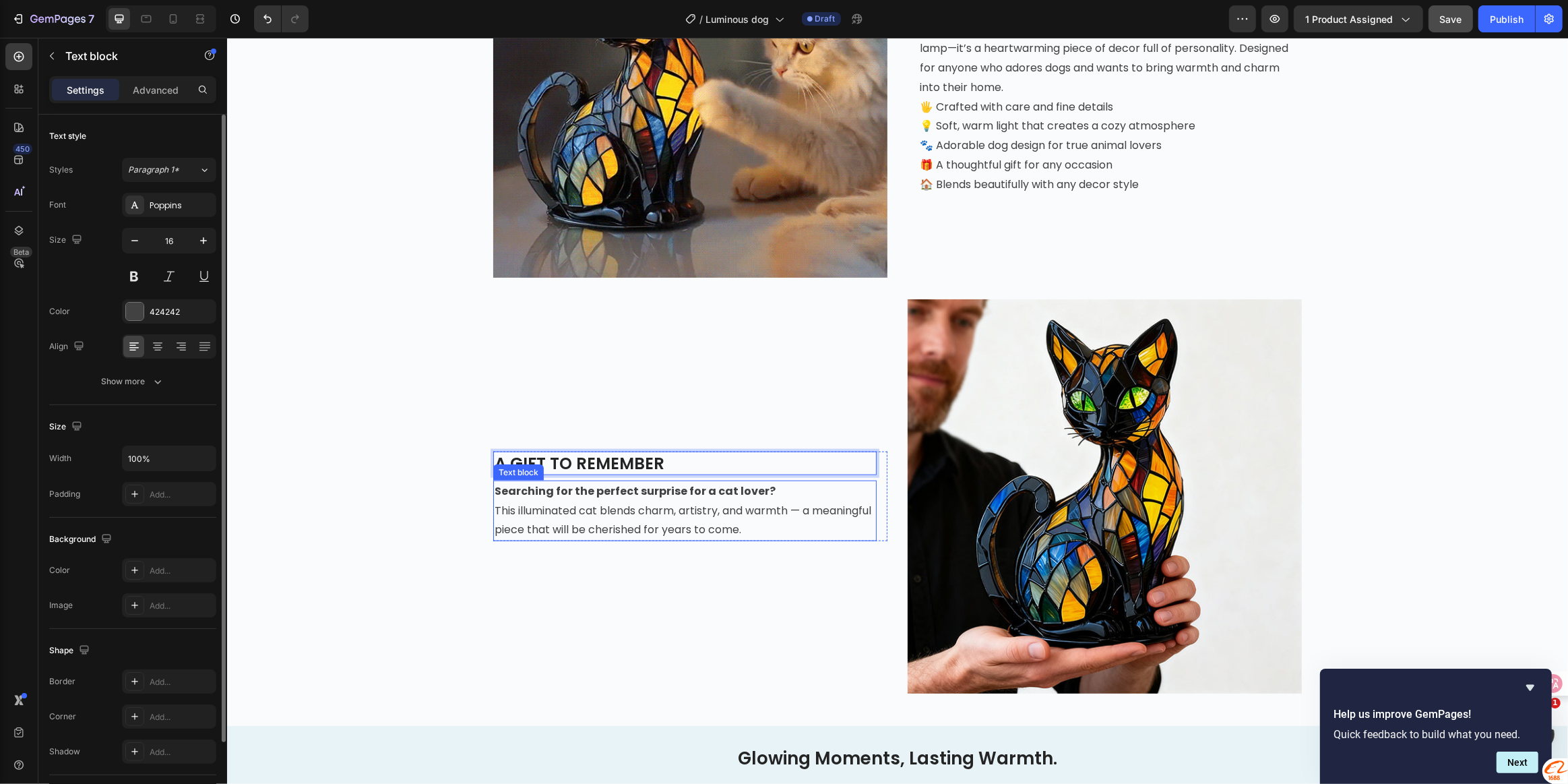
click at [566, 510] on span "This illuminated cat blends charm, artistry, and warmth — a meaningful piece th…" at bounding box center [682, 521] width 377 height 35
